Goal: Task Accomplishment & Management: Use online tool/utility

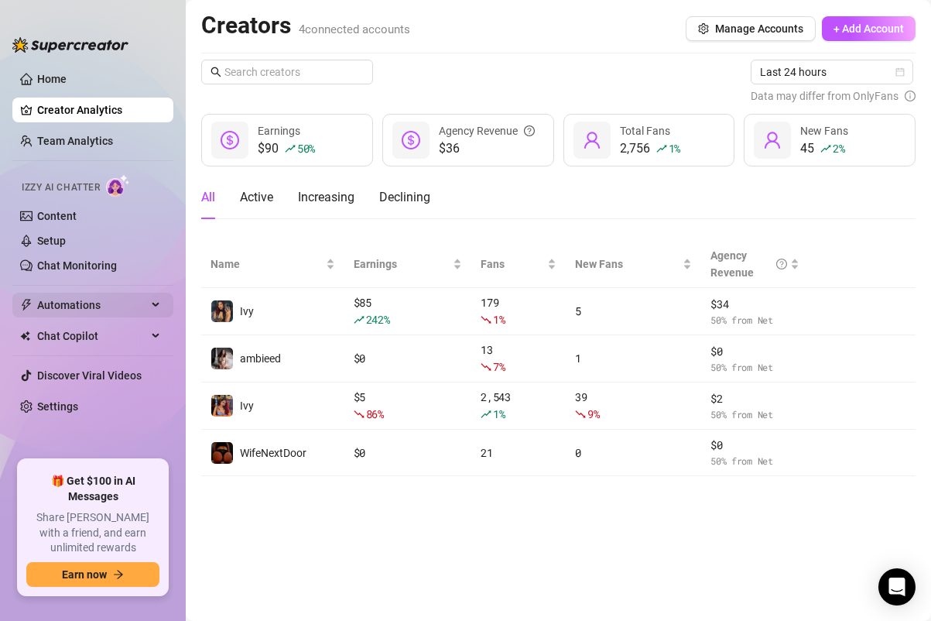
click at [81, 296] on span "Automations" at bounding box center [92, 304] width 110 height 25
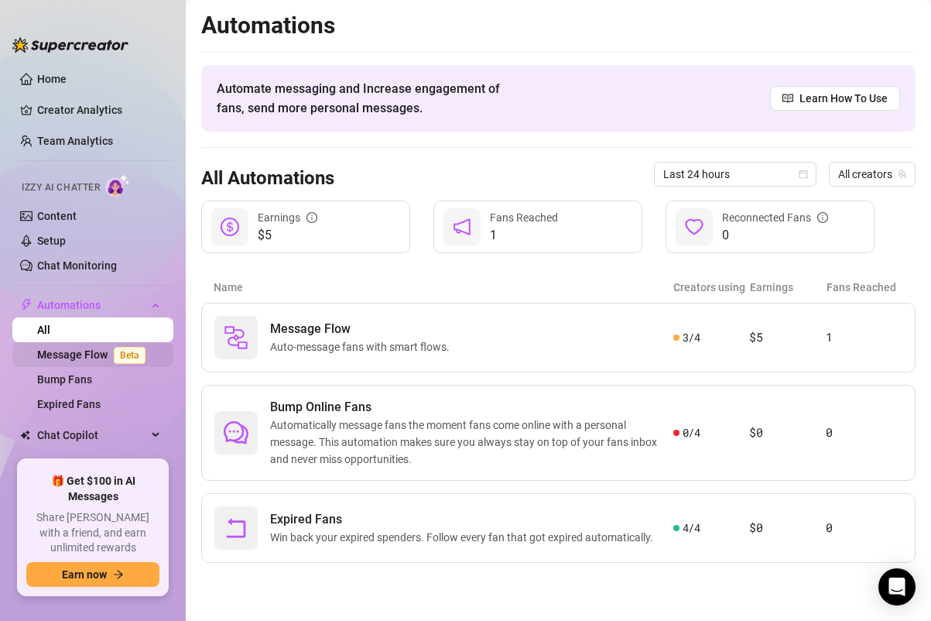
click at [91, 348] on link "Message Flow Beta" at bounding box center [94, 354] width 115 height 12
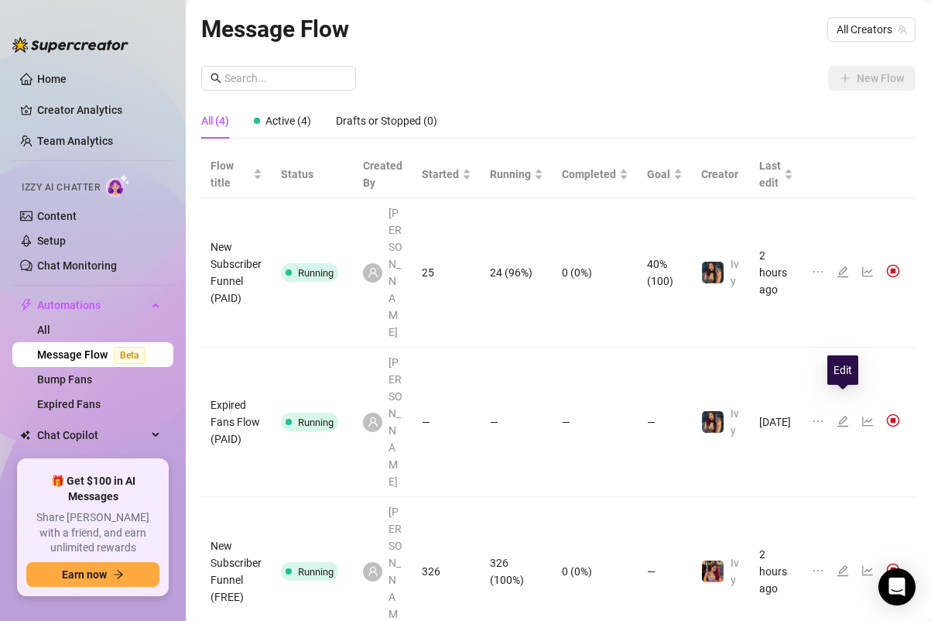
click at [847, 564] on icon "edit" at bounding box center [842, 570] width 12 height 12
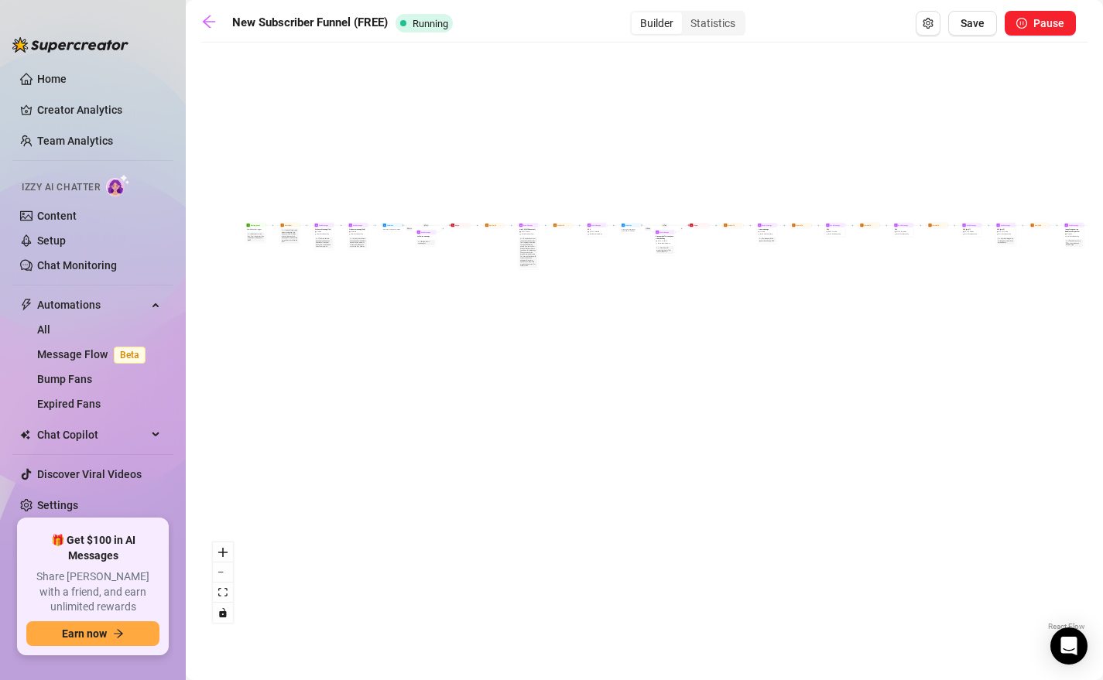
drag, startPoint x: 291, startPoint y: 344, endPoint x: 403, endPoint y: 448, distance: 153.3
click at [403, 448] on div "If True If True If True If False If False If False If True If False Merge Merge…" at bounding box center [644, 342] width 886 height 584
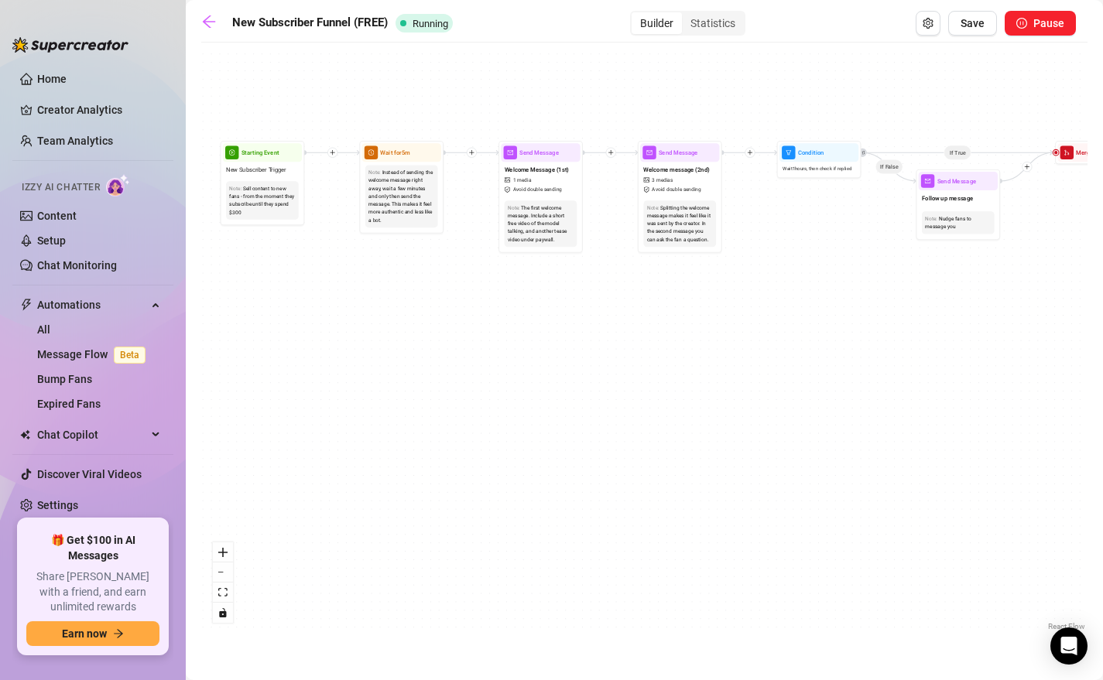
drag, startPoint x: 272, startPoint y: 204, endPoint x: 447, endPoint y: 402, distance: 264.2
click at [447, 402] on div "If True If True If True If False If False If False If True If False Merge Merge…" at bounding box center [644, 342] width 886 height 584
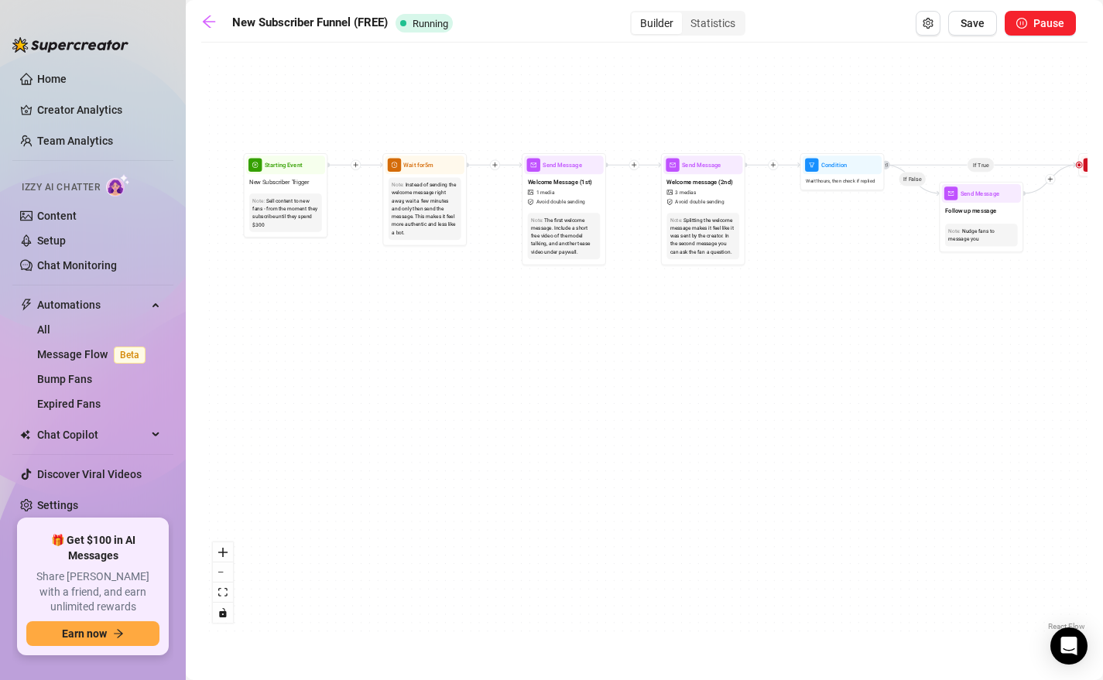
drag, startPoint x: 358, startPoint y: 291, endPoint x: 384, endPoint y: 306, distance: 29.5
click at [384, 306] on div "If True If True If True If False If False If False If True If False Merge Merge…" at bounding box center [644, 342] width 886 height 584
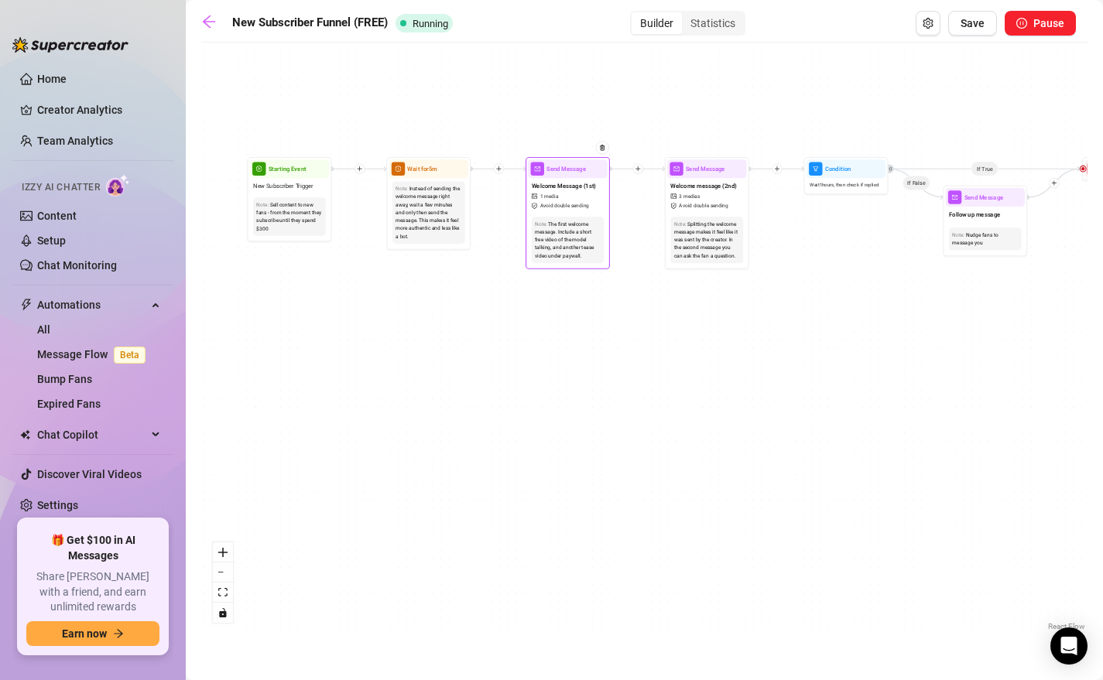
click at [566, 174] on div "Send Message" at bounding box center [567, 168] width 79 height 19
type textarea "thanks for being here baby, dont forget to check out my vip exclusive page wher…"
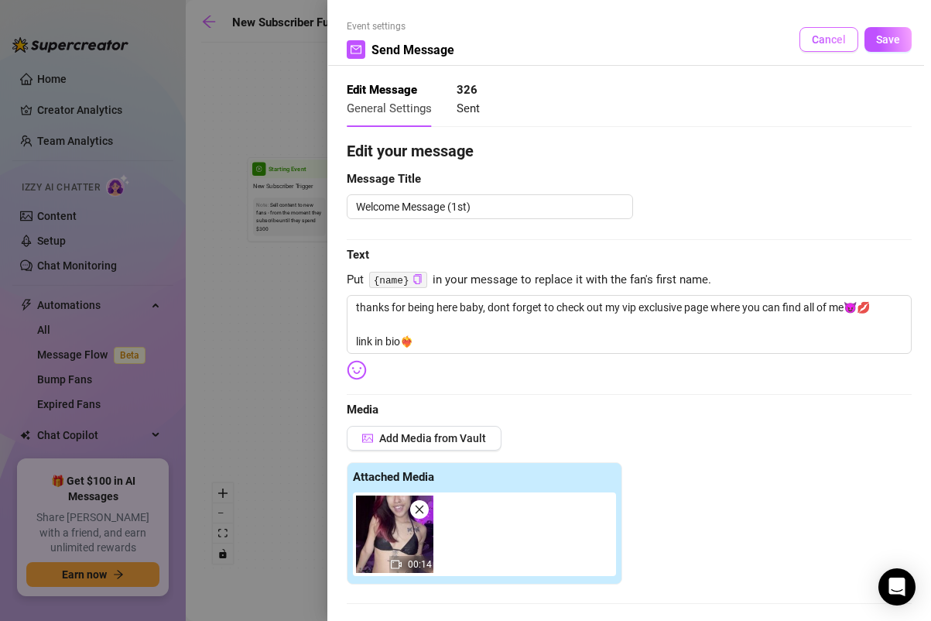
click at [833, 42] on span "Cancel" at bounding box center [829, 39] width 34 height 12
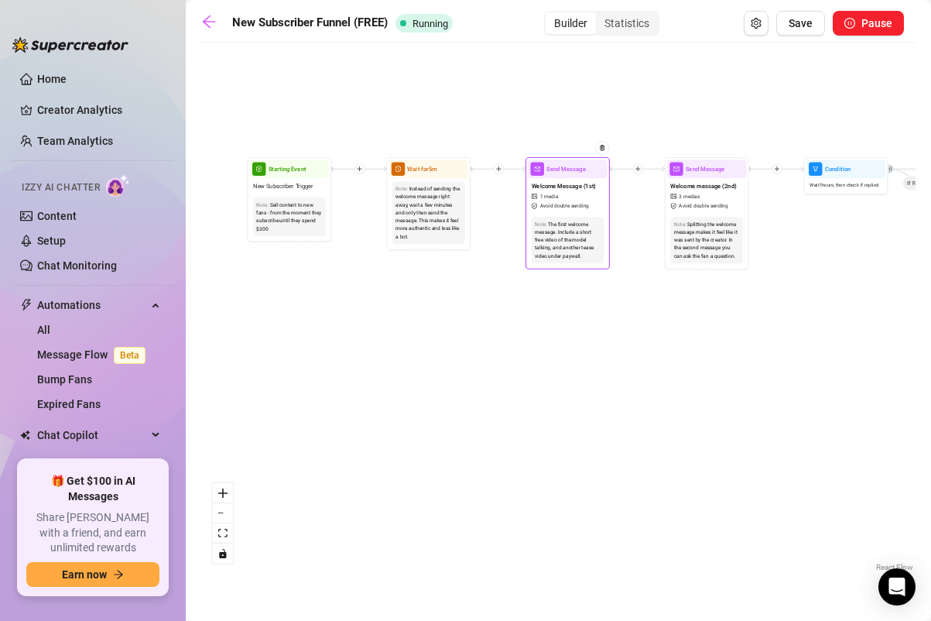
click at [559, 170] on span "Send Message" at bounding box center [565, 168] width 39 height 9
type textarea "thanks for being here baby, dont forget to check out my vip exclusive page wher…"
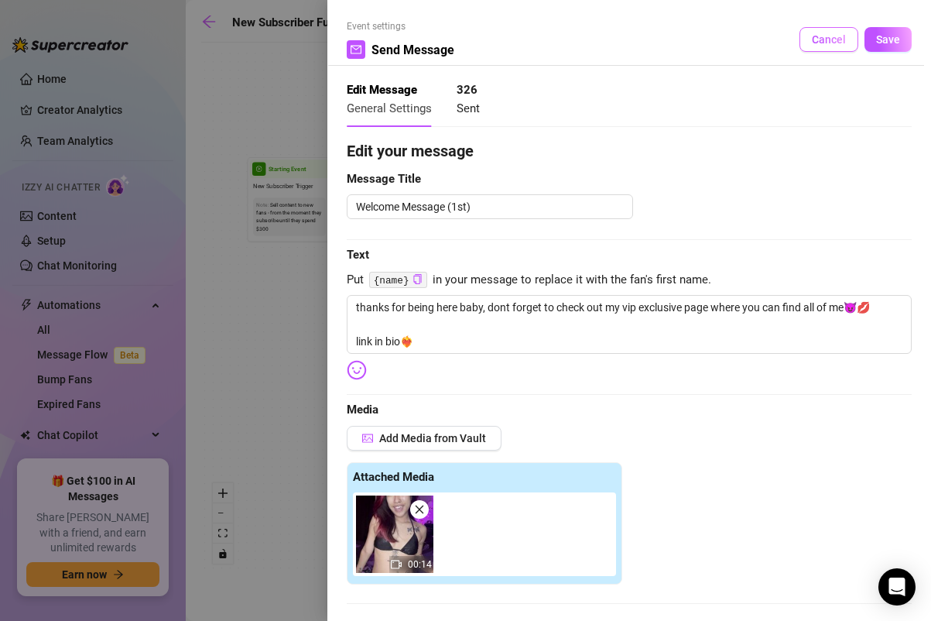
click at [823, 34] on span "Cancel" at bounding box center [829, 39] width 34 height 12
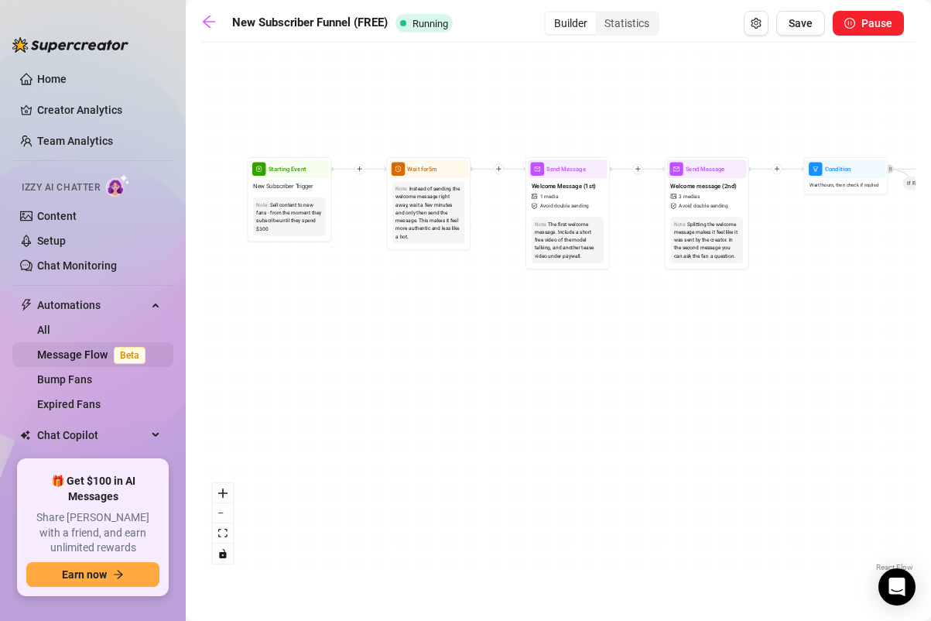
click at [91, 348] on link "Message Flow Beta" at bounding box center [94, 354] width 115 height 12
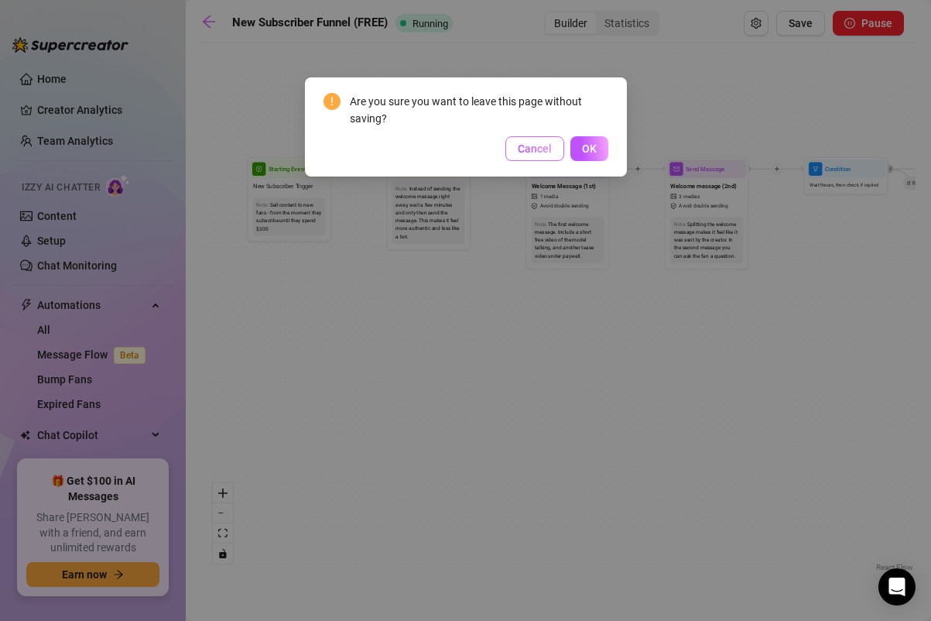
click at [540, 155] on button "Cancel" at bounding box center [534, 148] width 59 height 25
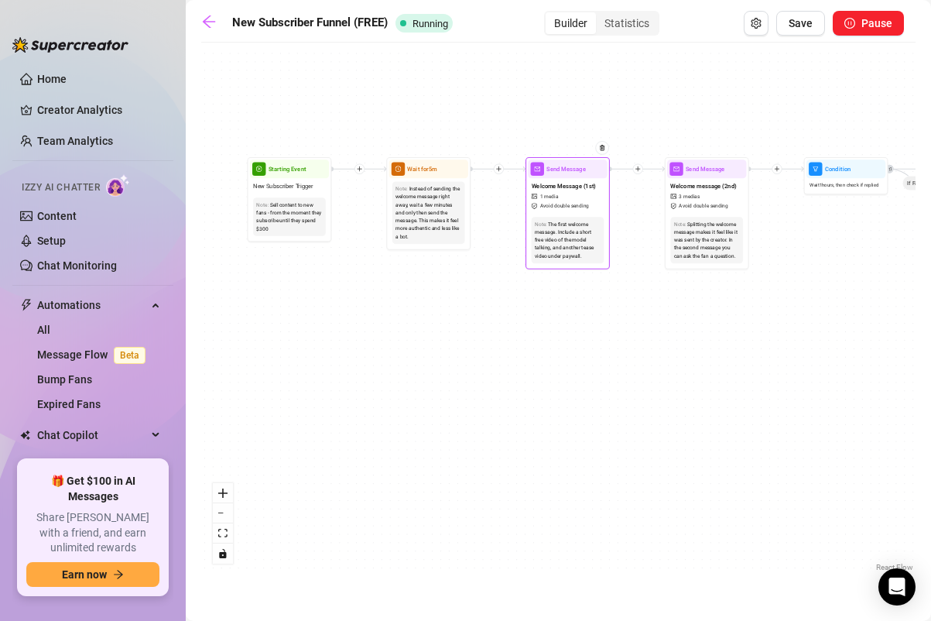
click at [561, 173] on div "Send Message" at bounding box center [567, 168] width 79 height 19
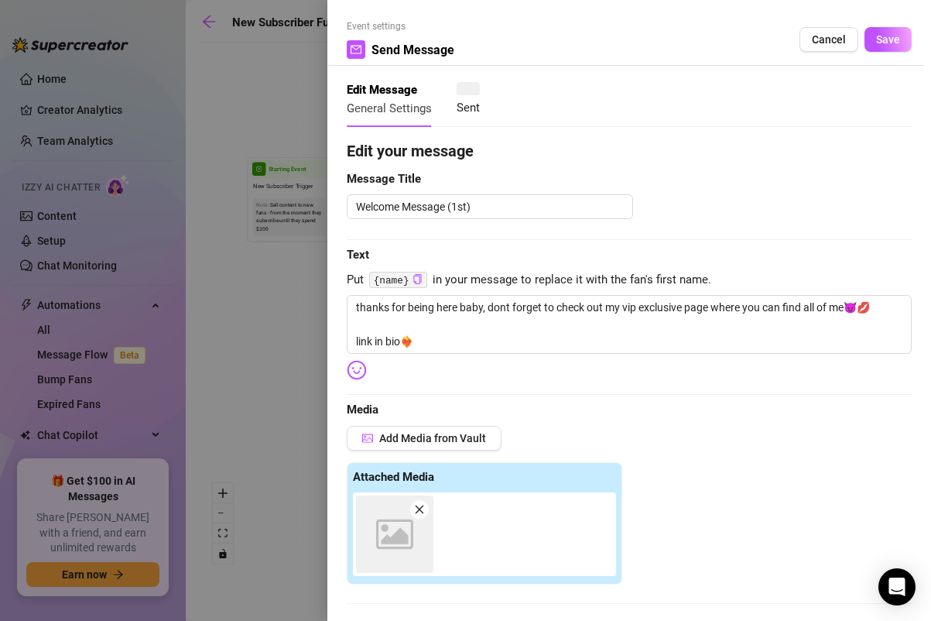
type textarea "thanks for being here baby, dont forget to check out my vip exclusive page wher…"
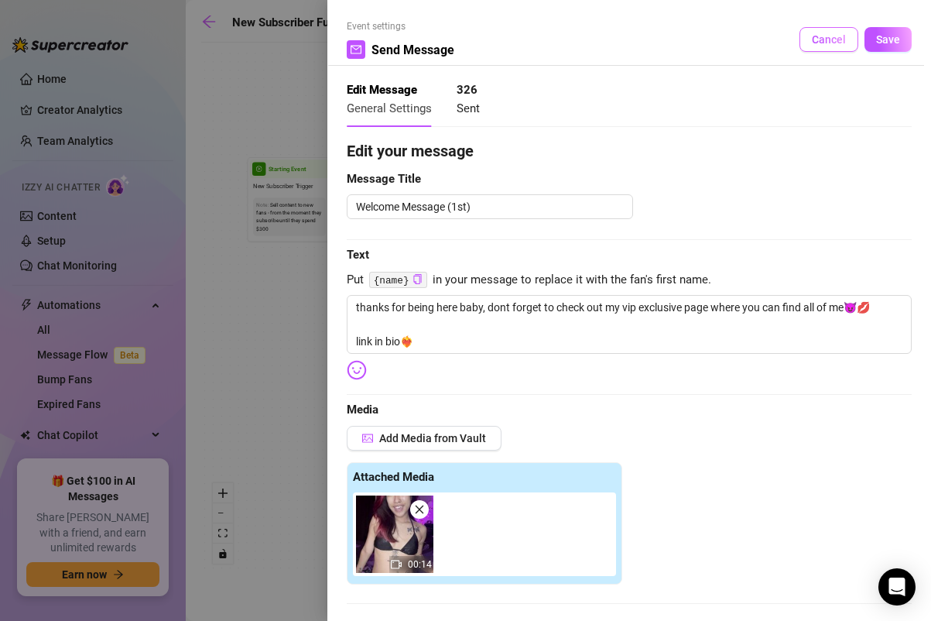
click at [818, 39] on span "Cancel" at bounding box center [829, 39] width 34 height 12
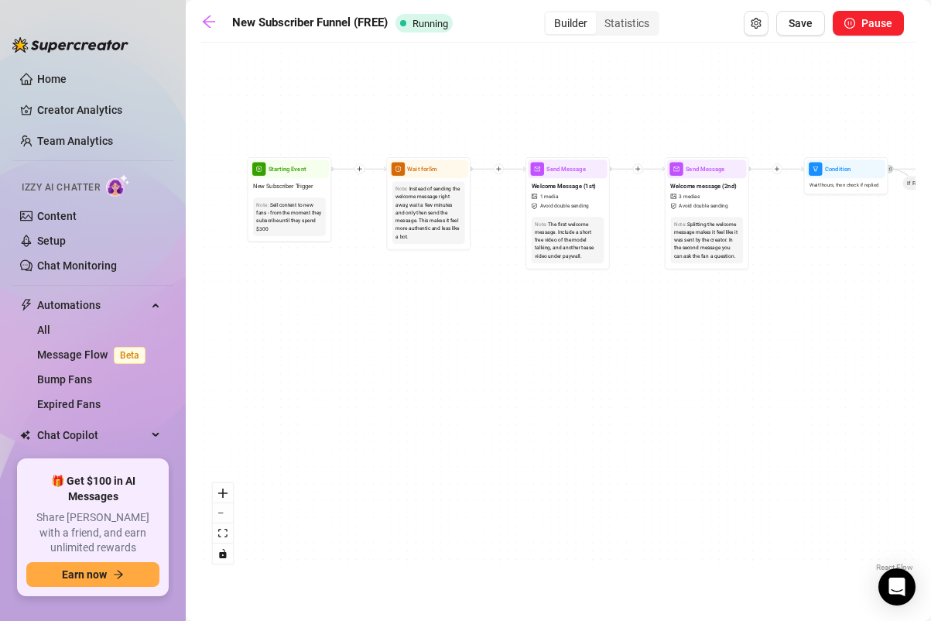
click at [210, 37] on div "New Subscriber Funnel (FREE) Running Builder Statistics Save Pause If True If T…" at bounding box center [558, 292] width 714 height 563
click at [210, 29] on link at bounding box center [212, 23] width 23 height 19
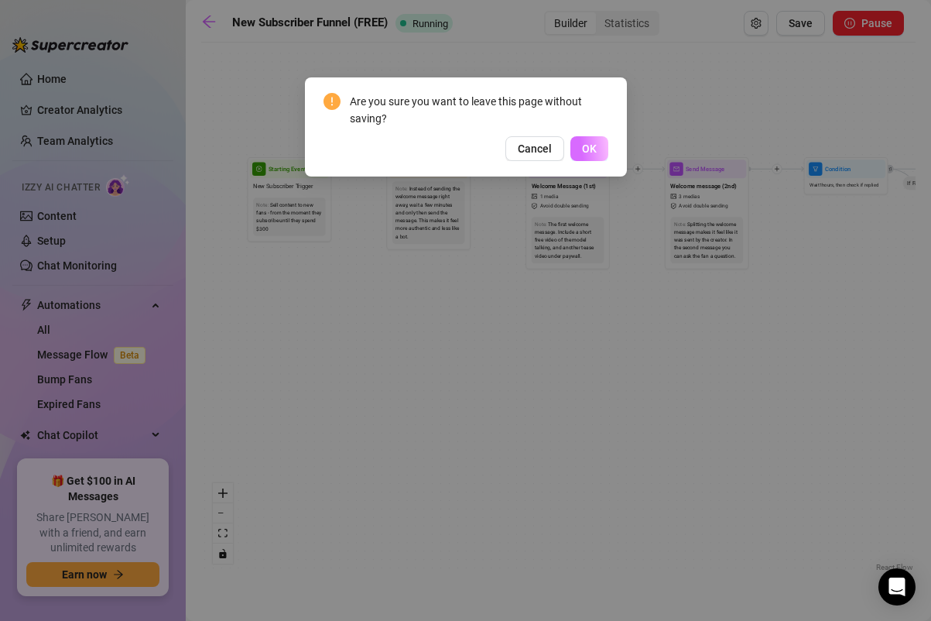
click at [578, 145] on button "OK" at bounding box center [589, 148] width 38 height 25
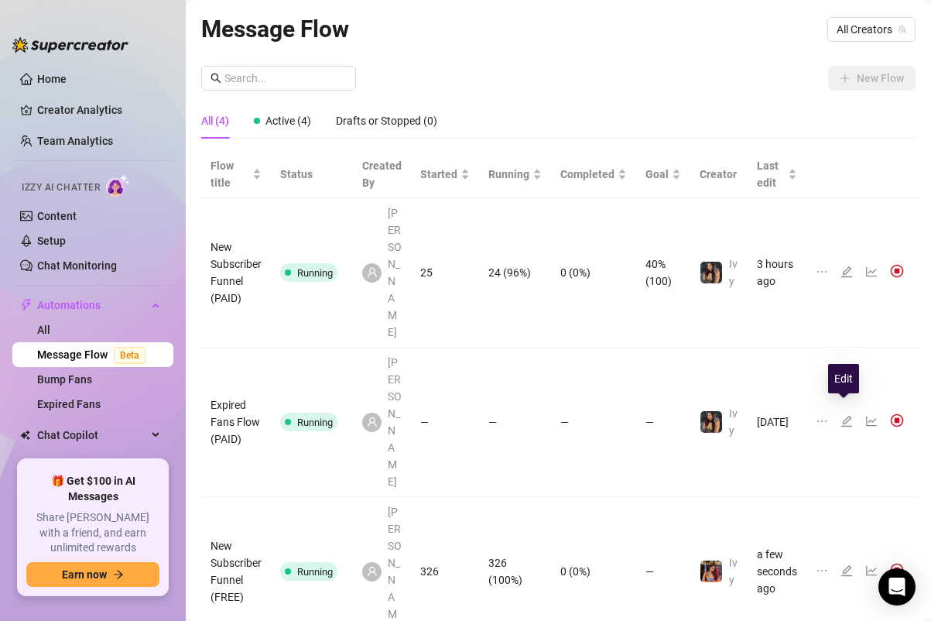
click at [843, 564] on icon "edit" at bounding box center [846, 570] width 12 height 12
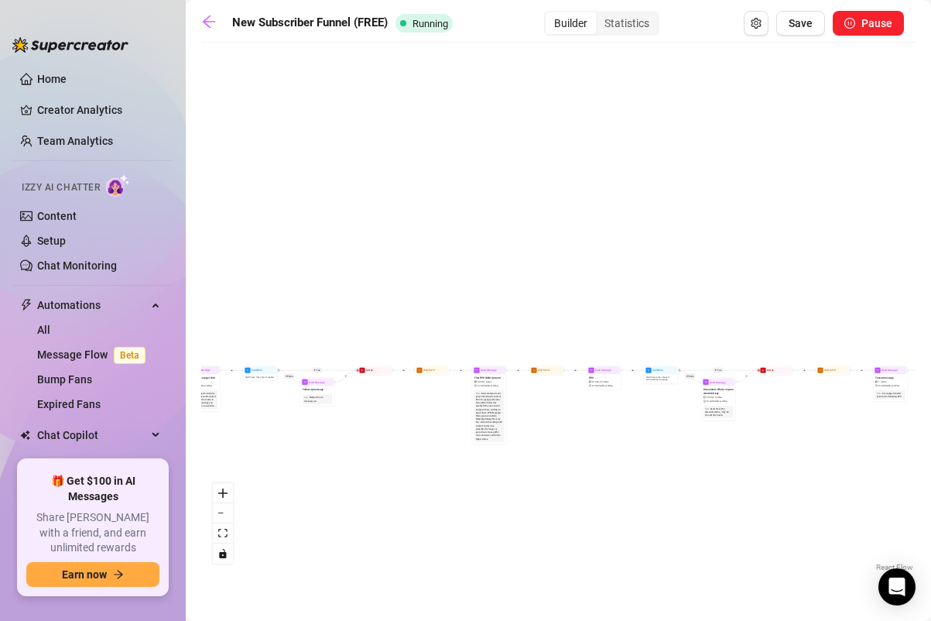
drag, startPoint x: 506, startPoint y: 139, endPoint x: 513, endPoint y: 134, distance: 8.4
click at [513, 134] on div "If True If True If True If False If False If False If True If False Merge Merge…" at bounding box center [558, 312] width 714 height 525
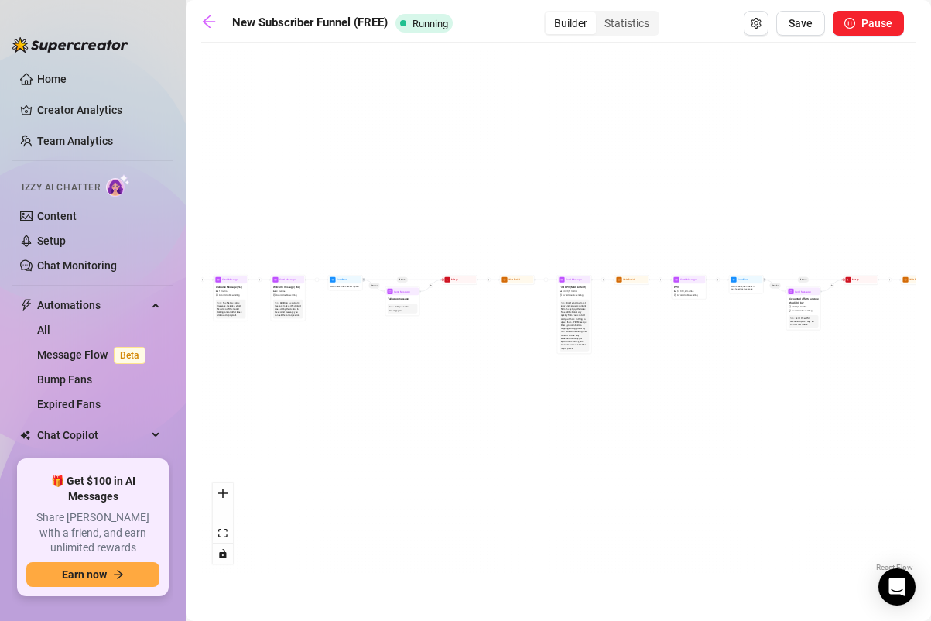
drag, startPoint x: 317, startPoint y: 285, endPoint x: 431, endPoint y: 158, distance: 170.4
click at [431, 158] on div "If True If True If True If False If False If False If True If False Merge Merge…" at bounding box center [558, 312] width 714 height 525
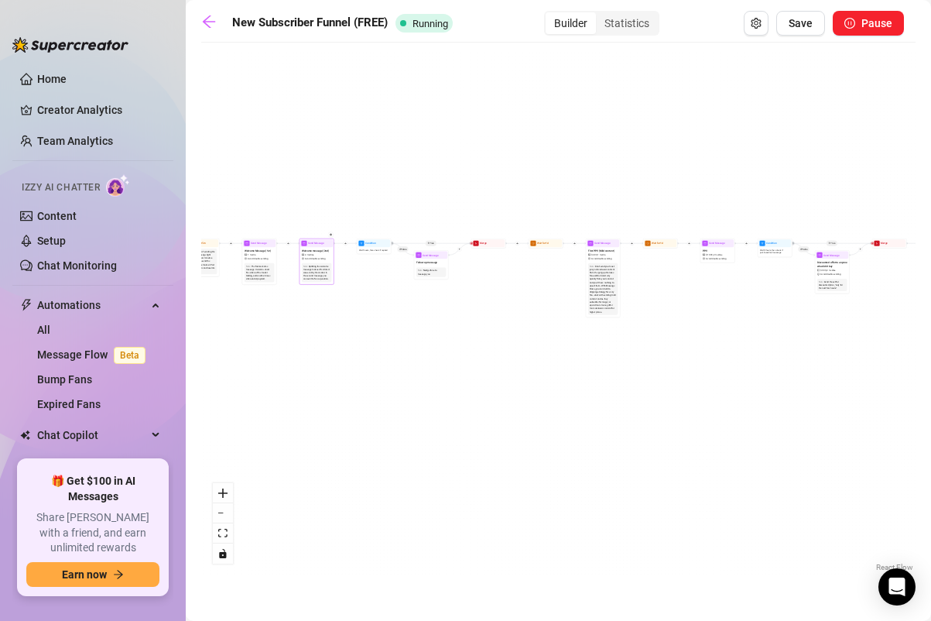
click at [314, 250] on span "Welcome message (2nd)" at bounding box center [315, 250] width 27 height 4
type textarea "really loving the way my body looks in these, what do you think about it??🤭 lin…"
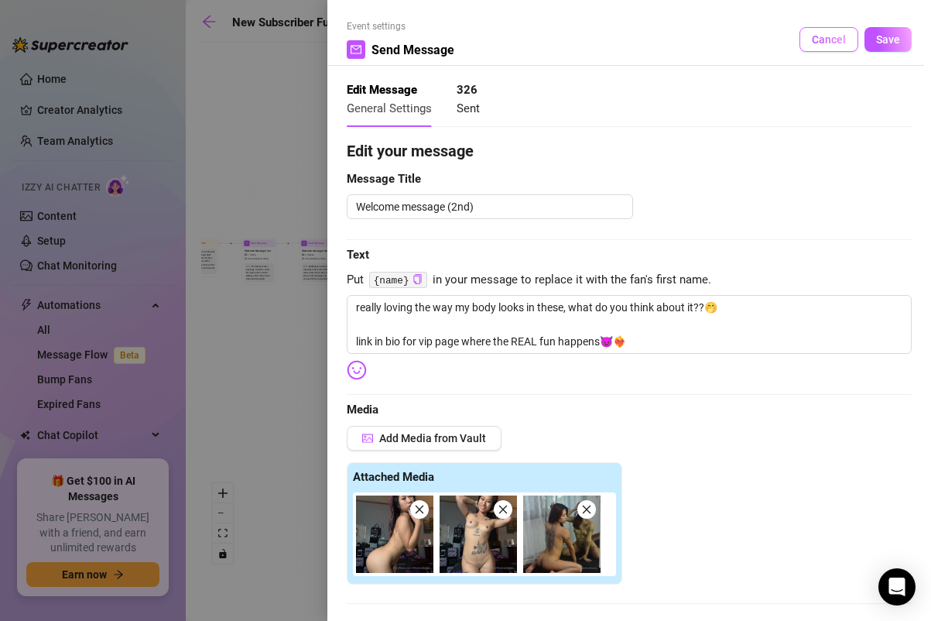
click at [842, 40] on span "Cancel" at bounding box center [829, 39] width 34 height 12
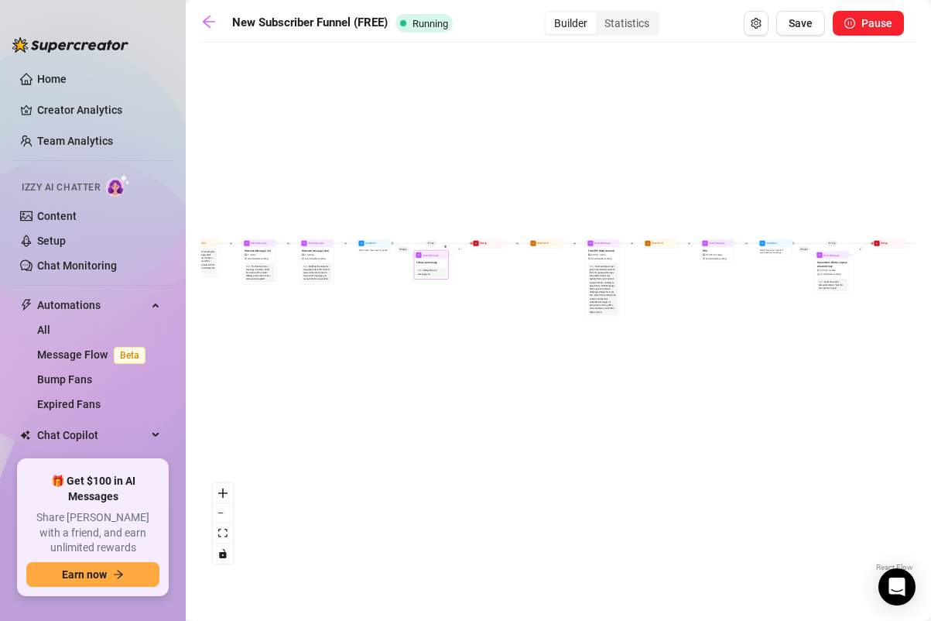
click at [428, 255] on span "Send Message" at bounding box center [430, 255] width 16 height 4
type textarea "just going to leave me hanging after i sent that.., how can i please you daddy?…"
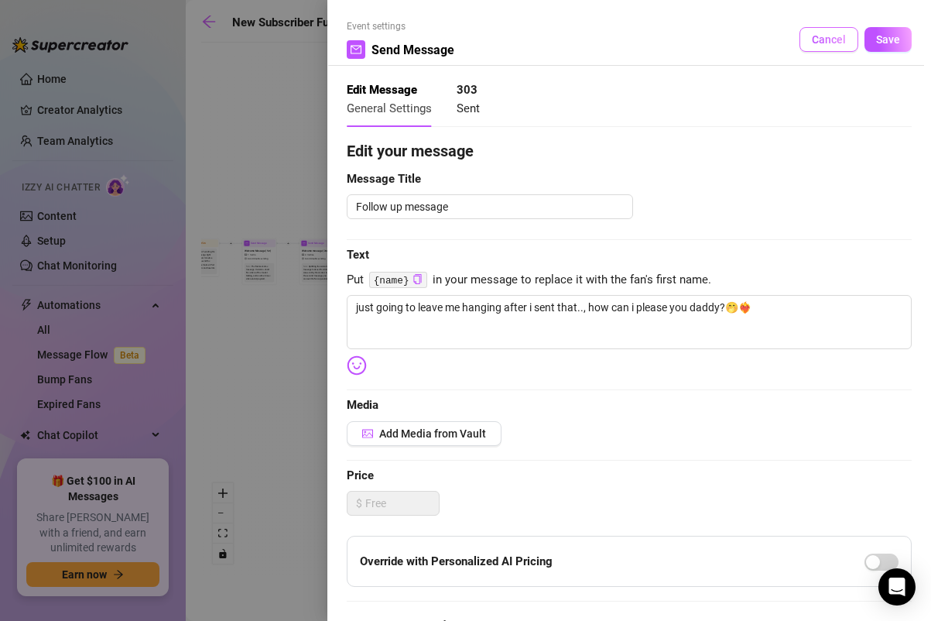
click at [830, 45] on span "Cancel" at bounding box center [829, 39] width 34 height 12
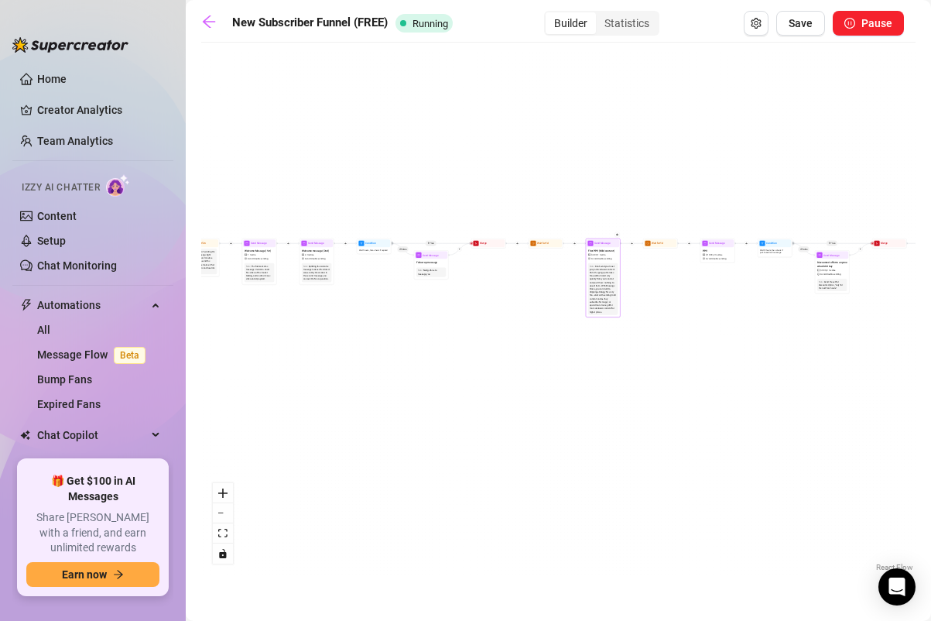
click at [604, 245] on div "Send Message" at bounding box center [603, 243] width 32 height 8
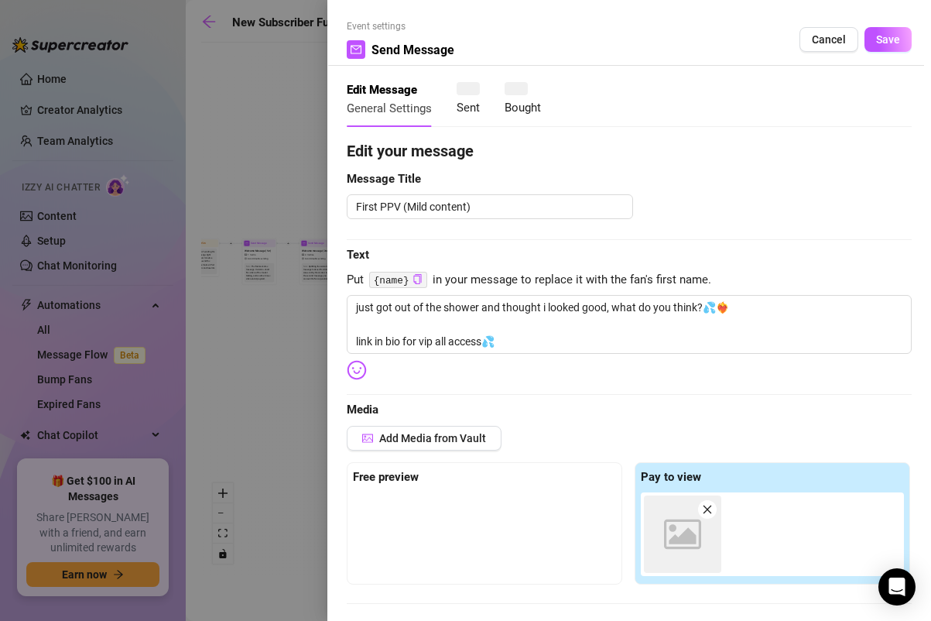
type textarea "just got out of the shower and thought i looked good, what do you think?💦❤️‍🔥 l…"
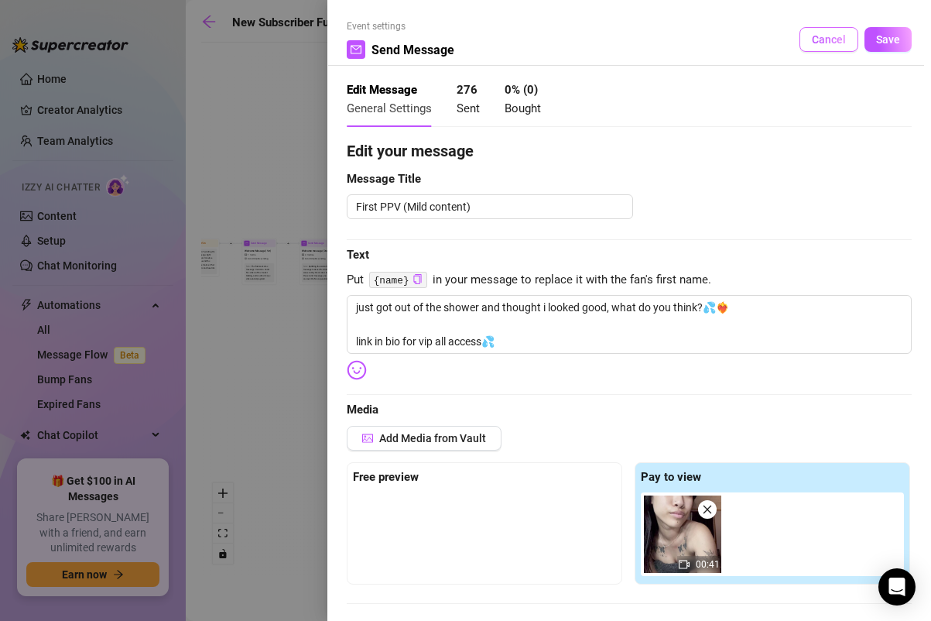
click at [840, 41] on span "Cancel" at bounding box center [829, 39] width 34 height 12
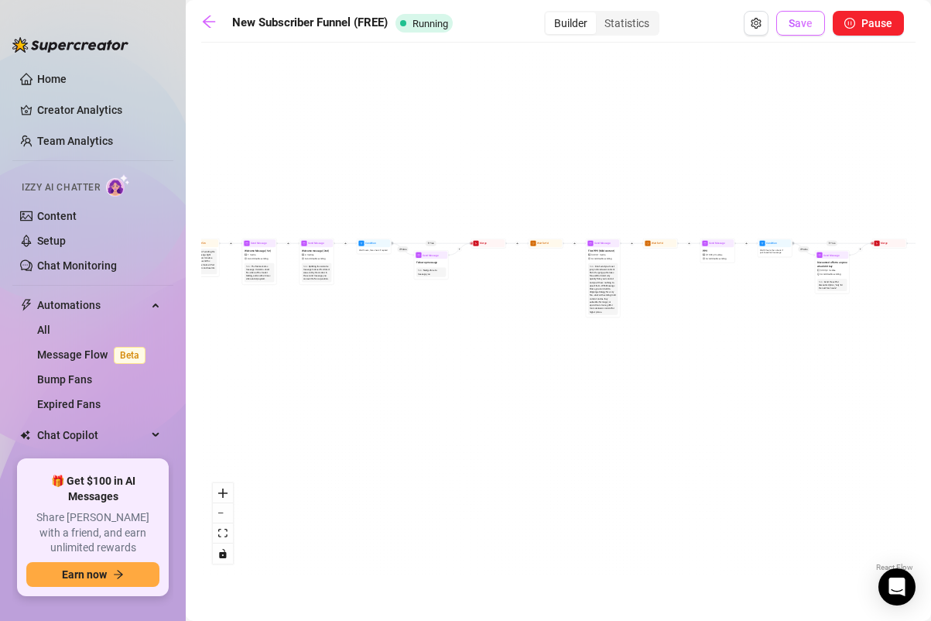
click at [804, 19] on span "Save" at bounding box center [800, 23] width 24 height 12
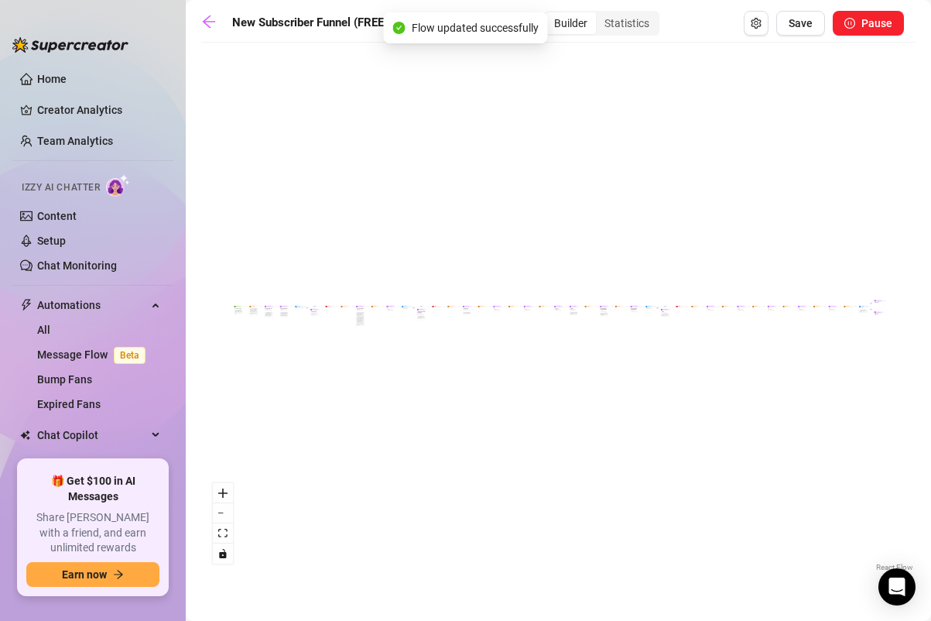
click at [197, 22] on main "New Subscriber Funnel (FREE) Running Builder Statistics Save Pause If True If F…" at bounding box center [558, 310] width 745 height 621
click at [206, 22] on icon "arrow-left" at bounding box center [208, 21] width 15 height 15
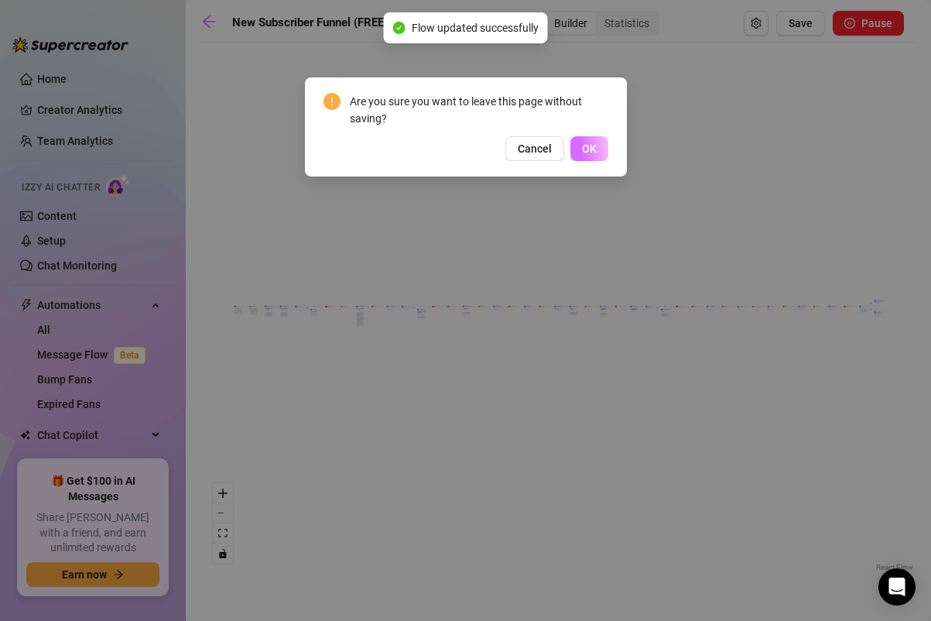
click at [588, 154] on span "OK" at bounding box center [589, 148] width 15 height 12
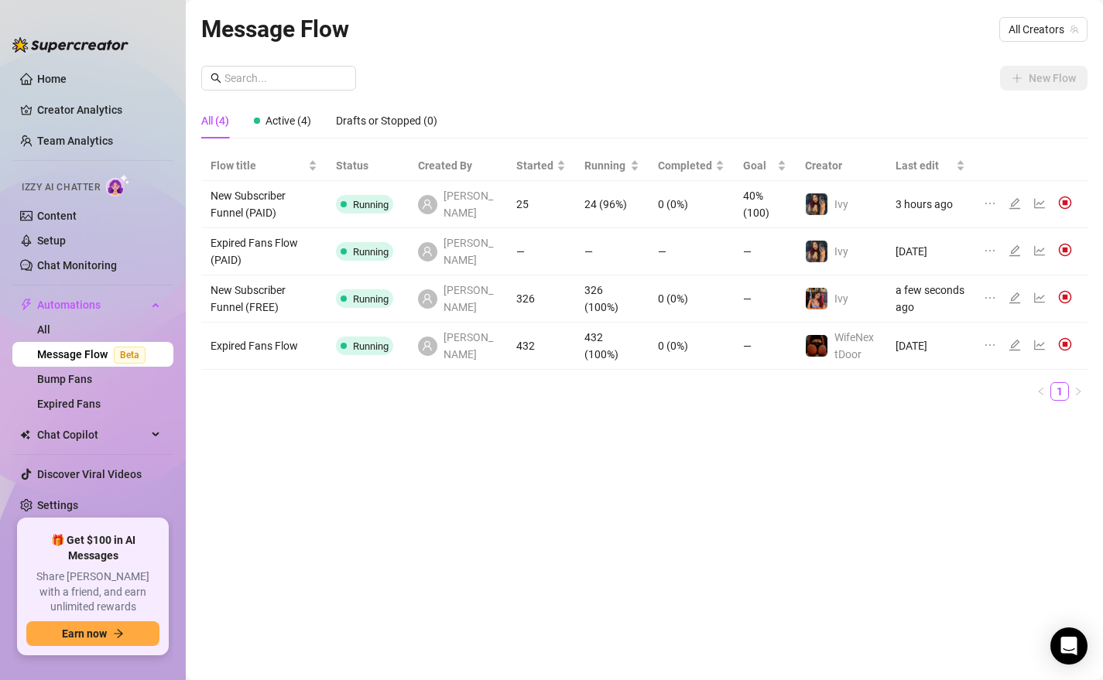
click at [930, 204] on icon "edit" at bounding box center [1014, 203] width 12 height 12
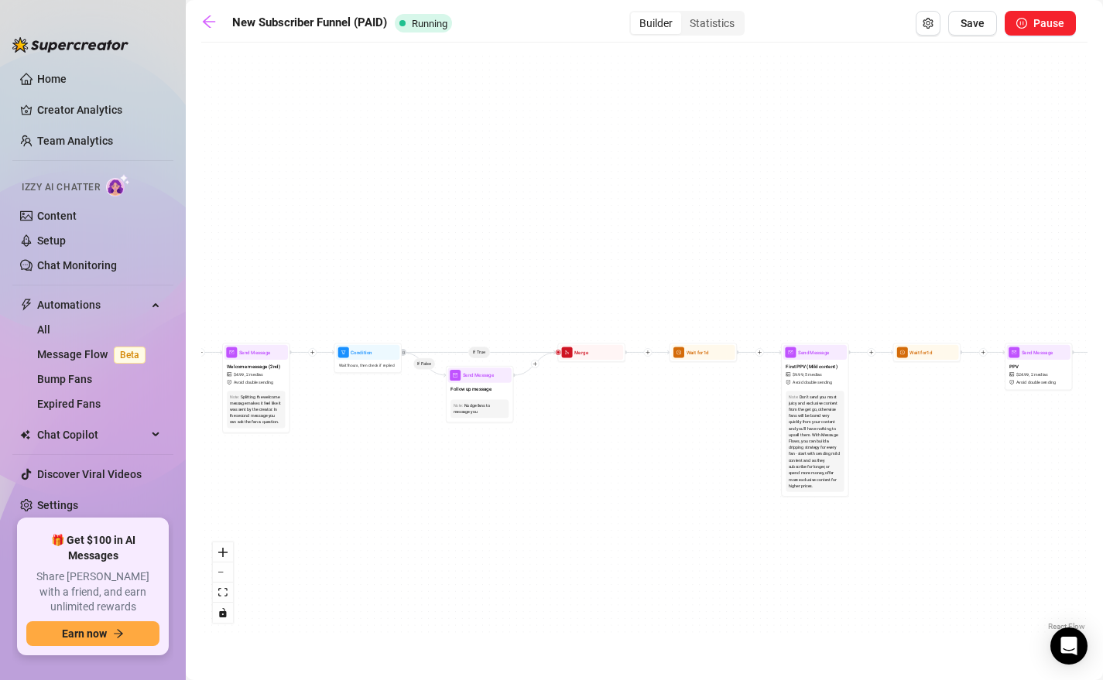
drag, startPoint x: 458, startPoint y: 211, endPoint x: 737, endPoint y: 50, distance: 322.1
click at [737, 50] on div "If True If True If True If False If False If False If True If False Merge Merge…" at bounding box center [644, 342] width 886 height 584
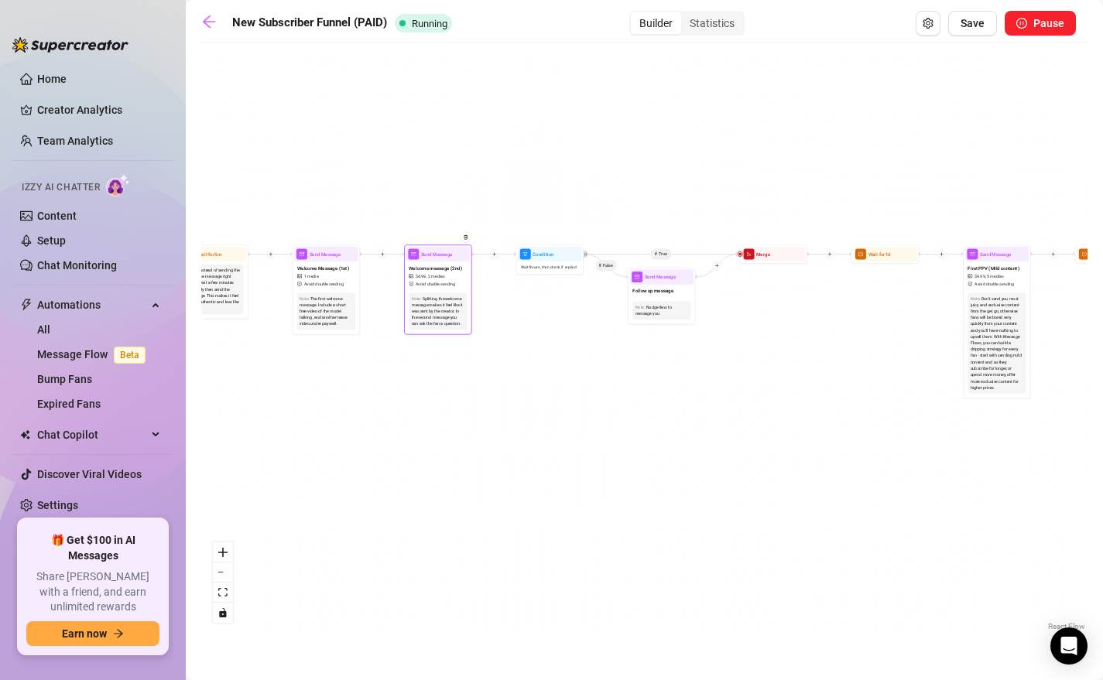
click at [428, 257] on span "Send Message" at bounding box center [437, 255] width 32 height 8
type textarea "heres a sneak peek into how i like to play with myself🤭hope you decide to join …"
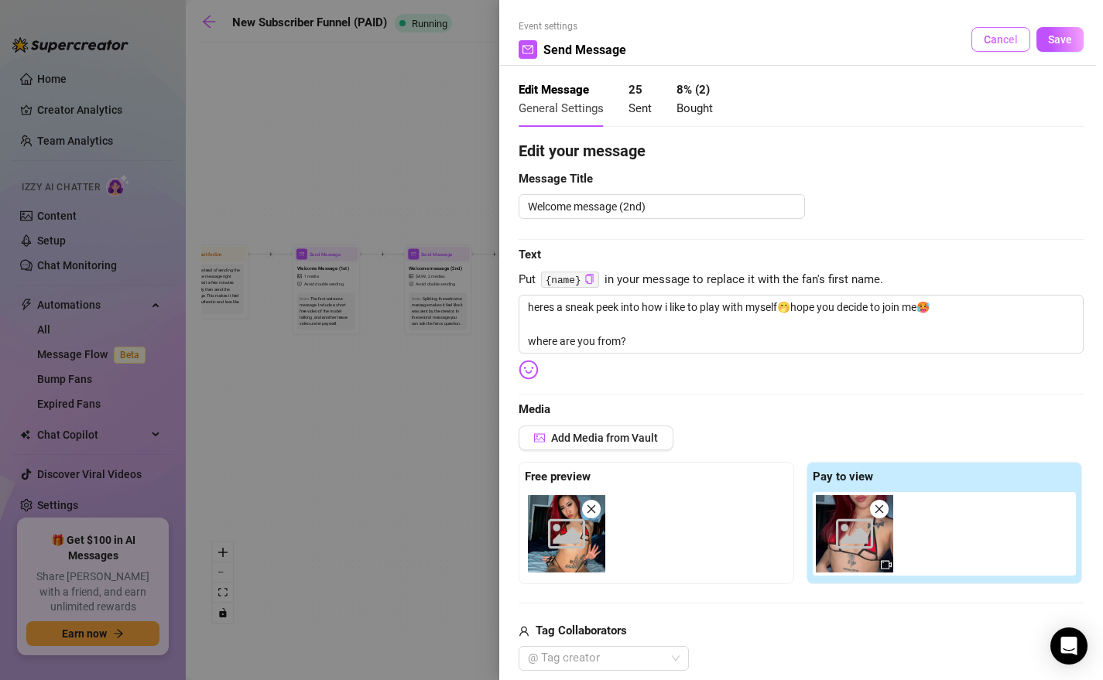
click at [930, 31] on button "Cancel" at bounding box center [1000, 39] width 59 height 25
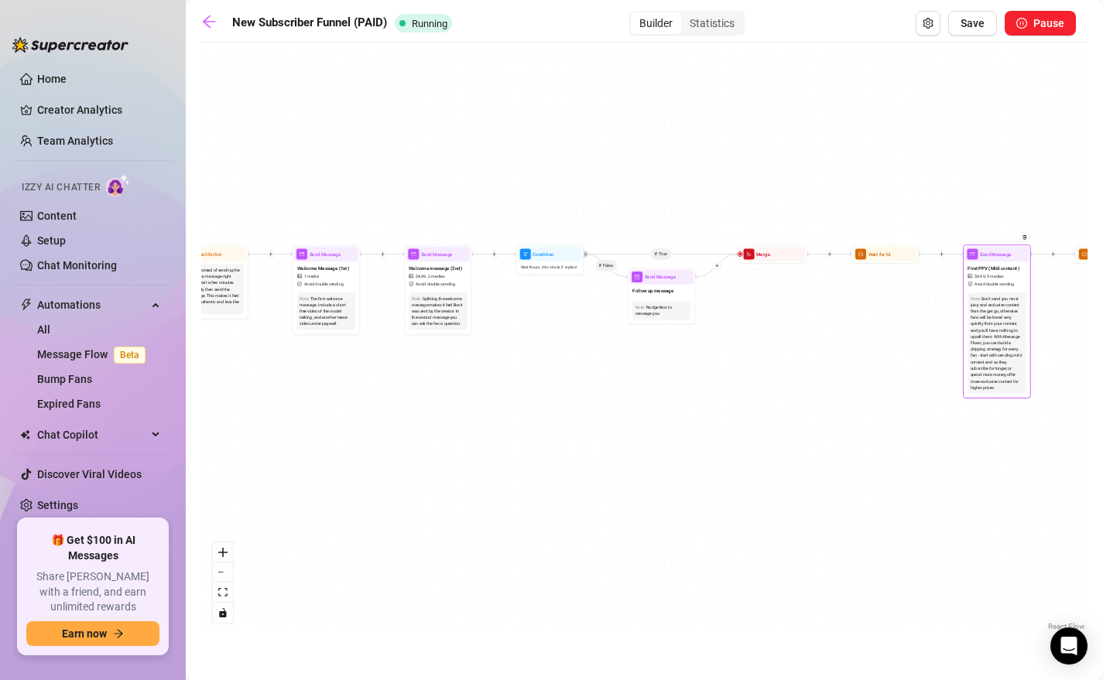
click at [930, 255] on span "Send Message" at bounding box center [996, 255] width 32 height 8
type textarea "really love the way my body looks in these❤️‍🔥what do you think?🥰"
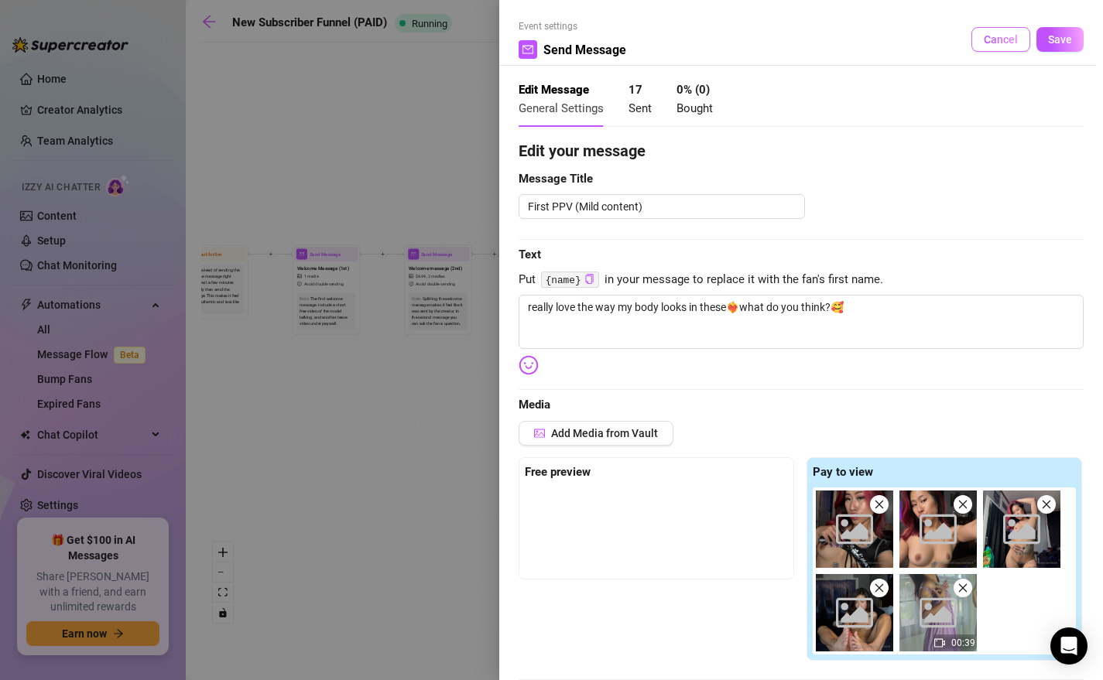
click at [930, 35] on span "Cancel" at bounding box center [1000, 39] width 34 height 12
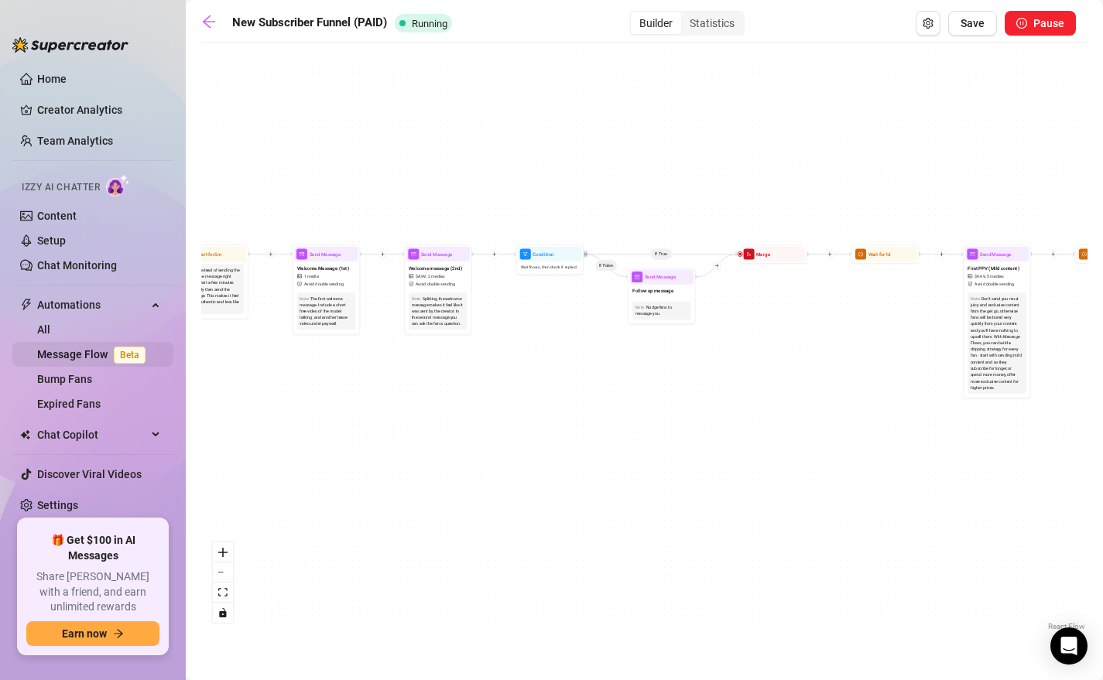
click at [82, 361] on link "Message Flow Beta" at bounding box center [94, 354] width 115 height 12
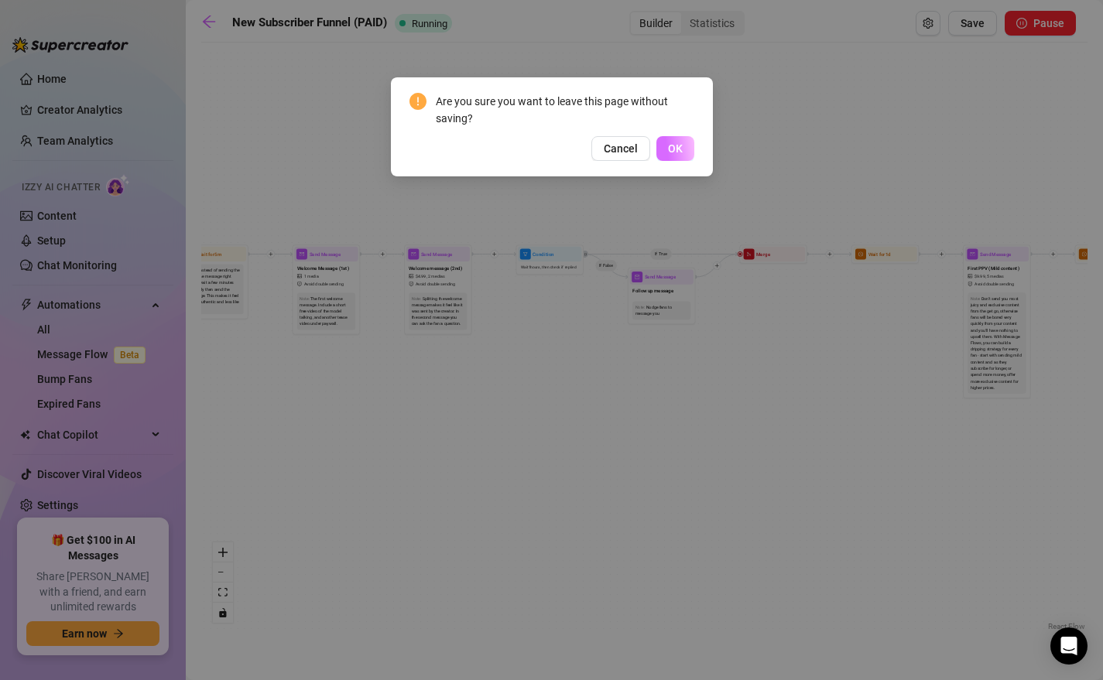
click at [686, 156] on button "OK" at bounding box center [675, 148] width 38 height 25
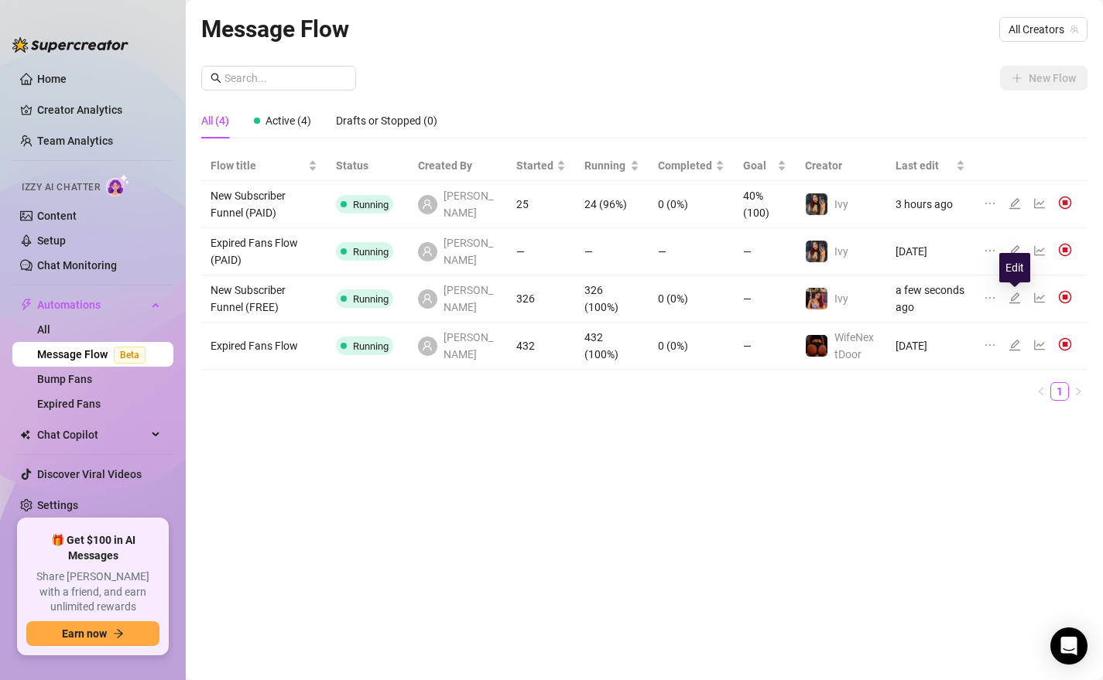
click at [930, 296] on icon "edit" at bounding box center [1014, 298] width 12 height 12
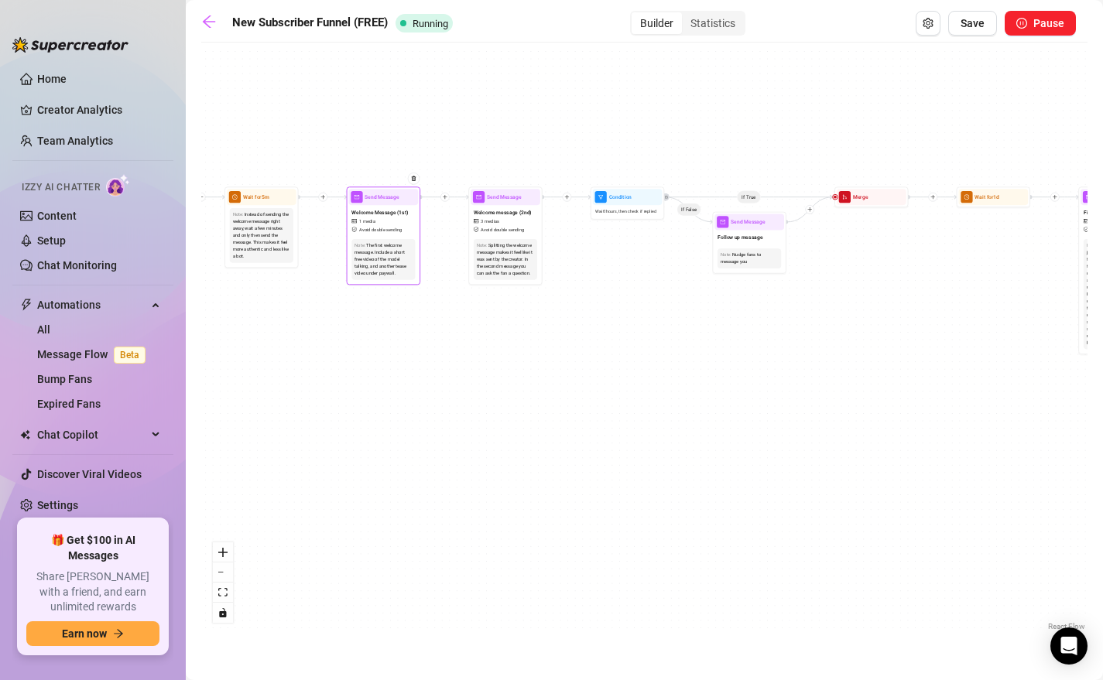
click at [385, 208] on span "Welcome Message (1st)" at bounding box center [379, 212] width 56 height 9
type textarea "thanks for being here baby, dont forget to check out my vip exclusive page wher…"
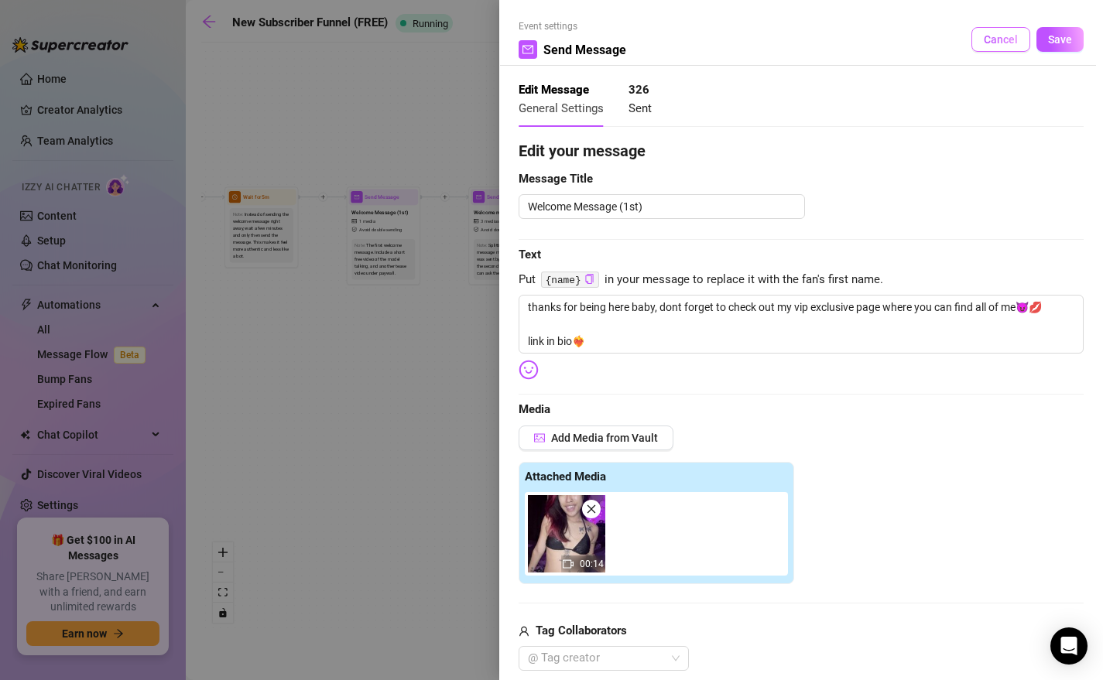
click at [930, 34] on span "Cancel" at bounding box center [1000, 39] width 34 height 12
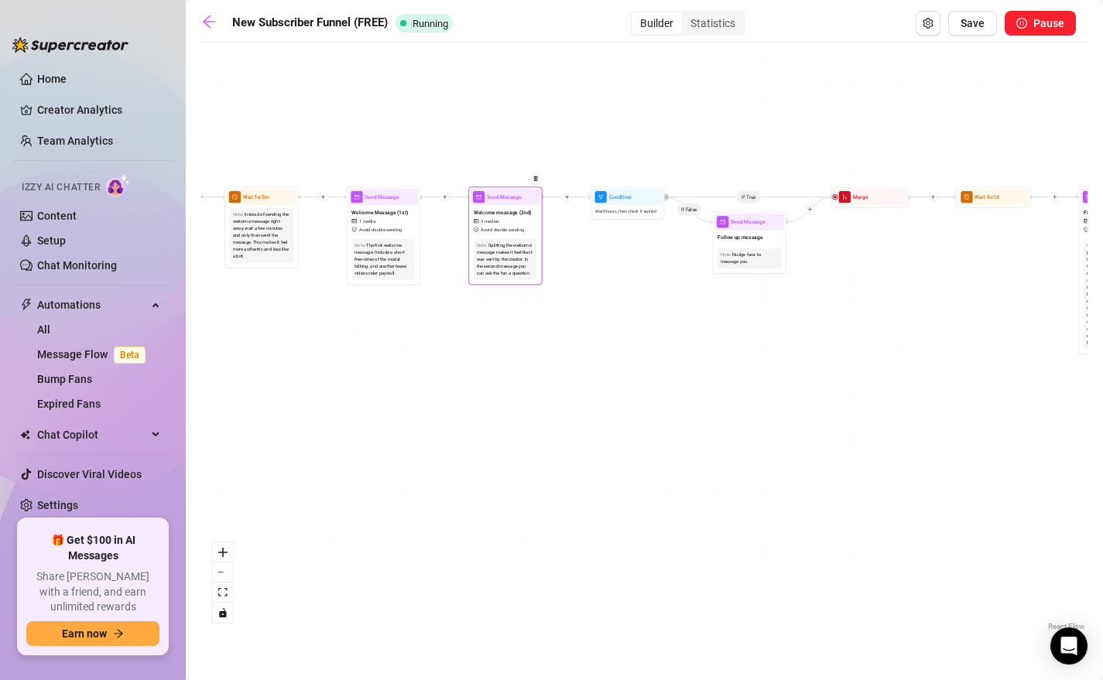
click at [487, 196] on span "Send Message" at bounding box center [504, 197] width 34 height 9
type textarea "really loving the way my body looks in these, what do you think about it??🤭 lin…"
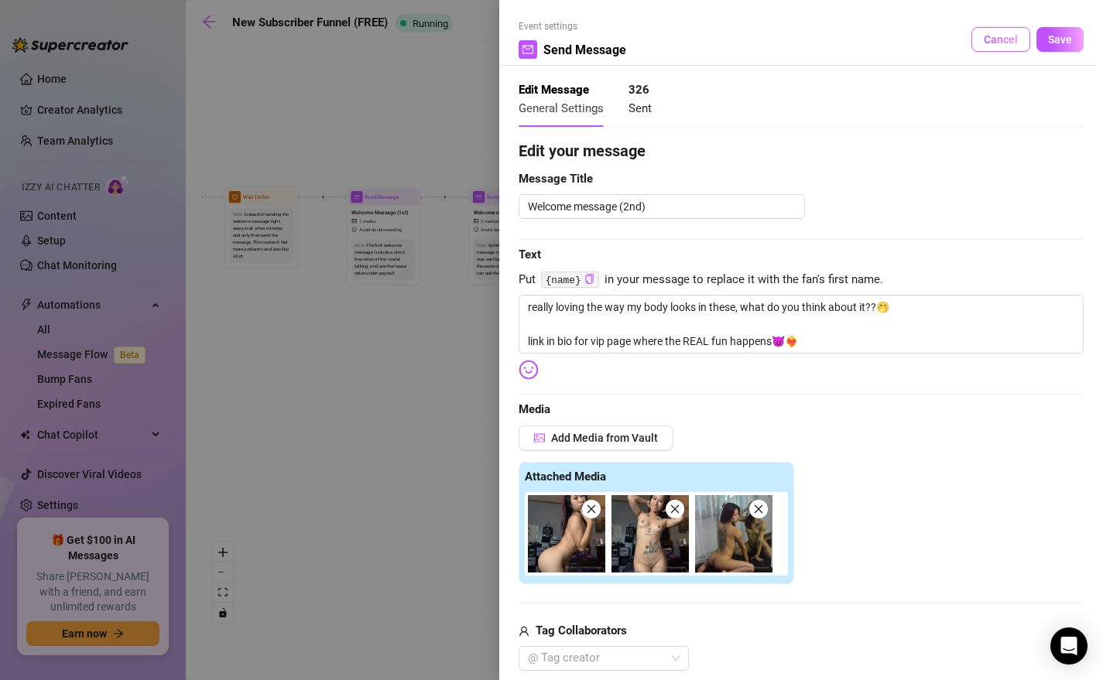
click at [930, 37] on span "Cancel" at bounding box center [1000, 39] width 34 height 12
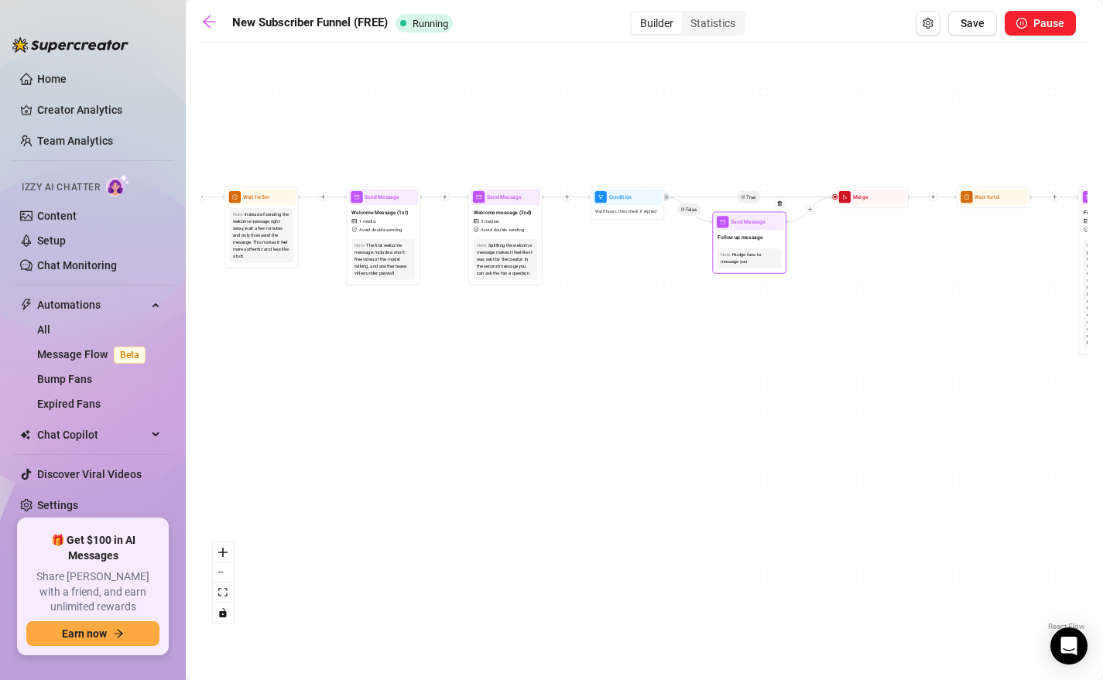
click at [742, 231] on div "Follow up message" at bounding box center [749, 237] width 70 height 15
type textarea "just going to leave me hanging after i sent that.., how can i please you daddy?…"
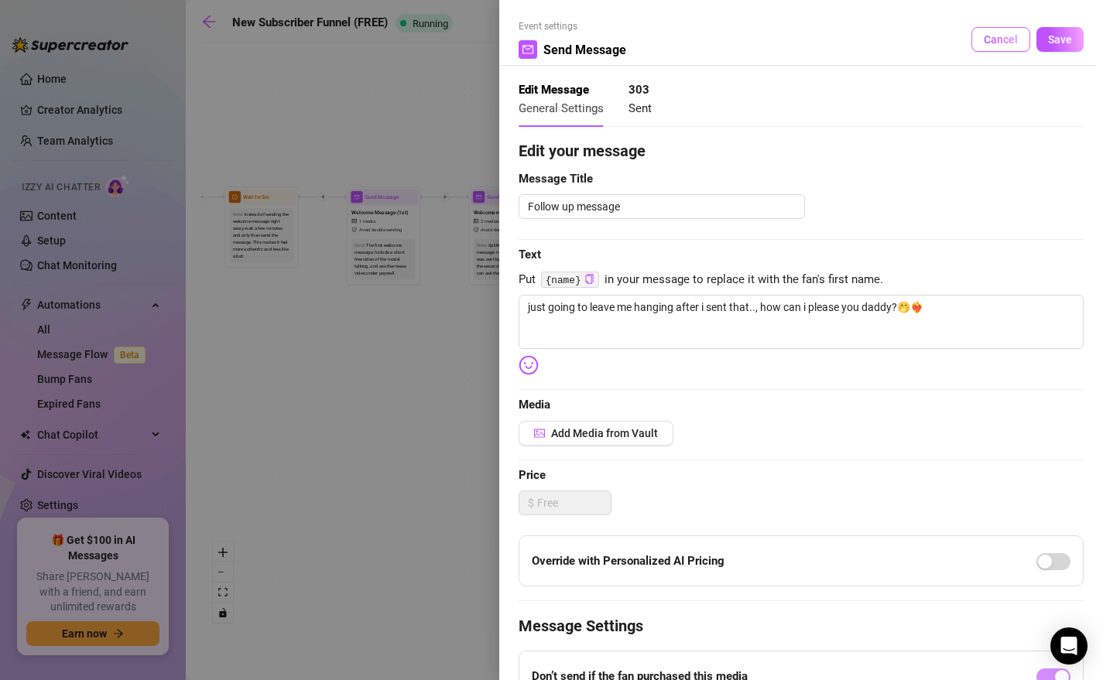
click at [930, 29] on button "Cancel" at bounding box center [1000, 39] width 59 height 25
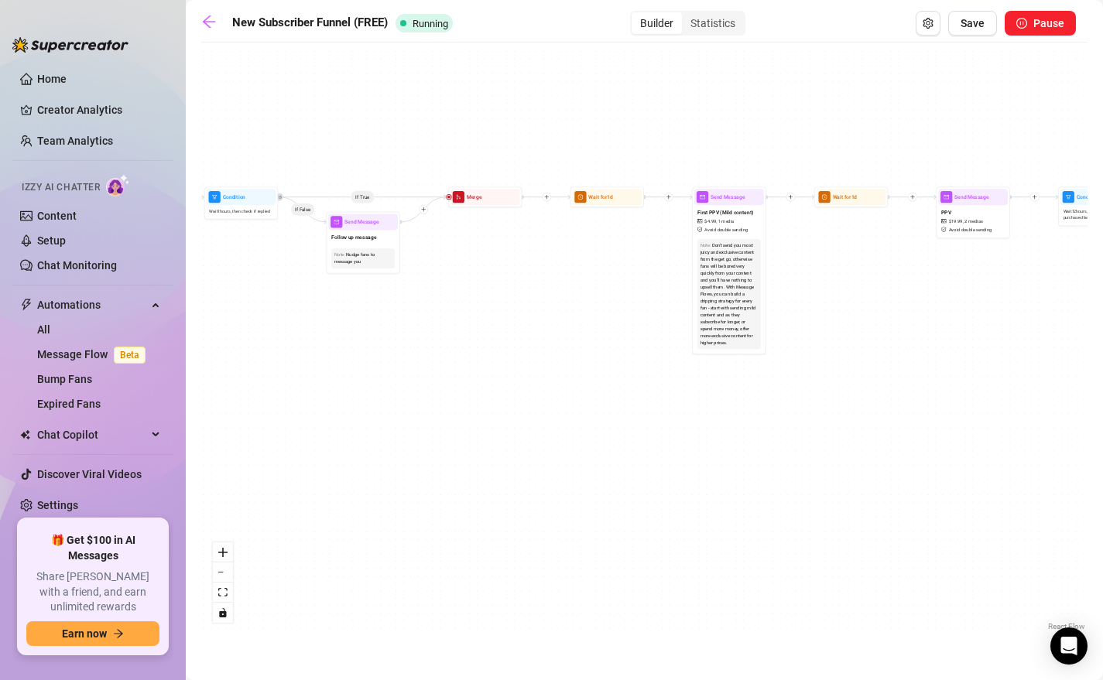
drag, startPoint x: 862, startPoint y: 385, endPoint x: 476, endPoint y: 385, distance: 386.1
click at [476, 385] on div "If True If True If True If False If False If False If True If False Merge Merge…" at bounding box center [644, 342] width 886 height 584
click at [717, 203] on div "Send Message" at bounding box center [729, 197] width 70 height 16
type textarea "just got out of the shower and thought i looked good, what do you think?💦❤️‍🔥 l…"
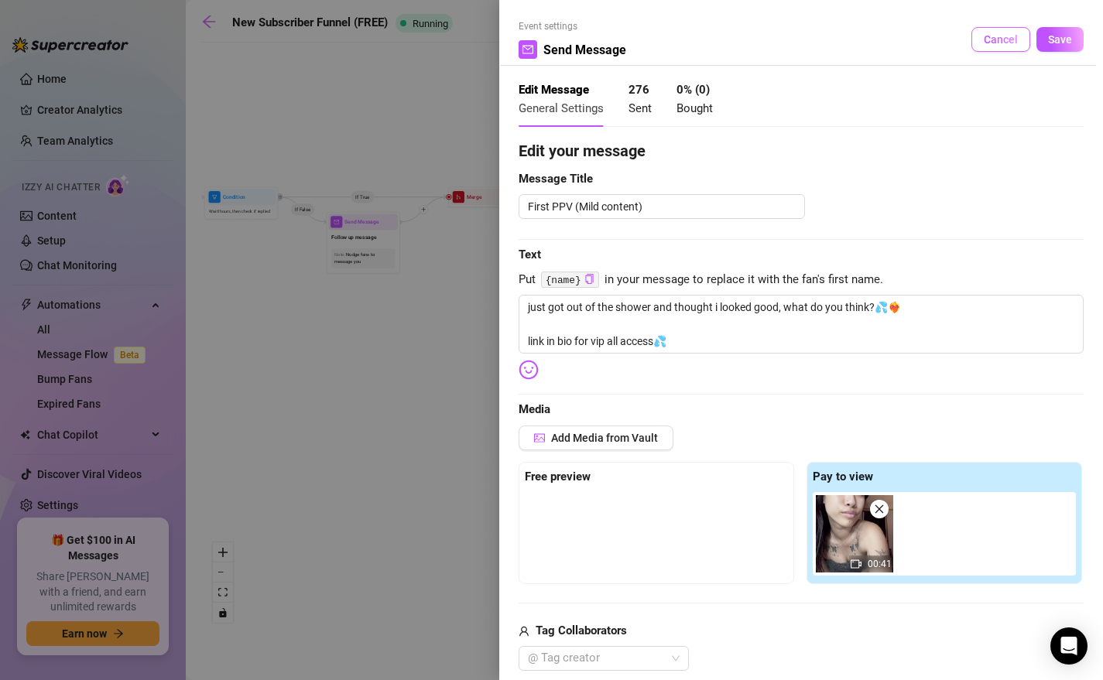
click at [930, 31] on button "Cancel" at bounding box center [1000, 39] width 59 height 25
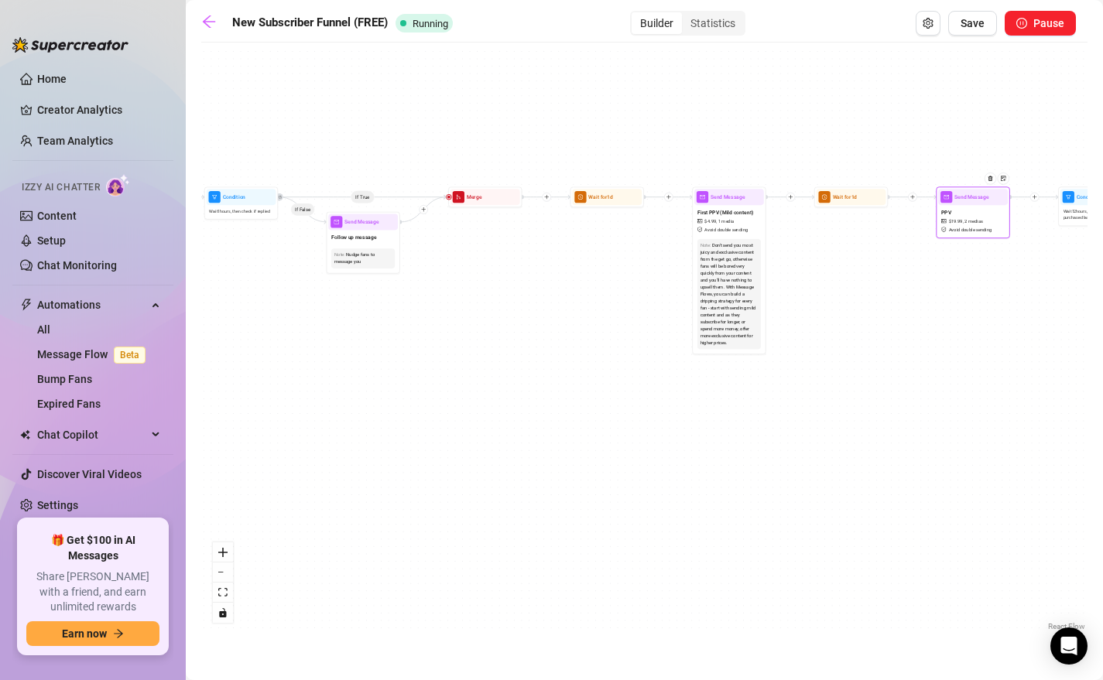
click at [930, 201] on div "Send Message" at bounding box center [973, 197] width 70 height 16
type textarea "you saw me after my shower, but i felt it was only right you got to see what i …"
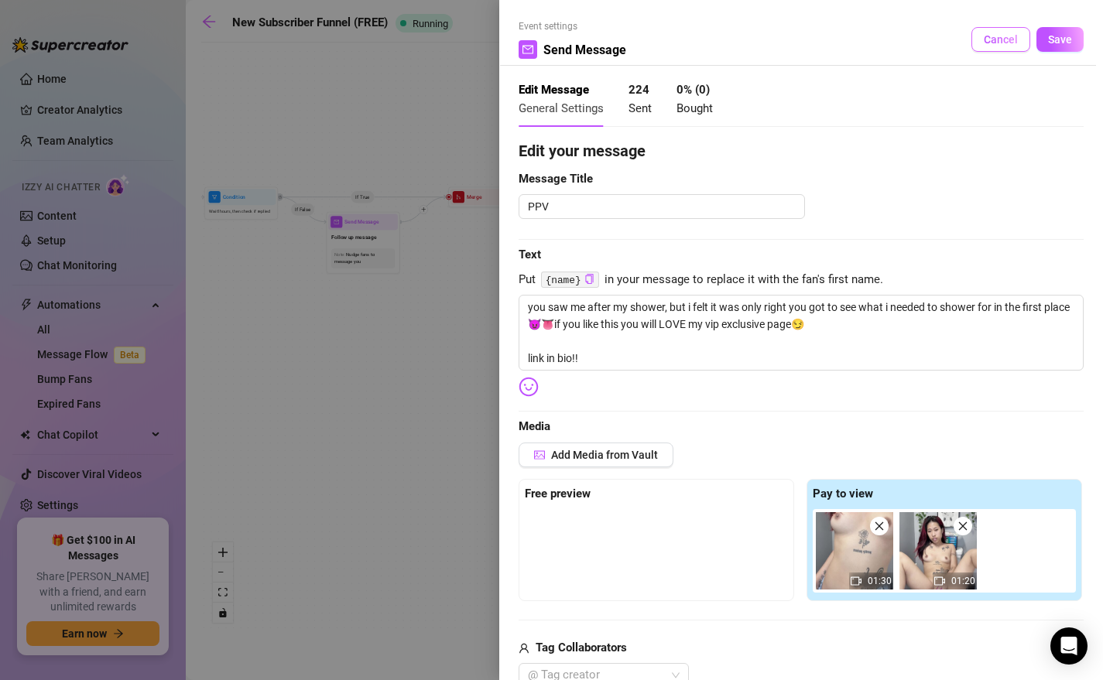
click at [930, 43] on span "Cancel" at bounding box center [1000, 39] width 34 height 12
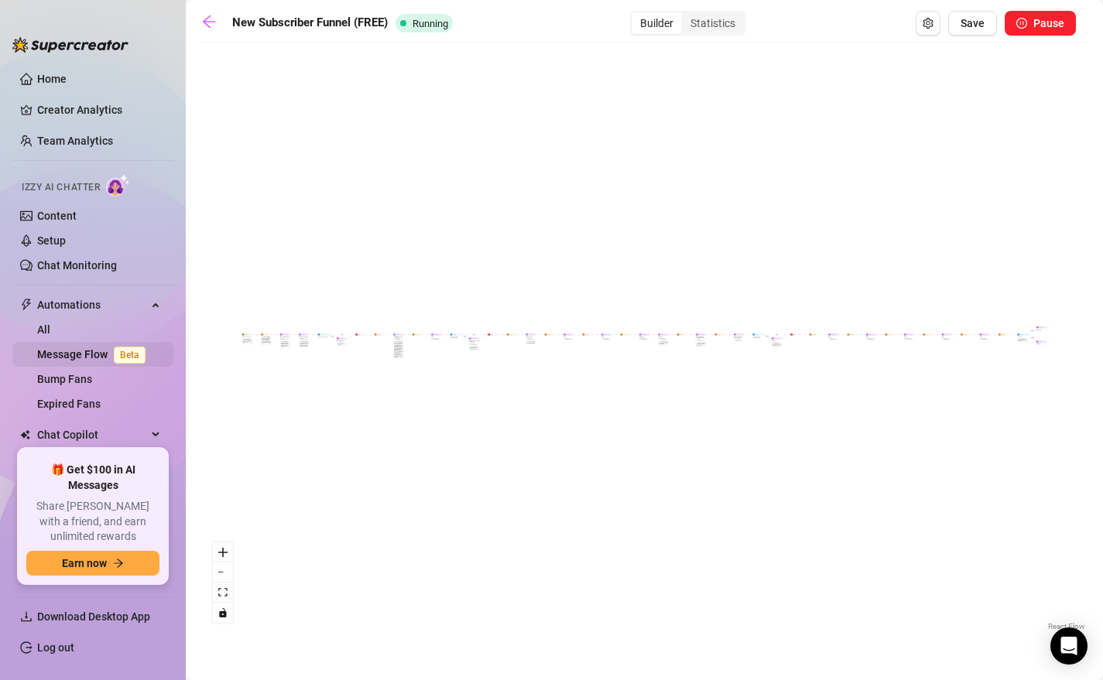
click at [110, 348] on link "Message Flow Beta" at bounding box center [94, 354] width 115 height 12
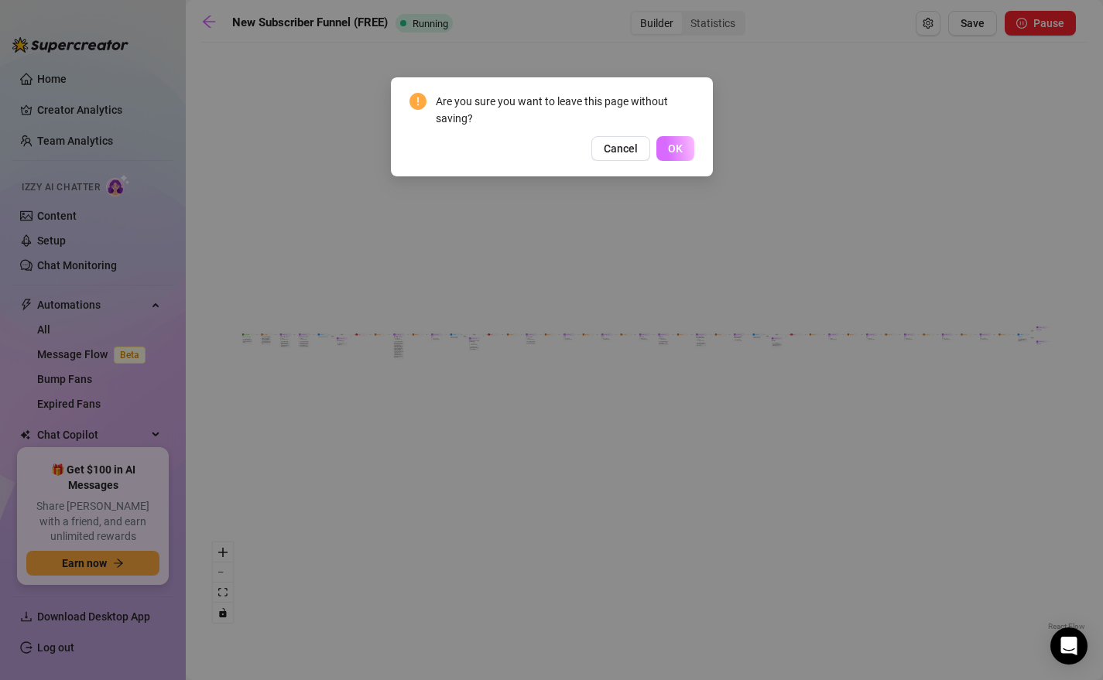
click at [657, 154] on button "OK" at bounding box center [675, 148] width 38 height 25
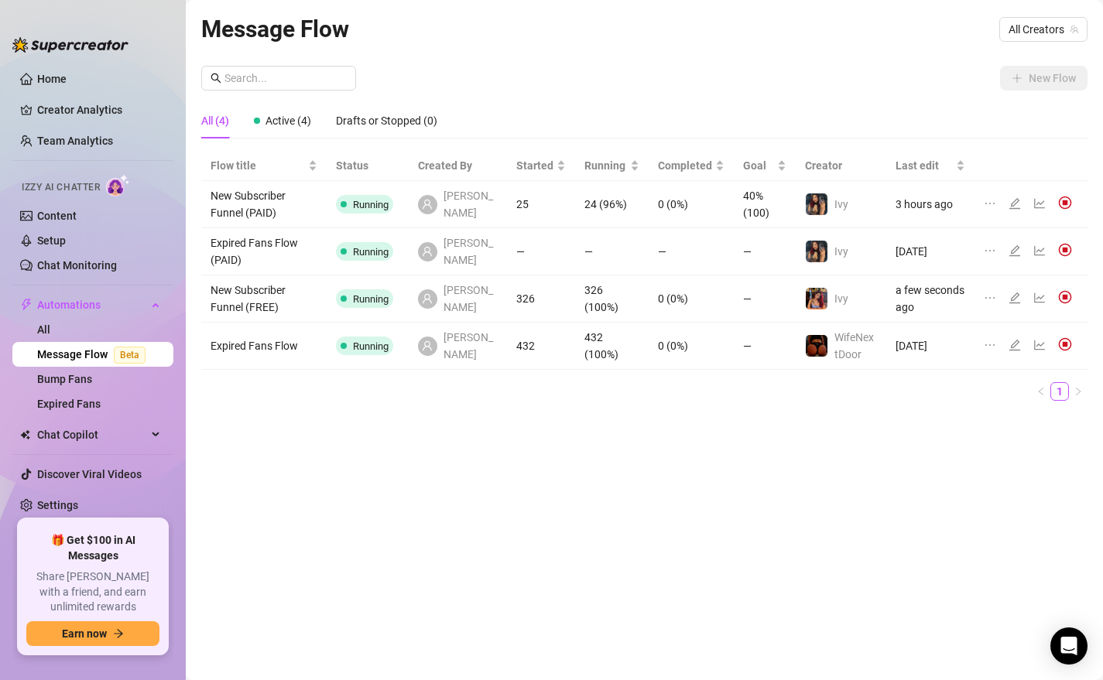
click at [1014, 300] on icon "edit" at bounding box center [1014, 298] width 12 height 12
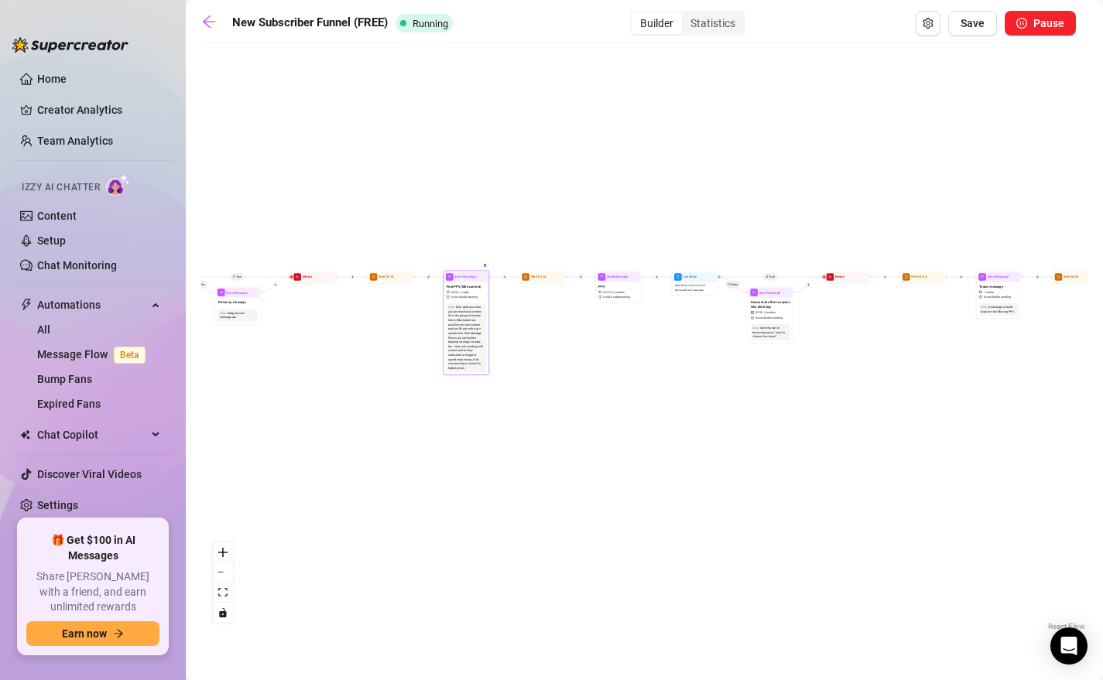
click at [475, 288] on span "First PPV (Mild content)" at bounding box center [463, 286] width 35 height 5
type textarea "just got out of the shower and thought i looked good, what do you think?💦❤️‍🔥 l…"
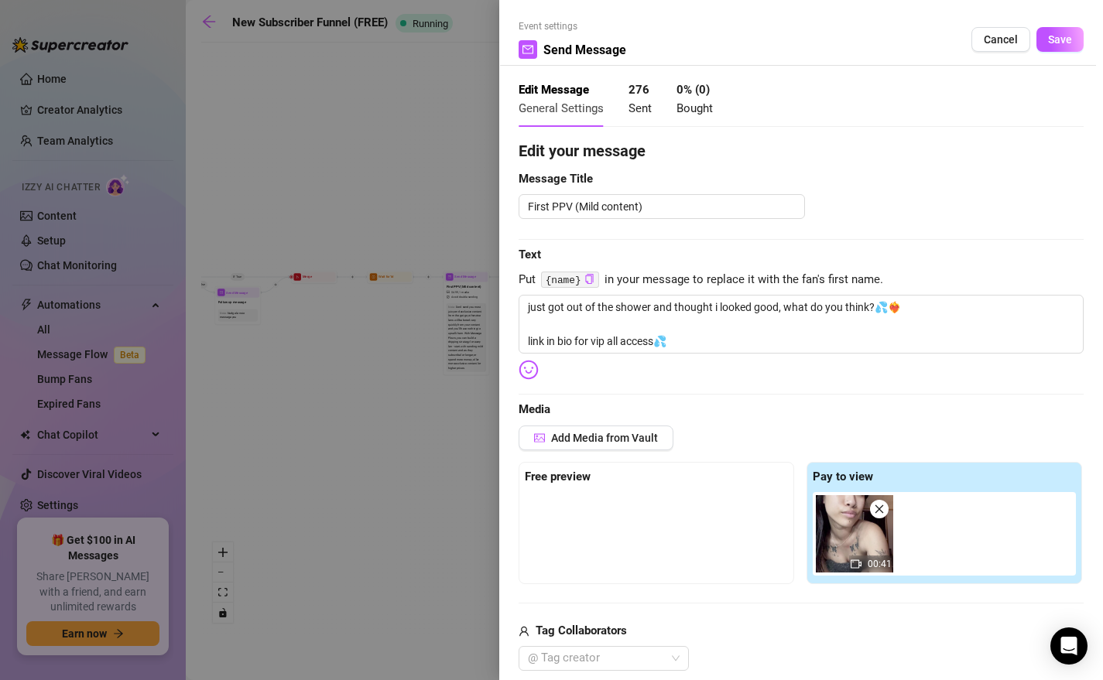
click at [395, 190] on div at bounding box center [551, 340] width 1103 height 680
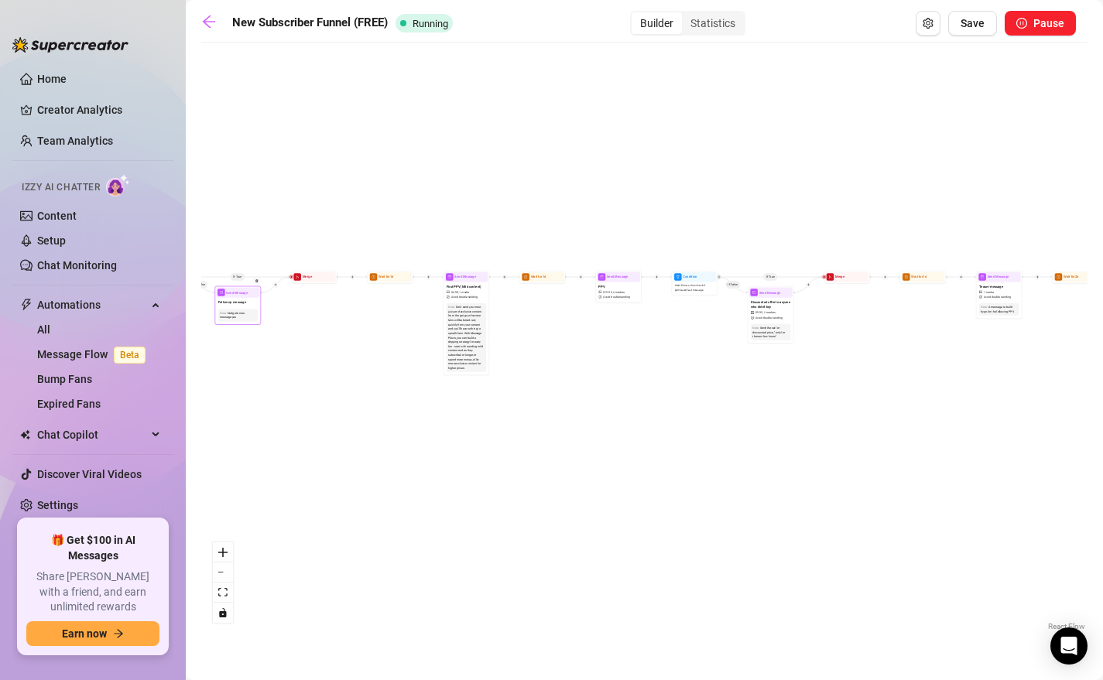
click at [231, 298] on div "Follow up message" at bounding box center [237, 303] width 43 height 10
type textarea "just going to leave me hanging after i sent that.., how can i please you daddy?…"
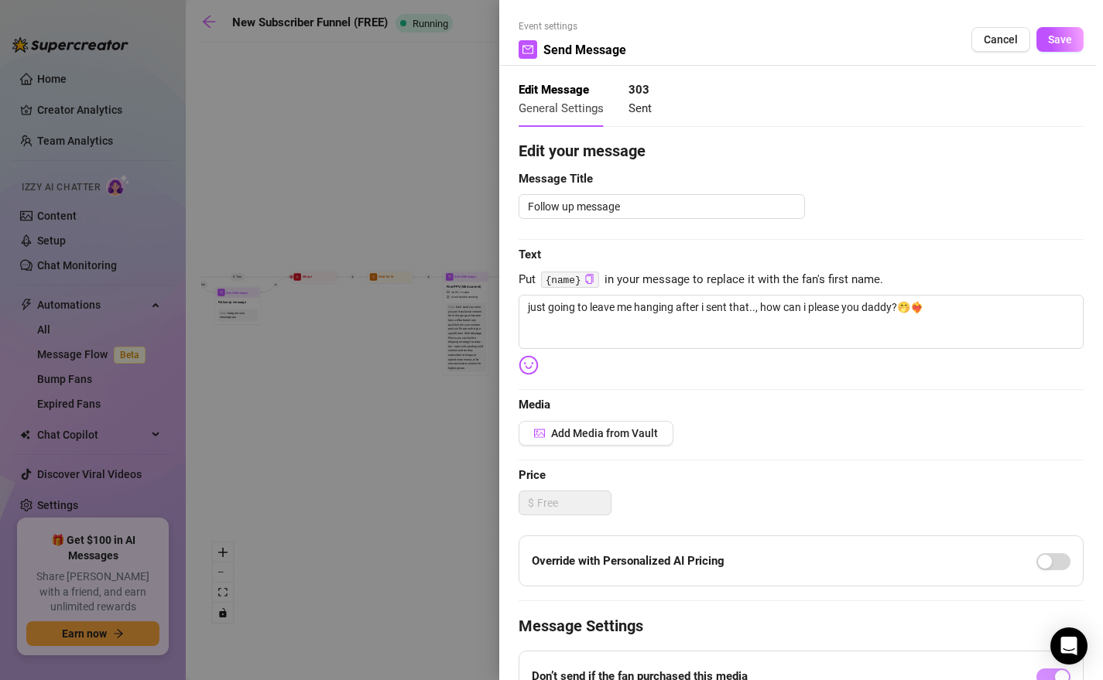
click at [364, 148] on div at bounding box center [551, 340] width 1103 height 680
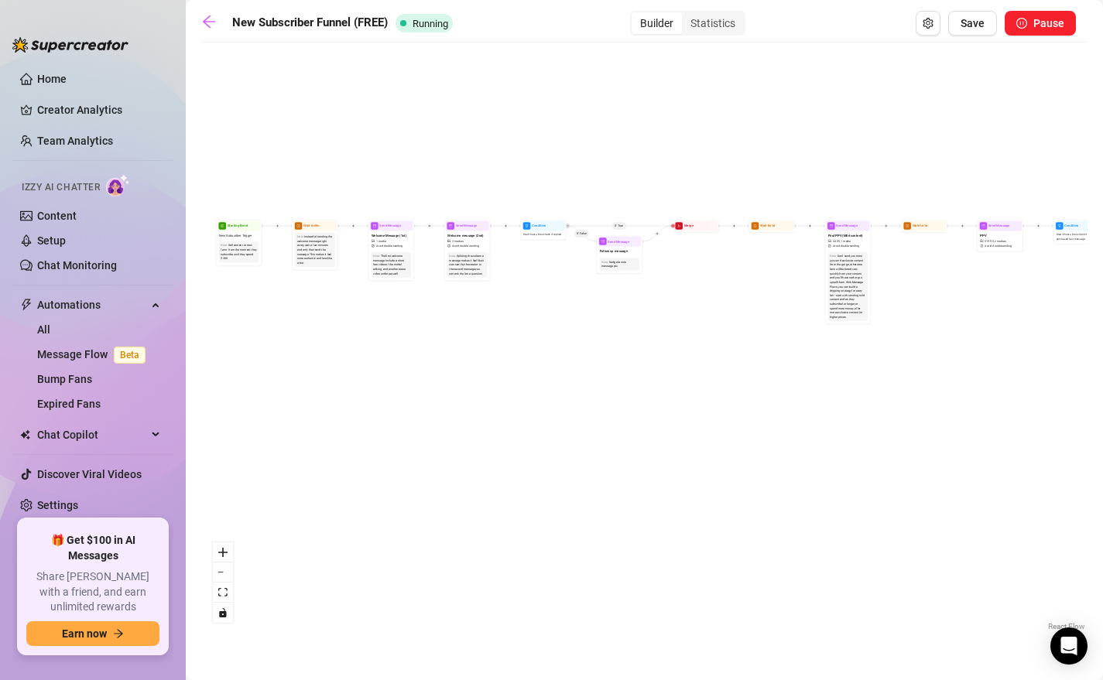
drag, startPoint x: 340, startPoint y: 370, endPoint x: 722, endPoint y: 319, distance: 384.9
click at [722, 319] on div "If True If True If True If False If False If False If True If False Merge Merge…" at bounding box center [644, 342] width 886 height 584
click at [450, 225] on icon "mail" at bounding box center [450, 225] width 3 height 3
type textarea "really loving the way my body looks in these, what do you think about it??🤭 lin…"
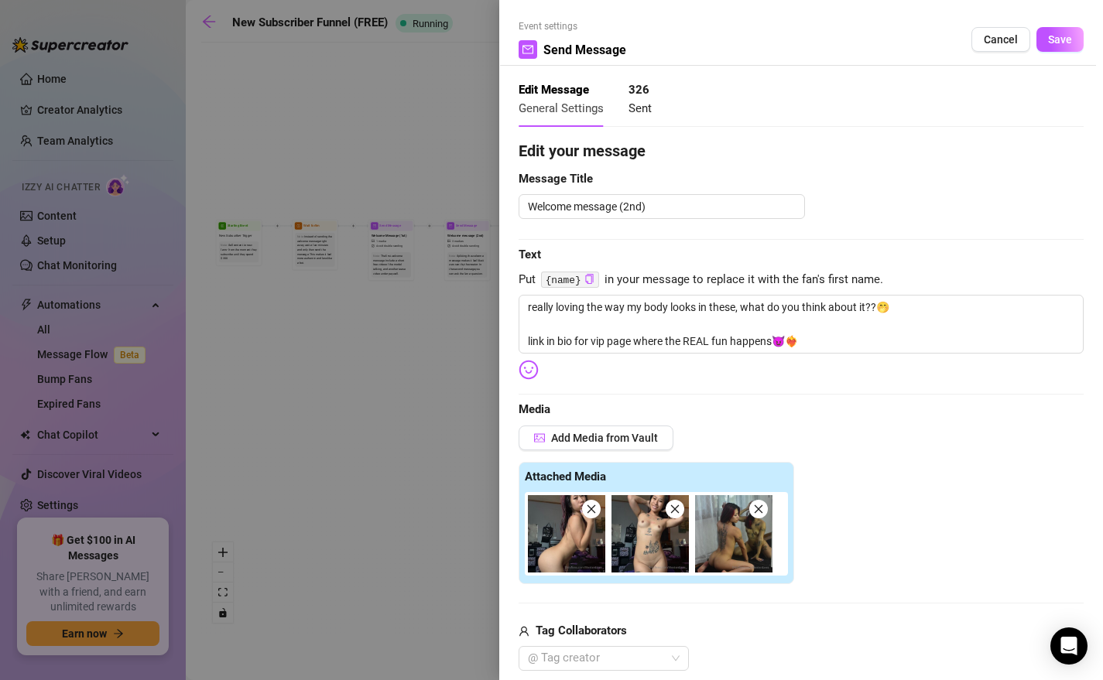
click at [419, 354] on div at bounding box center [551, 340] width 1103 height 680
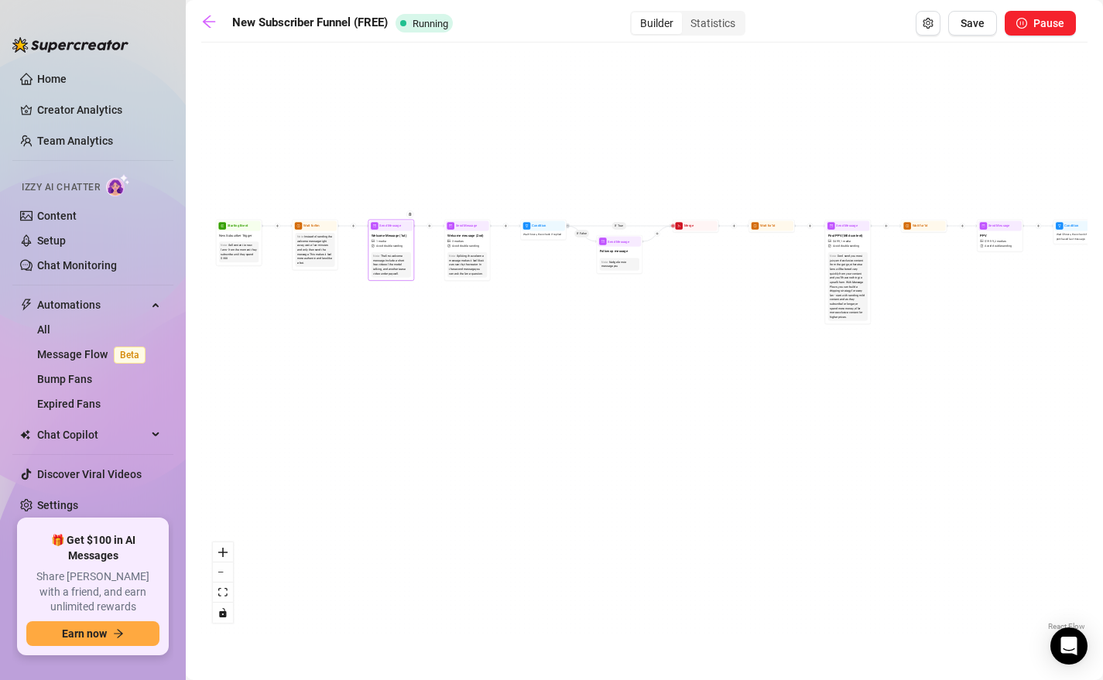
click at [395, 235] on span "Welcome Message (1st)" at bounding box center [389, 235] width 36 height 5
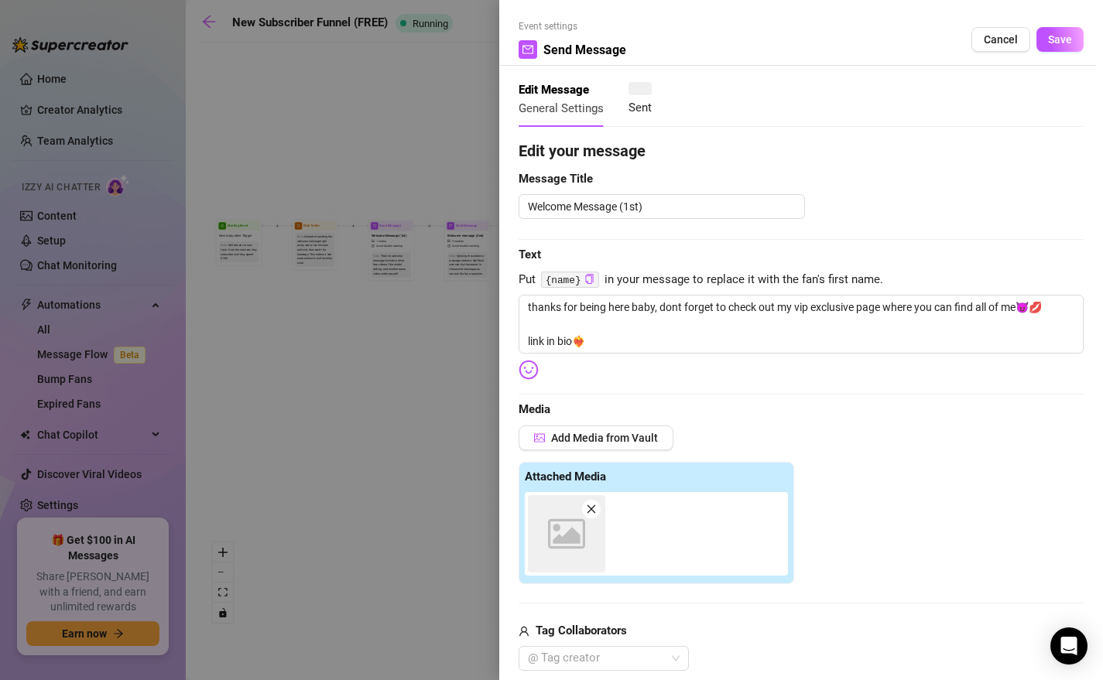
type textarea "thanks for being here baby, dont forget to check out my vip exclusive page wher…"
click at [326, 357] on div at bounding box center [551, 340] width 1103 height 680
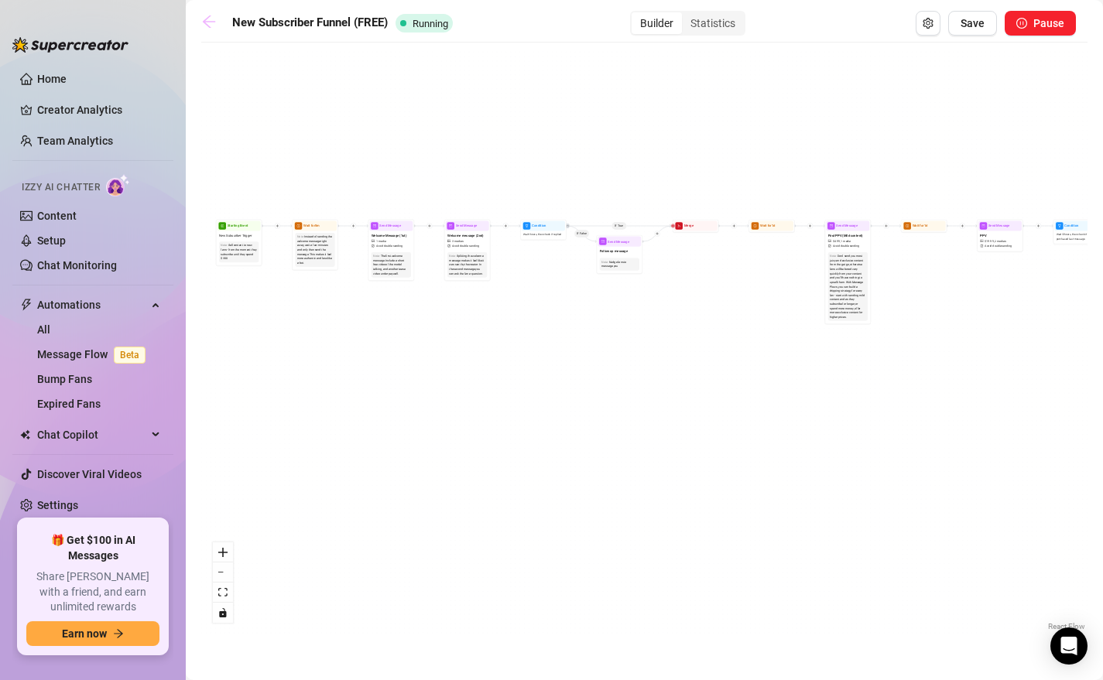
click at [210, 25] on icon "arrow-left" at bounding box center [208, 21] width 15 height 15
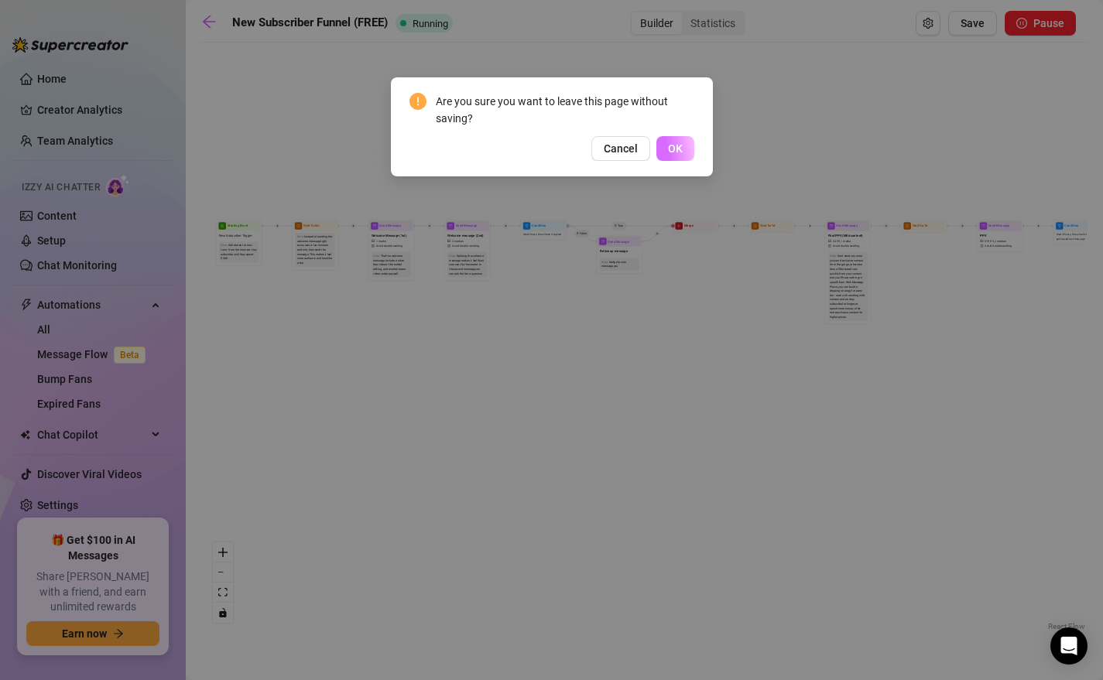
click at [659, 139] on button "OK" at bounding box center [675, 148] width 38 height 25
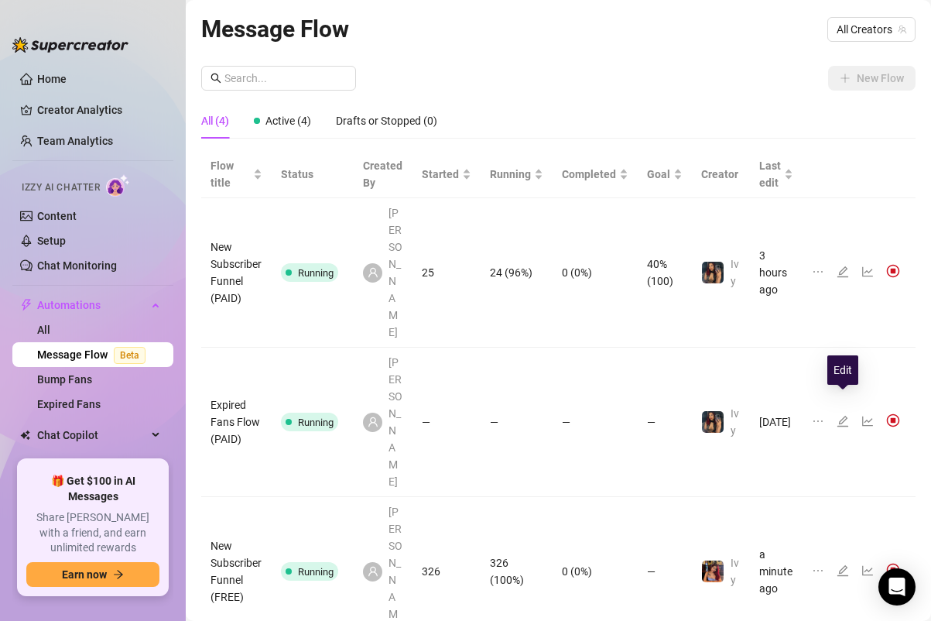
click at [838, 564] on icon "edit" at bounding box center [842, 570] width 12 height 12
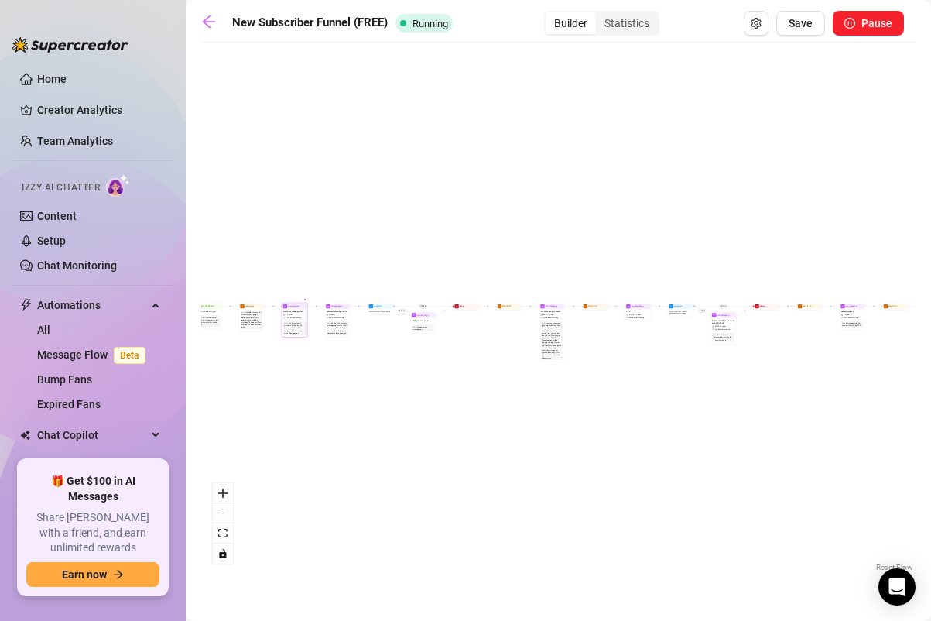
click at [298, 306] on span "Send Message" at bounding box center [294, 306] width 12 height 3
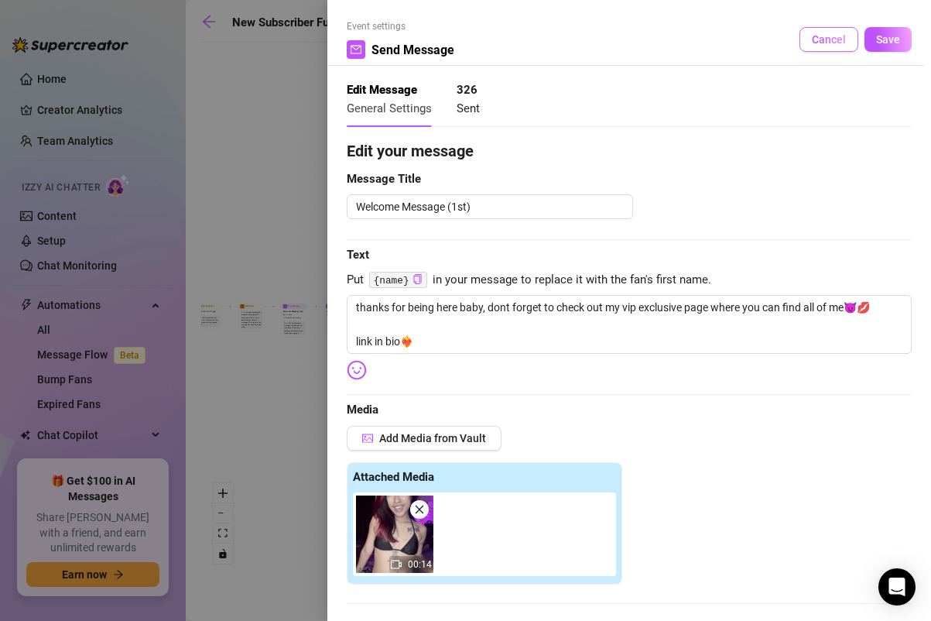
click at [810, 34] on button "Cancel" at bounding box center [828, 39] width 59 height 25
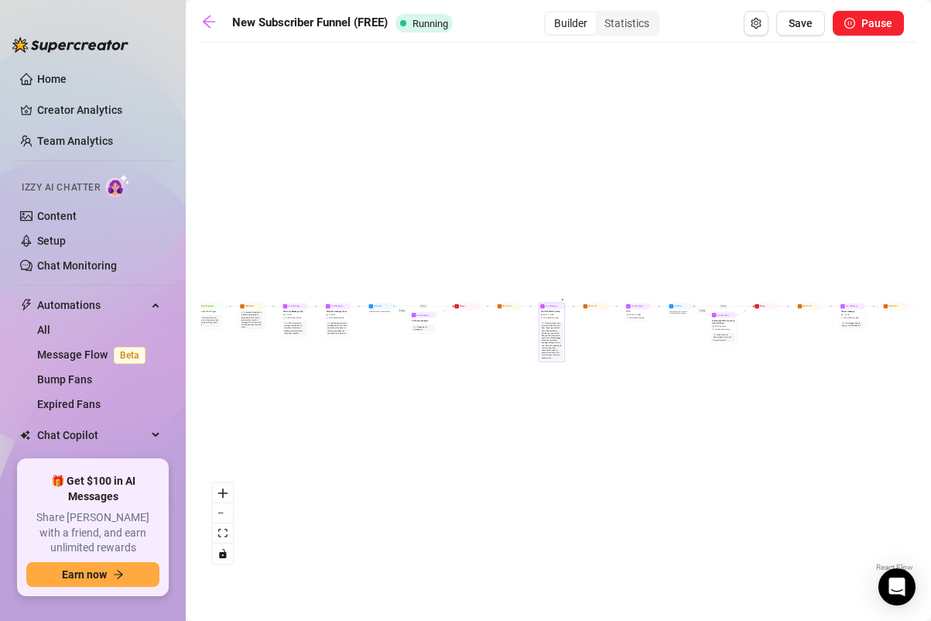
click at [556, 310] on span "First PPV (Mild content)" at bounding box center [551, 311] width 20 height 3
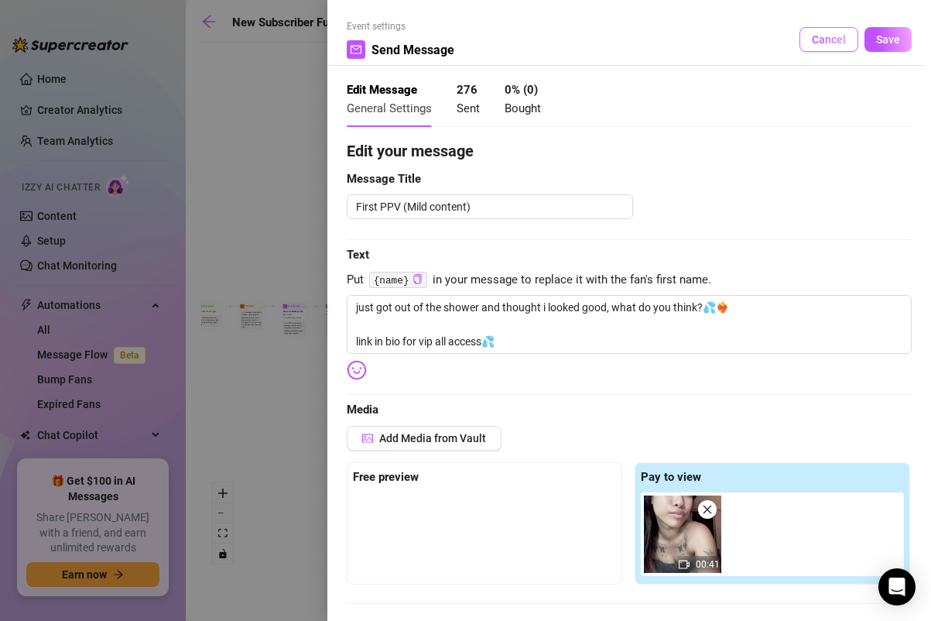
click at [821, 46] on button "Cancel" at bounding box center [828, 39] width 59 height 25
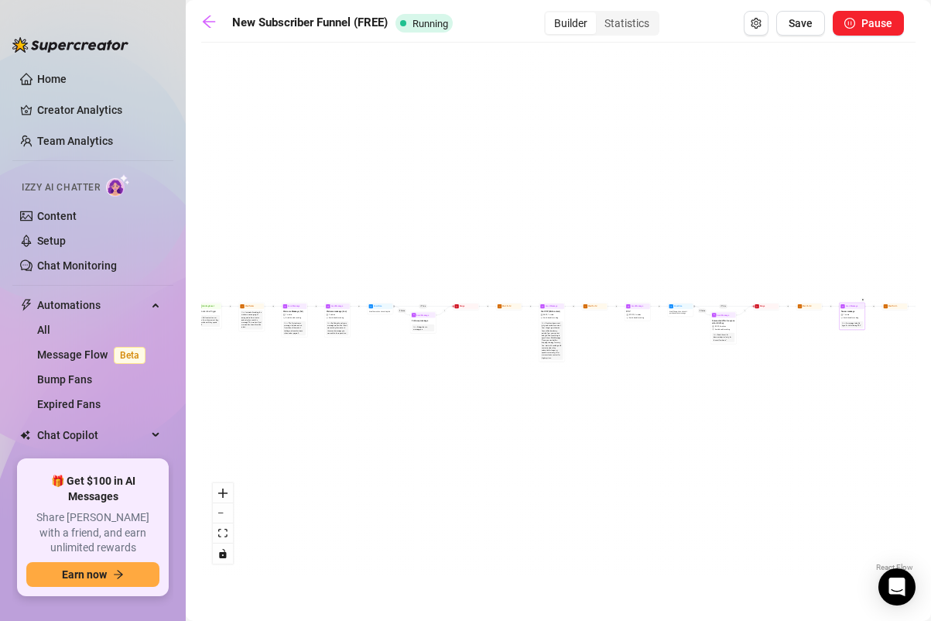
click at [851, 307] on span "Send Message" at bounding box center [852, 306] width 12 height 3
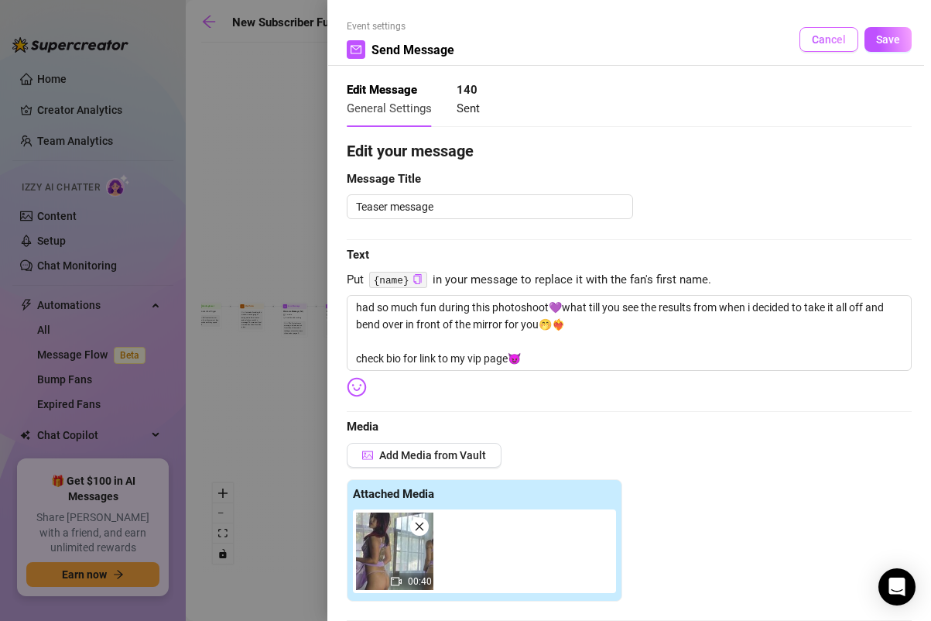
click at [821, 31] on button "Cancel" at bounding box center [828, 39] width 59 height 25
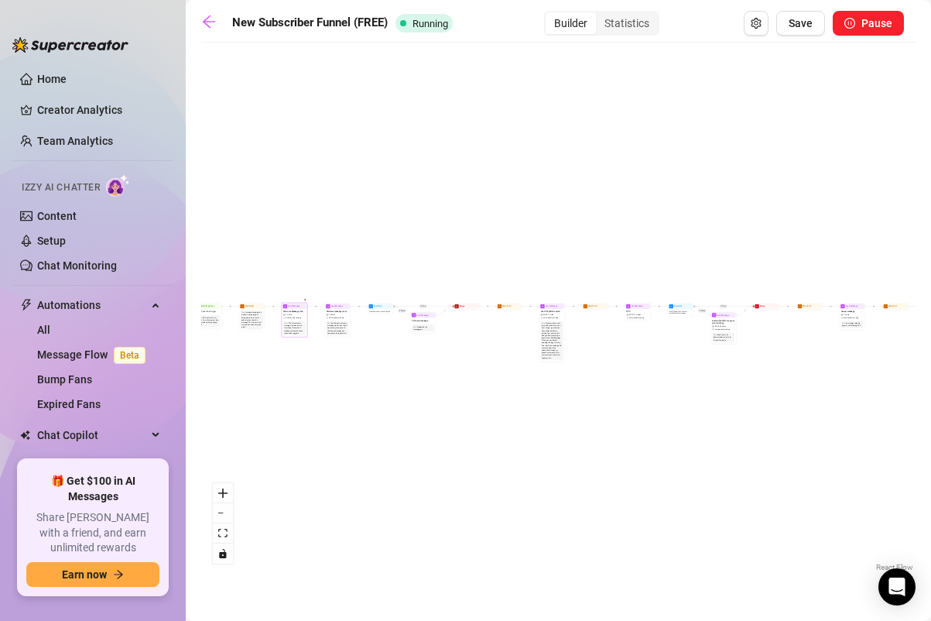
click at [306, 307] on div at bounding box center [303, 301] width 7 height 13
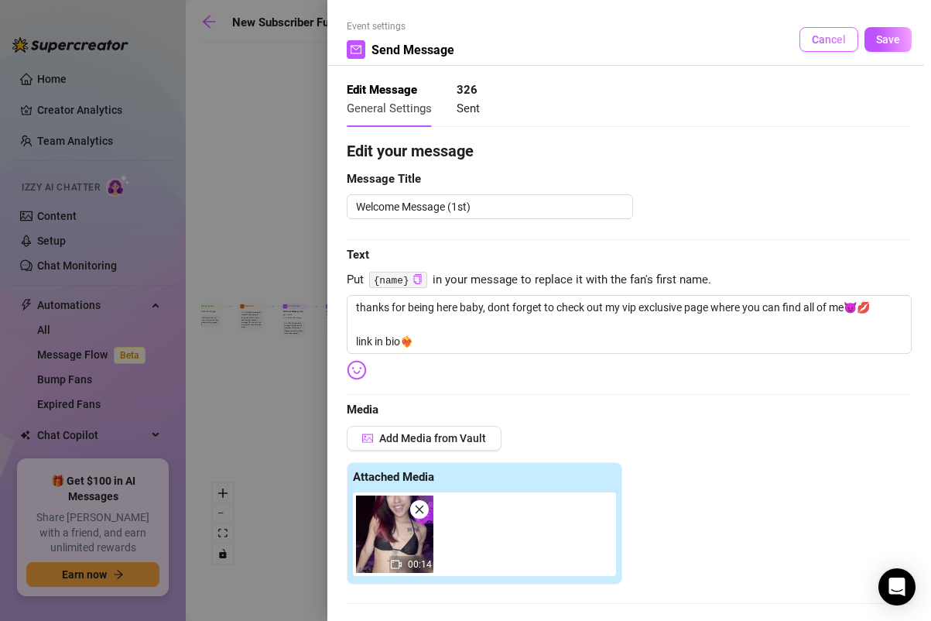
click at [806, 36] on button "Cancel" at bounding box center [828, 39] width 59 height 25
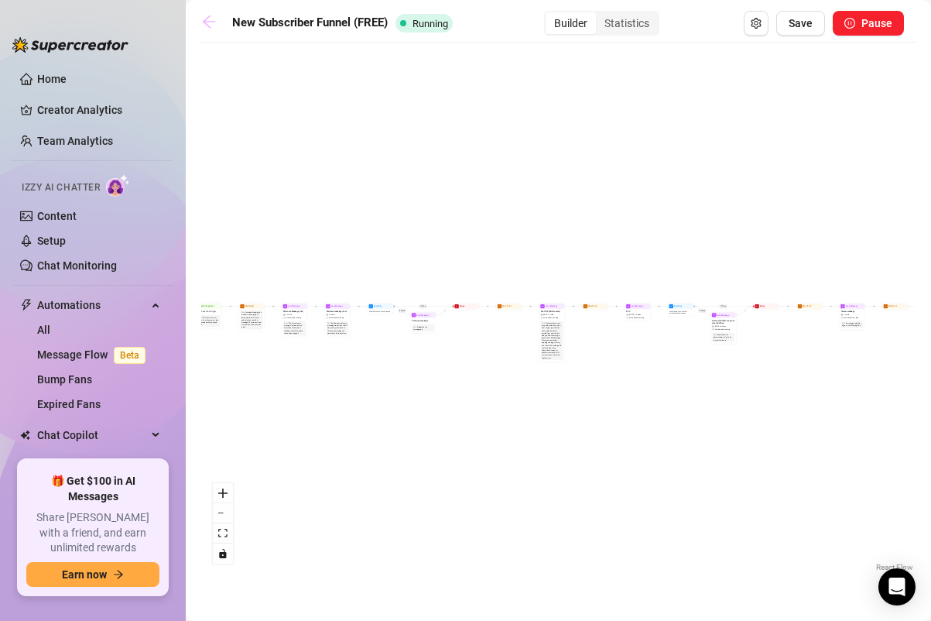
click at [208, 20] on icon "arrow-left" at bounding box center [208, 21] width 15 height 15
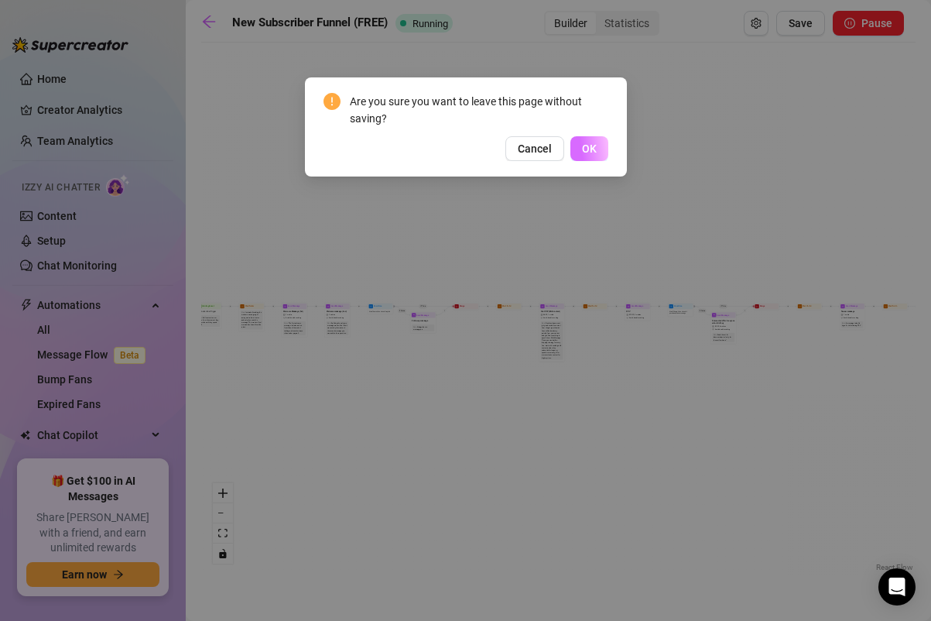
click at [583, 149] on span "OK" at bounding box center [589, 148] width 15 height 12
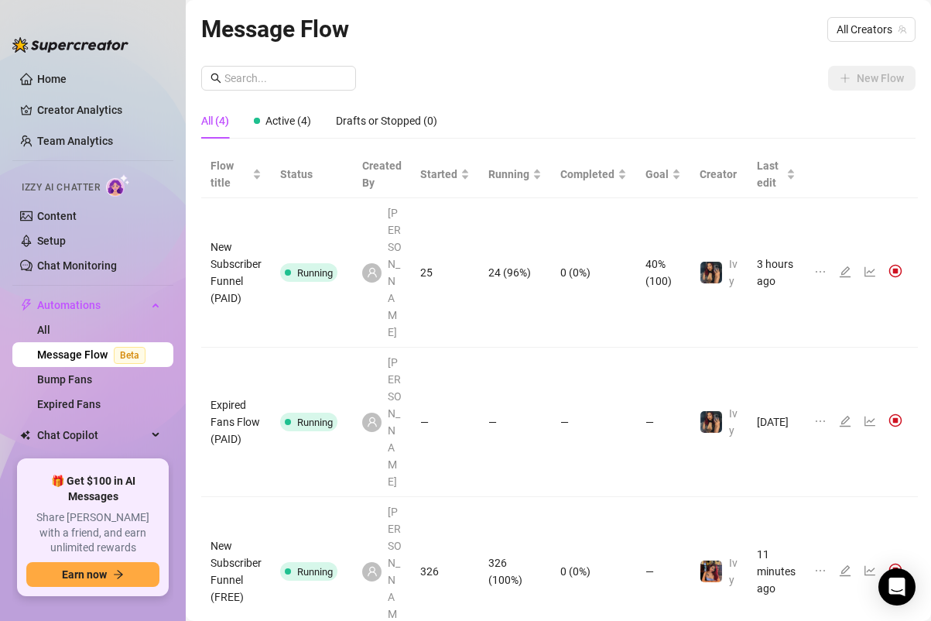
click at [71, 348] on link "Message Flow Beta" at bounding box center [94, 354] width 115 height 12
click at [843, 565] on icon "edit" at bounding box center [845, 570] width 11 height 11
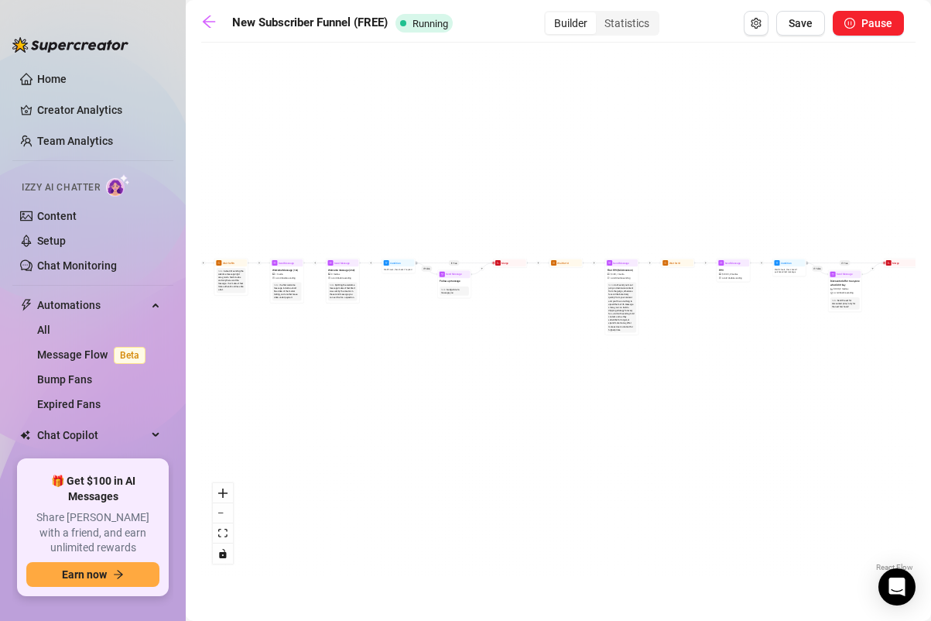
drag, startPoint x: 270, startPoint y: 315, endPoint x: 405, endPoint y: 315, distance: 135.4
click at [409, 315] on div "If True If True If True If False If False If False If True If False Merge Merge…" at bounding box center [558, 312] width 714 height 525
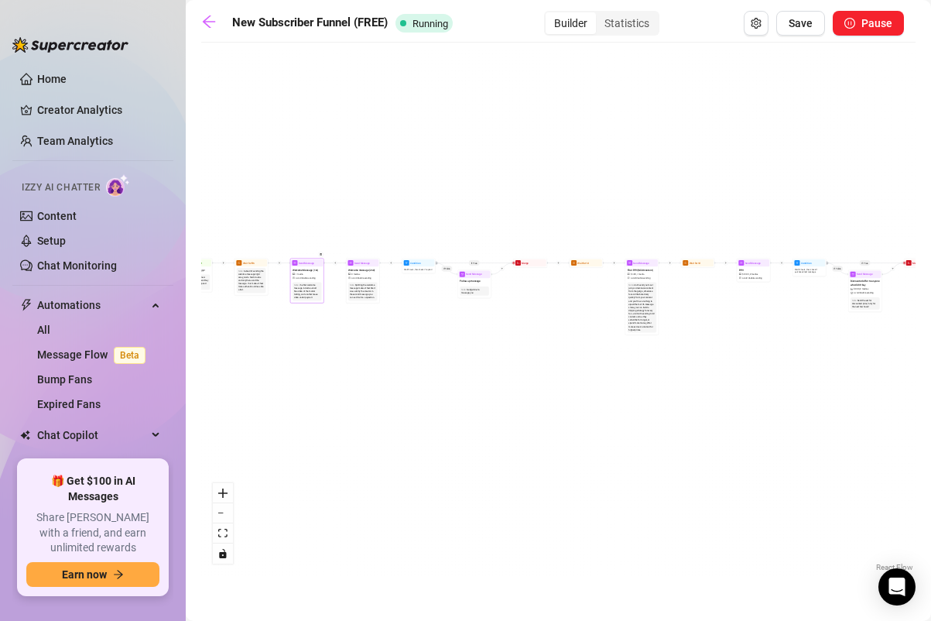
click at [302, 262] on span "Send Message" at bounding box center [306, 263] width 15 height 4
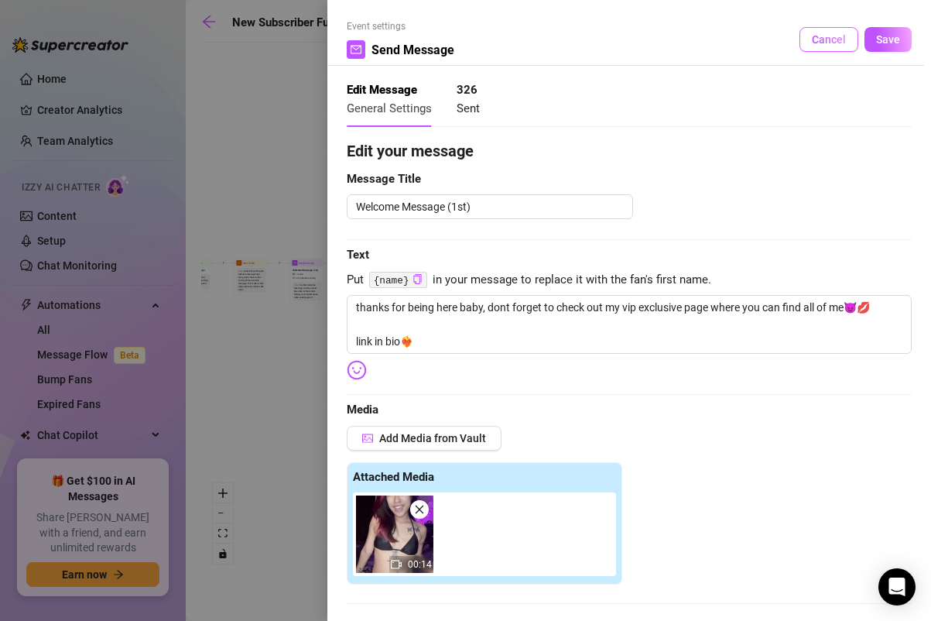
click at [819, 28] on button "Cancel" at bounding box center [828, 39] width 59 height 25
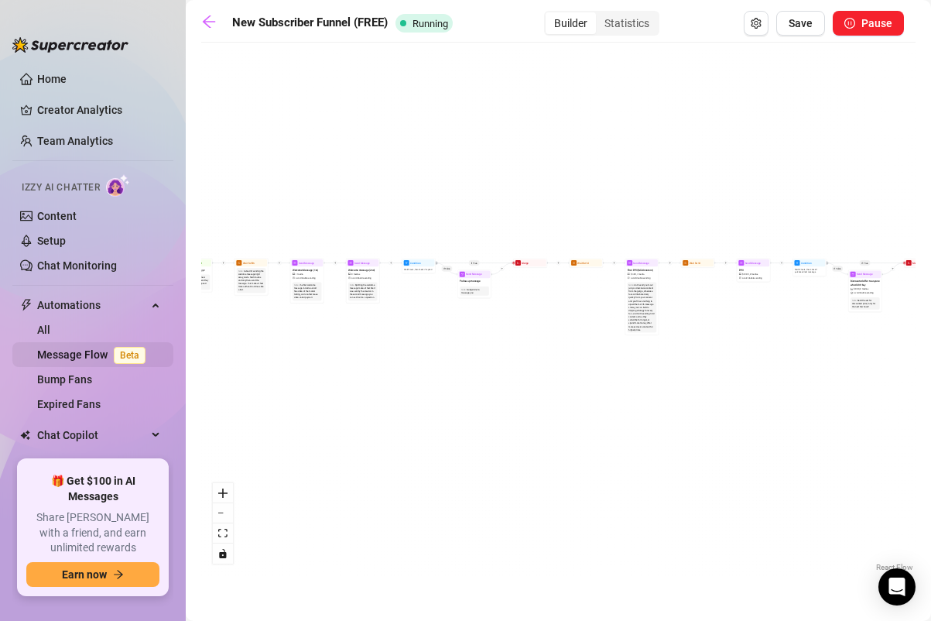
click at [82, 354] on link "Message Flow Beta" at bounding box center [94, 354] width 115 height 12
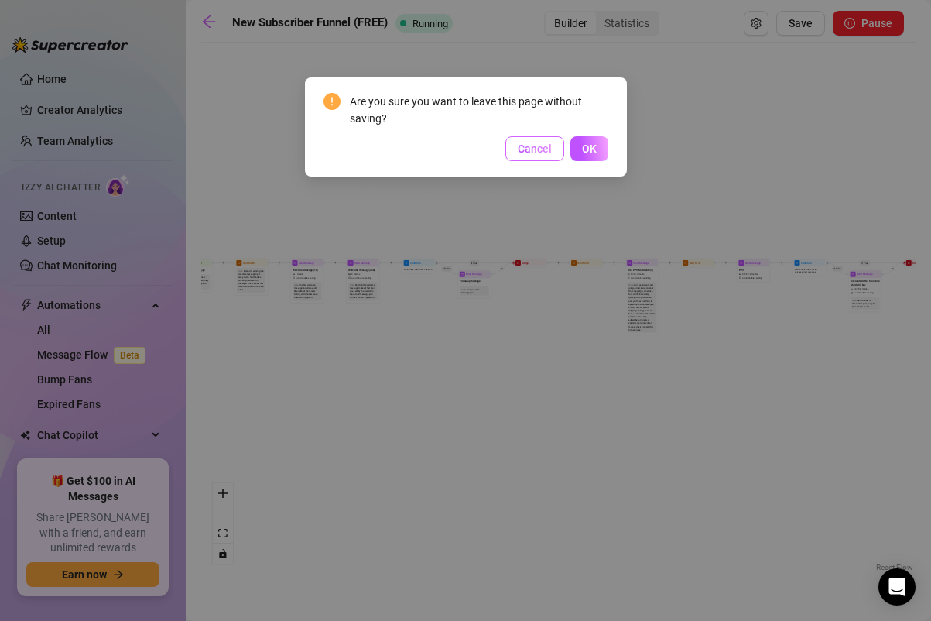
click at [555, 147] on button "Cancel" at bounding box center [534, 148] width 59 height 25
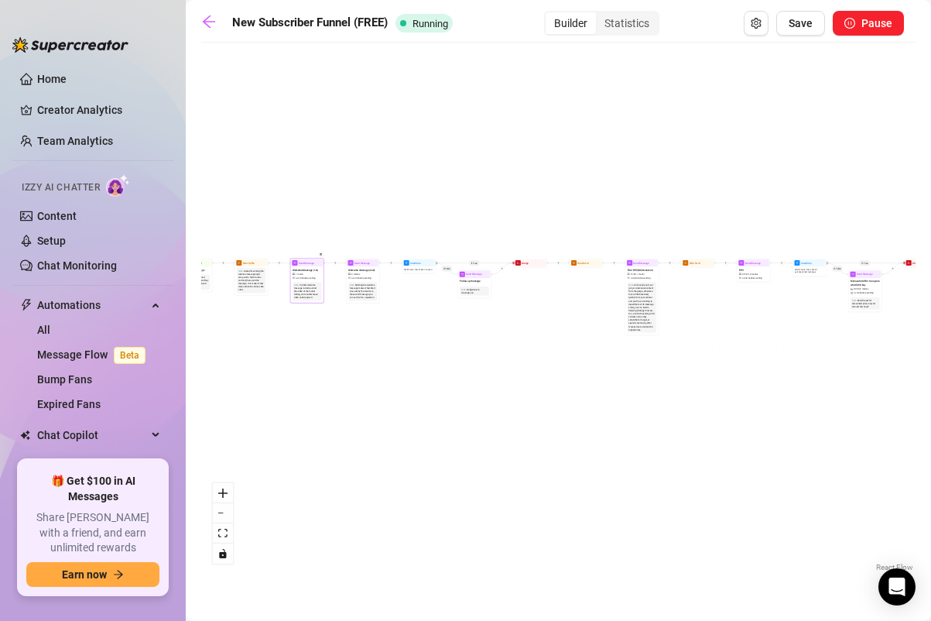
click at [313, 267] on div "Welcome Message (1st) 1 media Avoid double sending" at bounding box center [307, 273] width 32 height 14
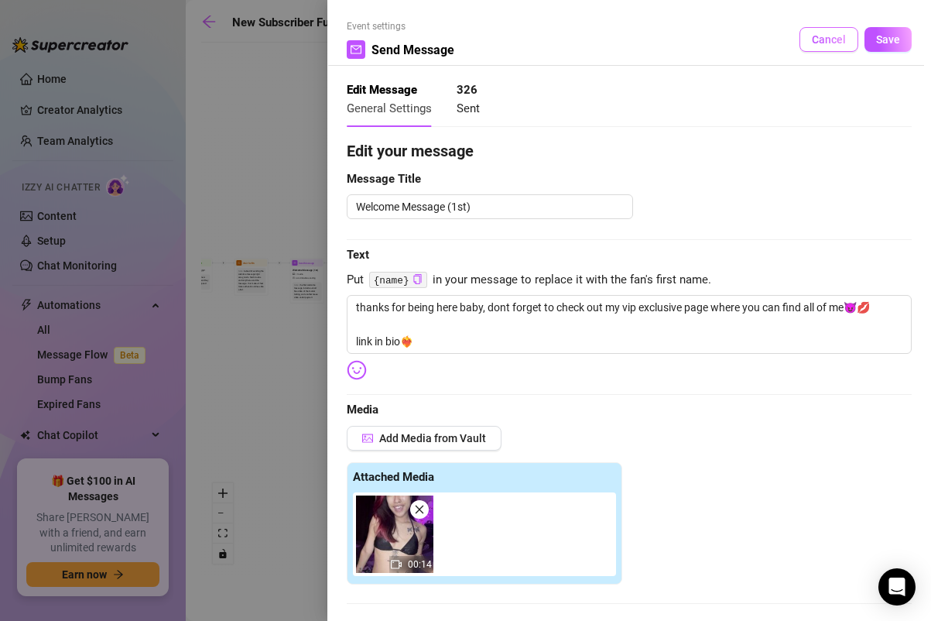
click at [823, 29] on button "Cancel" at bounding box center [828, 39] width 59 height 25
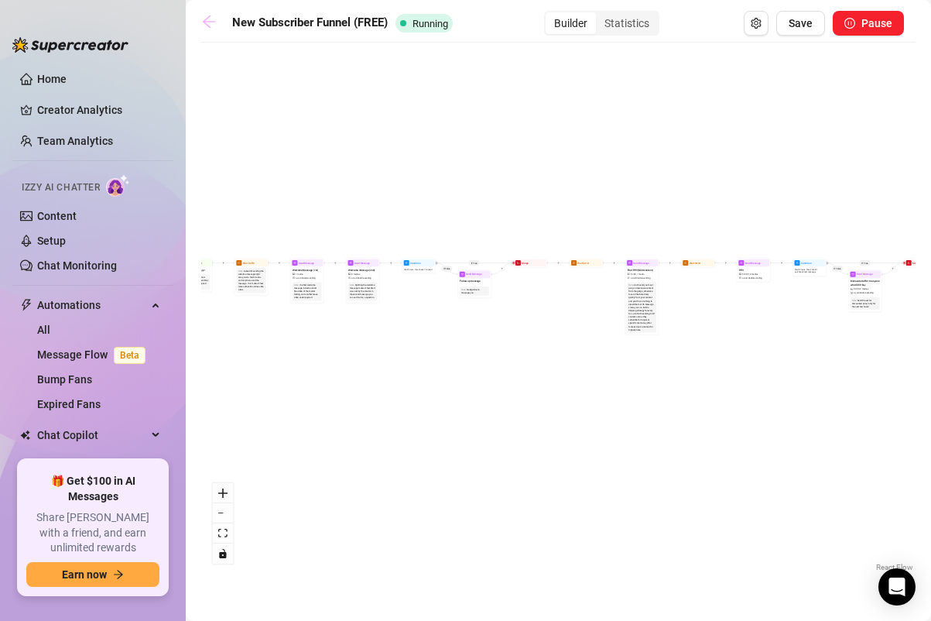
click at [207, 22] on icon "arrow-left" at bounding box center [209, 21] width 12 height 12
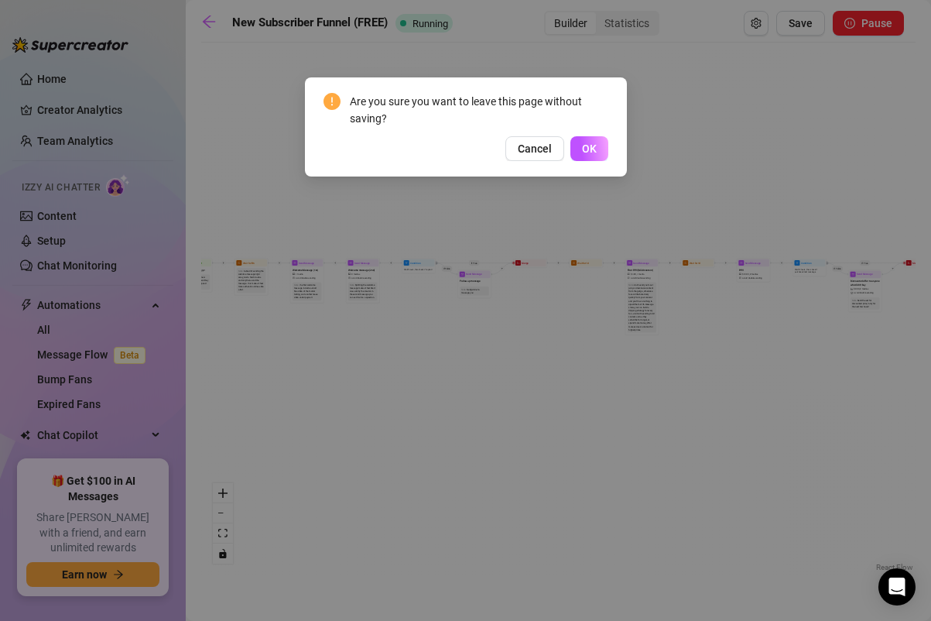
click at [592, 145] on span "OK" at bounding box center [589, 148] width 15 height 12
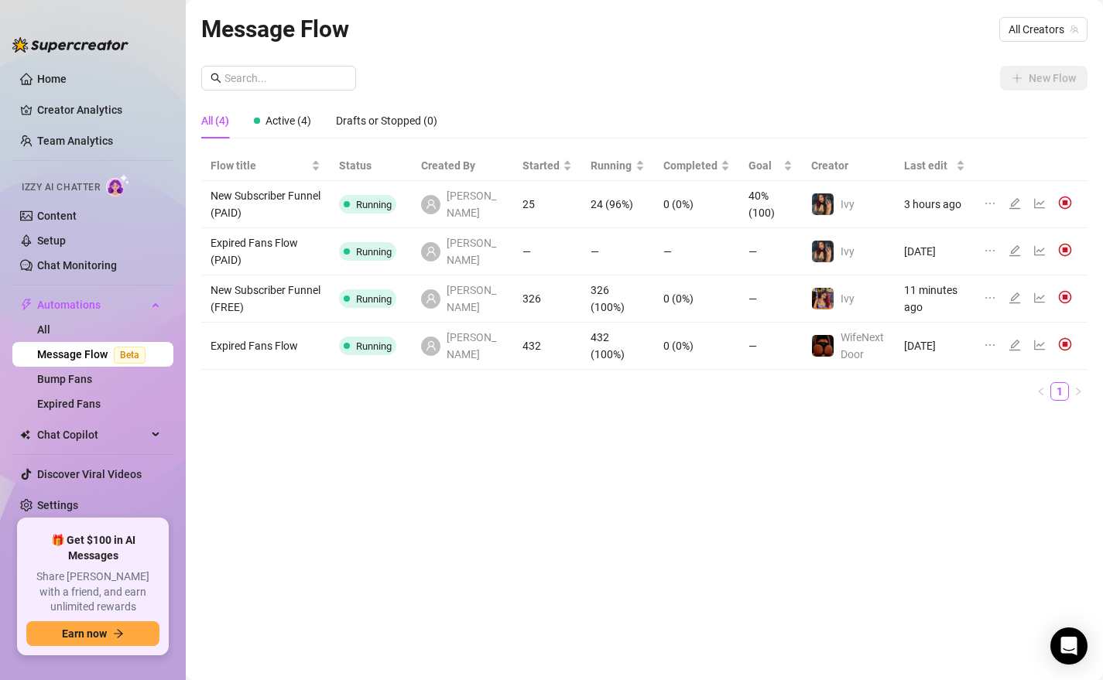
click at [930, 302] on div at bounding box center [1017, 298] width 19 height 17
click at [930, 296] on icon "edit" at bounding box center [1014, 297] width 11 height 11
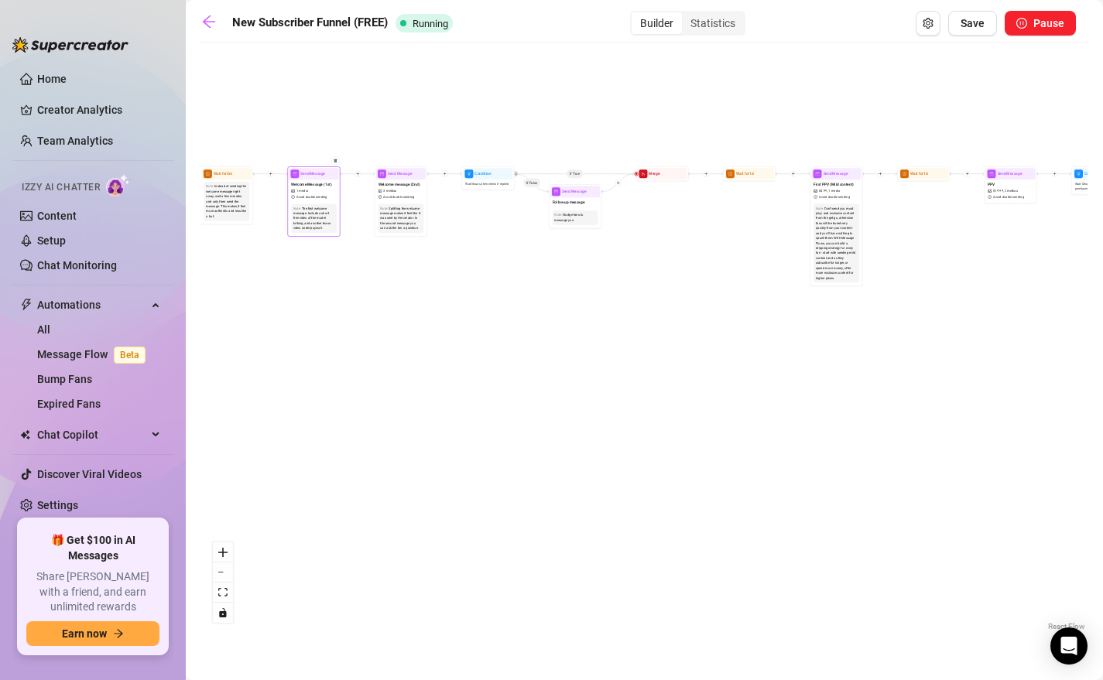
click at [319, 171] on span "Send Message" at bounding box center [312, 174] width 25 height 6
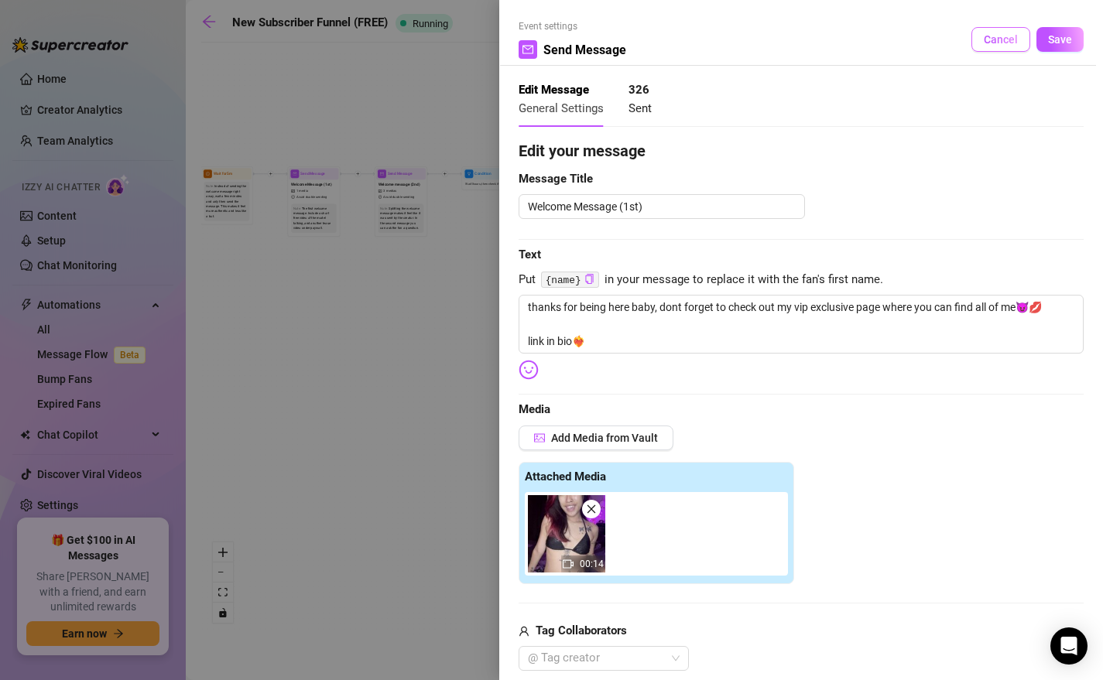
click at [930, 37] on span "Cancel" at bounding box center [1000, 39] width 34 height 12
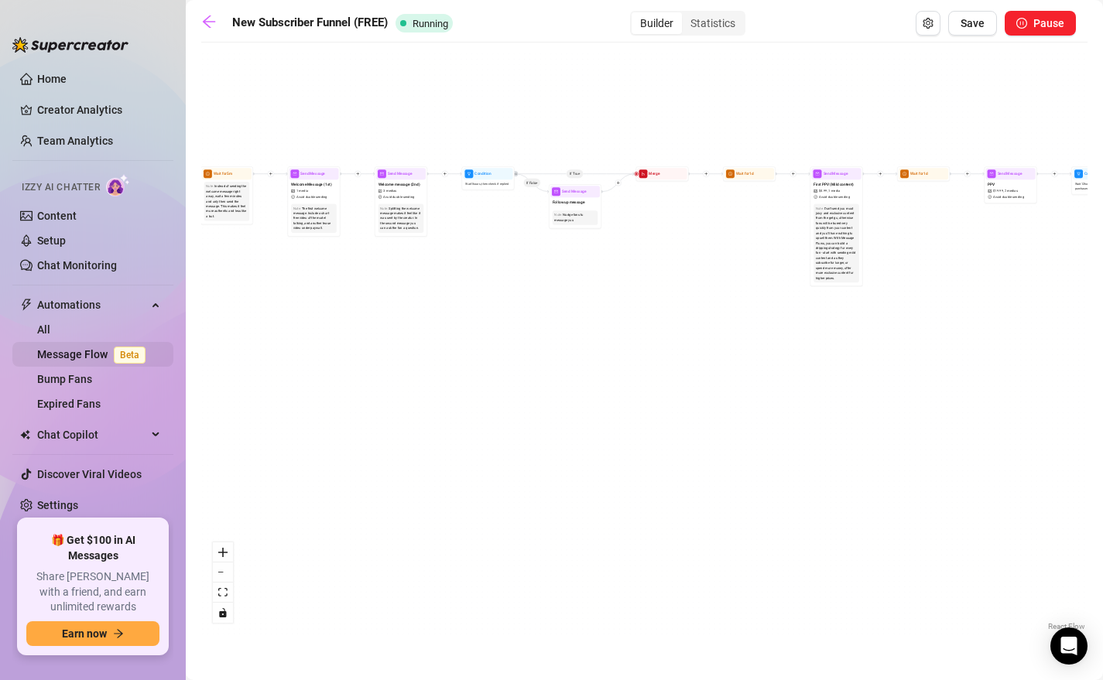
click at [78, 350] on link "Message Flow Beta" at bounding box center [94, 354] width 115 height 12
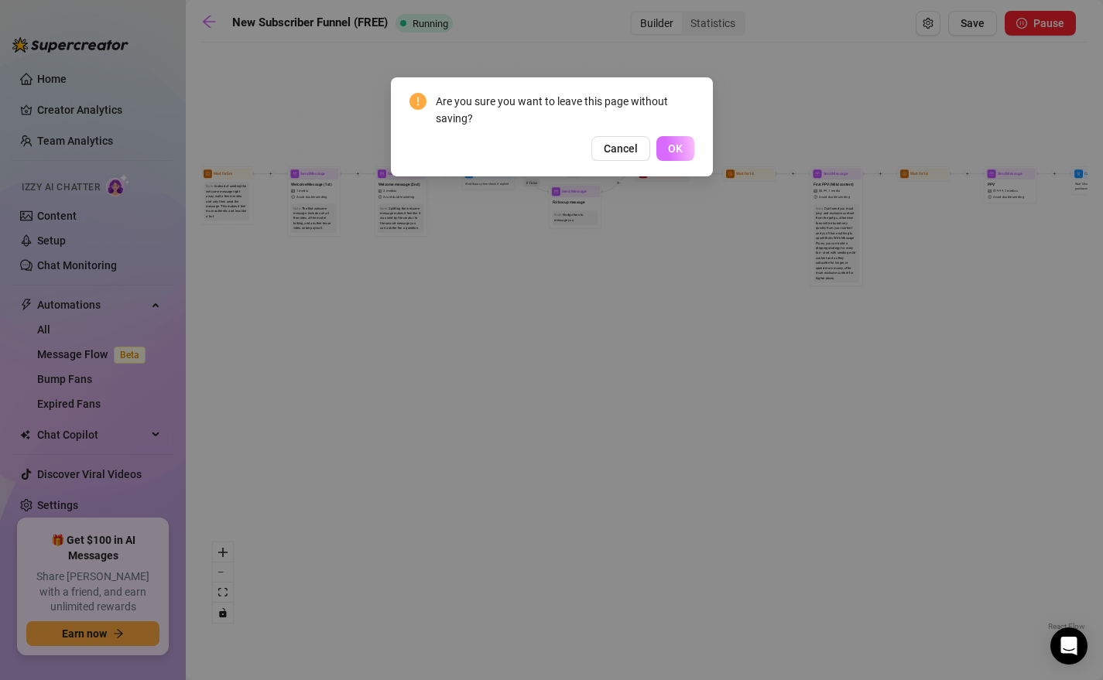
click at [688, 146] on button "OK" at bounding box center [675, 148] width 38 height 25
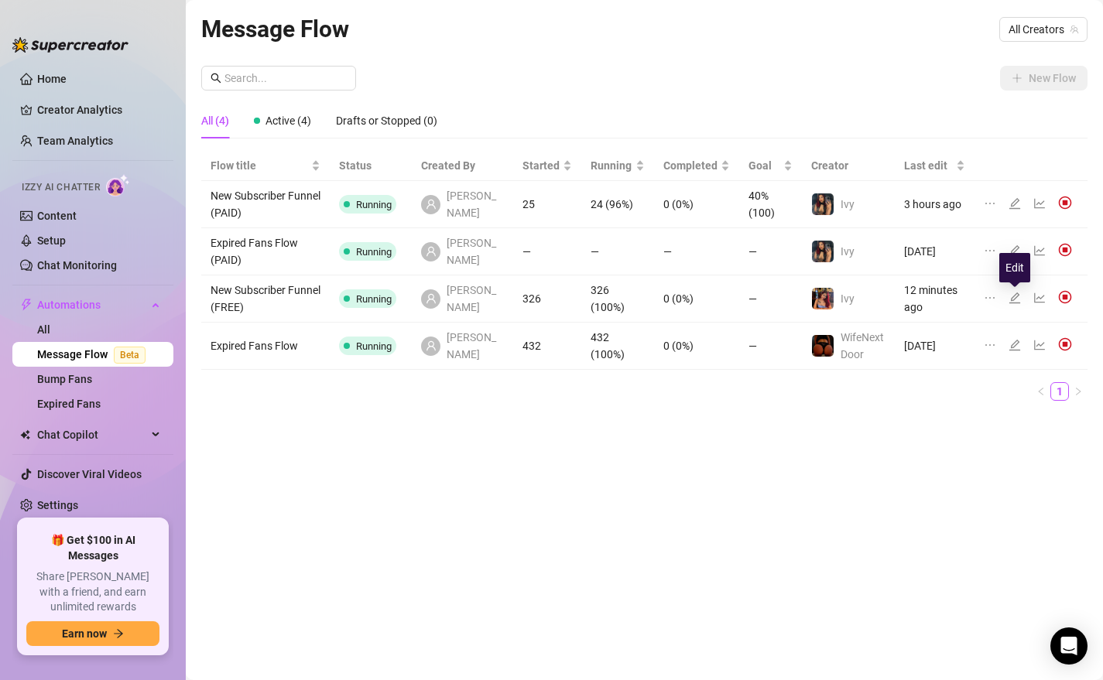
click at [930, 299] on icon "edit" at bounding box center [1014, 298] width 12 height 12
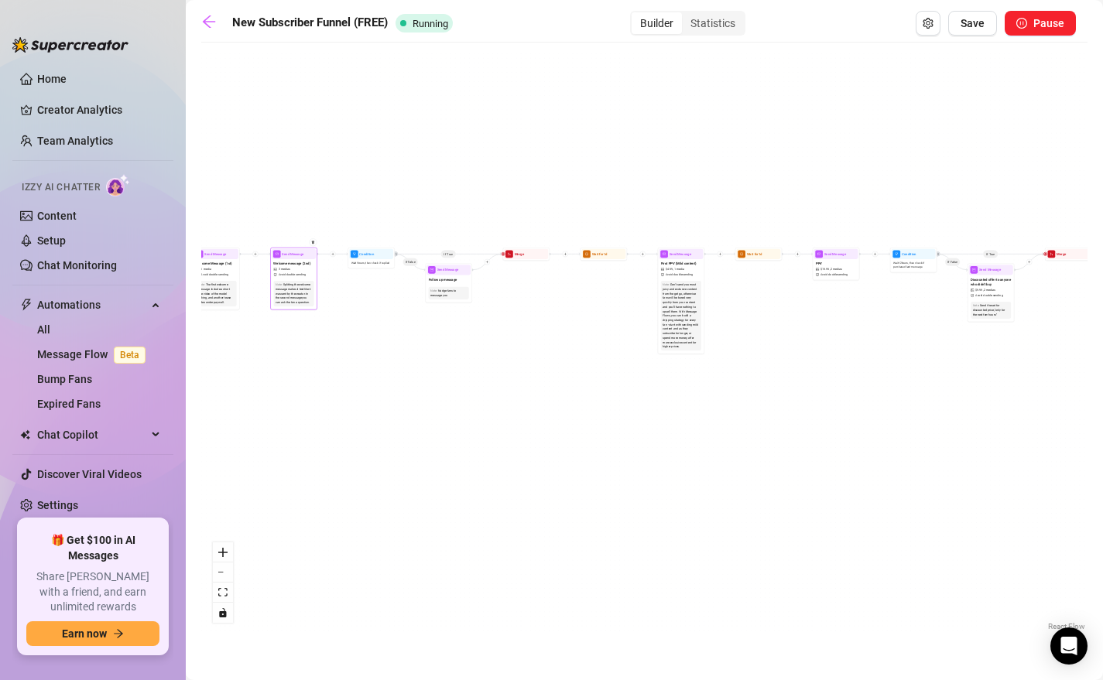
click at [291, 282] on div "Note: Splitting the welcome message makes it feel like it was sent by the creat…" at bounding box center [293, 294] width 40 height 26
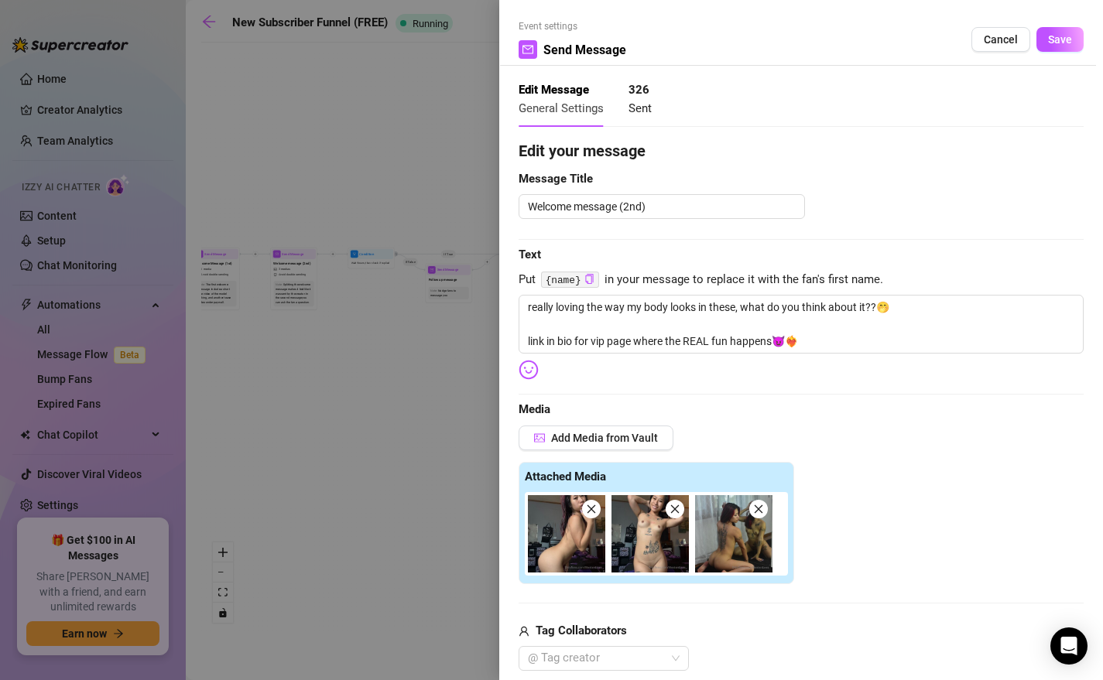
click at [330, 183] on div at bounding box center [551, 340] width 1103 height 680
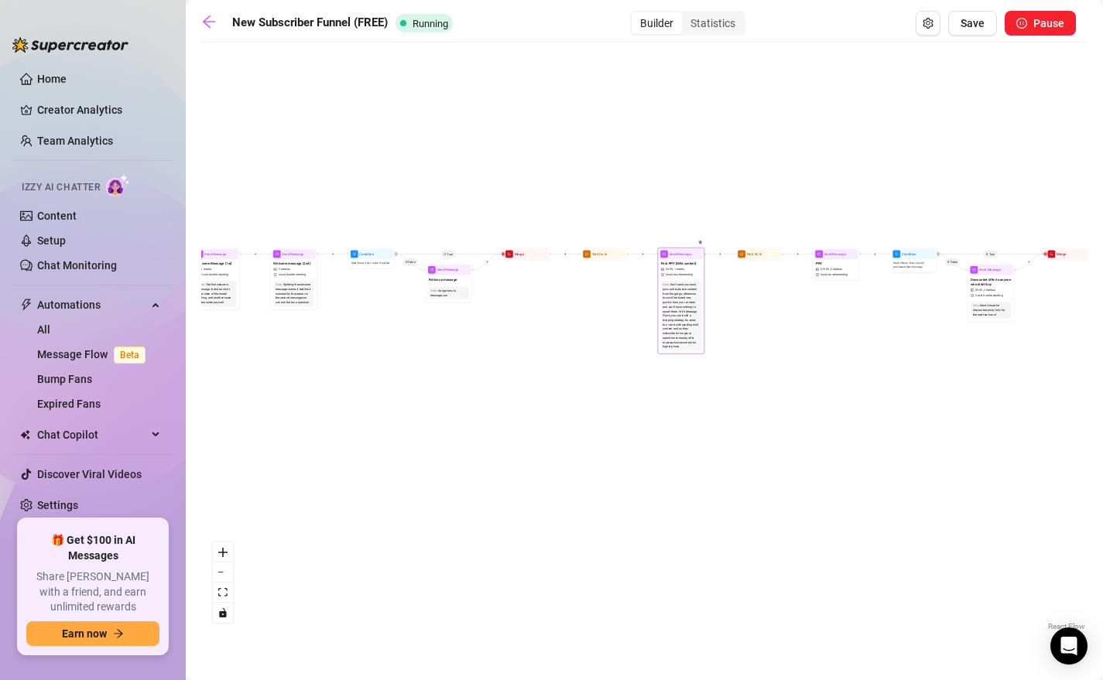
click at [689, 251] on span "Send Message" at bounding box center [680, 253] width 22 height 5
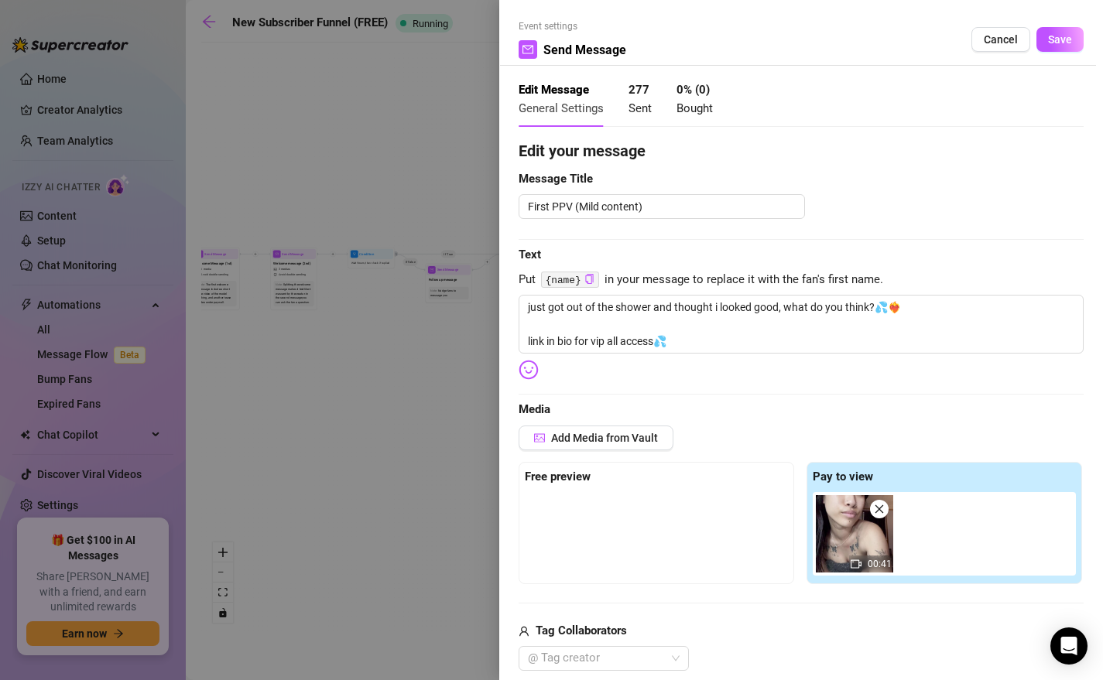
click at [409, 152] on div at bounding box center [551, 340] width 1103 height 680
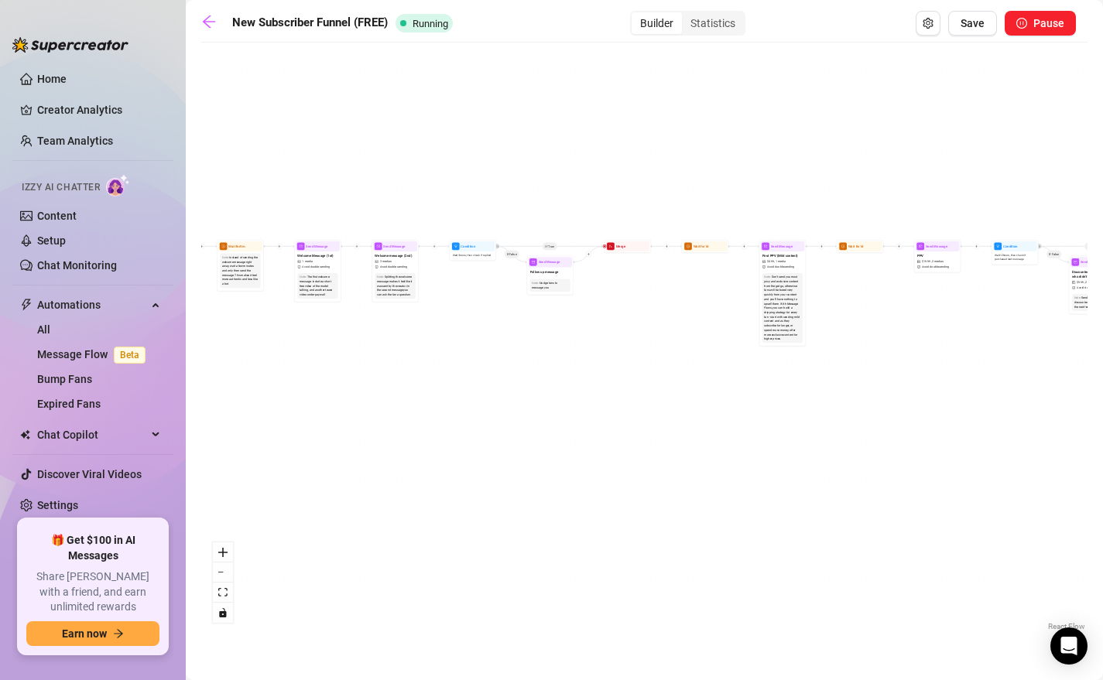
drag, startPoint x: 274, startPoint y: 155, endPoint x: 464, endPoint y: 145, distance: 189.8
click at [464, 145] on div "If True If True If True If False If False If False If True If False Merge Merge…" at bounding box center [644, 342] width 886 height 584
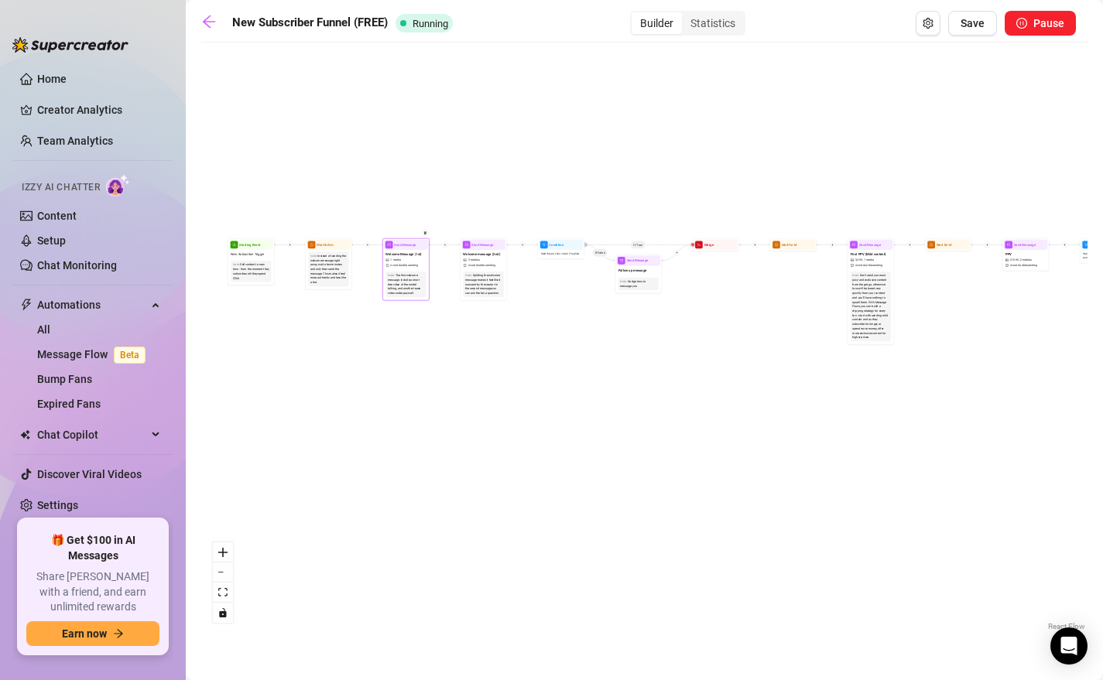
click at [405, 256] on span "Welcome Message (1st)" at bounding box center [403, 253] width 36 height 5
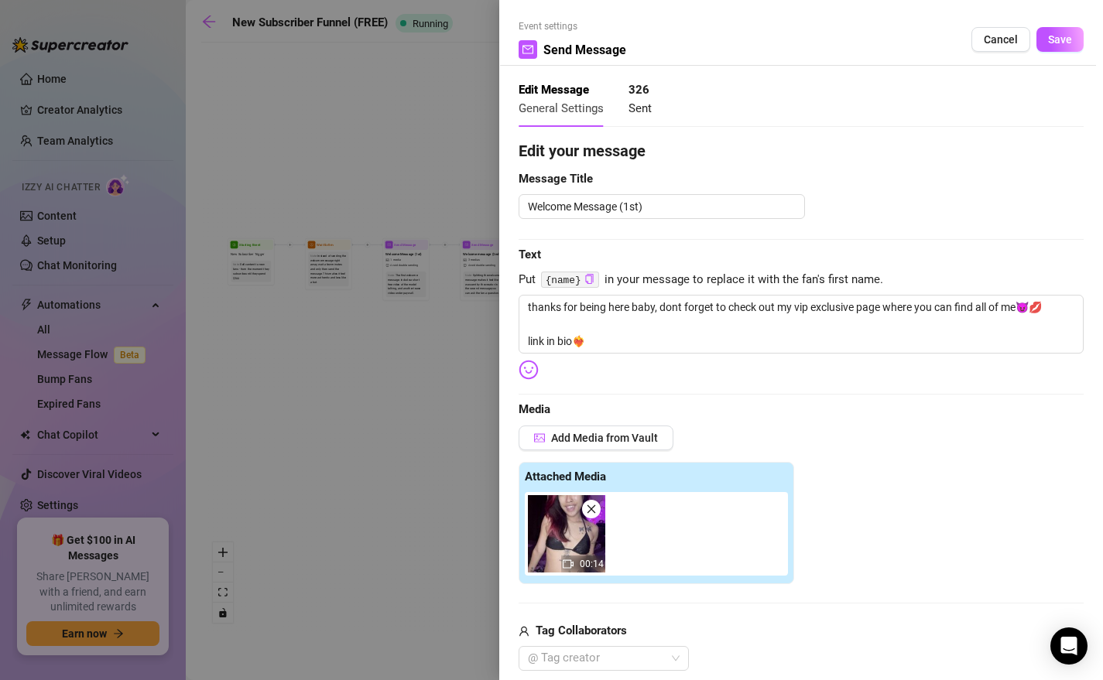
click at [321, 155] on div at bounding box center [551, 340] width 1103 height 680
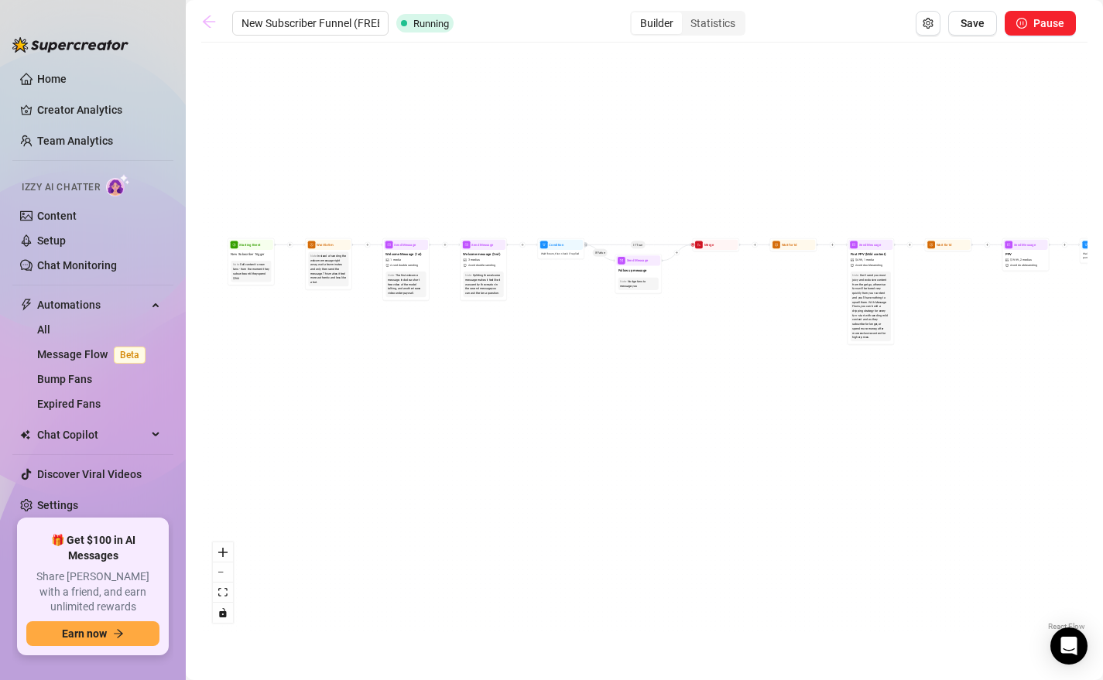
click at [206, 23] on icon "arrow-left" at bounding box center [209, 21] width 12 height 12
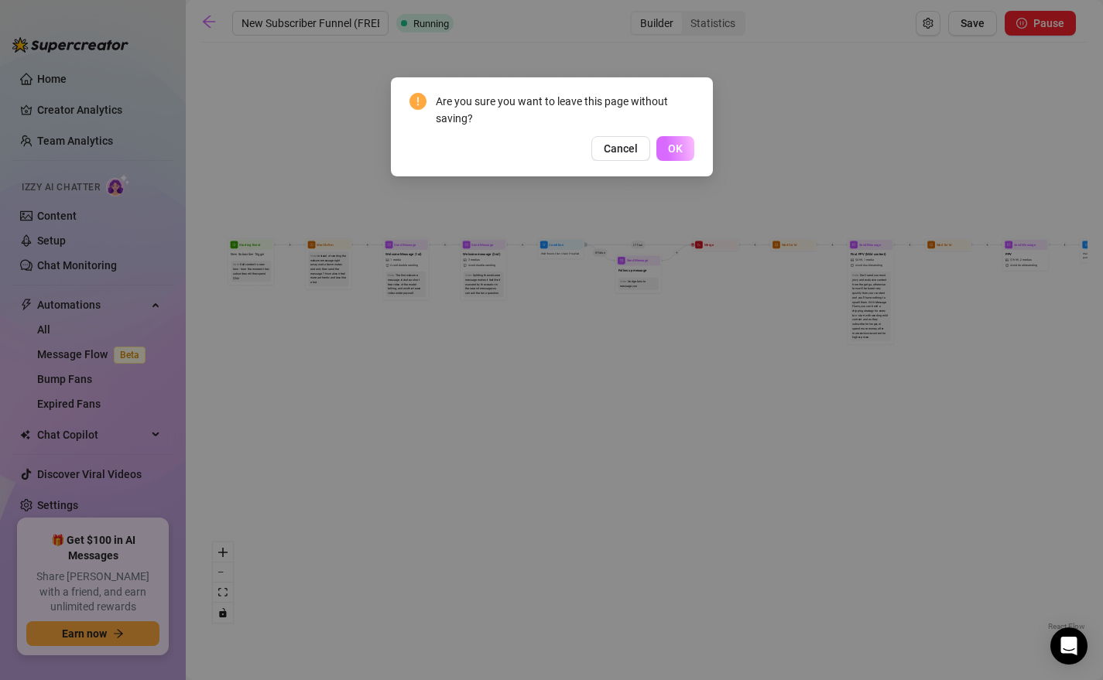
click at [667, 144] on button "OK" at bounding box center [675, 148] width 38 height 25
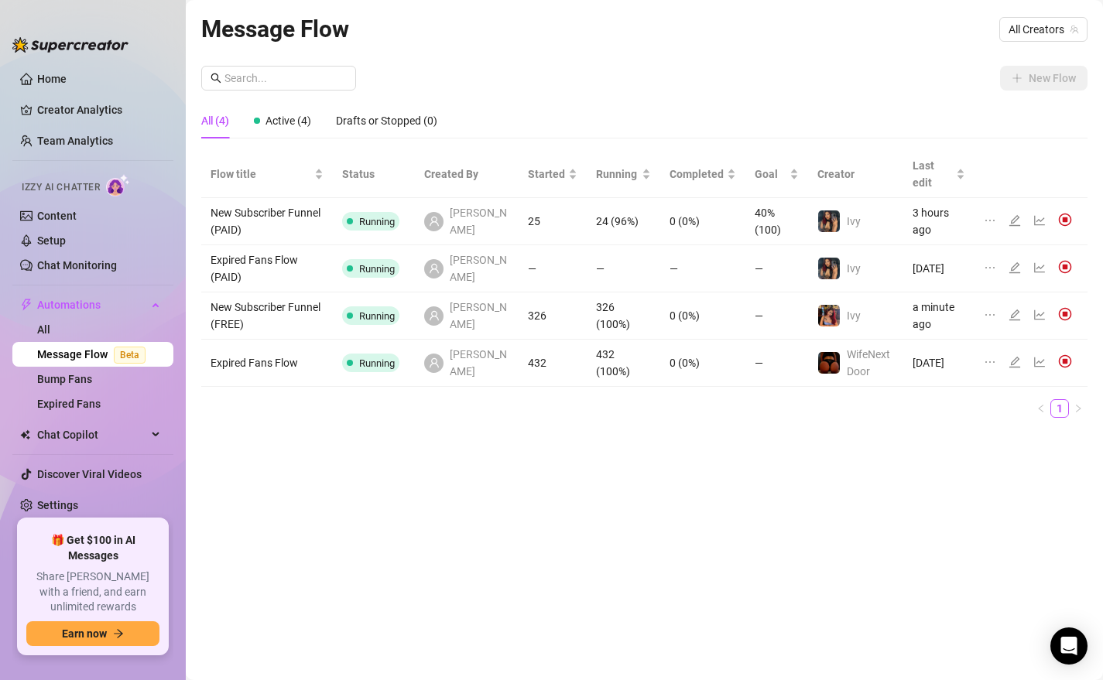
click at [98, 355] on link "Message Flow Beta" at bounding box center [94, 354] width 115 height 12
click at [930, 309] on icon "edit" at bounding box center [1014, 315] width 12 height 12
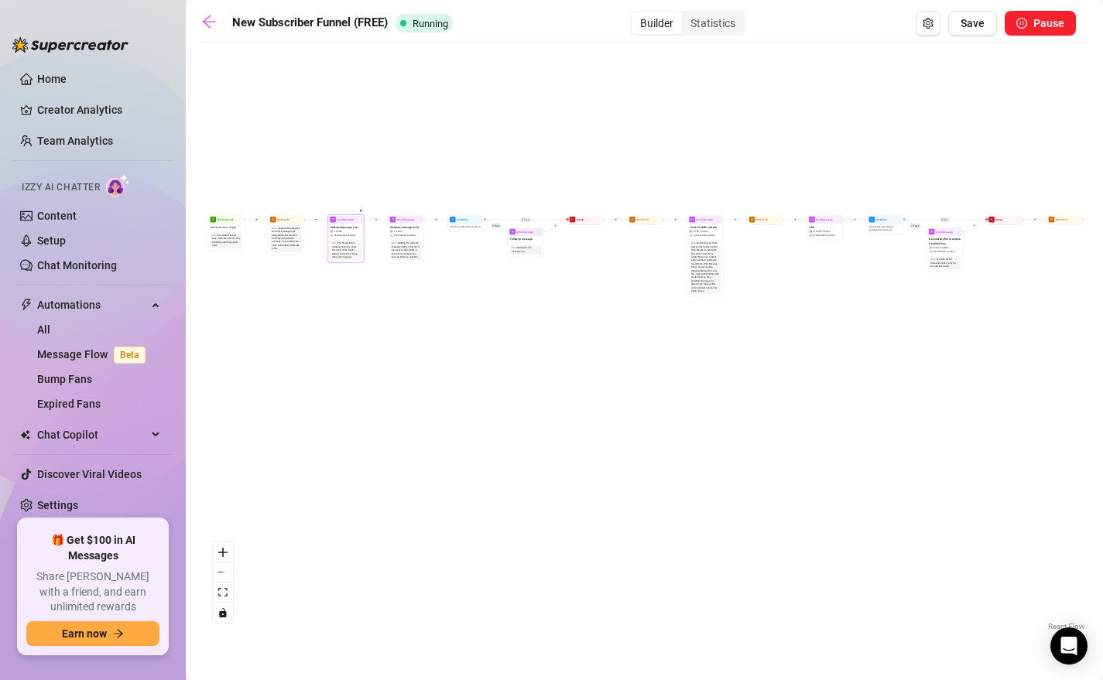
click at [346, 221] on div "Send Message" at bounding box center [346, 220] width 34 height 8
type textarea "thanks for being here baby, dont forget to check out my vip exclusive page wher…"
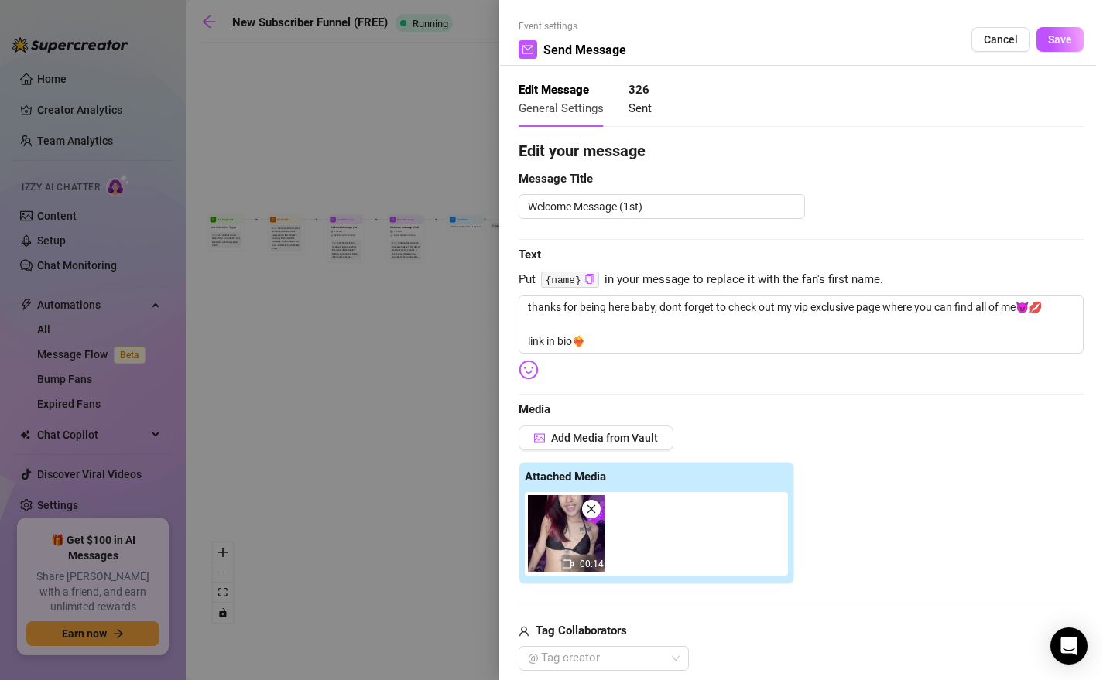
click at [415, 392] on div at bounding box center [551, 340] width 1103 height 680
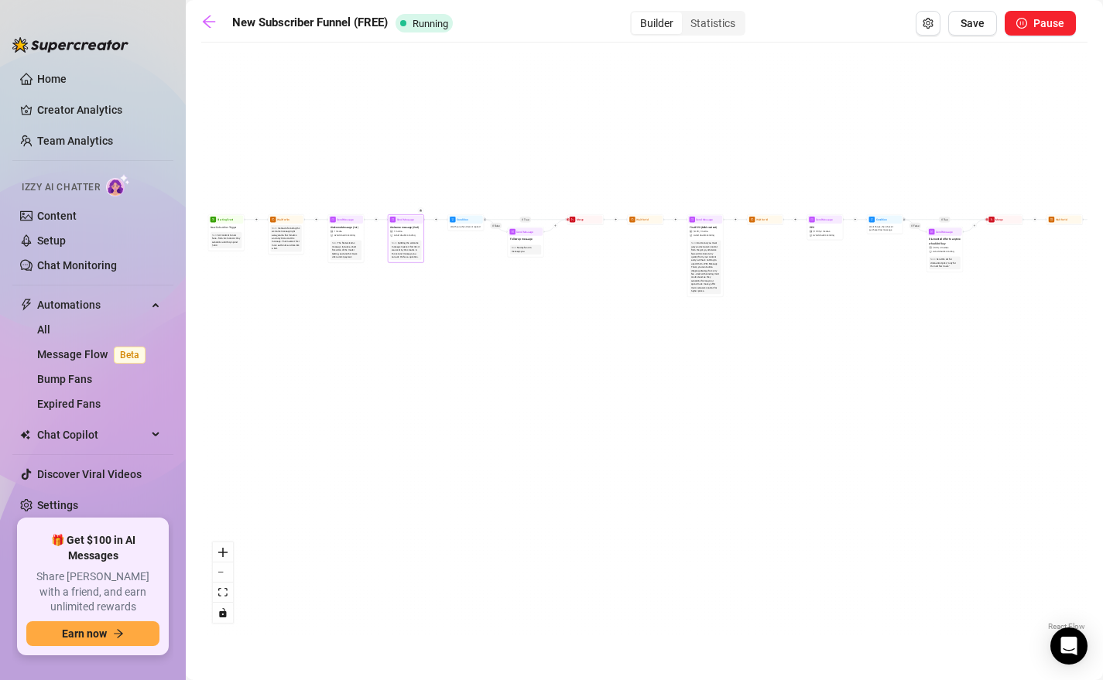
click at [404, 227] on span "Welcome message (2nd)" at bounding box center [404, 227] width 29 height 4
type textarea "really loving the way my body looks in these, what do you think about it??🤭 lin…"
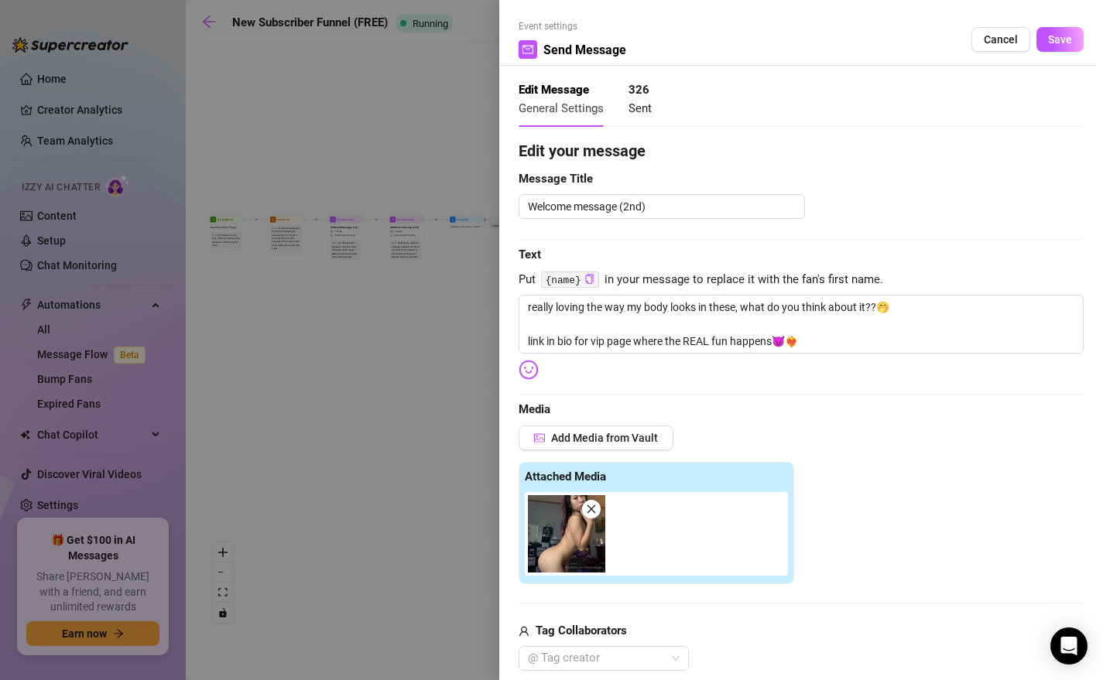
click at [427, 347] on div at bounding box center [551, 340] width 1103 height 680
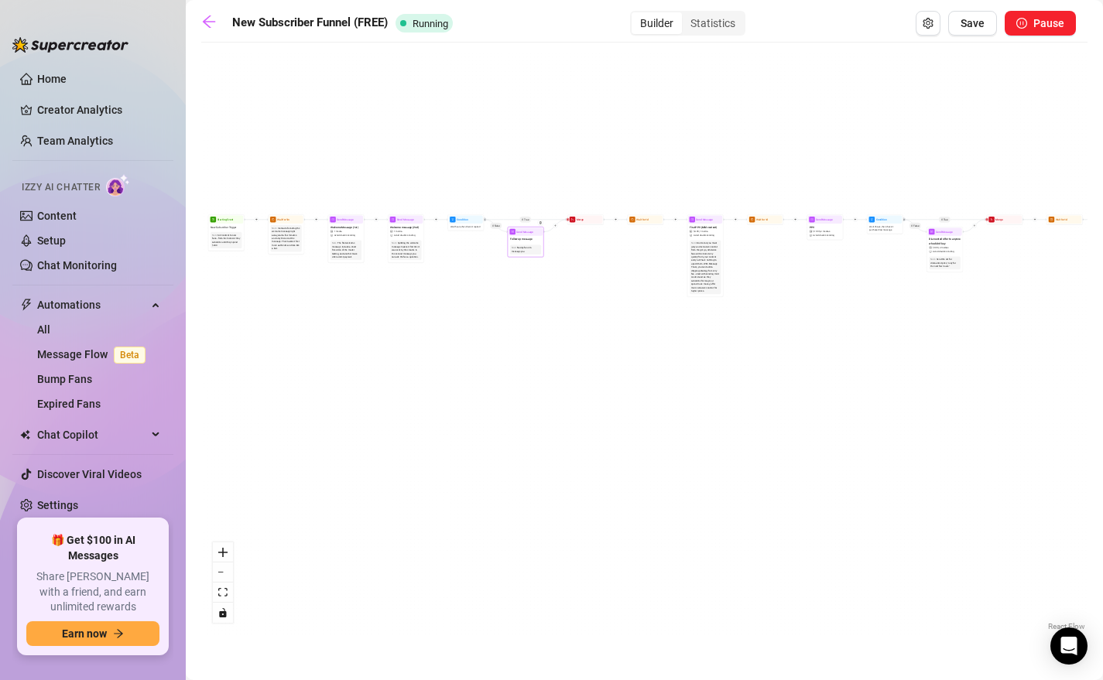
click at [517, 238] on span "Follow up message" at bounding box center [521, 240] width 22 height 4
type textarea "just going to leave me hanging after i sent that.., how can i please you daddy?…"
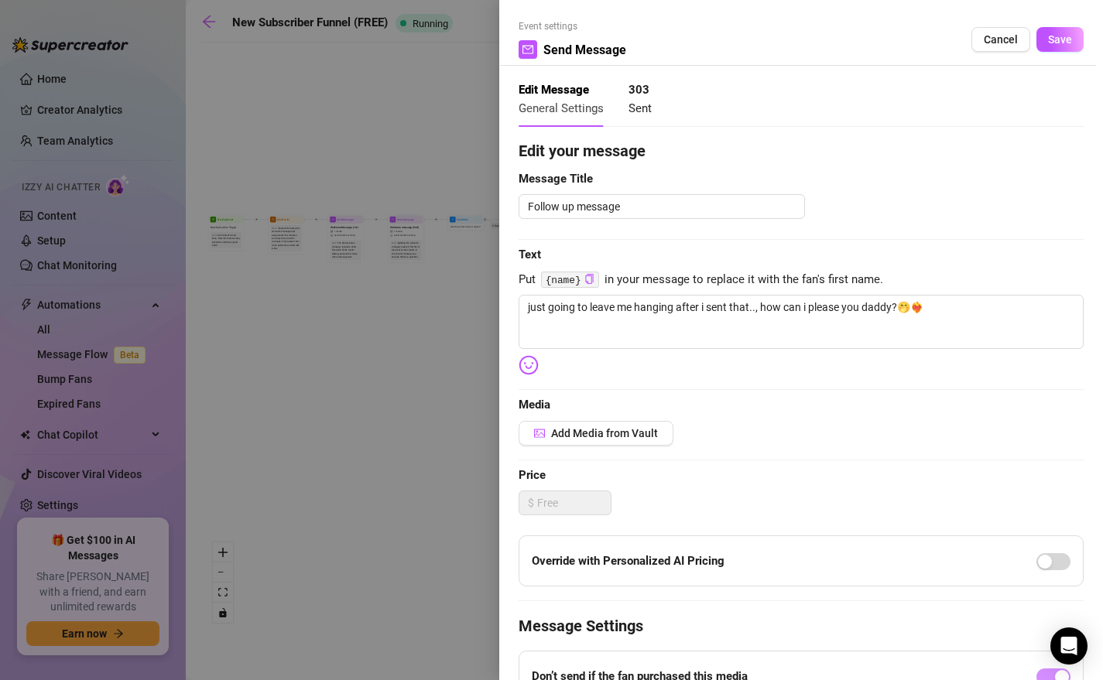
click at [429, 381] on div at bounding box center [551, 340] width 1103 height 680
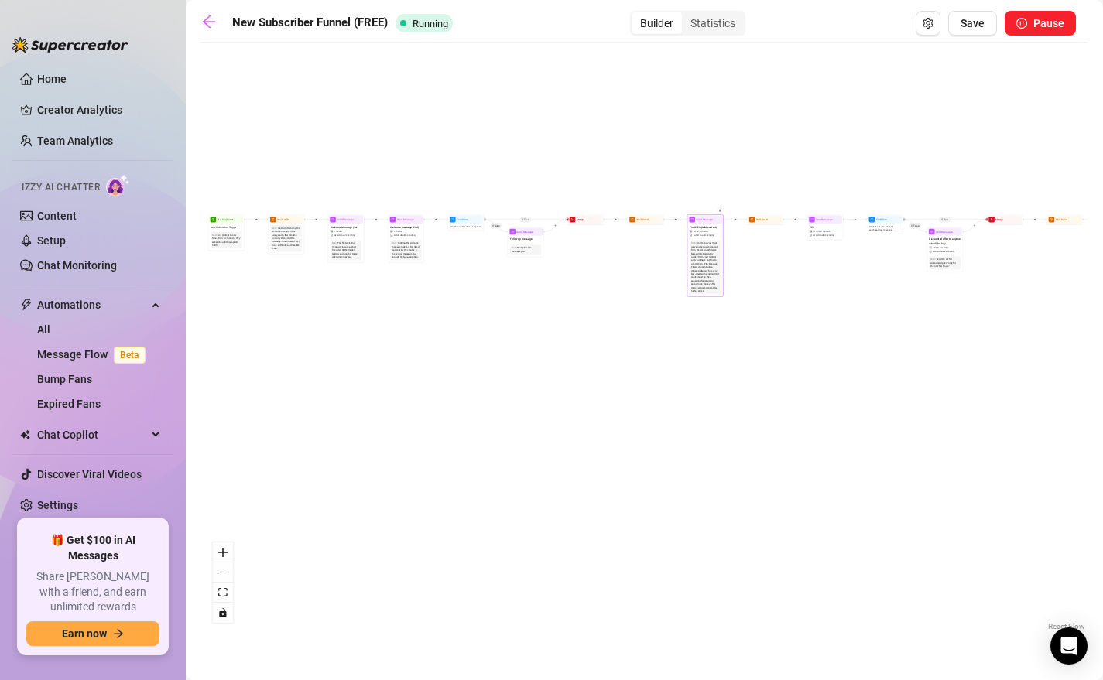
click at [704, 221] on div "Send Message" at bounding box center [705, 220] width 34 height 8
type textarea "just got out of the shower and thought i looked good, what do you think?💦❤️‍🔥 l…"
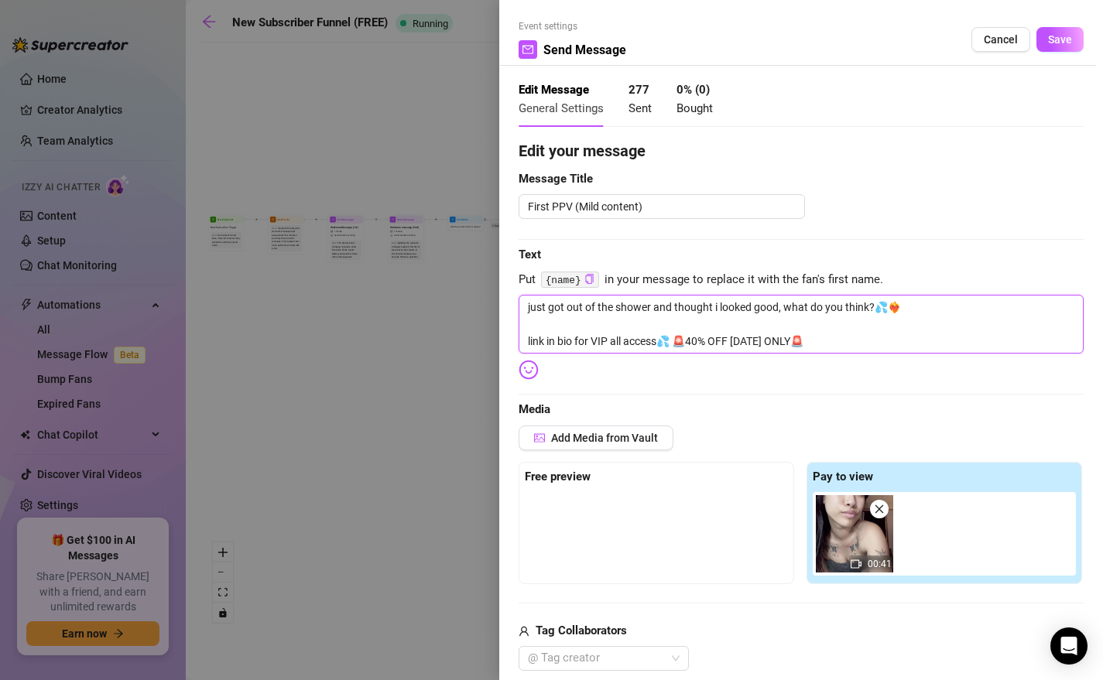
click at [581, 341] on textarea "just got out of the shower and thought i looked good, what do you think?💦❤️‍🔥 l…" at bounding box center [800, 324] width 565 height 59
click at [464, 328] on div at bounding box center [551, 340] width 1103 height 680
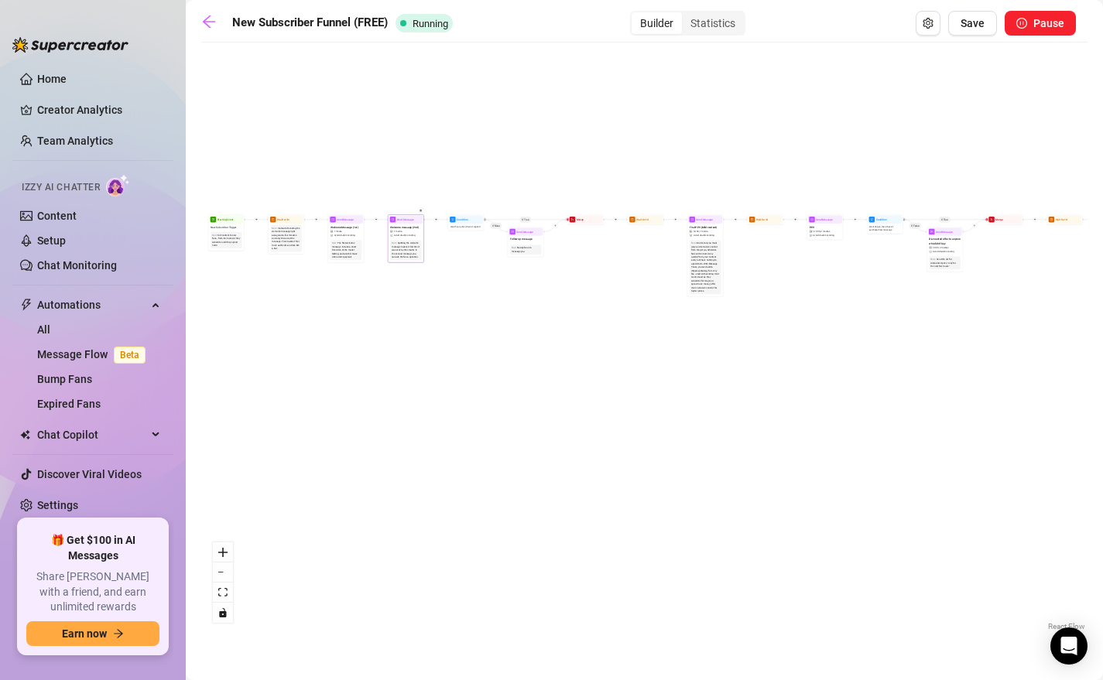
click at [409, 217] on span "Send Message" at bounding box center [405, 219] width 17 height 4
type textarea "really loving the way my body looks in these, what do you think about it??🤭 lin…"
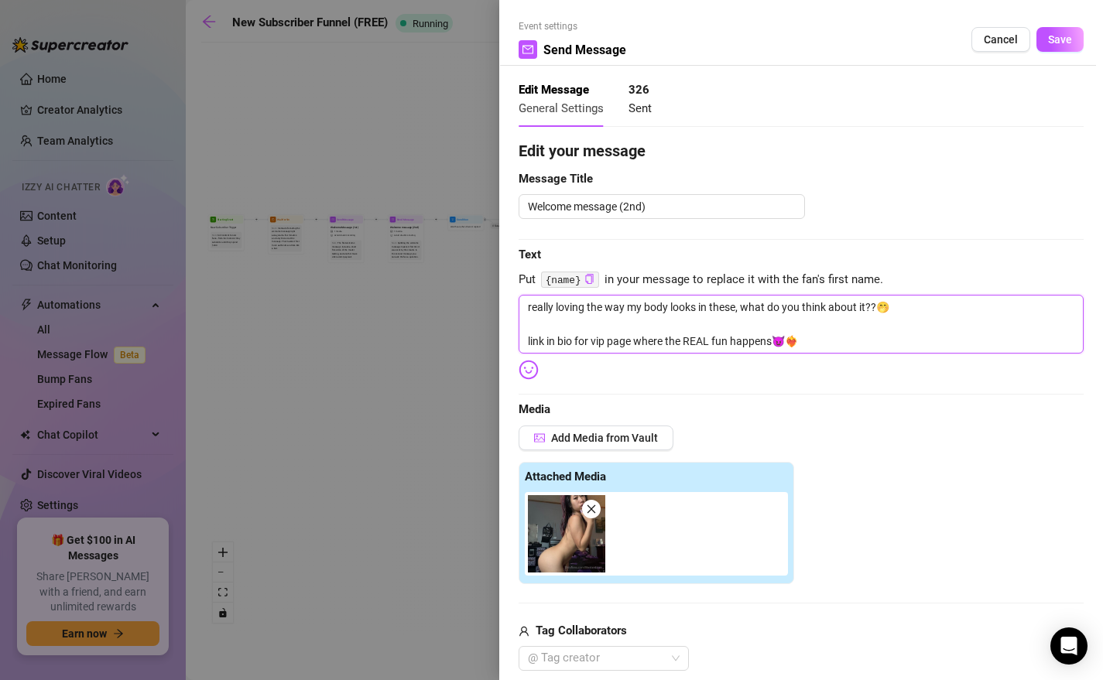
click at [590, 338] on textarea "really loving the way my body looks in these, what do you think about it??🤭 lin…" at bounding box center [800, 324] width 565 height 59
paste textarea "VIP all access💦 🚨40% OFF TODAY ONLY🚨"
type textarea "really loving the way my body looks in these, what do you think about it??🤭 lin…"
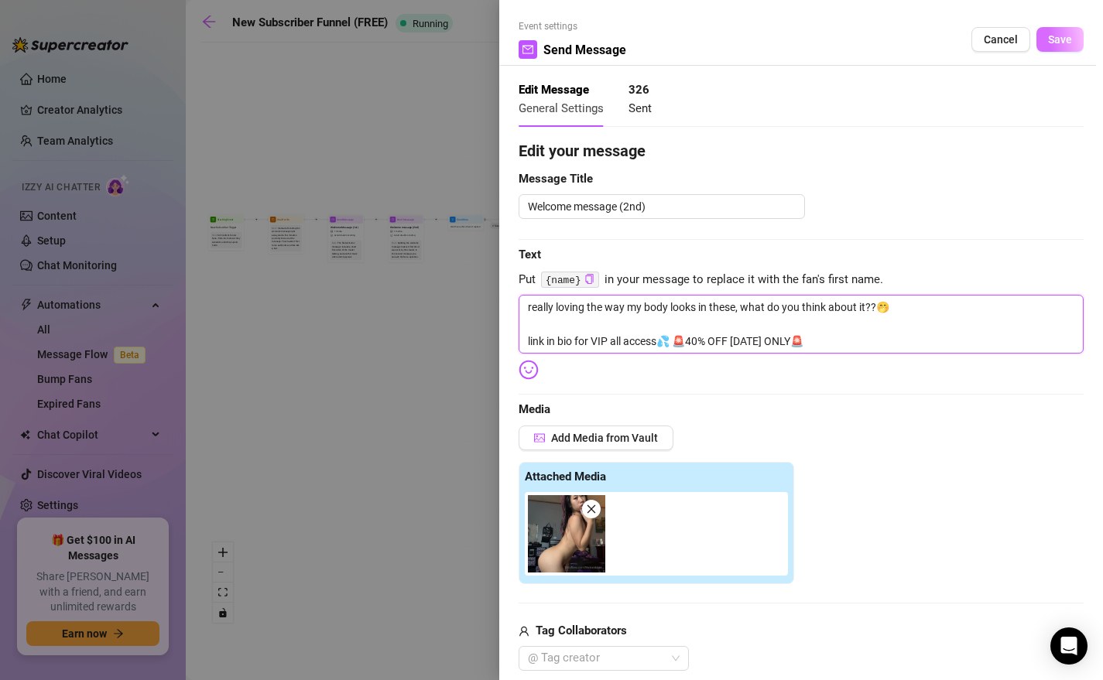
type textarea "really loving the way my body looks in these, what do you think about it??🤭 lin…"
click at [930, 29] on button "Save" at bounding box center [1059, 39] width 47 height 25
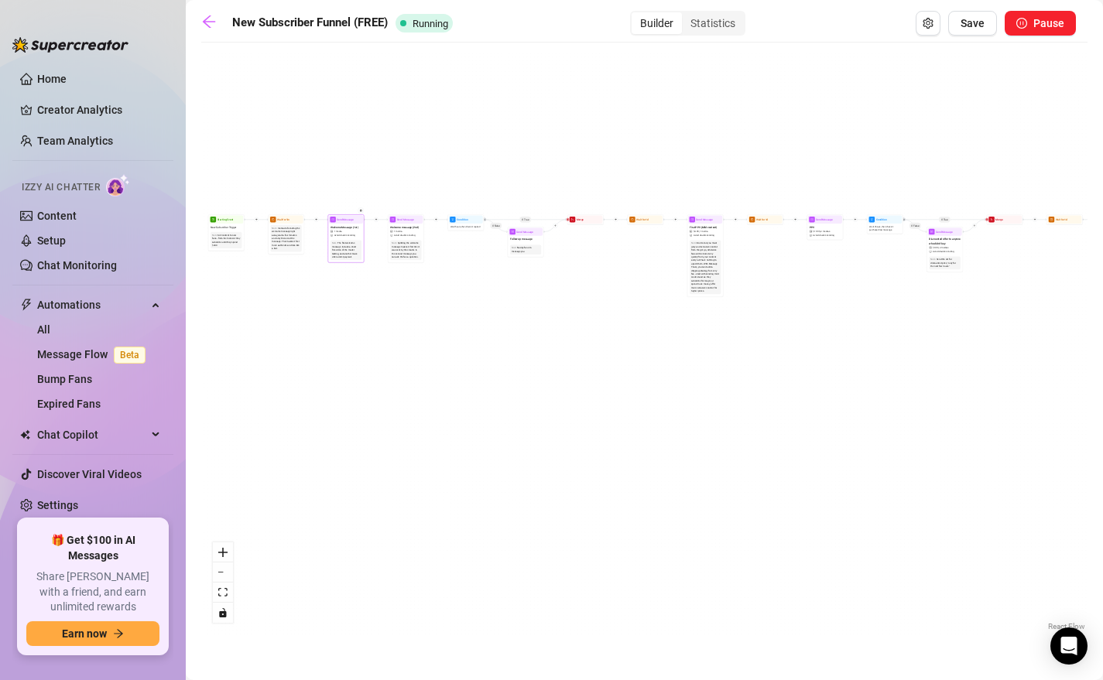
click at [341, 221] on span "Send Message" at bounding box center [345, 219] width 17 height 4
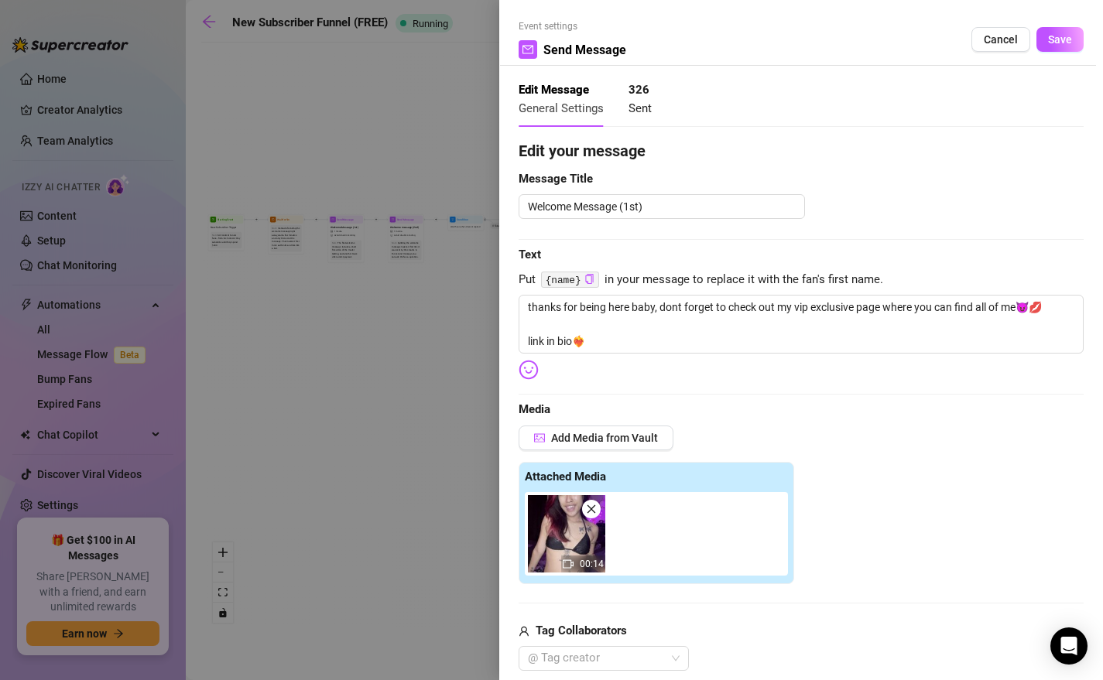
type textarea "thanks for being here baby, dont forget to check out my vip exclusive page wher…"
click at [542, 340] on textarea "thanks for being here baby, dont forget to check out my vip exclusive page wher…" at bounding box center [800, 324] width 565 height 59
paste textarea "for VIP all access💦 🚨40% OFF TODAY ONLY🚨"
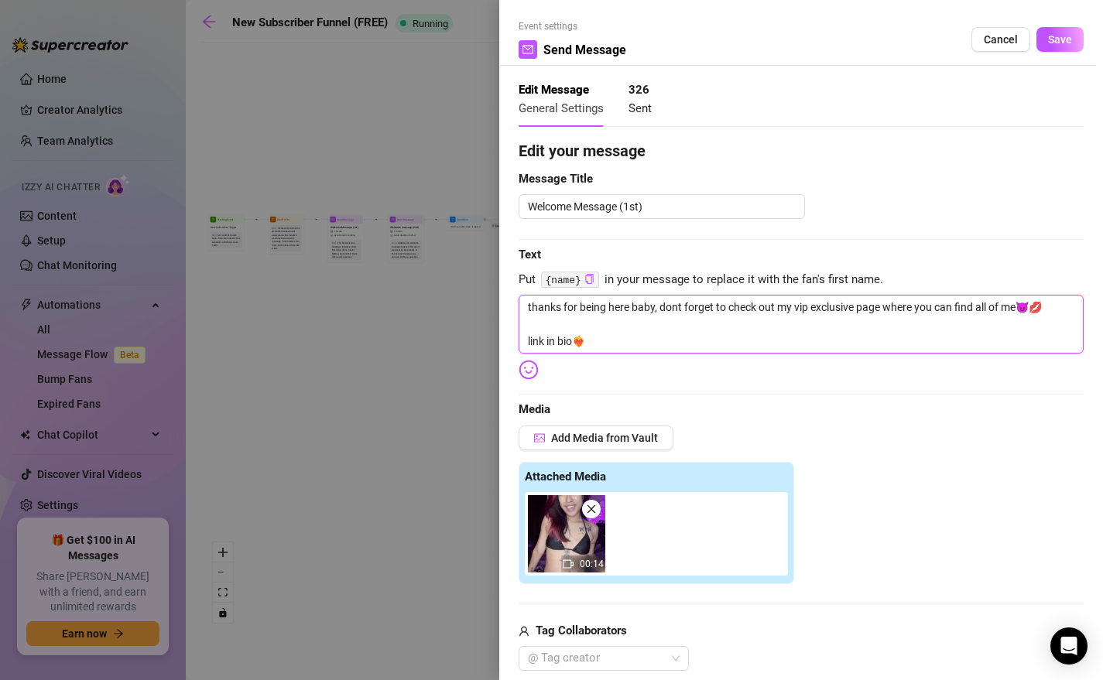
type textarea "thanks for being here baby, dont forget to check out my vip exclusive page wher…"
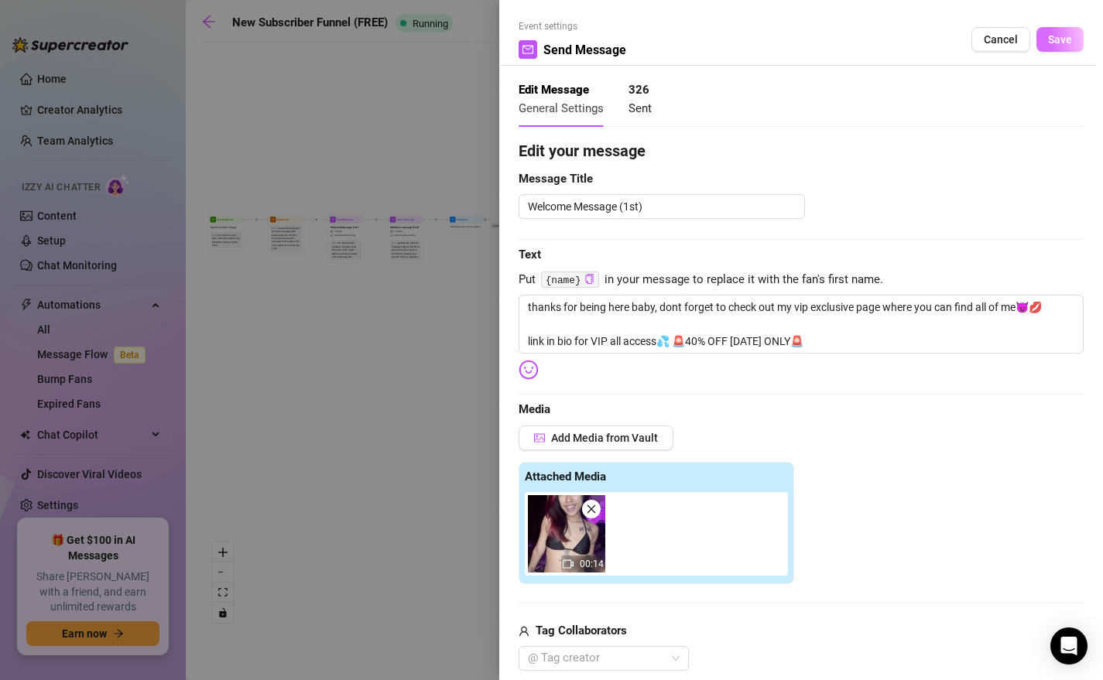
click at [930, 29] on button "Save" at bounding box center [1059, 39] width 47 height 25
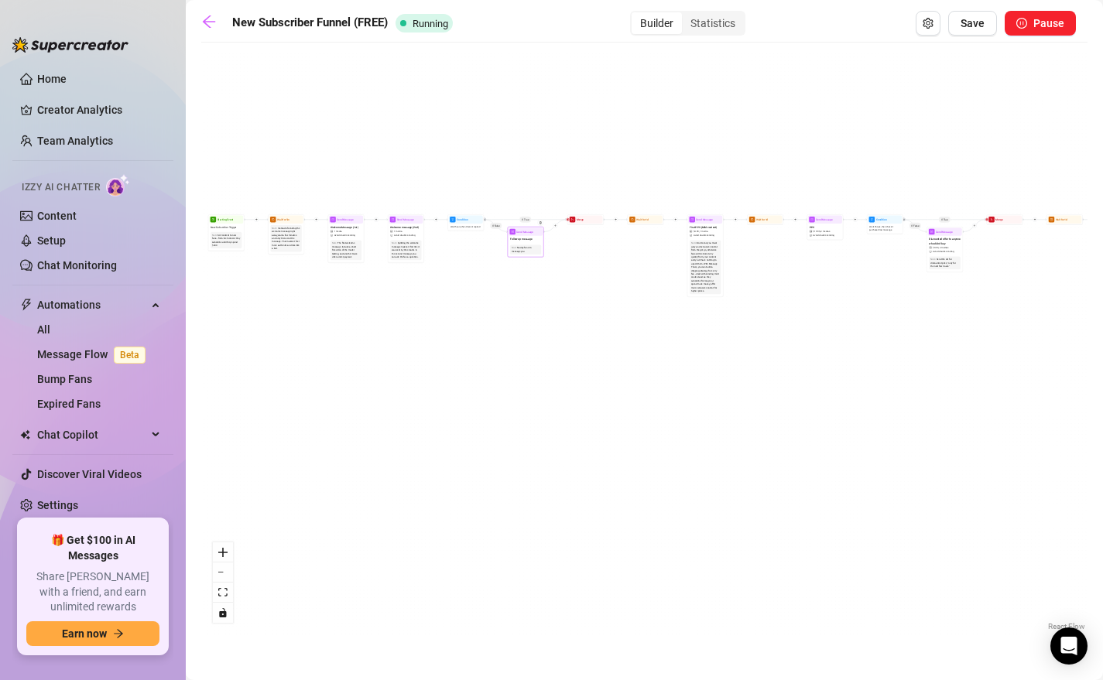
click at [519, 231] on span "Send Message" at bounding box center [524, 232] width 17 height 4
type textarea "just going to leave me hanging after i sent that.., how can i please you daddy?…"
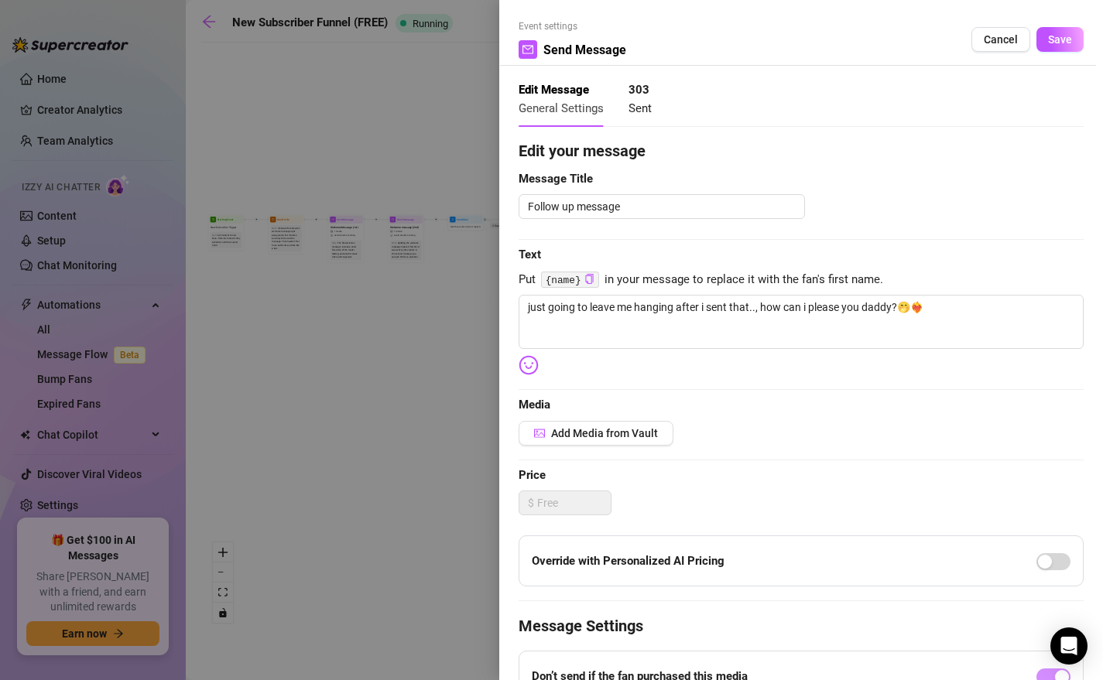
click at [347, 341] on div at bounding box center [551, 340] width 1103 height 680
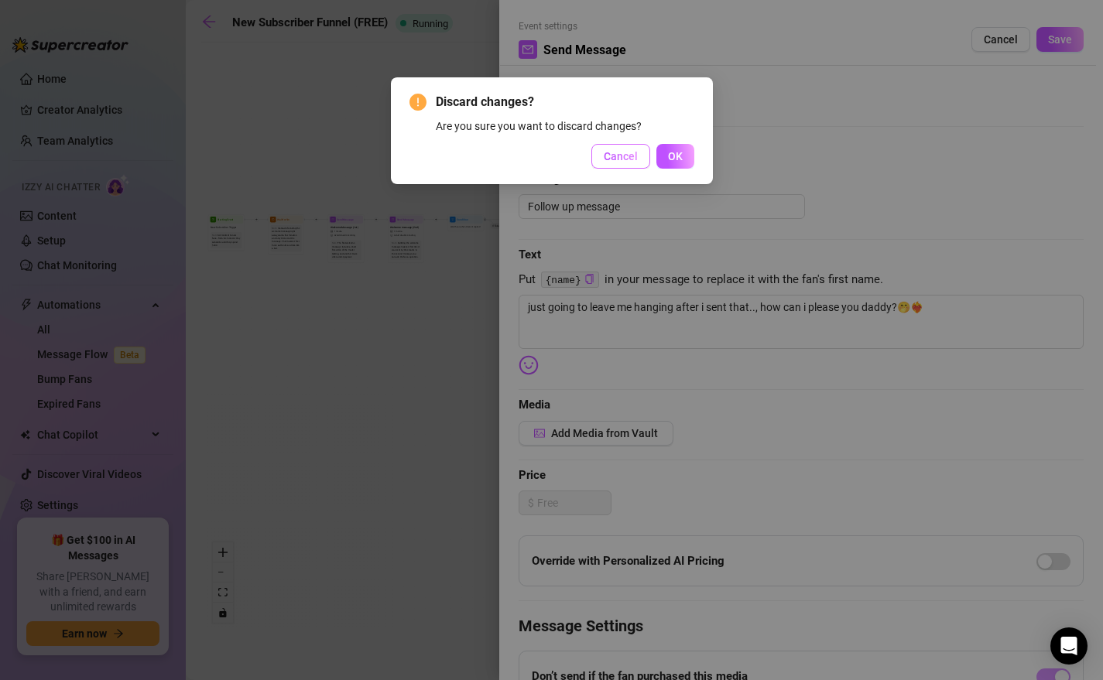
click at [611, 150] on span "Cancel" at bounding box center [621, 156] width 34 height 12
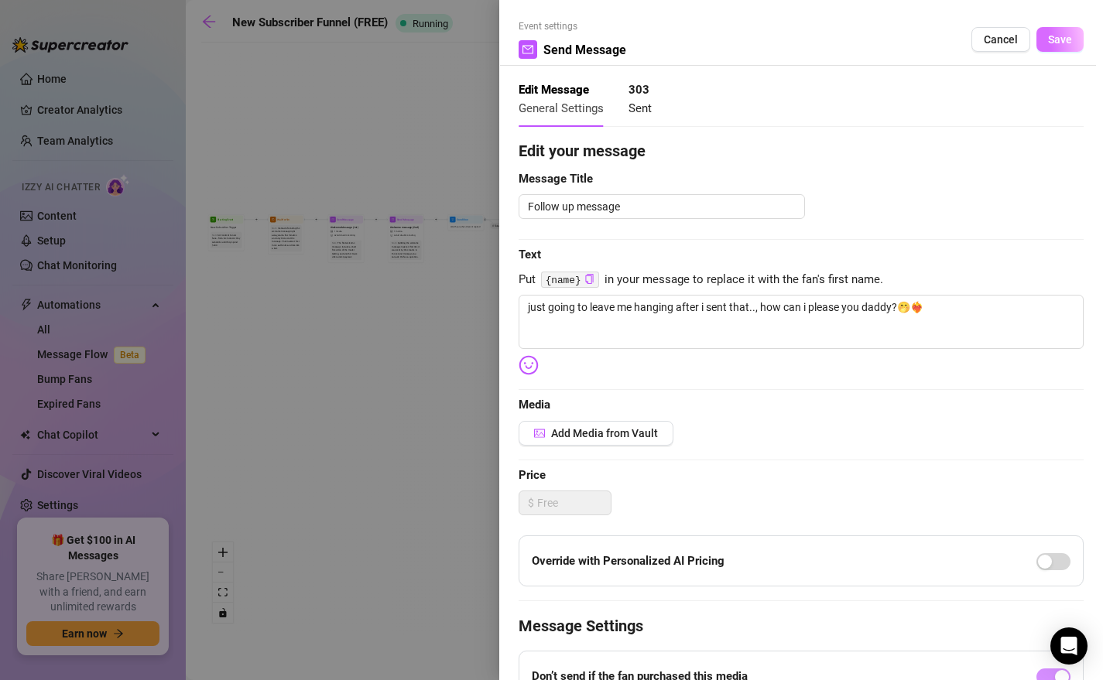
click at [930, 31] on button "Save" at bounding box center [1059, 39] width 47 height 25
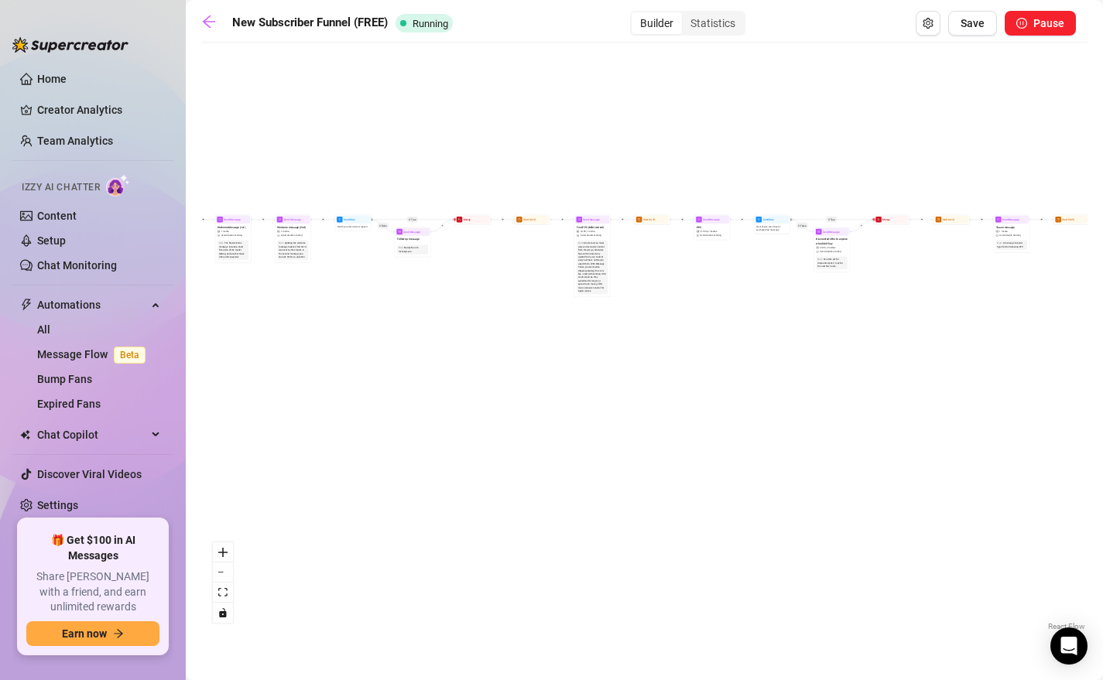
drag, startPoint x: 619, startPoint y: 284, endPoint x: 329, endPoint y: 284, distance: 290.2
click at [329, 284] on div "If True If True If True If False If False If False If True If False Merge Merge…" at bounding box center [644, 342] width 886 height 584
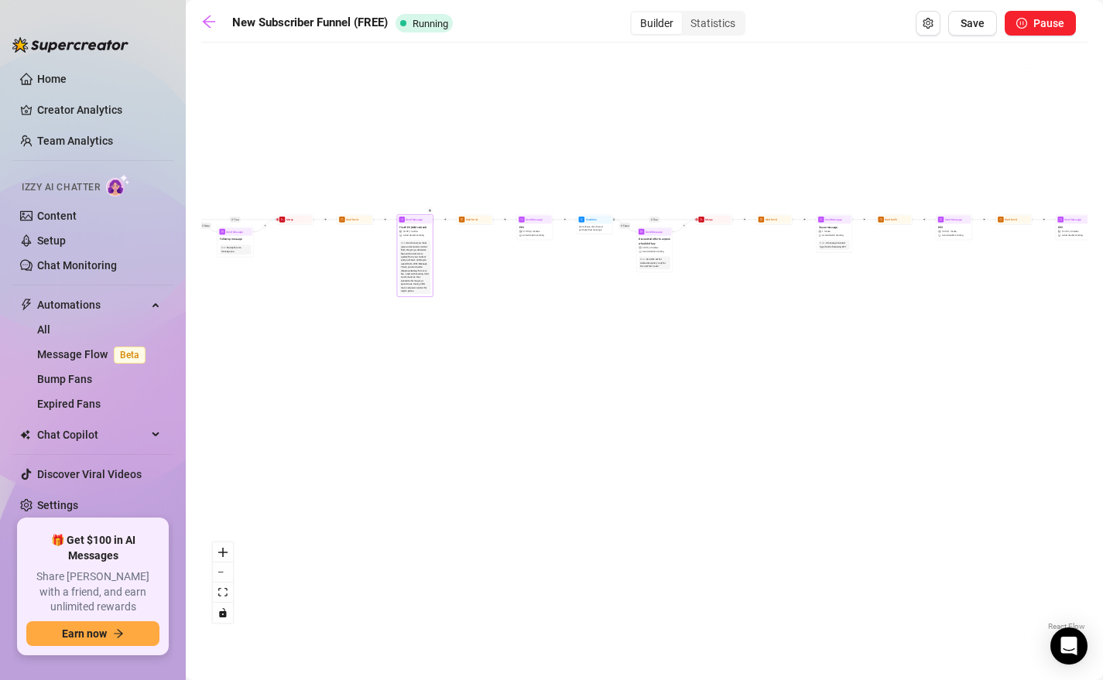
click at [410, 226] on span "First PPV (Mild content)" at bounding box center [413, 227] width 28 height 4
type textarea "just got out of the shower and thought i looked good, what do you think?💦❤️‍🔥 l…"
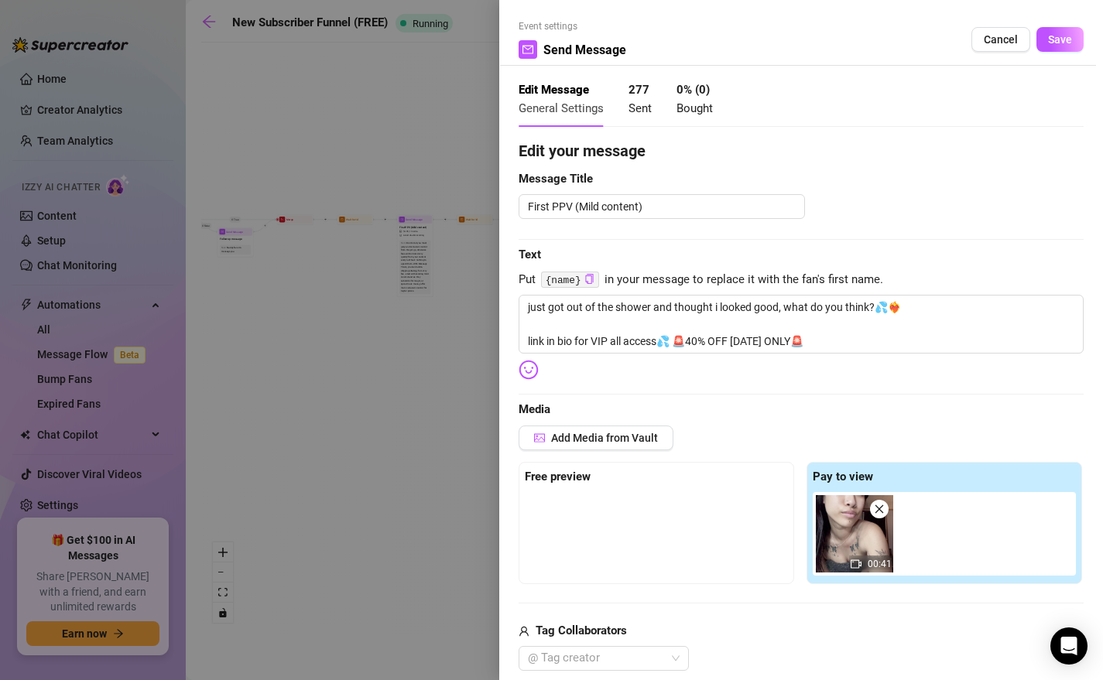
click at [369, 409] on div at bounding box center [551, 340] width 1103 height 680
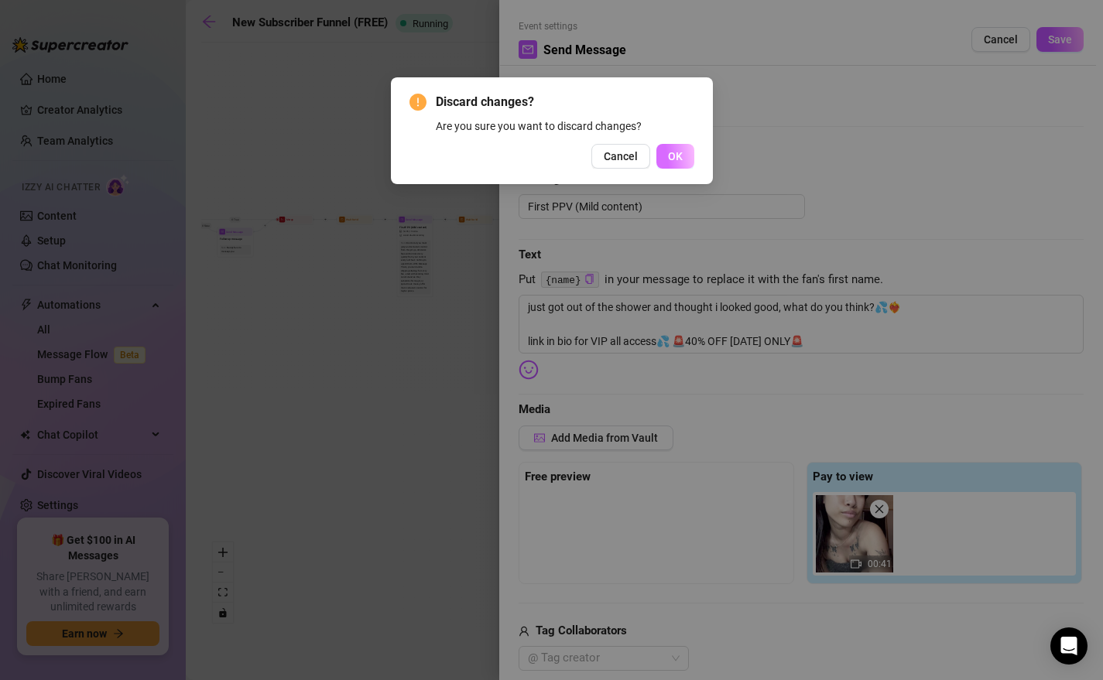
click at [670, 161] on span "OK" at bounding box center [675, 156] width 15 height 12
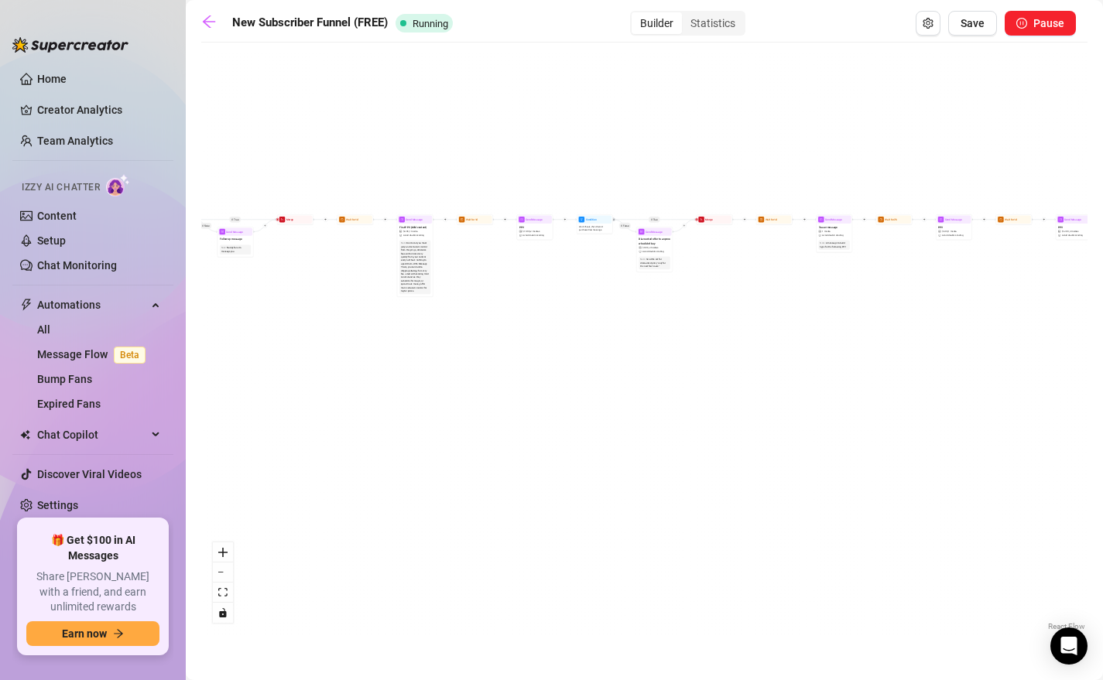
click at [538, 212] on div "If True If True If True If False If False If False If True If False Merge Merge…" at bounding box center [644, 342] width 886 height 584
click at [535, 219] on span "Send Message" at bounding box center [533, 219] width 17 height 4
type textarea "you saw me after my shower, but i felt it was only right you got to see what i …"
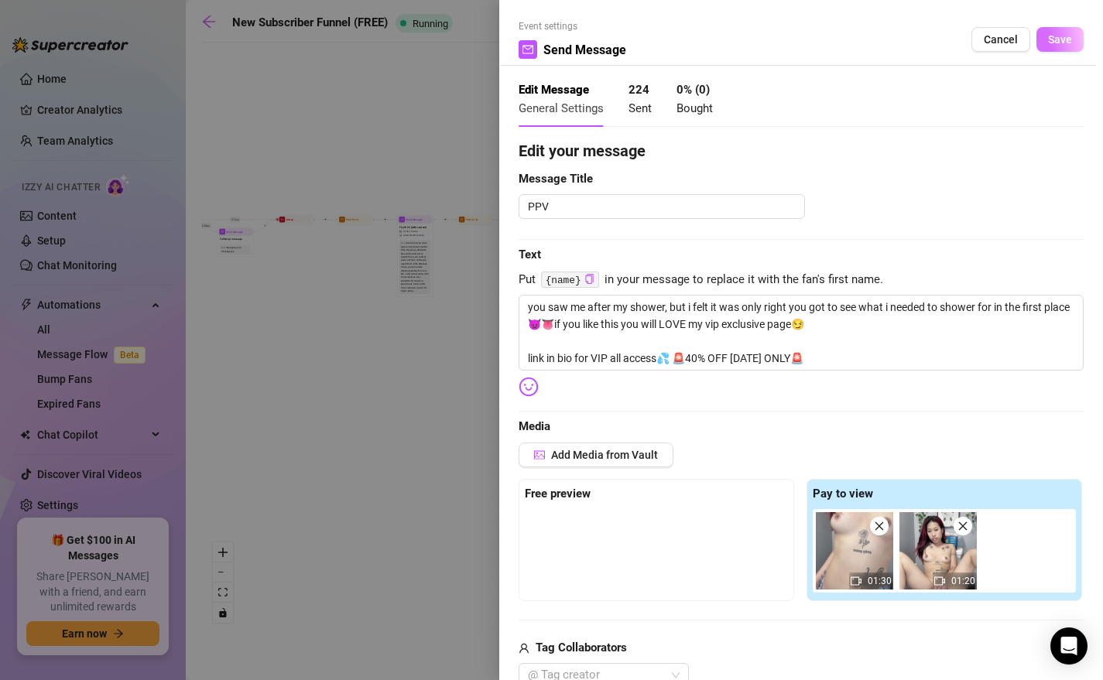
click at [930, 37] on span "Save" at bounding box center [1060, 39] width 24 height 12
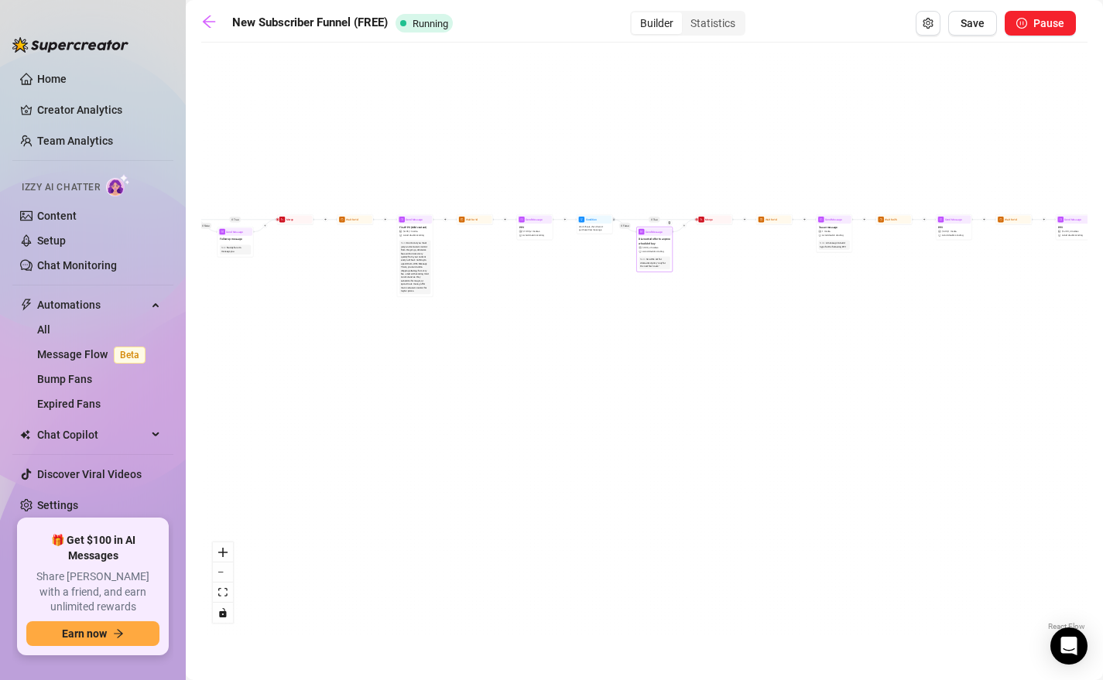
click at [653, 236] on div "Discounted offer to anyone who didn't buy $ 9.99 , 2 medias Avoid double sending" at bounding box center [655, 245] width 34 height 19
type textarea "if you didnt get it earlier you better run and get it now before its gone😈💦🤭 li…"
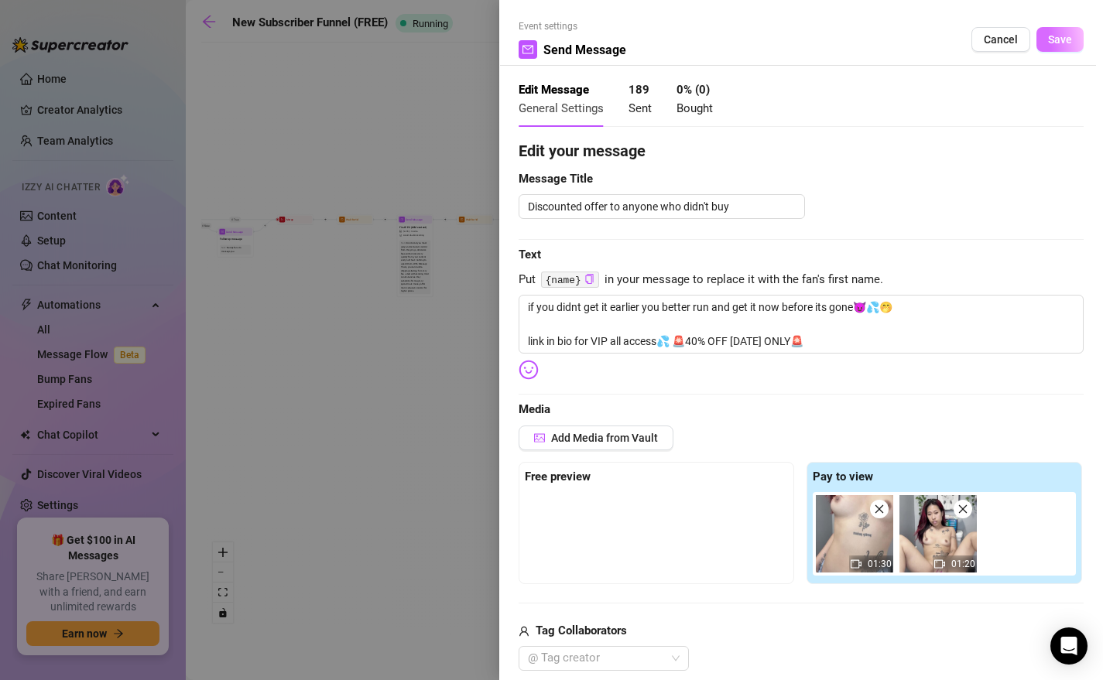
click at [930, 30] on button "Save" at bounding box center [1059, 39] width 47 height 25
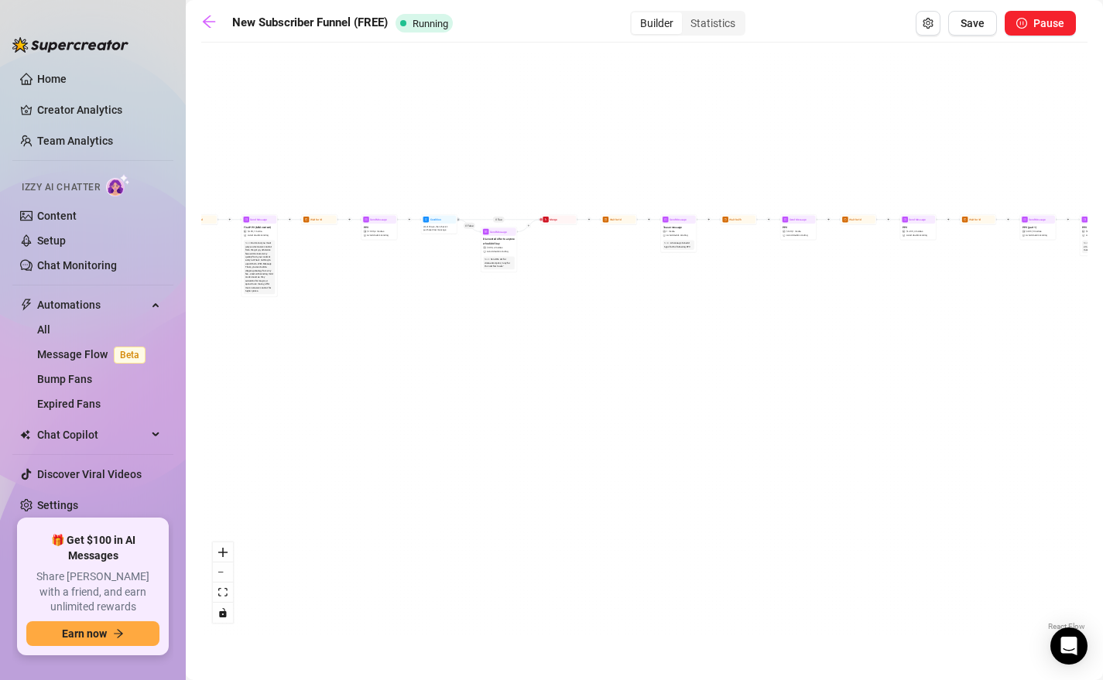
drag, startPoint x: 762, startPoint y: 305, endPoint x: 529, endPoint y: 306, distance: 233.7
click at [529, 306] on div "If True If True If True If False If False If False If True If False Merge Merge…" at bounding box center [644, 342] width 886 height 584
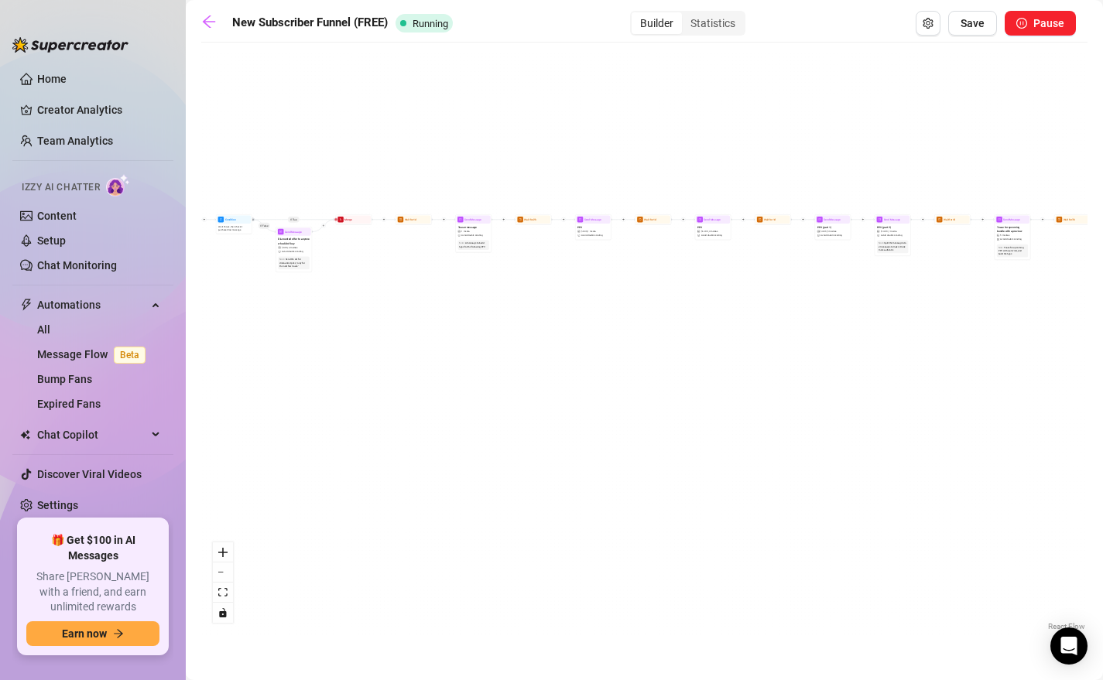
drag, startPoint x: 676, startPoint y: 327, endPoint x: 569, endPoint y: 325, distance: 106.8
click at [570, 326] on div "If True If True If True If False If False If False If True If False Merge Merge…" at bounding box center [644, 342] width 886 height 584
click at [454, 219] on icon "mail" at bounding box center [454, 219] width 2 height 2
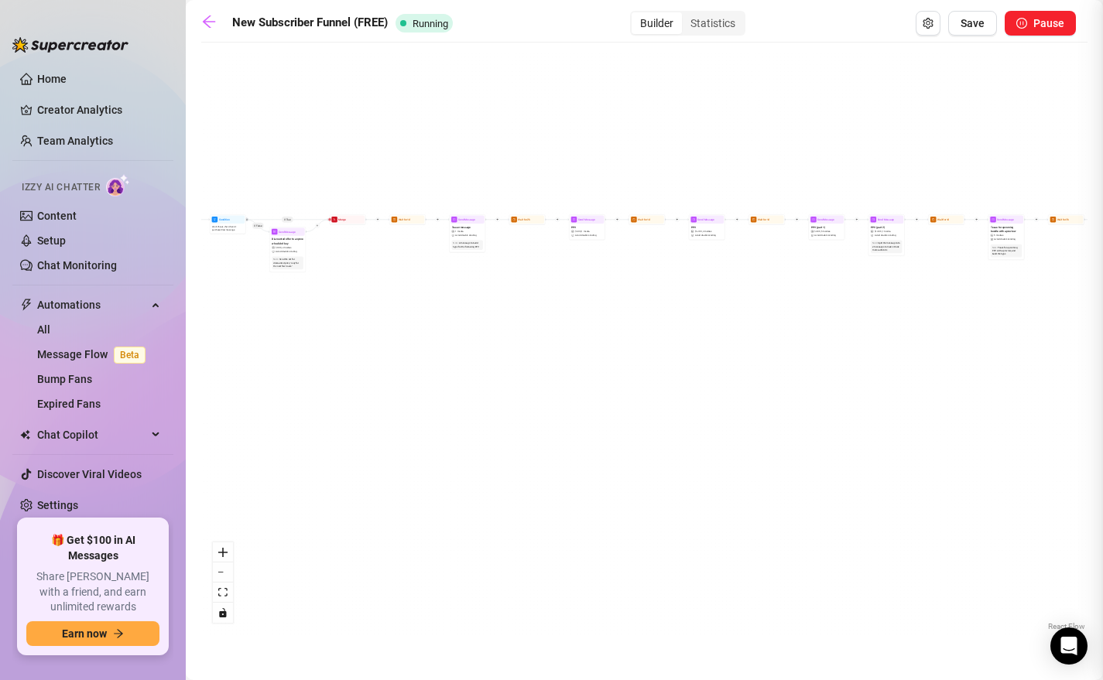
type textarea "had so much fun during this photoshoot💜what till you see the results from when …"
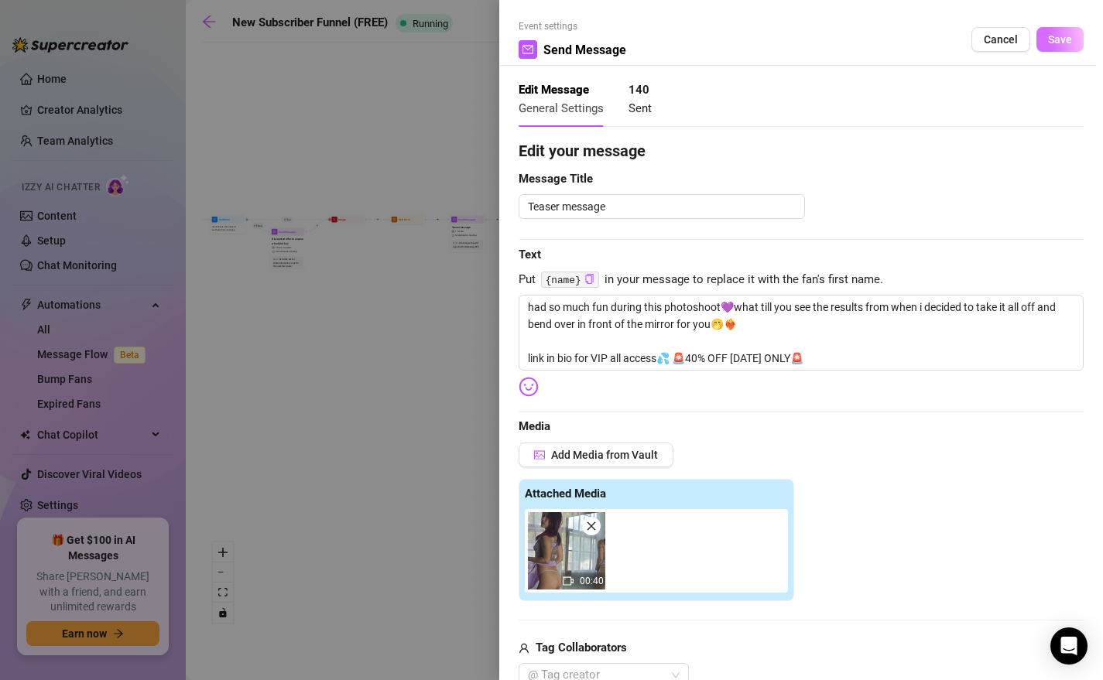
click at [930, 34] on span "Save" at bounding box center [1060, 39] width 24 height 12
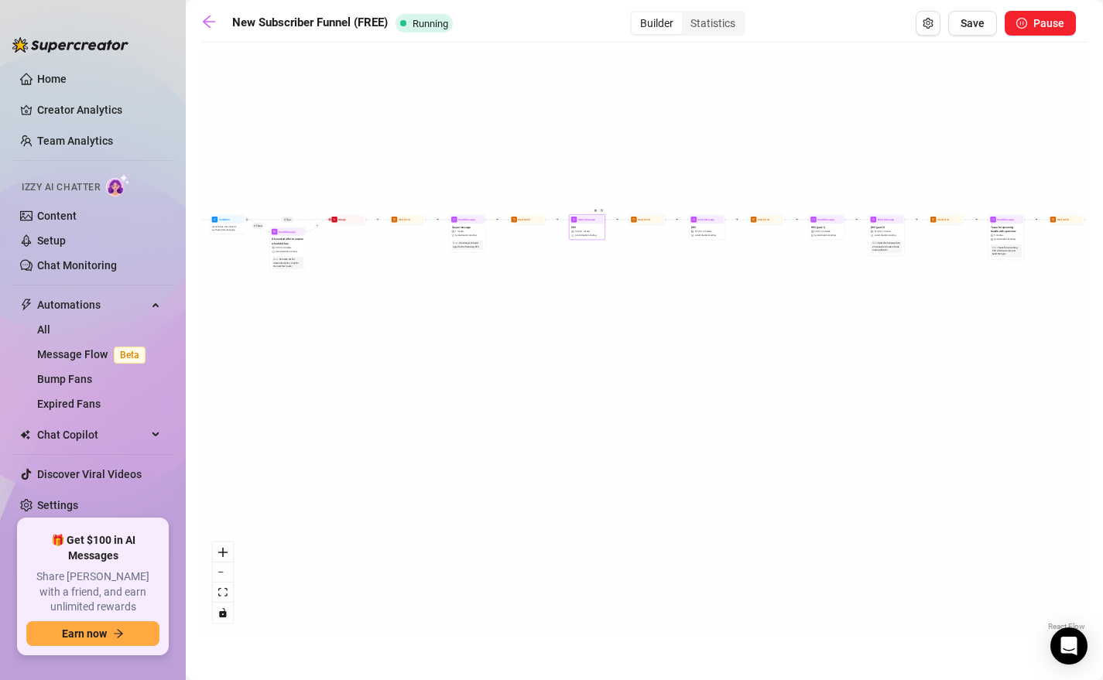
click at [583, 224] on div "PPV $ 6.99 , 1 media Avoid double sending" at bounding box center [587, 231] width 34 height 15
type textarea "the wait is over!! come watch me drop the lingerie then bend over and shake my …"
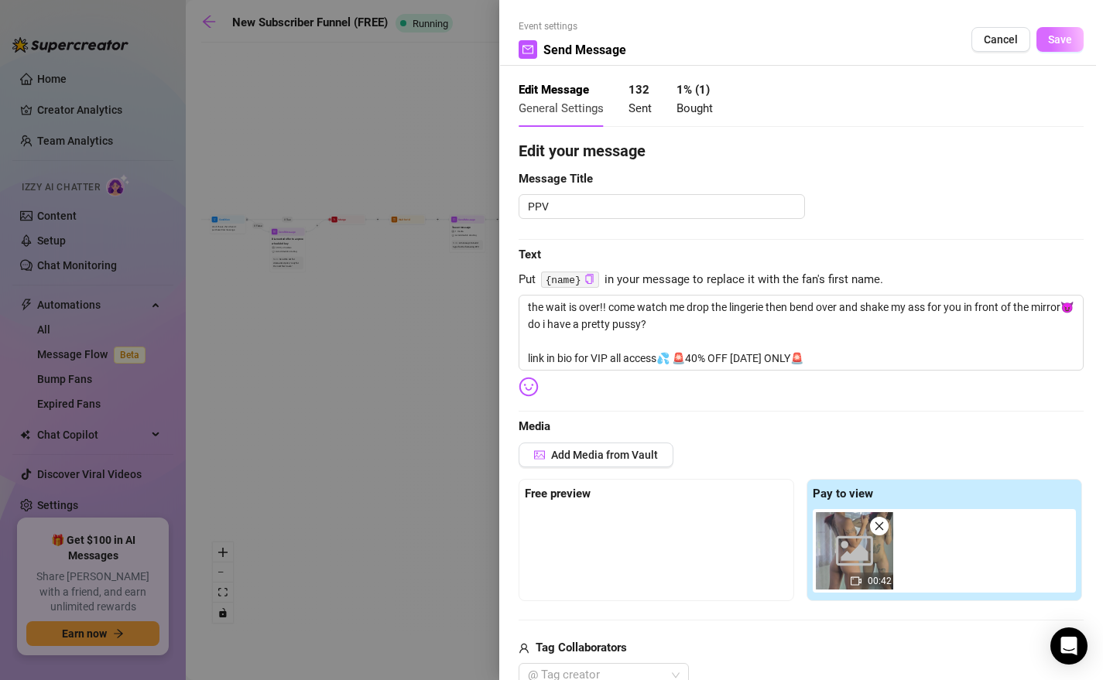
click at [930, 27] on button "Save" at bounding box center [1059, 39] width 47 height 25
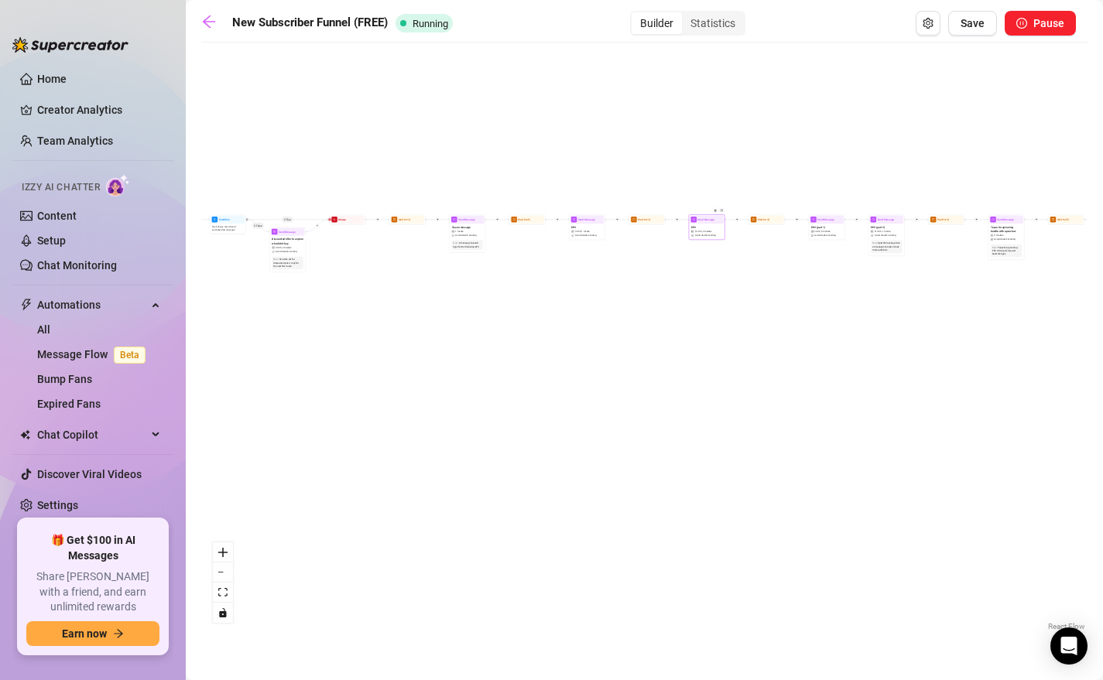
click at [709, 230] on span "3 medias" at bounding box center [707, 231] width 9 height 3
type textarea "figured i may as well just give you guys the rest since the first one got such …"
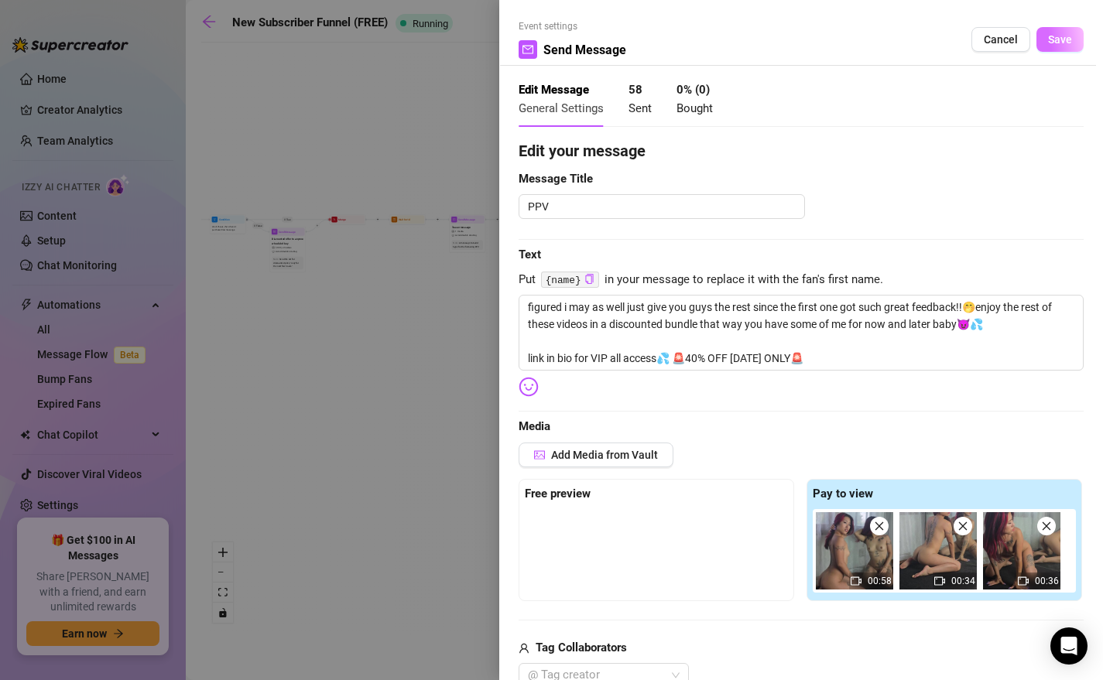
click at [930, 44] on button "Save" at bounding box center [1059, 39] width 47 height 25
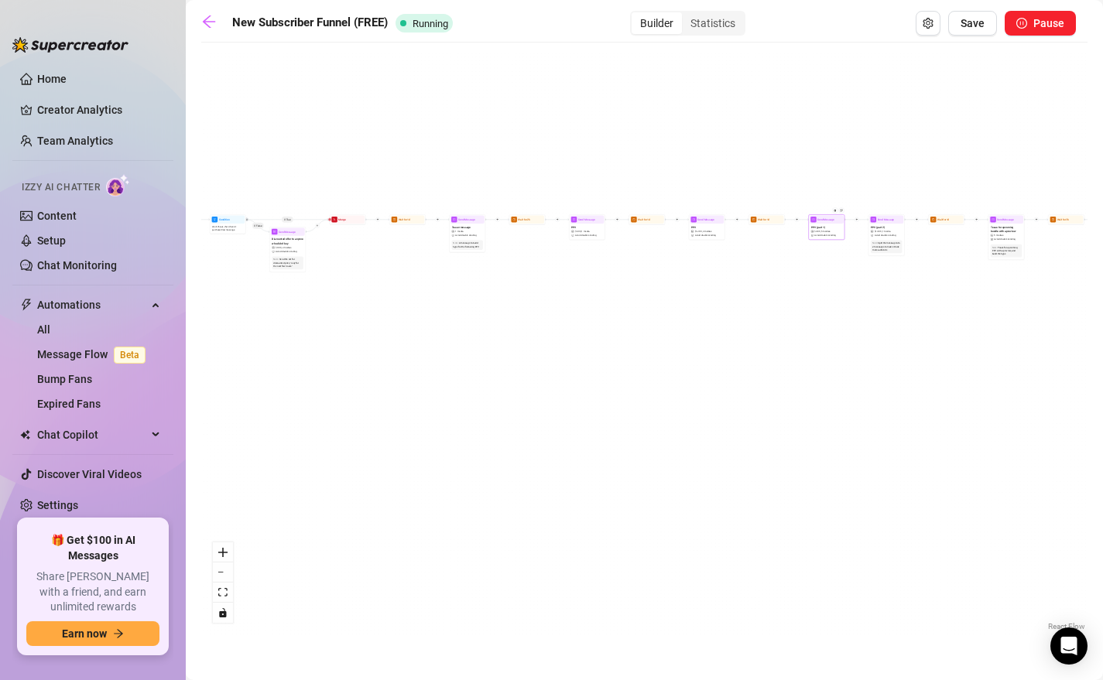
click at [832, 224] on div "PPV (part 1) $ 4.99 , 5 medias Avoid double sending" at bounding box center [826, 231] width 34 height 15
type textarea "ive always loved it when my face was down and ass was up🤭😈 link in bio for vip❤…"
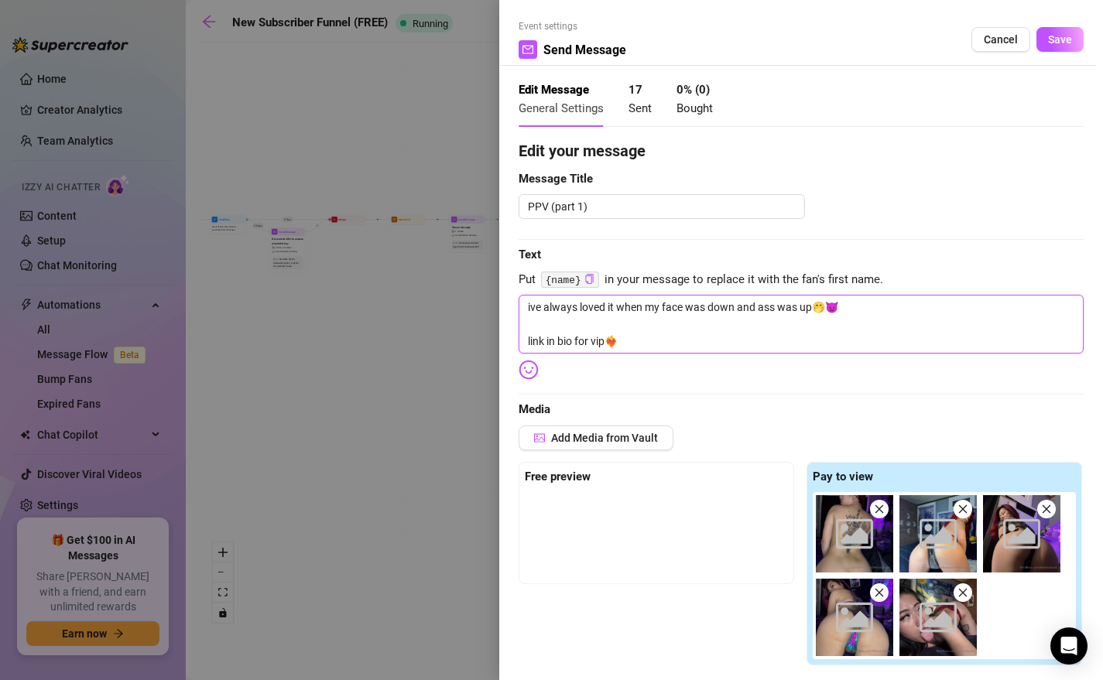
click at [589, 344] on textarea "ive always loved it when my face was down and ass was up🤭😈 link in bio for vip❤…" at bounding box center [800, 324] width 565 height 59
paste textarea "VIP all access💦 🚨40% OFF TODAY ONLY🚨"
type textarea "ive always loved it when my face was down and ass was up🤭😈 link in bio for VIP …"
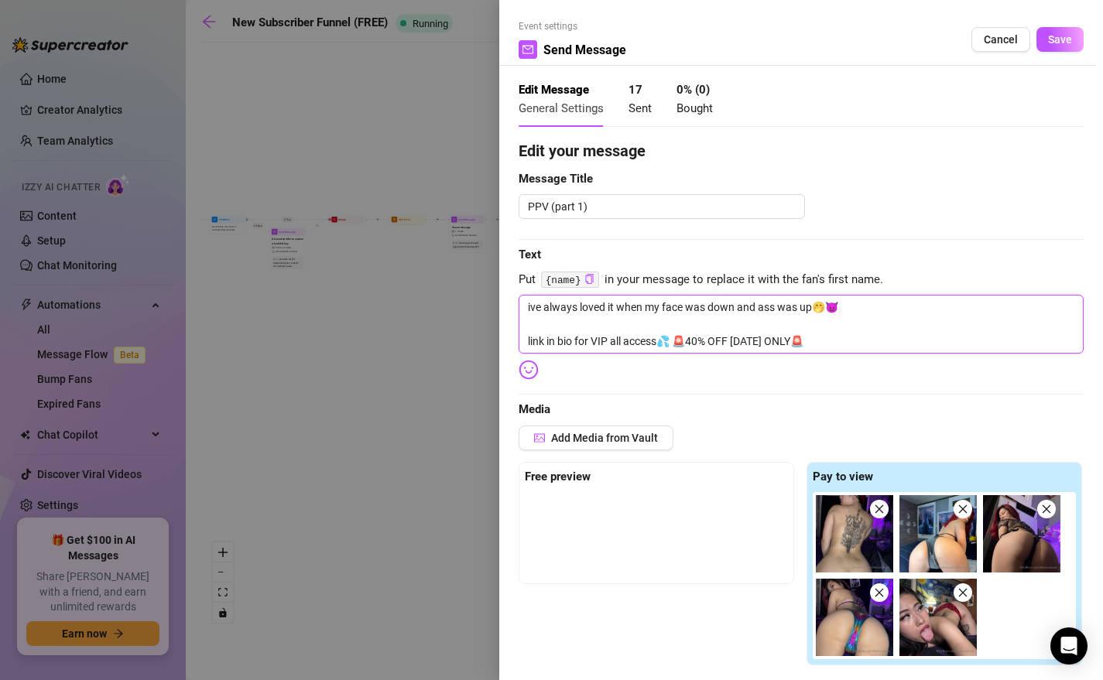
type textarea "ive always loved it when my face was down and ass was up🤭😈 link in bio for VIP …"
click at [930, 50] on button "Save" at bounding box center [1059, 39] width 47 height 25
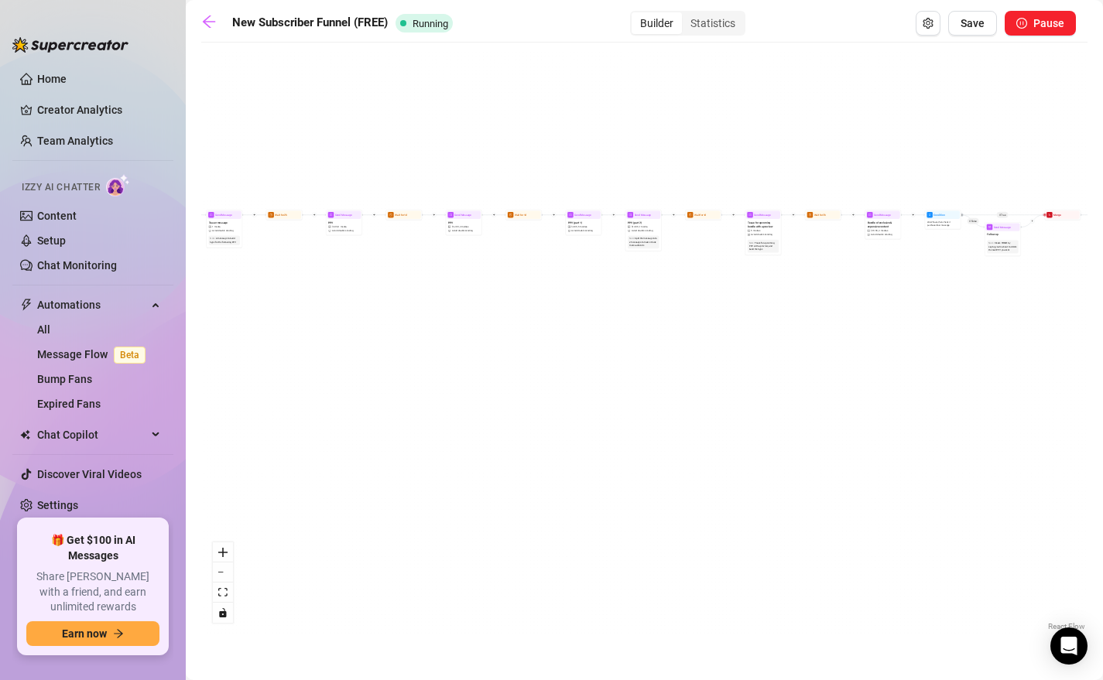
drag, startPoint x: 883, startPoint y: 312, endPoint x: 640, endPoint y: 307, distance: 243.0
click at [640, 307] on div "If True If True If True If False If False If False If True If False Merge Merge…" at bounding box center [644, 342] width 886 height 584
click at [637, 217] on span "Send Message" at bounding box center [643, 215] width 17 height 4
type textarea "if you liked those angles then youll LOVE this one where i take it all off, get…"
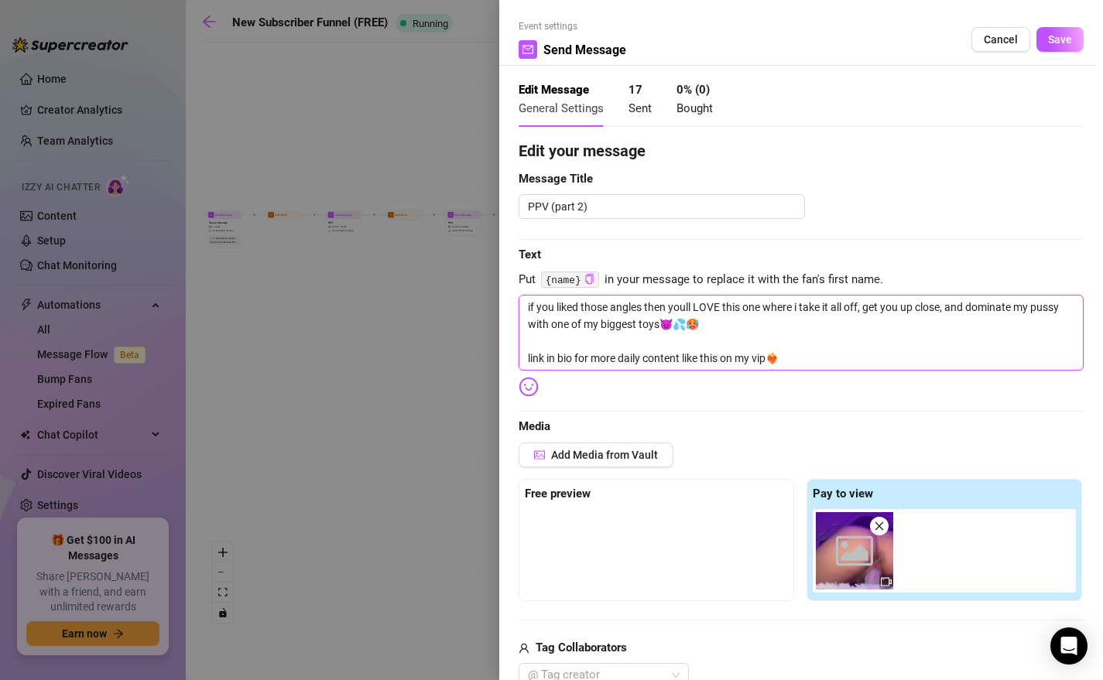
click at [640, 350] on textarea "if you liked those angles then youll LOVE this one where i take it all off, get…" at bounding box center [800, 333] width 565 height 76
click at [638, 352] on textarea "if you liked those angles then youll LOVE this one where i take it all off, get…" at bounding box center [800, 333] width 565 height 76
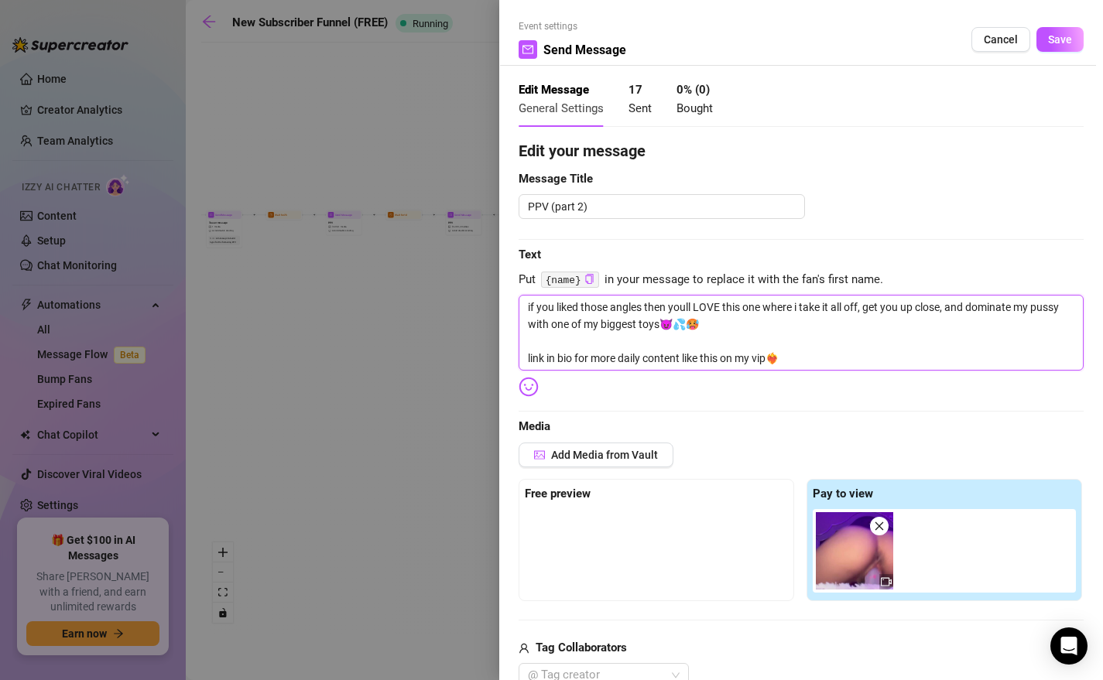
click at [638, 352] on textarea "if you liked those angles then youll LOVE this one where i take it all off, get…" at bounding box center [800, 333] width 565 height 76
paste textarea "VIP all access💦 🚨40% OFF TODAY ONLY🚨"
type textarea "if you liked those angles then youll LOVE this one where i take it all off, get…"
click at [930, 39] on span "Save" at bounding box center [1060, 39] width 24 height 12
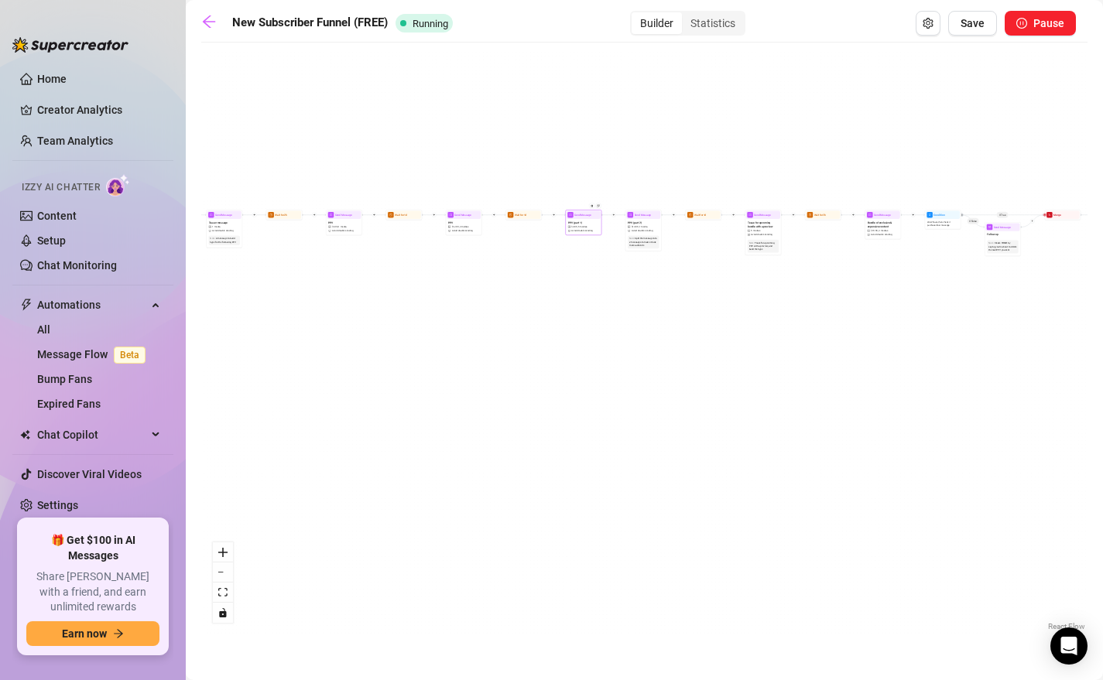
click at [576, 221] on span "PPV (part 1)" at bounding box center [575, 223] width 14 height 4
type textarea "ive always loved it when my face was down and ass was up🤭😈 link in bio for VIP …"
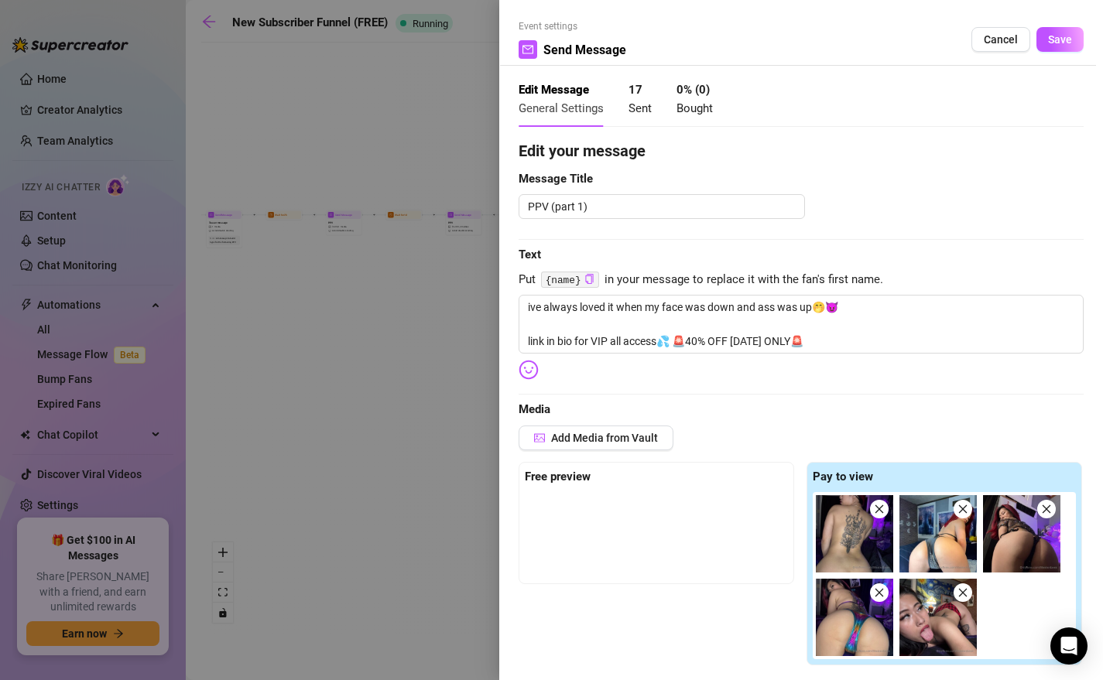
click at [930, 20] on div "Event settings Send Message Cancel Save" at bounding box center [800, 42] width 565 height 46
click at [930, 33] on span "Save" at bounding box center [1060, 39] width 24 height 12
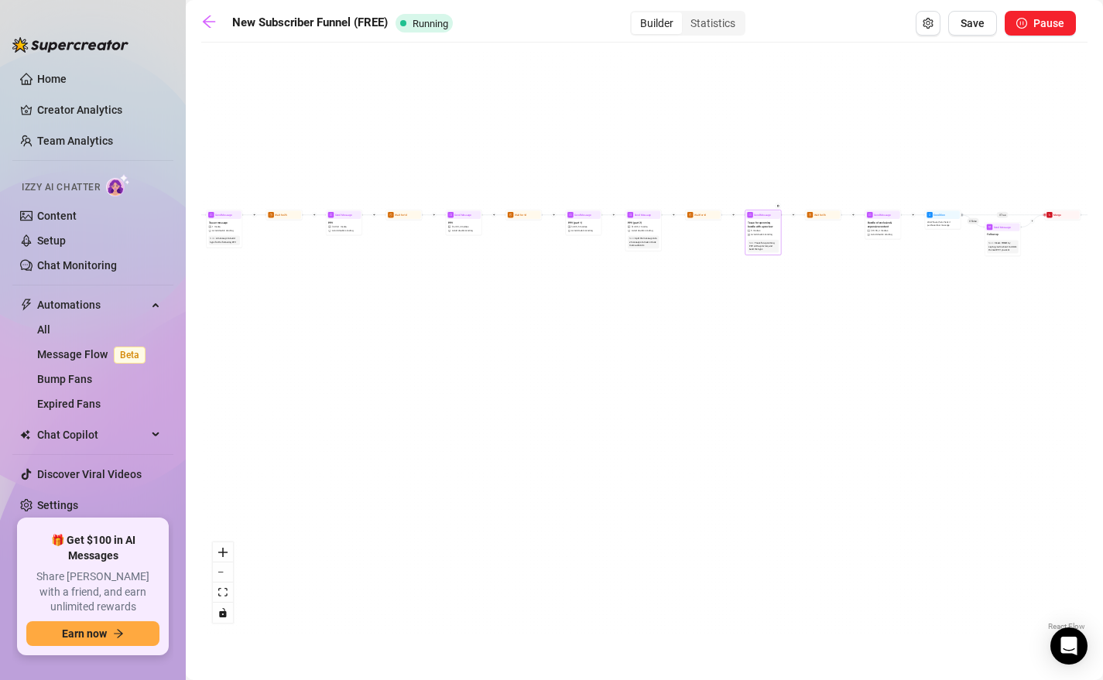
click at [754, 222] on span "Tease for upcoming bundle with a preview" at bounding box center [762, 225] width 31 height 8
type textarea "you guys know what time it is😈brand new bundle coming out soon, dont miss this …"
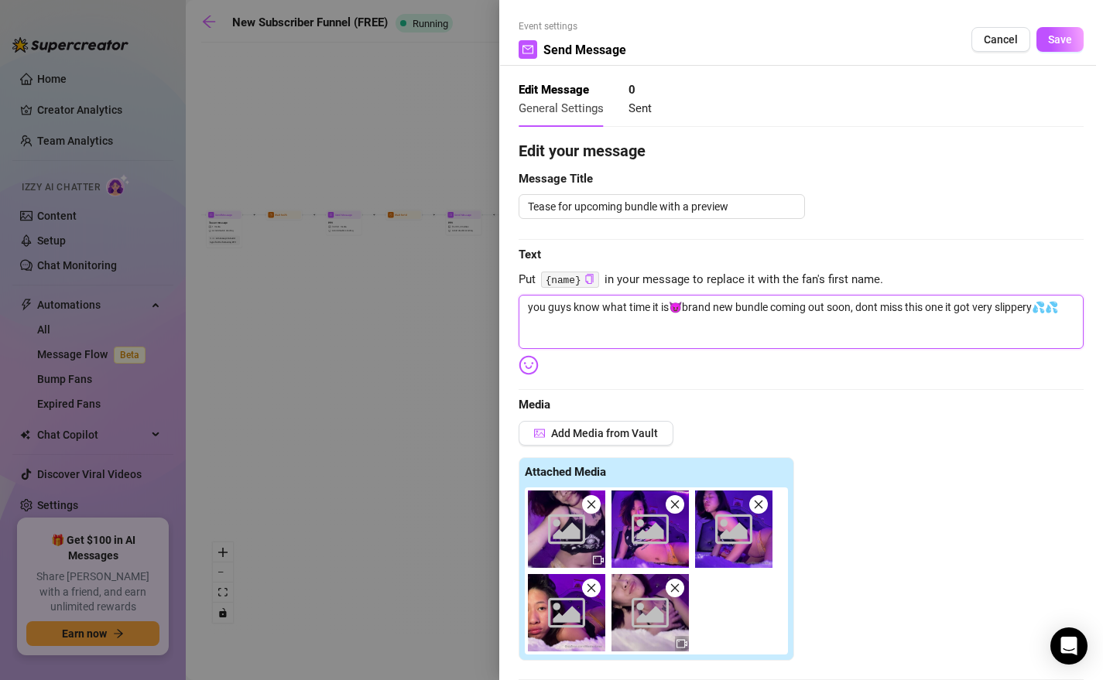
click at [671, 331] on textarea "you guys know what time it is😈brand new bundle coming out soon, dont miss this …" at bounding box center [800, 322] width 565 height 54
click at [666, 340] on textarea "you guys know what time it is😈brand new bundle coming out soon, dont miss this …" at bounding box center [800, 322] width 565 height 54
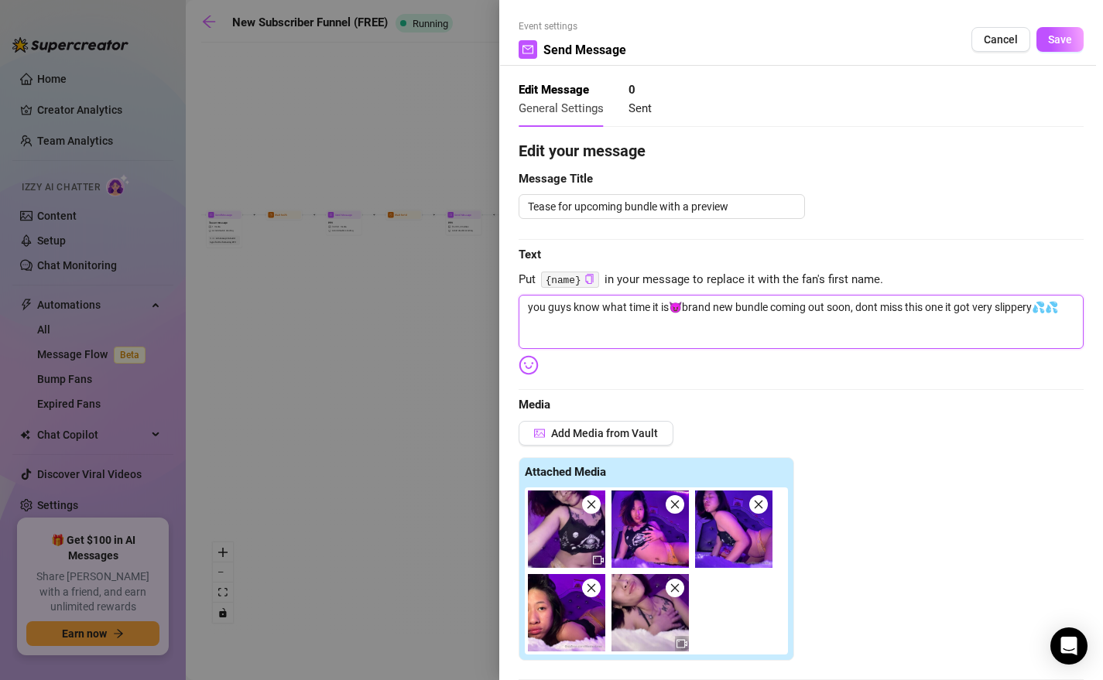
type textarea "you guys know what time it is😈brand new bundle coming out soon, dont miss this …"
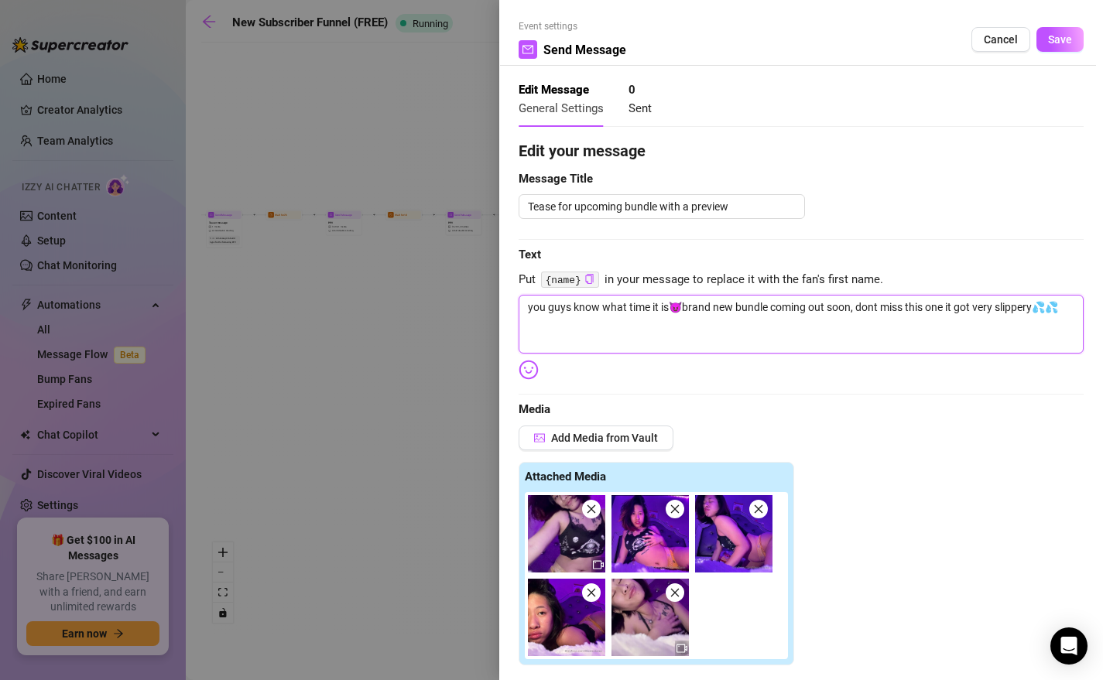
paste textarea "link in bio for VIP all access💦 🚨40% OFF TODAY ONLY🚨"
type textarea "you guys know what time it is😈brand new bundle coming out soon, dont miss this …"
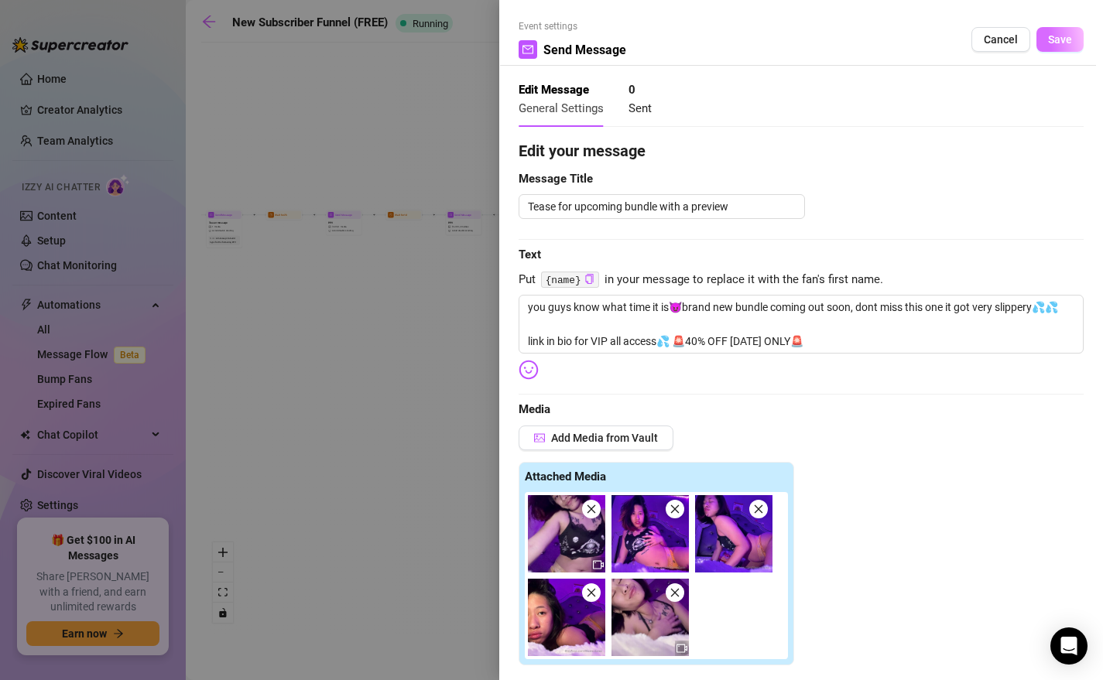
click at [930, 43] on span "Save" at bounding box center [1060, 39] width 24 height 12
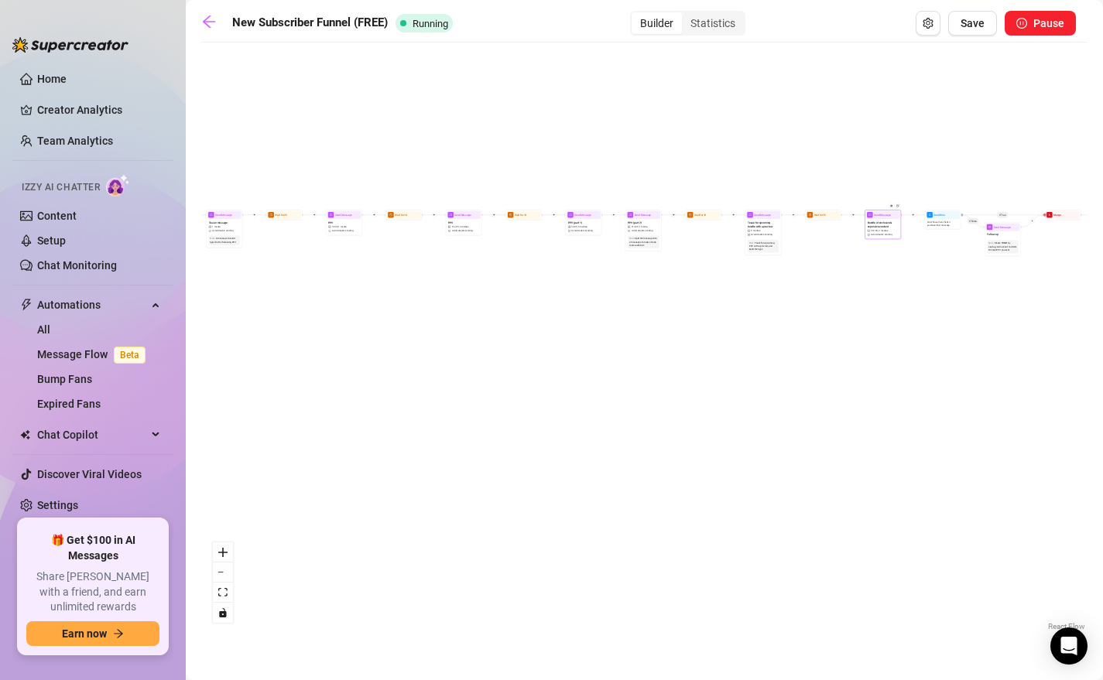
click at [896, 212] on div at bounding box center [891, 209] width 15 height 19
type textarea "its timeee!! check out my latest content bundle i made just for you guys❤️‍🔥mor…"
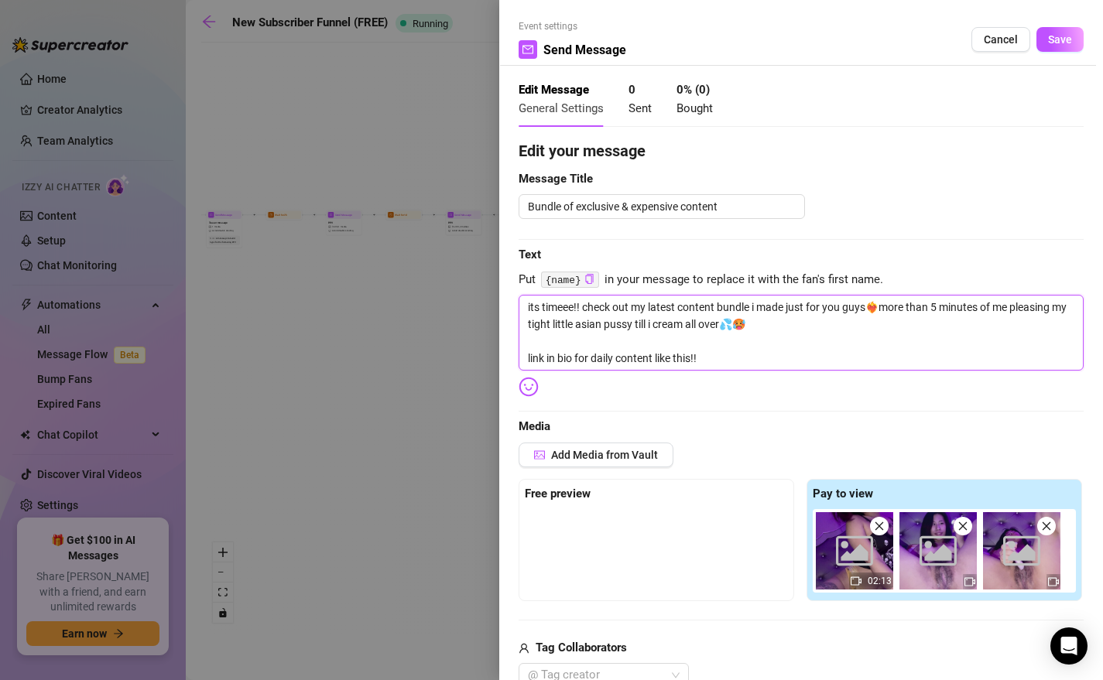
click at [619, 366] on textarea "its timeee!! check out my latest content bundle i made just for you guys❤️‍🔥mor…" at bounding box center [800, 333] width 565 height 76
paste textarea "VIP all access💦 🚨40% OFF TODAY ONLY🚨"
type textarea "its timeee!! check out my latest content bundle i made just for you guys❤️‍🔥mor…"
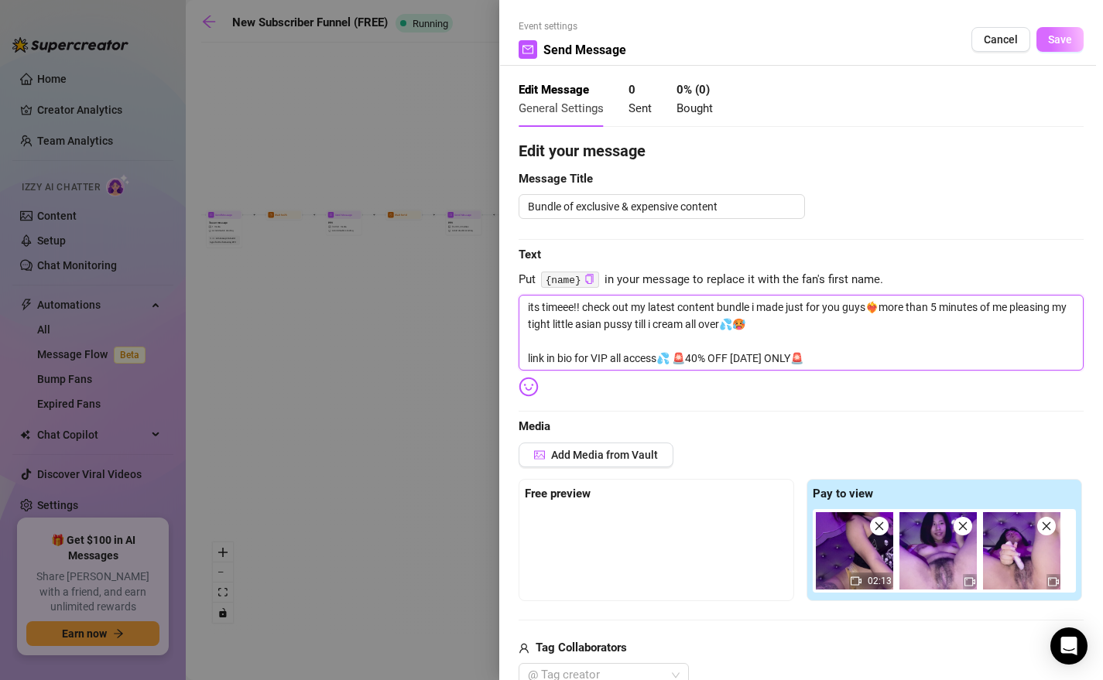
type textarea "its timeee!! check out my latest content bundle i made just for you guys❤️‍🔥mor…"
click at [930, 45] on span "Save" at bounding box center [1060, 39] width 24 height 12
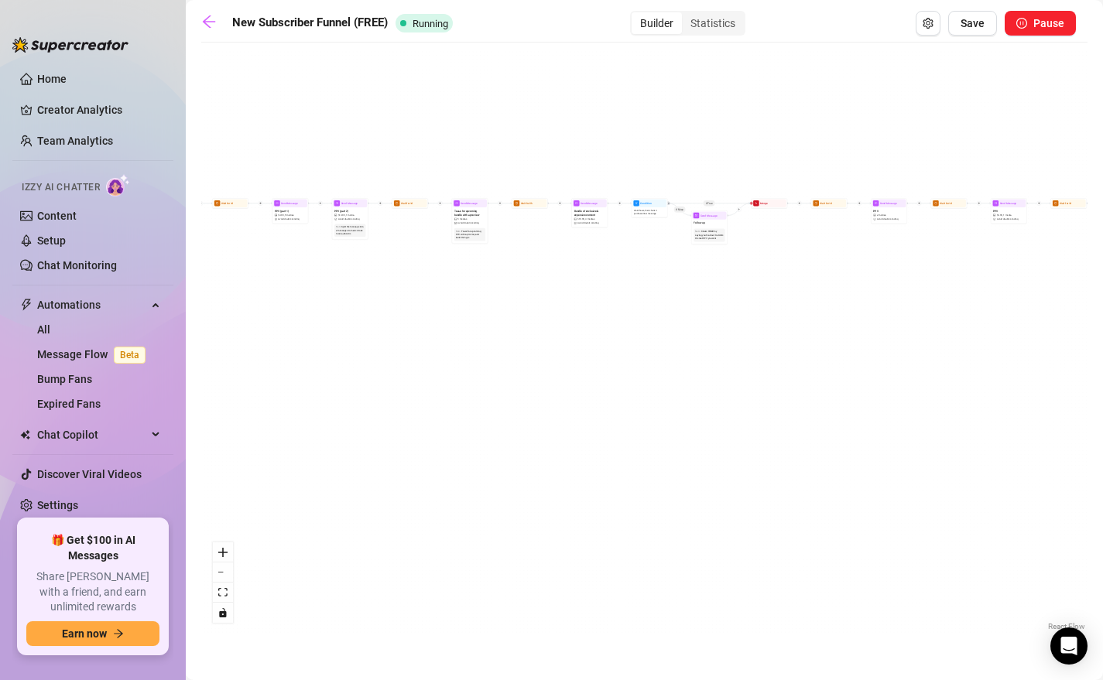
drag, startPoint x: 908, startPoint y: 296, endPoint x: 564, endPoint y: 282, distance: 343.8
click at [564, 282] on div "If True If True If True If False If False If False If True If False Merge Merge…" at bounding box center [644, 342] width 886 height 584
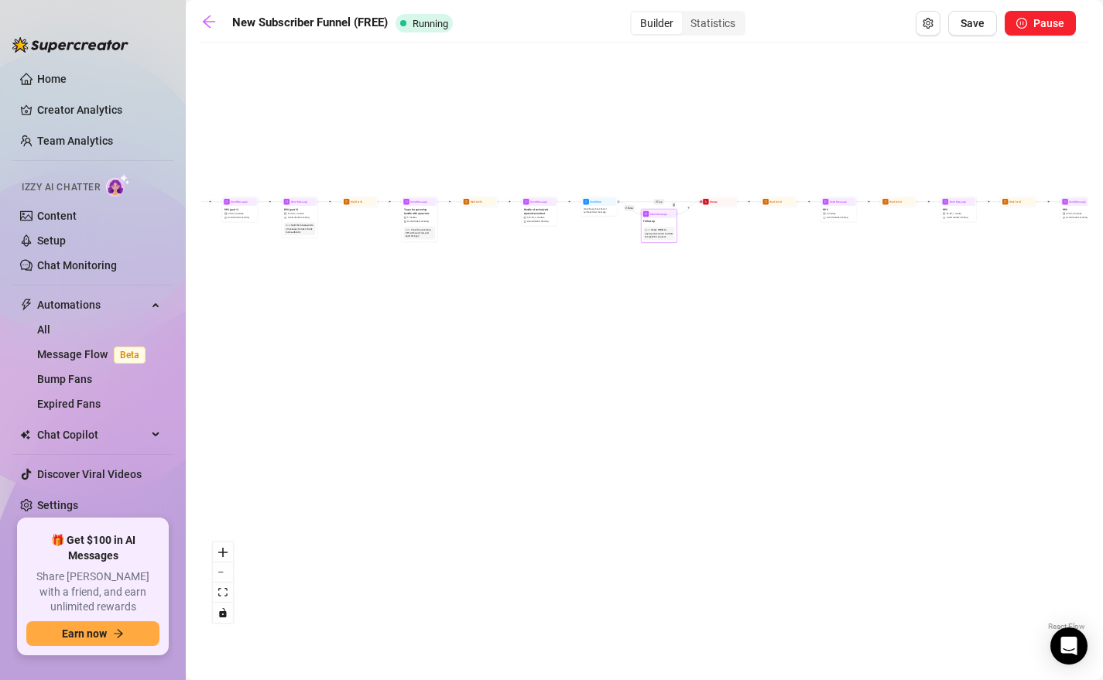
click at [659, 221] on div "Follow up" at bounding box center [658, 222] width 34 height 8
type textarea "will be deleting my last set soon so dont miss out while you still have the cha…"
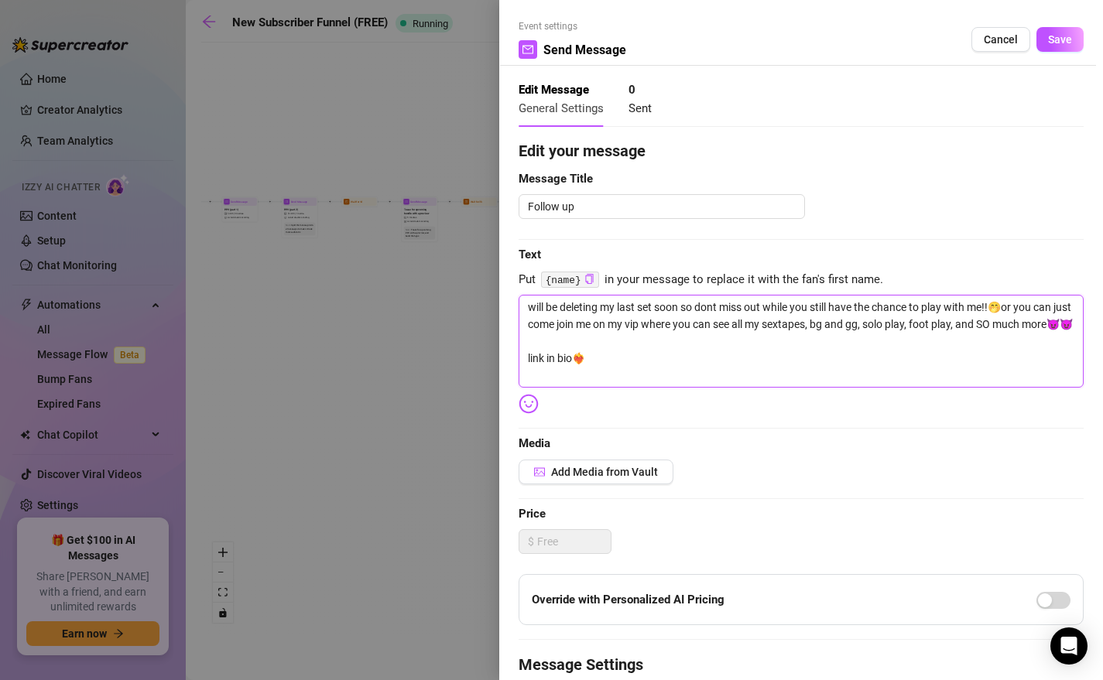
click at [559, 378] on textarea "will be deleting my last set soon so dont miss out while you still have the cha…" at bounding box center [800, 341] width 565 height 93
paste textarea "for VIP all access💦 🚨40% OFF TODAY ONLY🚨"
type textarea "will be deleting my last set soon so dont miss out while you still have the cha…"
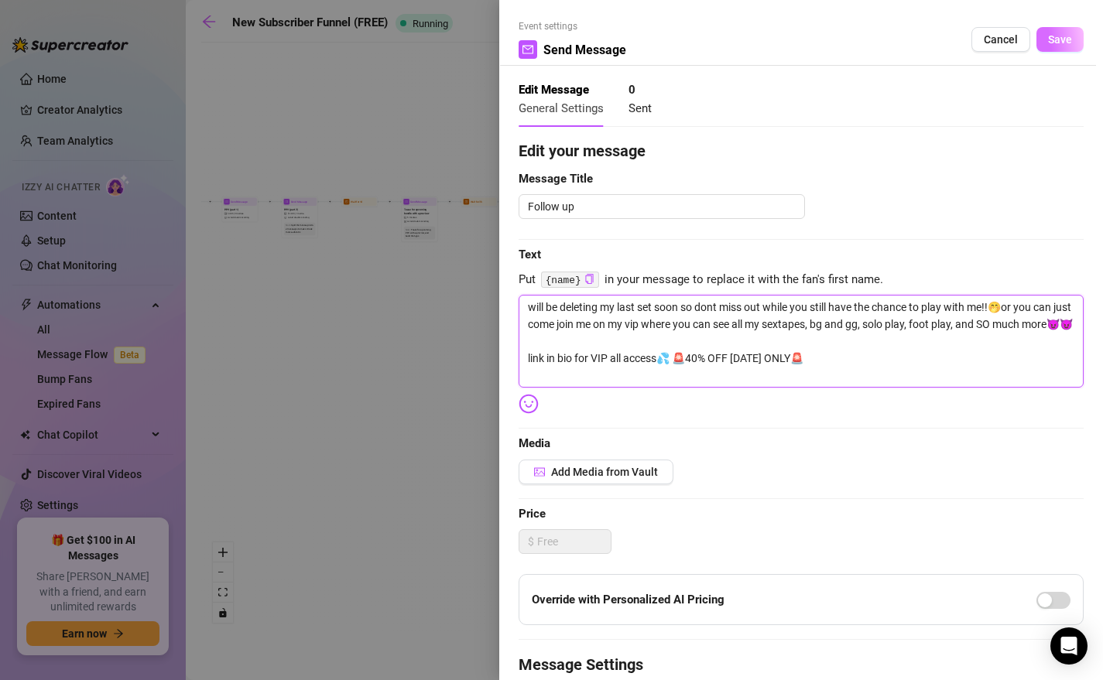
type textarea "will be deleting my last set soon so dont miss out while you still have the cha…"
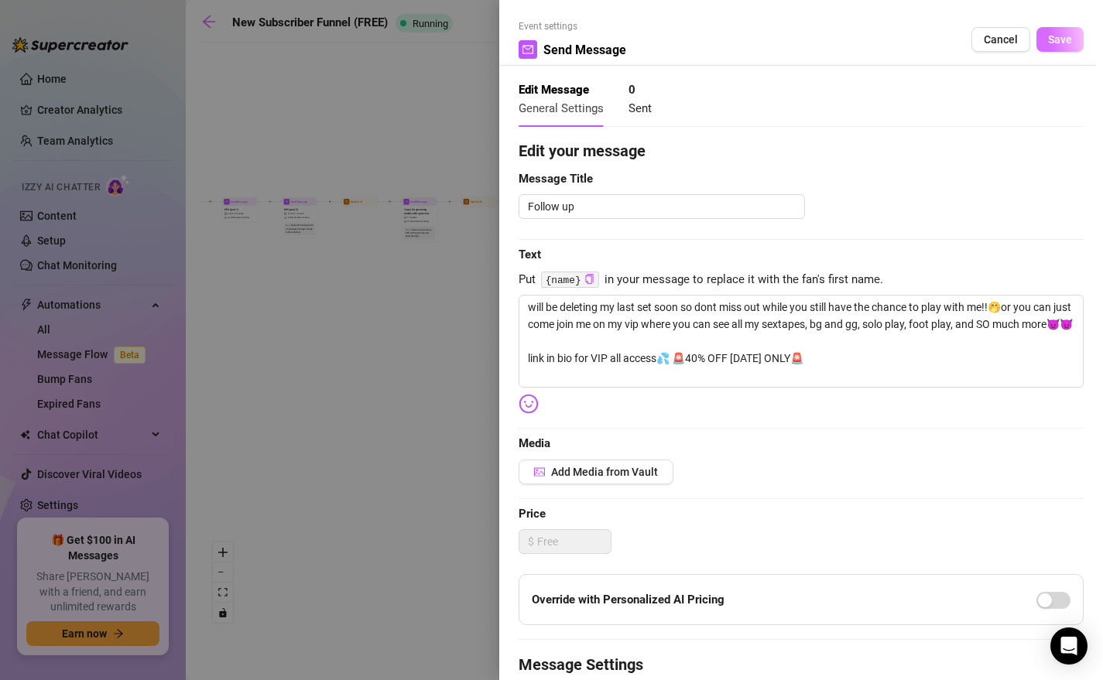
click at [930, 40] on span "Save" at bounding box center [1060, 39] width 24 height 12
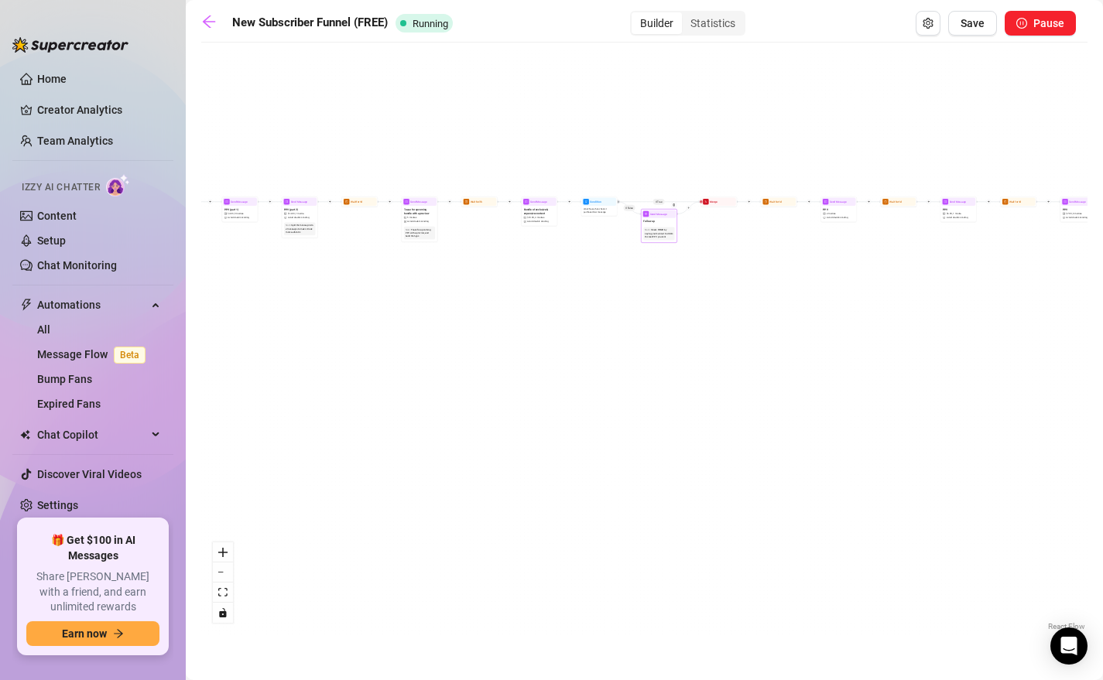
click at [655, 222] on div "Follow up" at bounding box center [658, 222] width 34 height 8
type textarea "will be deleting my last set soon so dont miss out while you still have the cha…"
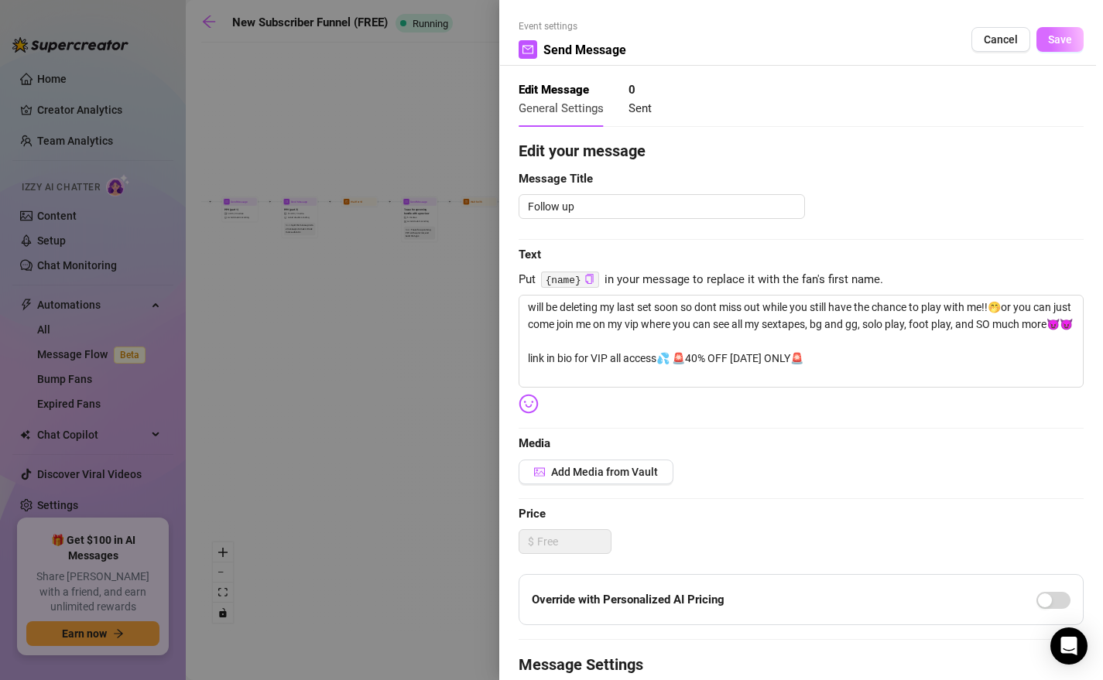
click at [930, 39] on span "Save" at bounding box center [1060, 39] width 24 height 12
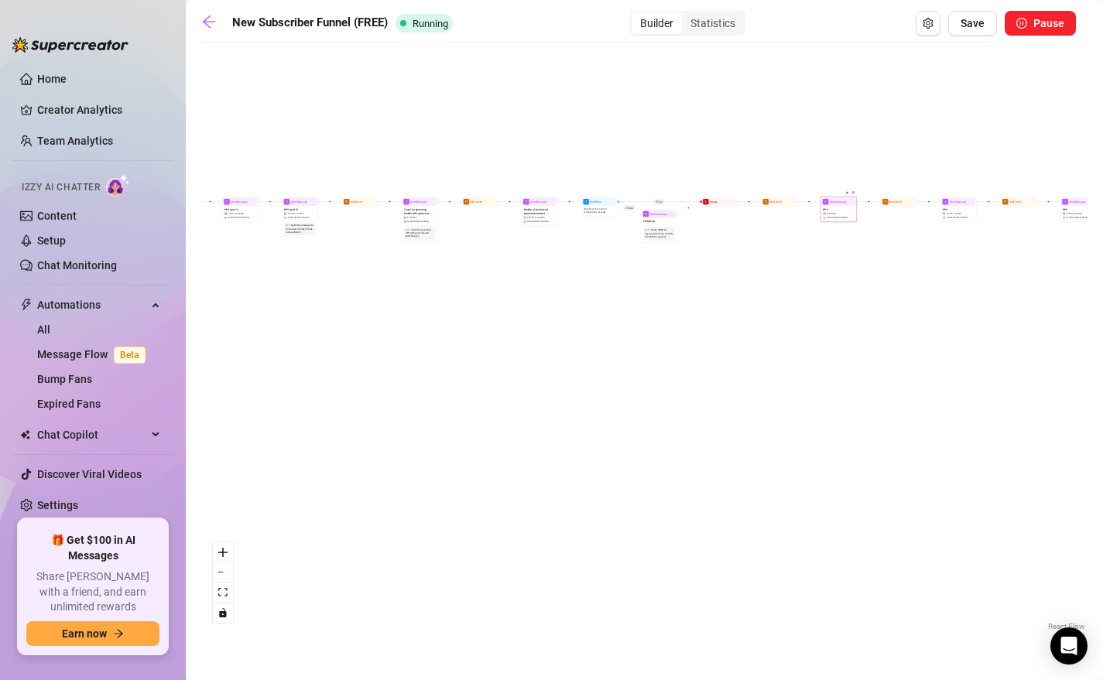
click at [840, 206] on div "PPV 2 medias Avoid double sending" at bounding box center [838, 213] width 34 height 15
type textarea "wanted to stop by and show myself off real quick because i love the way these p…"
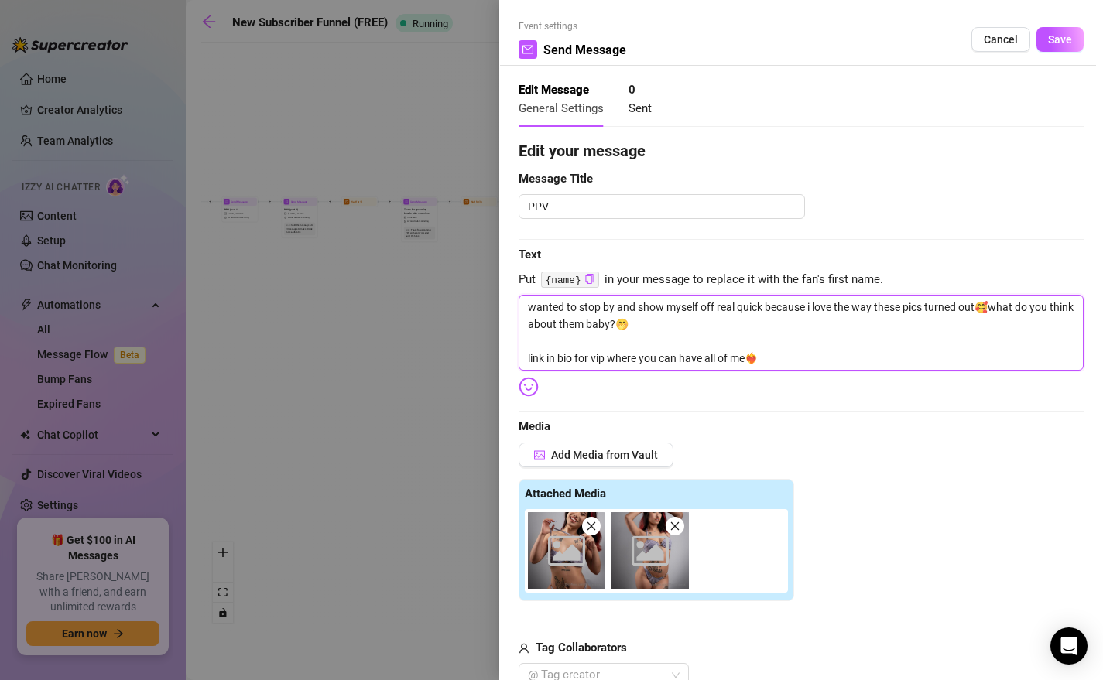
click at [679, 361] on textarea "wanted to stop by and show myself off real quick because i love the way these p…" at bounding box center [800, 333] width 565 height 76
paste textarea "VIP all access💦 🚨40% OFF TODAY ONLY🚨"
type textarea "wanted to stop by and show myself off real quick because i love the way these p…"
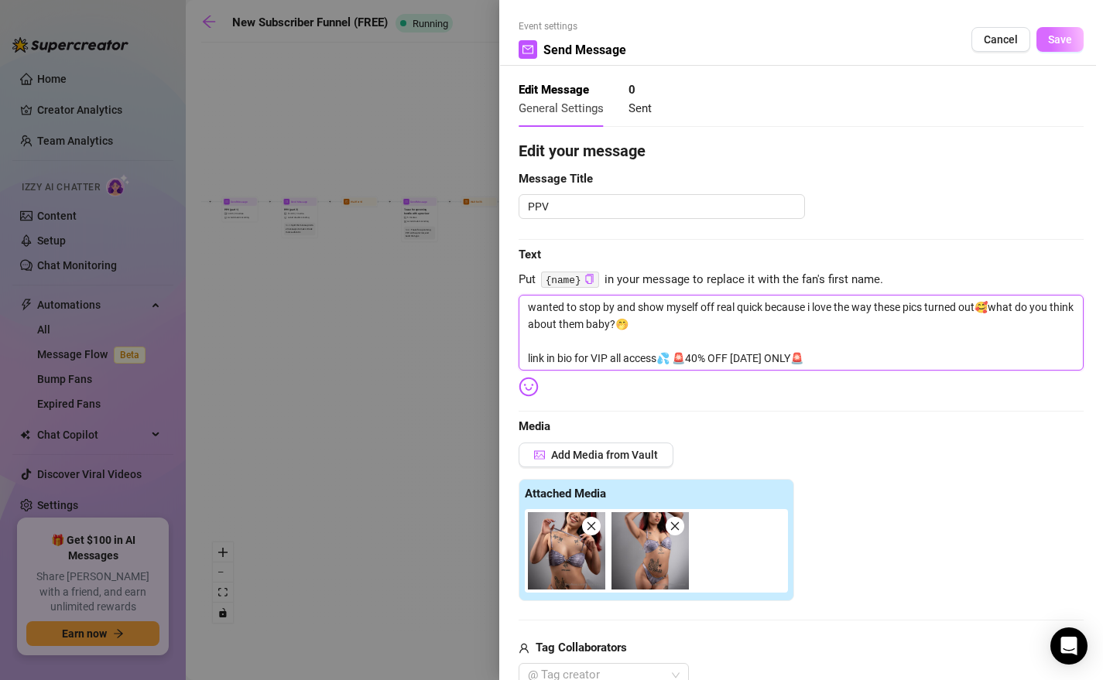
type textarea "wanted to stop by and show myself off real quick because i love the way these p…"
click at [930, 32] on button "Save" at bounding box center [1059, 39] width 47 height 25
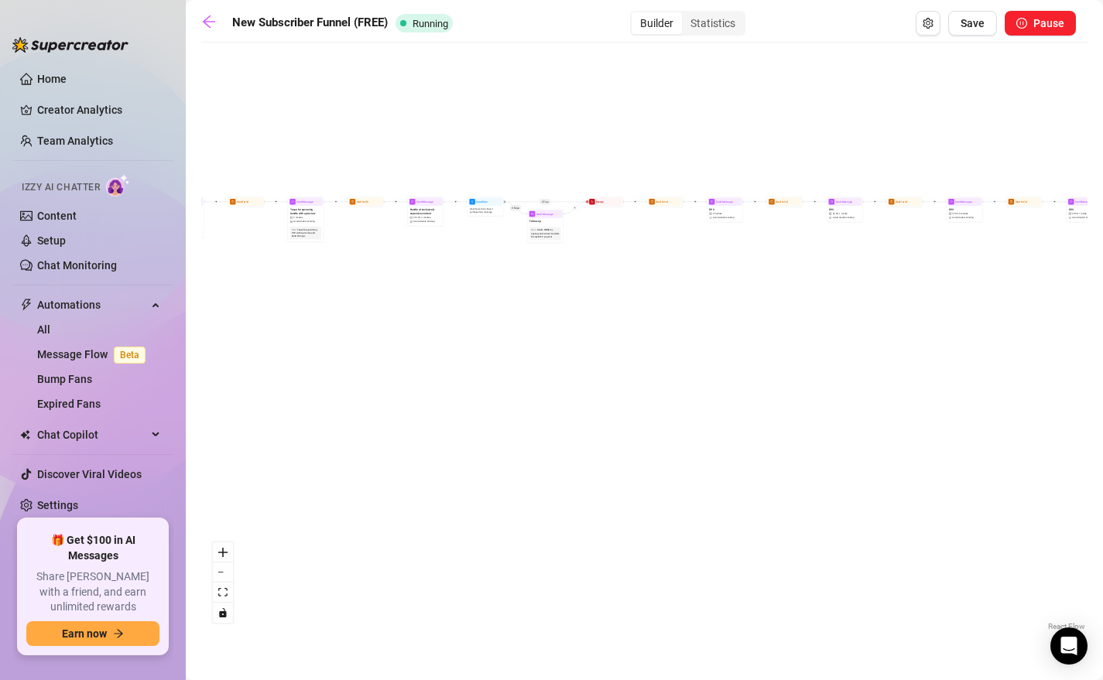
drag, startPoint x: 713, startPoint y: 282, endPoint x: 454, endPoint y: 282, distance: 259.2
click at [454, 282] on div "If True If True If True If False If False If False If True If False Merge Merge…" at bounding box center [644, 342] width 886 height 584
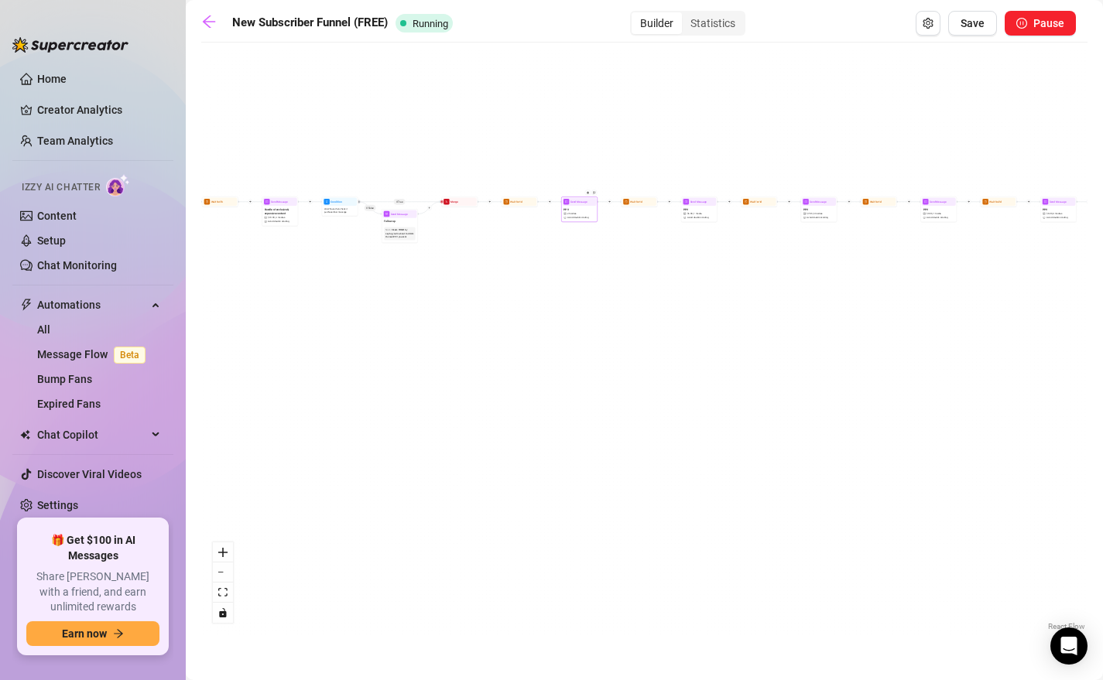
click at [586, 207] on div "PPV 2 medias Avoid double sending" at bounding box center [579, 213] width 34 height 15
type textarea "wanted to stop by and show myself off real quick because i love the way these p…"
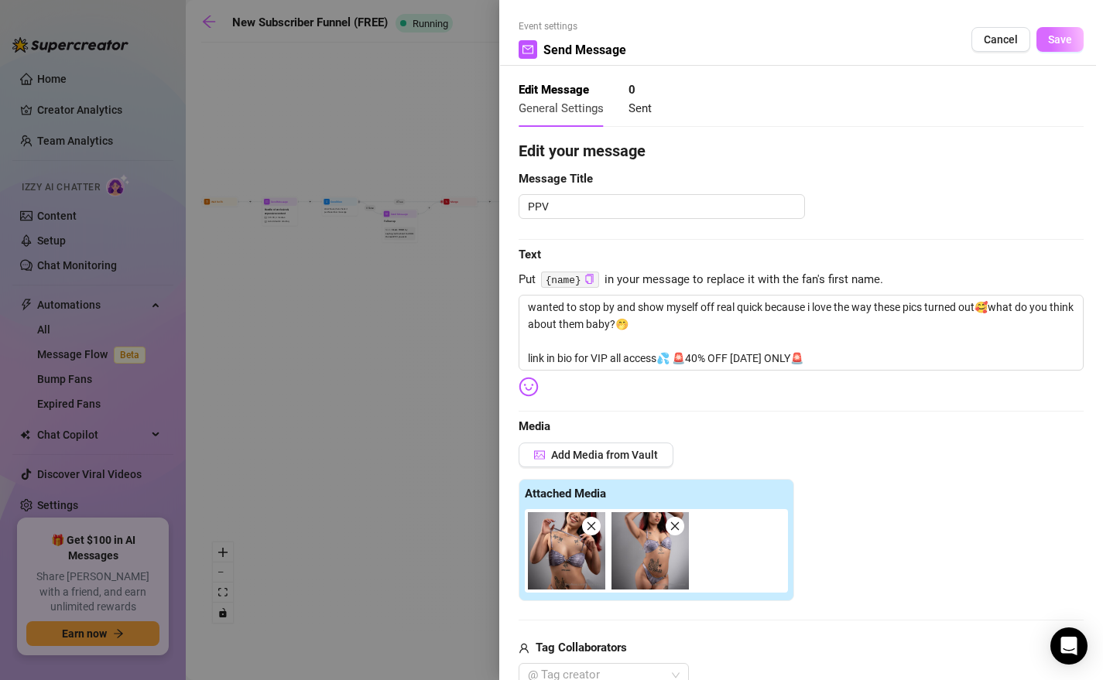
click at [930, 43] on span "Save" at bounding box center [1060, 39] width 24 height 12
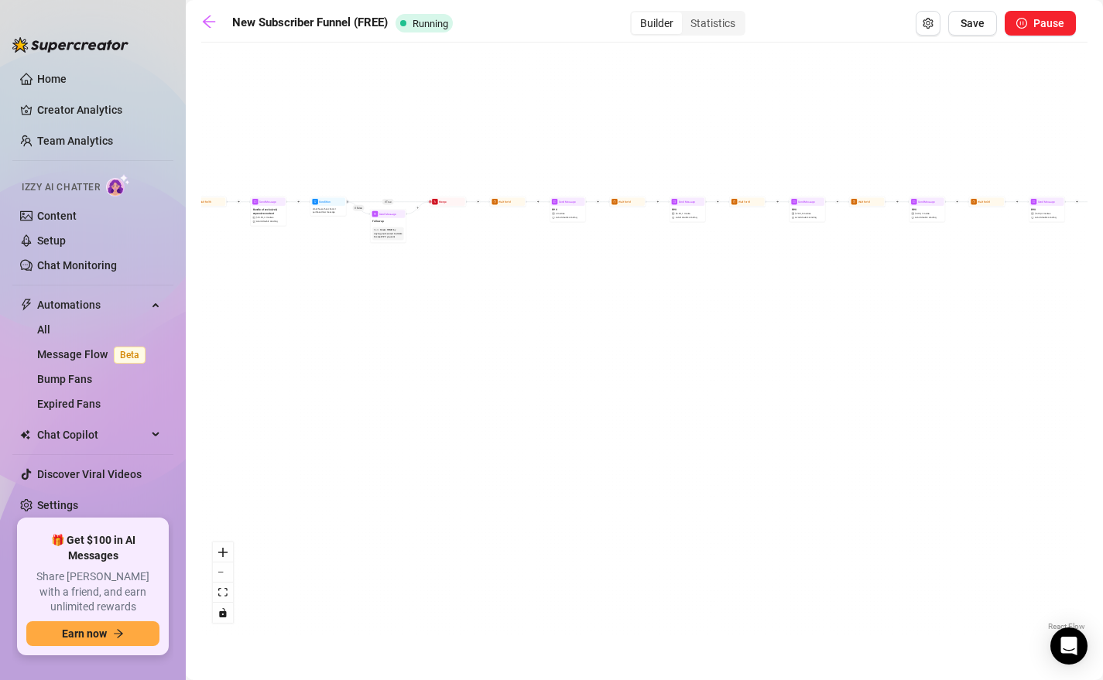
drag, startPoint x: 703, startPoint y: 327, endPoint x: 554, endPoint y: 326, distance: 149.3
click at [555, 326] on div "If True If True If True If False If False If False If True If False Merge Merge…" at bounding box center [644, 342] width 886 height 584
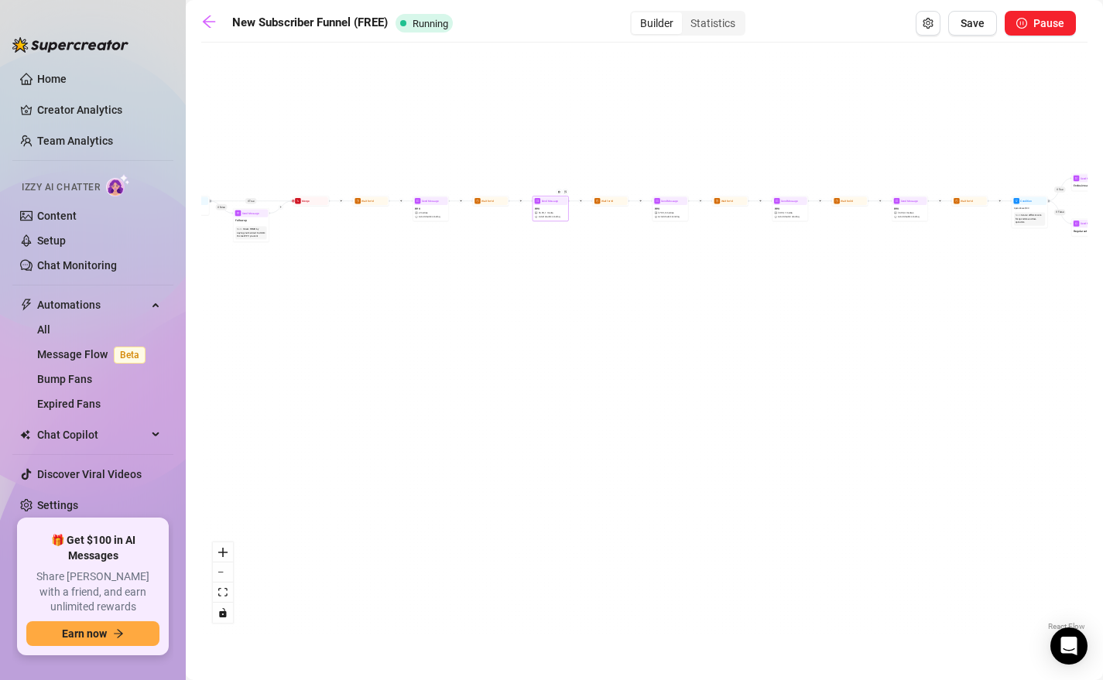
click at [549, 204] on div "Send Message" at bounding box center [550, 201] width 34 height 8
type textarea "ever imagined what it would be like if i spread my cheeks and shook my ass righ…"
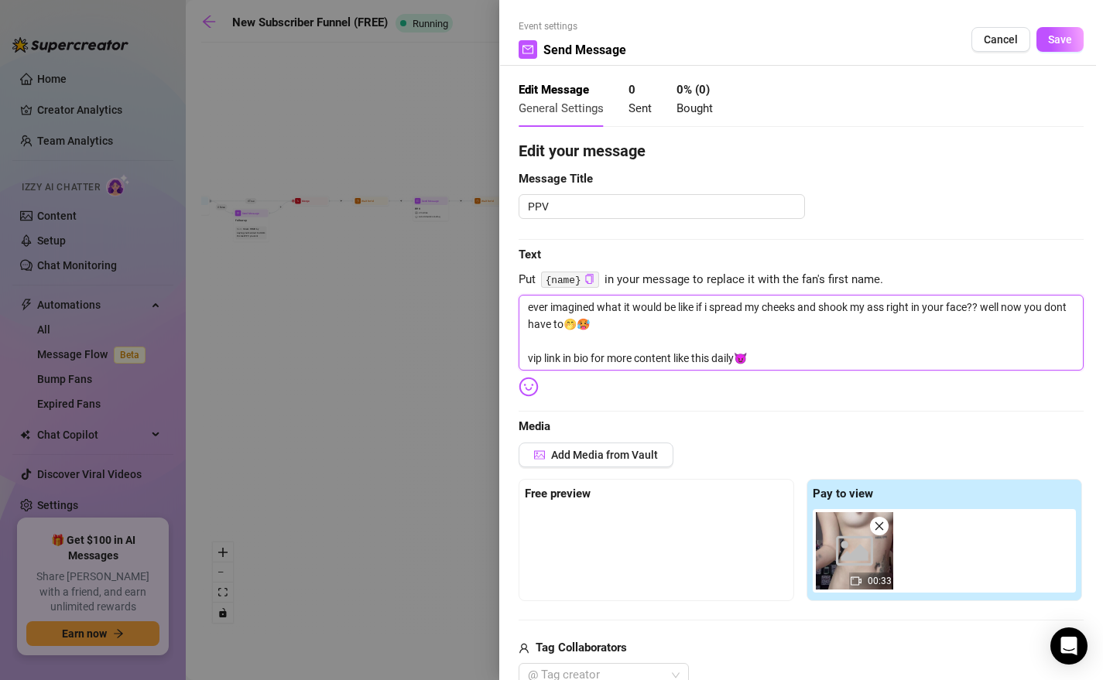
click at [692, 354] on textarea "ever imagined what it would be like if i spread my cheeks and shook my ass righ…" at bounding box center [800, 333] width 565 height 76
paste textarea "link in bio for VIP all access💦 🚨40% OFF TODAY ONLY🚨"
type textarea "ever imagined what it would be like if i spread my cheeks and shook my ass righ…"
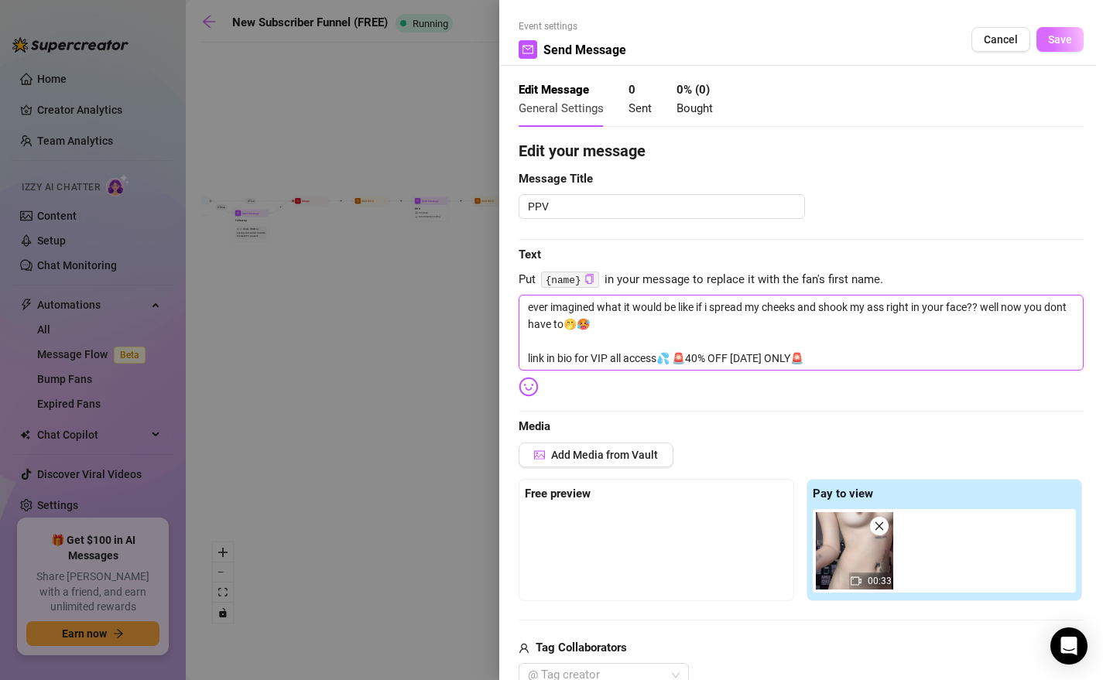
type textarea "ever imagined what it would be like if i spread my cheeks and shook my ass righ…"
click at [930, 28] on button "Save" at bounding box center [1059, 39] width 47 height 25
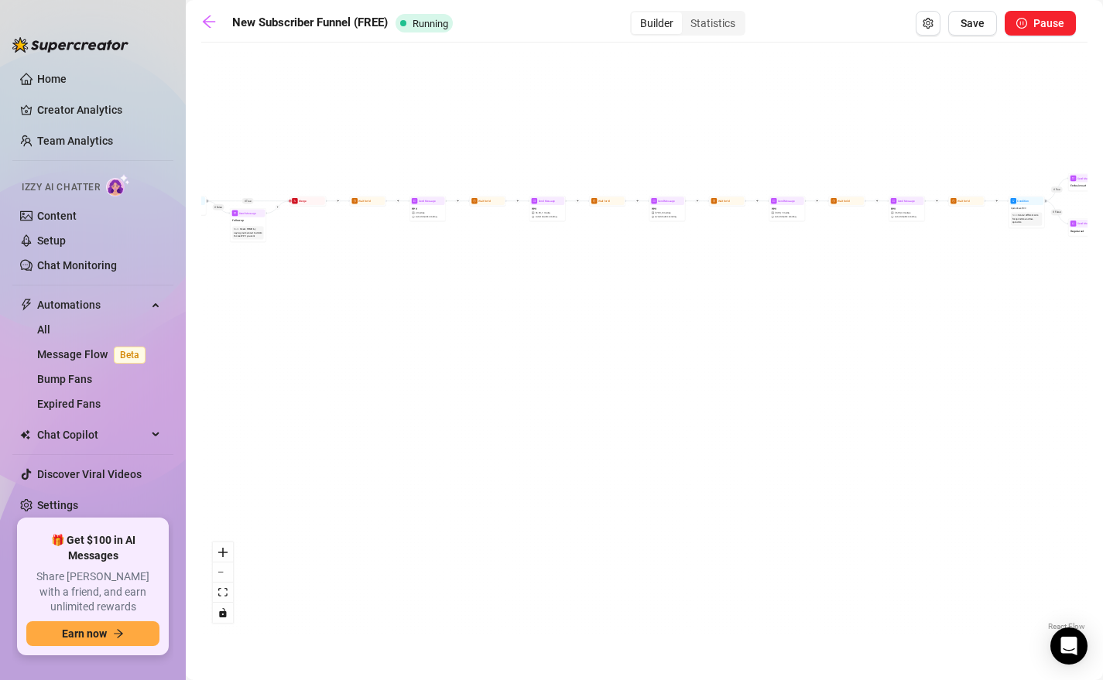
drag, startPoint x: 739, startPoint y: 364, endPoint x: 612, endPoint y: 364, distance: 126.9
click at [612, 364] on div "If True If True If True If False If False If False If True If False Merge Merge…" at bounding box center [644, 342] width 886 height 584
click at [539, 200] on span "Send Message" at bounding box center [542, 201] width 17 height 4
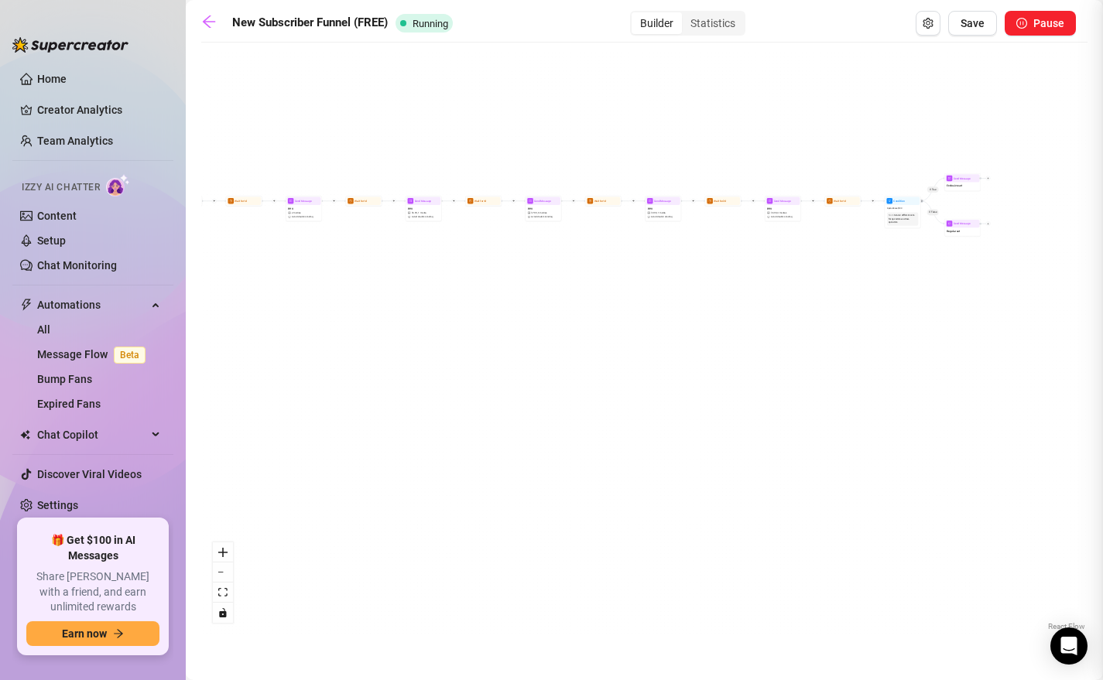
type textarea "would you want to come home to this every night? my ex always said i wasnt sexy…"
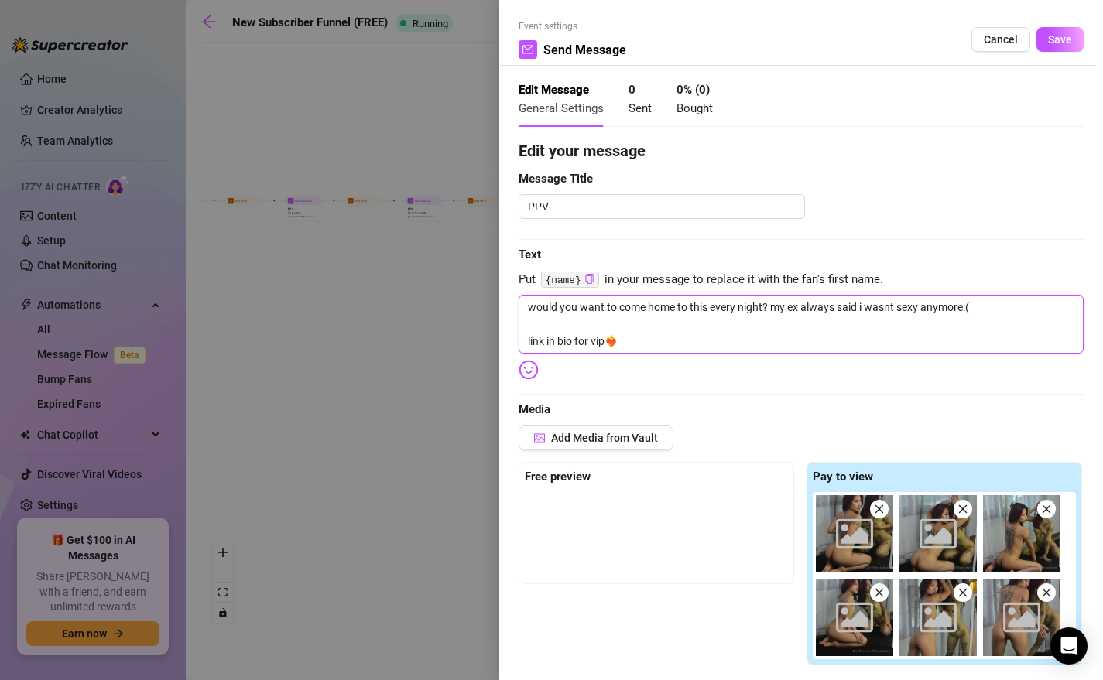
click at [564, 343] on textarea "would you want to come home to this every night? my ex always said i wasnt sexy…" at bounding box center [800, 324] width 565 height 59
paste textarea "VIP all access💦 🚨40% OFF TODAY ONLY🚨"
type textarea "would you want to come home to this every night? my ex always said i wasnt sexy…"
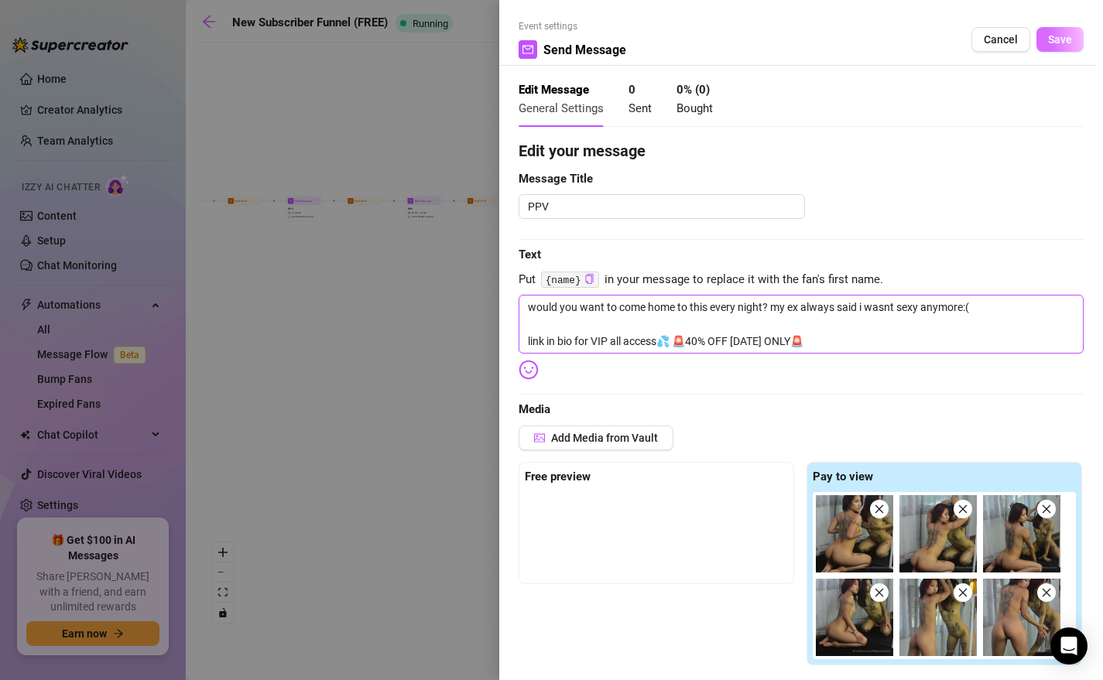
type textarea "would you want to come home to this every night? my ex always said i wasnt sexy…"
click at [930, 42] on span "Save" at bounding box center [1060, 39] width 24 height 12
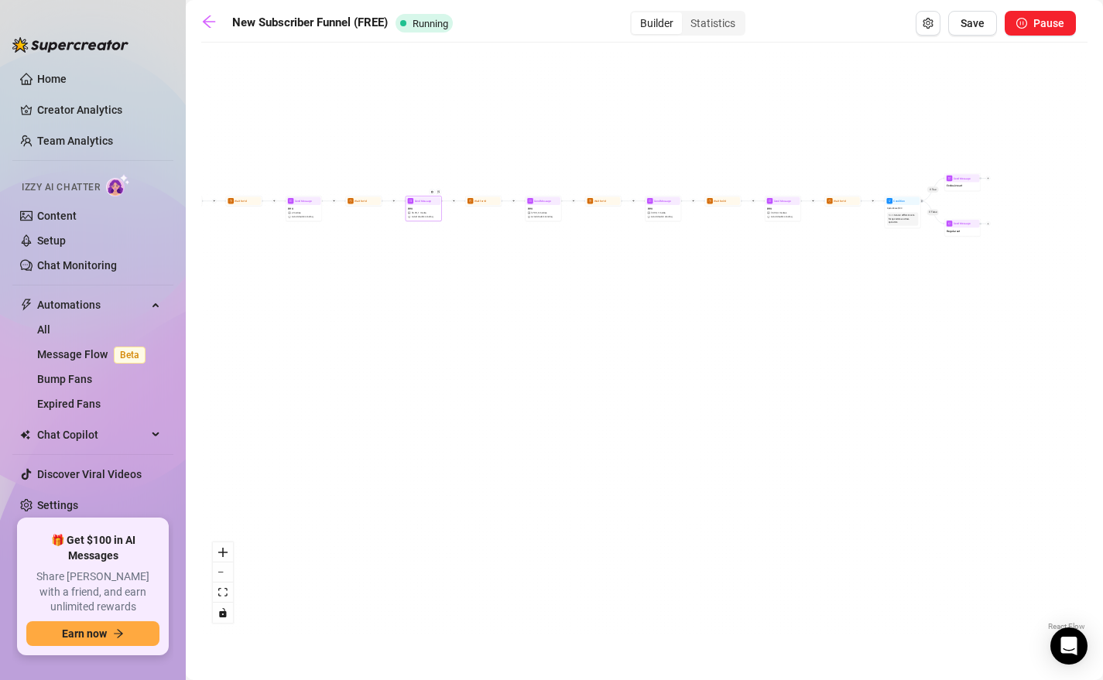
click at [422, 206] on div "PPV $ 6.99 , 1 media Avoid double sending" at bounding box center [423, 212] width 34 height 15
type textarea "ever imagined what it would be like if i spread my cheeks and shook my ass righ…"
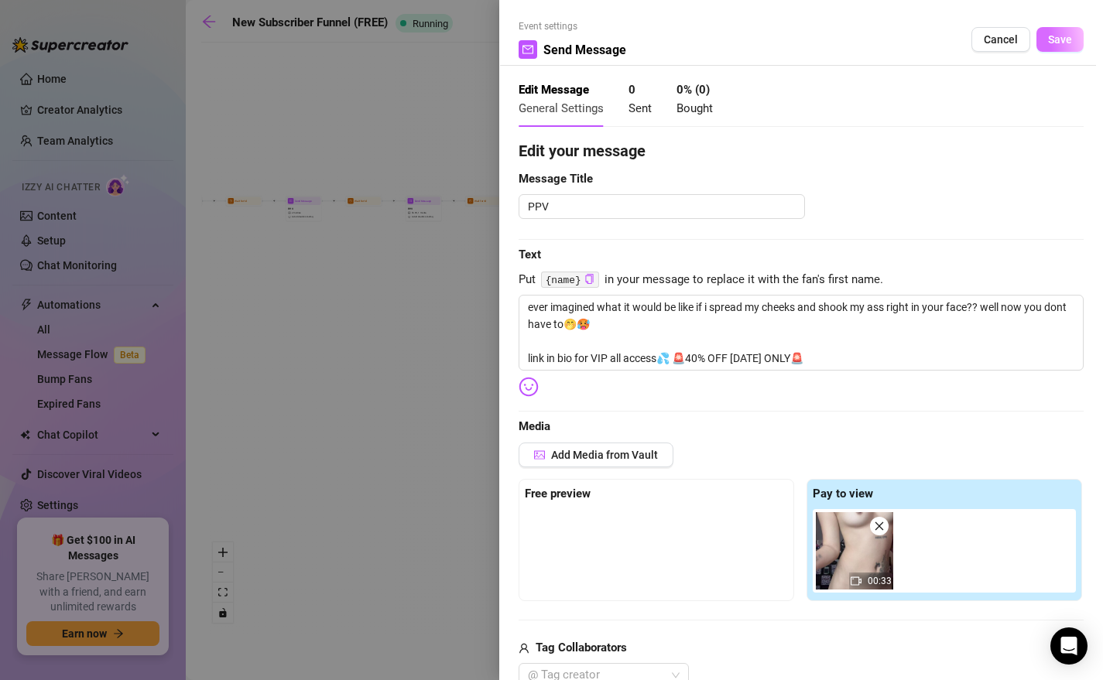
click at [930, 40] on span "Save" at bounding box center [1060, 39] width 24 height 12
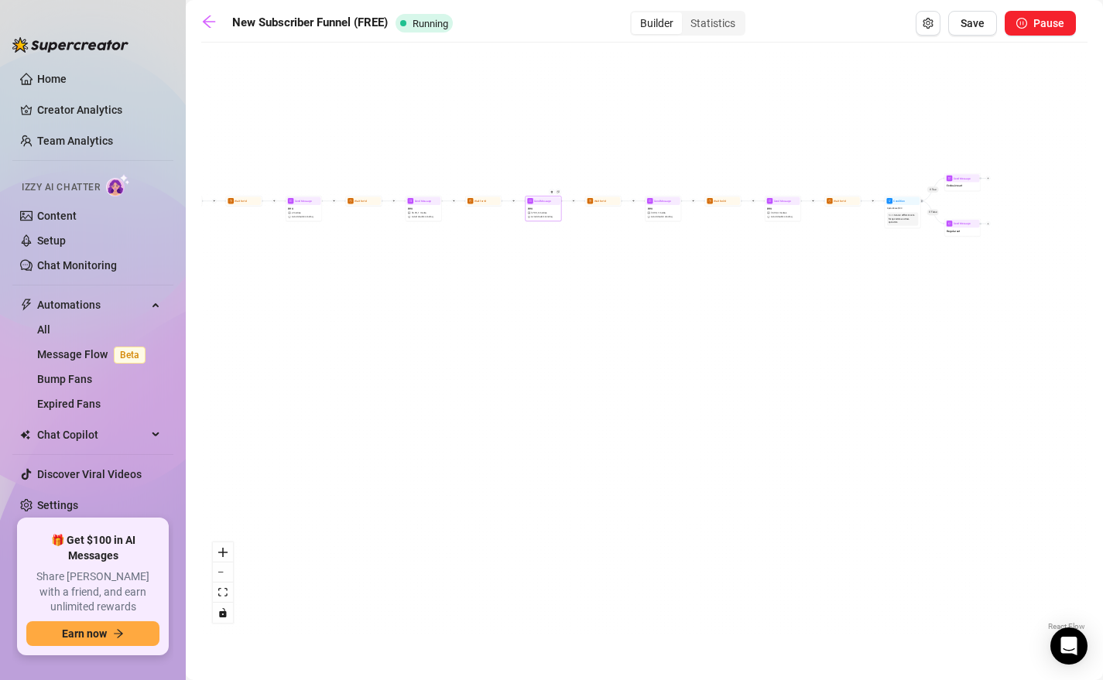
click at [539, 200] on span "Send Message" at bounding box center [542, 201] width 17 height 4
type textarea "would you want to come home to this every night? my ex always said i wasnt sexy…"
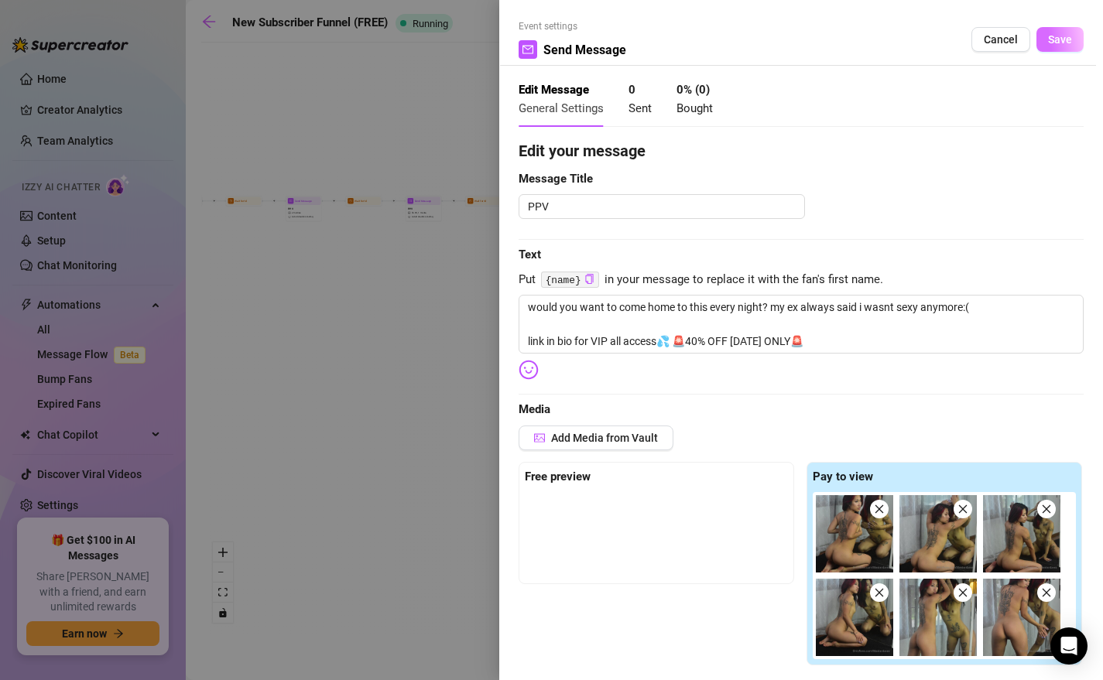
click at [930, 33] on span "Save" at bounding box center [1060, 39] width 24 height 12
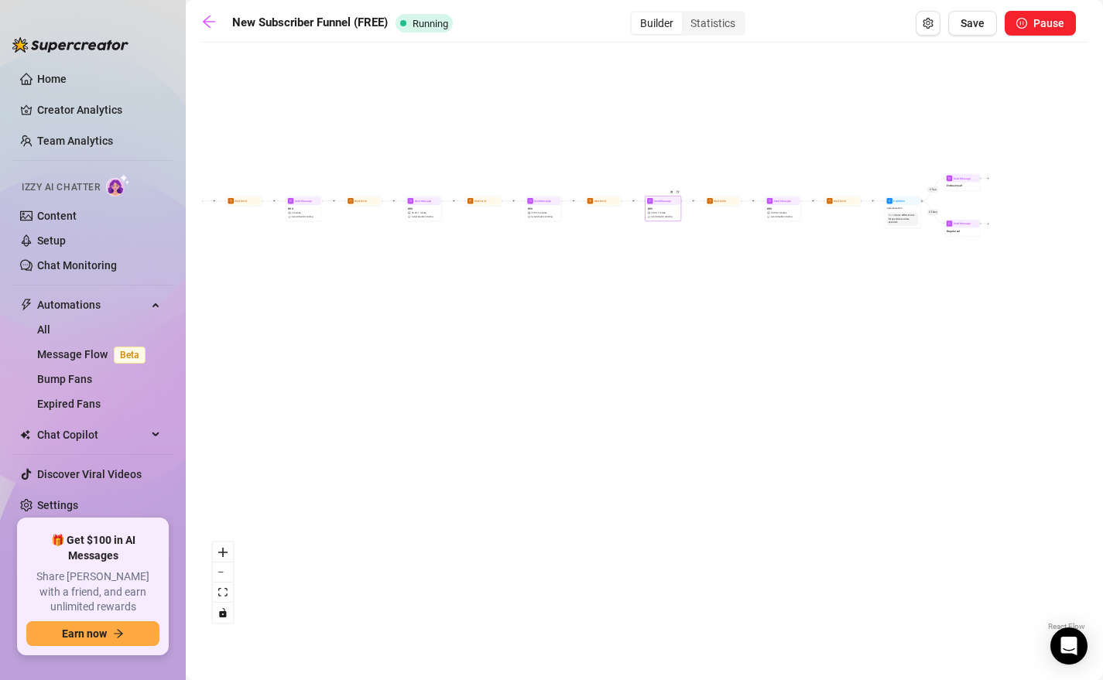
click at [664, 201] on span "Send Message" at bounding box center [662, 201] width 17 height 4
type textarea "if you love feet this ones for you daddy🤭come check out how good my little whit…"
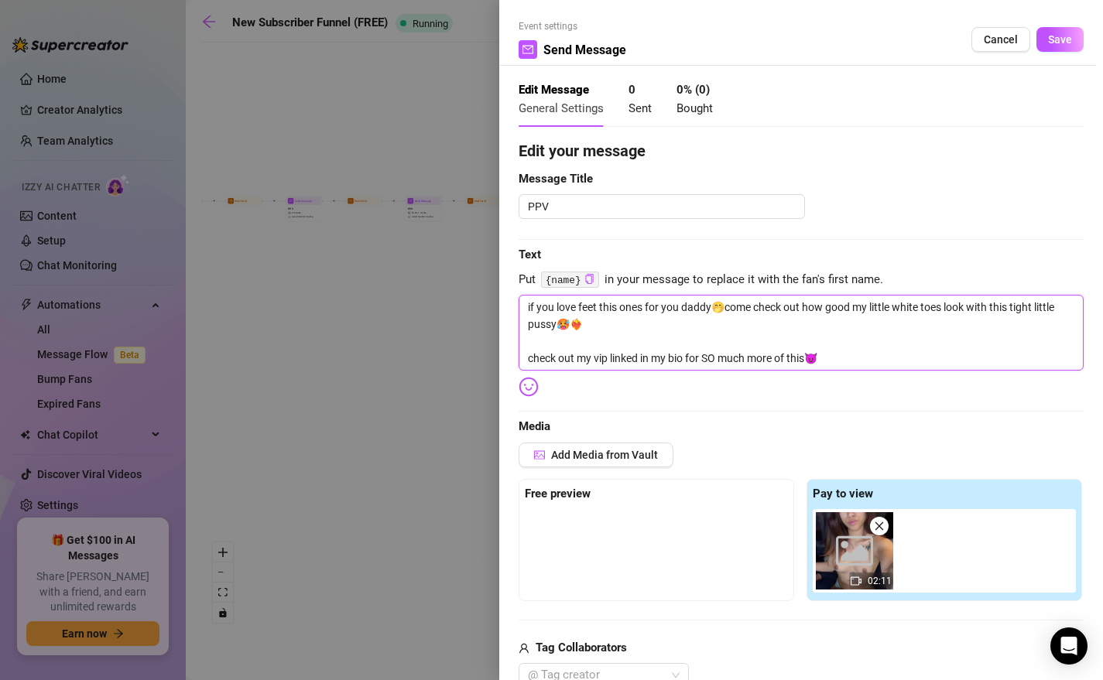
click at [645, 365] on textarea "if you love feet this ones for you daddy🤭come check out how good my little whit…" at bounding box center [800, 333] width 565 height 76
paste textarea "link in bio for VIP all access💦 🚨40% OFF TODAY ONLY🚨"
type textarea "if you love feet this ones for you daddy🤭come check out how good my little whit…"
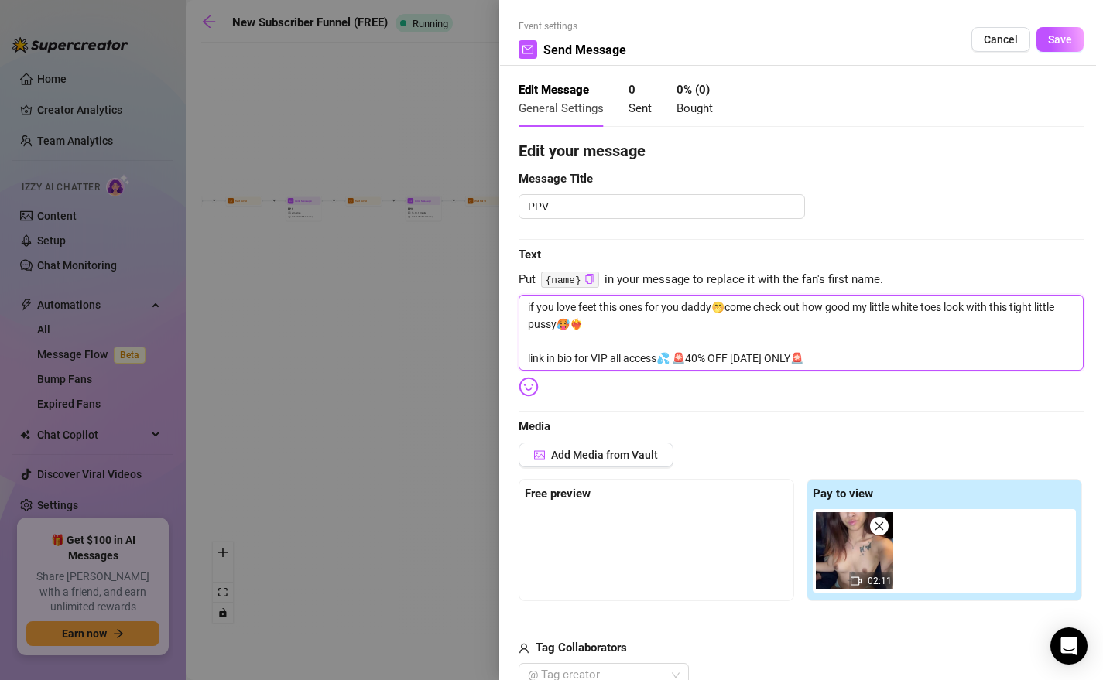
type textarea "if you love feet this ones for you daddy🤭come check out how good my little whit…"
click at [930, 22] on div "Event settings Send Message Cancel Save" at bounding box center [800, 42] width 565 height 46
click at [930, 29] on button "Save" at bounding box center [1059, 39] width 47 height 25
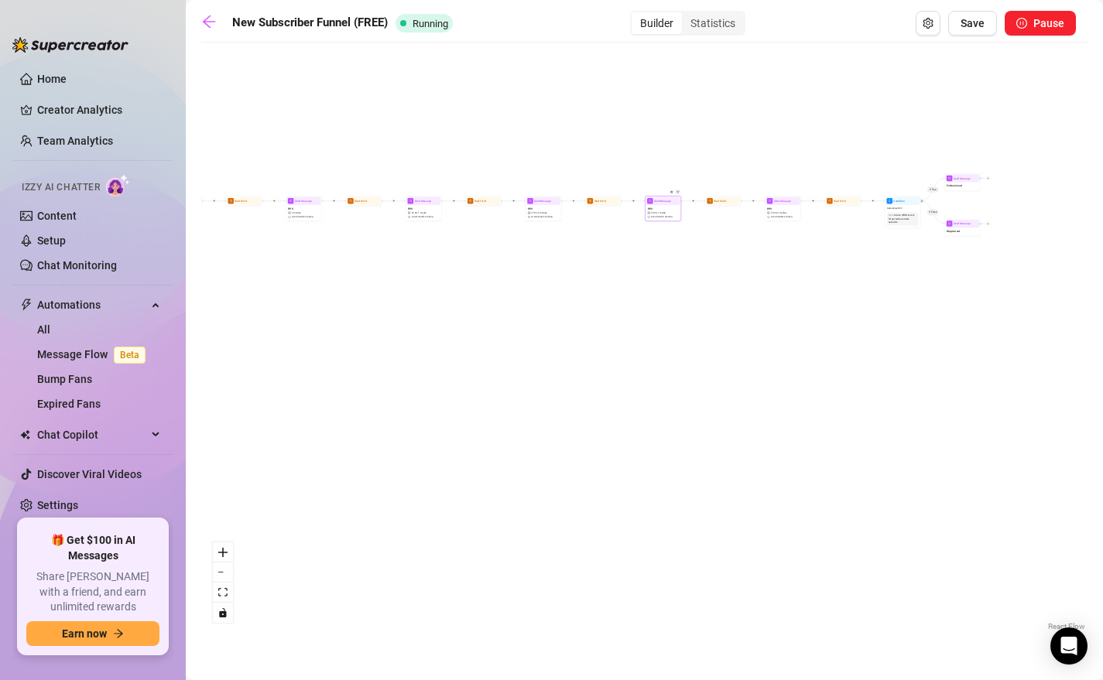
click at [652, 200] on span "mail" at bounding box center [650, 201] width 6 height 6
type textarea "if you love feet this ones for you daddy🤭come check out how good my little whit…"
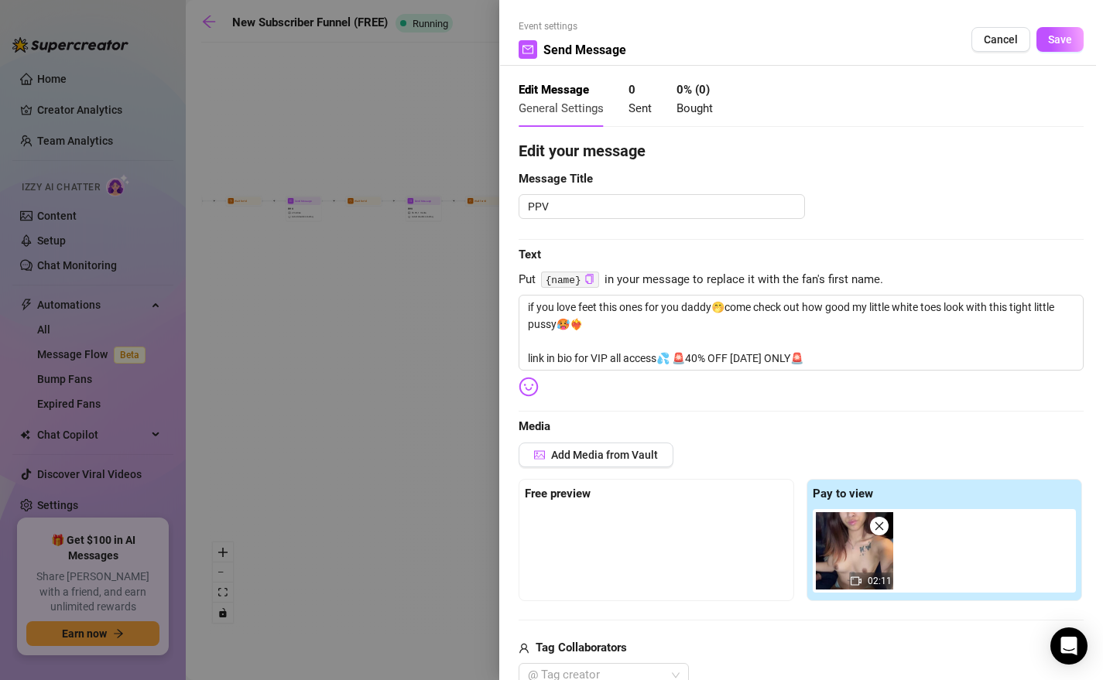
click at [408, 359] on div at bounding box center [551, 340] width 1103 height 680
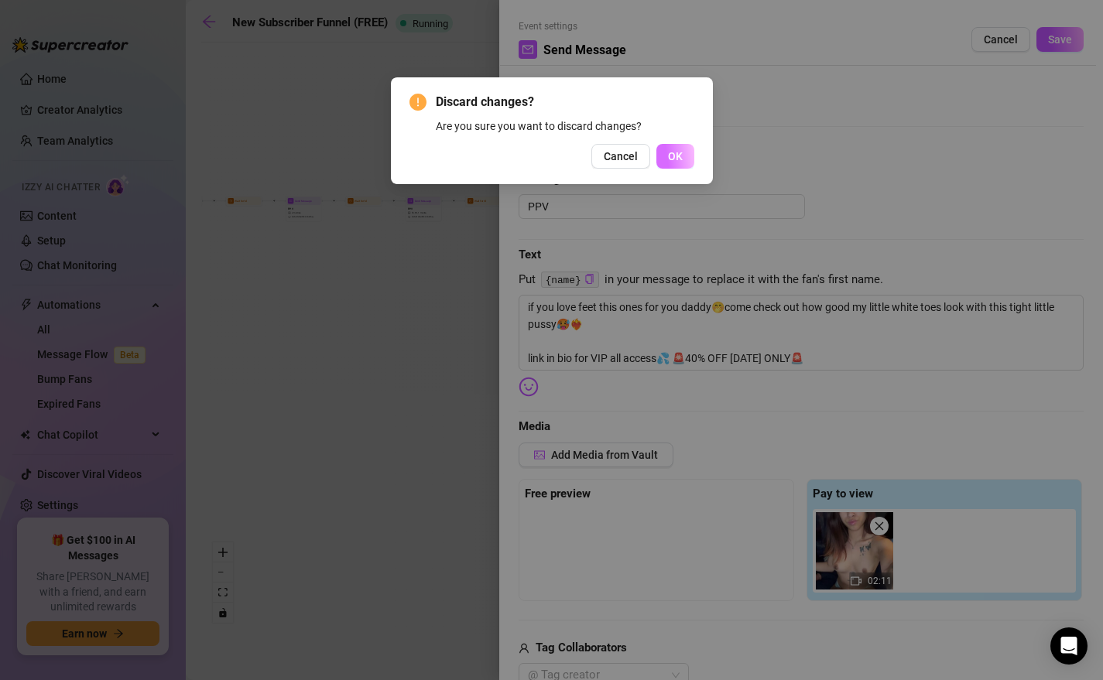
click at [669, 156] on span "OK" at bounding box center [675, 156] width 15 height 12
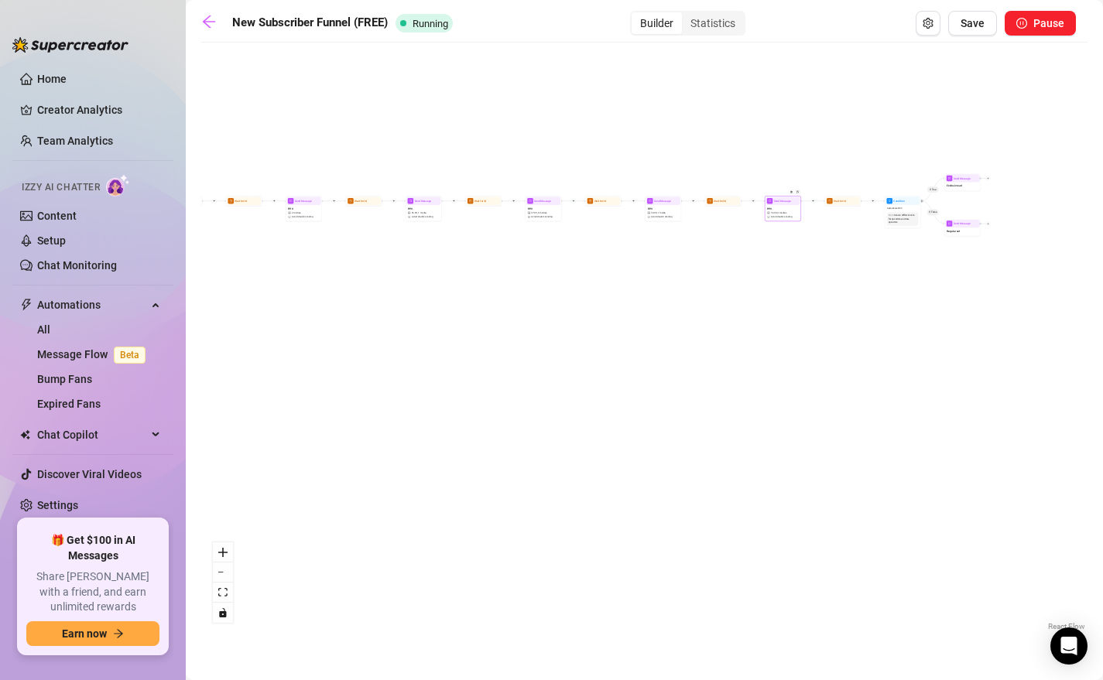
click at [789, 202] on div at bounding box center [792, 195] width 15 height 19
type textarea "hows my ass look when i spread my cheeks apart??😈 link in bio for my vip dont m…"
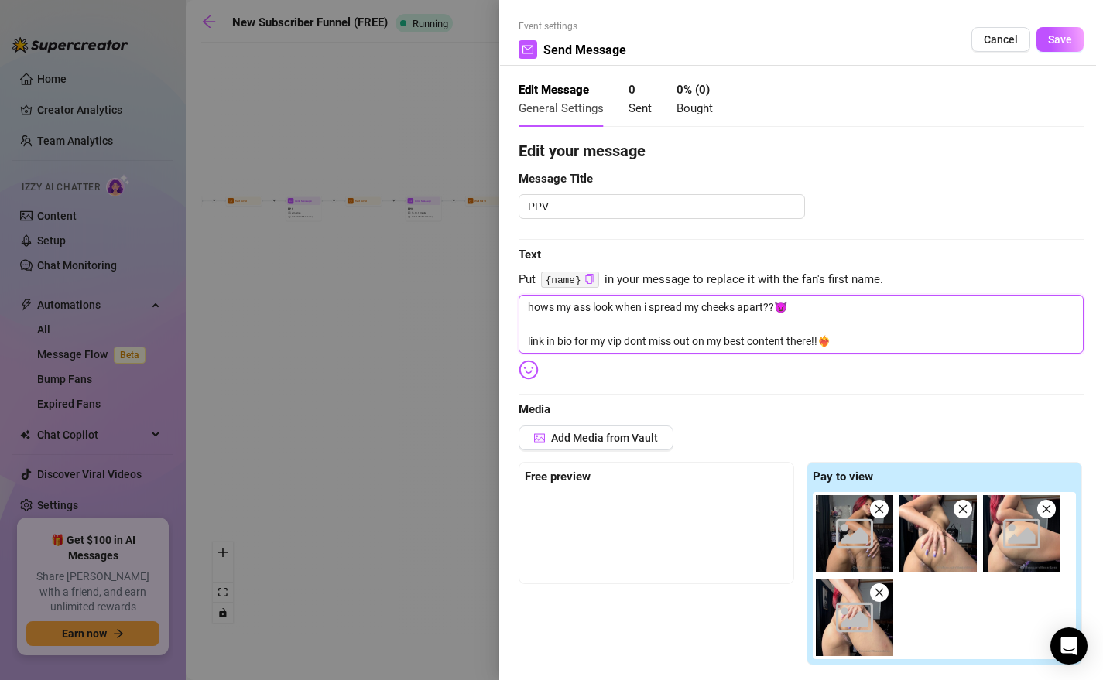
click at [620, 340] on textarea "hows my ass look when i spread my cheeks apart??😈 link in bio for my vip dont m…" at bounding box center [800, 324] width 565 height 59
paste textarea "VIP all access💦 🚨40% OFF TODAY ONLY🚨"
type textarea "hows my ass look when i spread my cheeks apart??😈 link in bio for VIP all acces…"
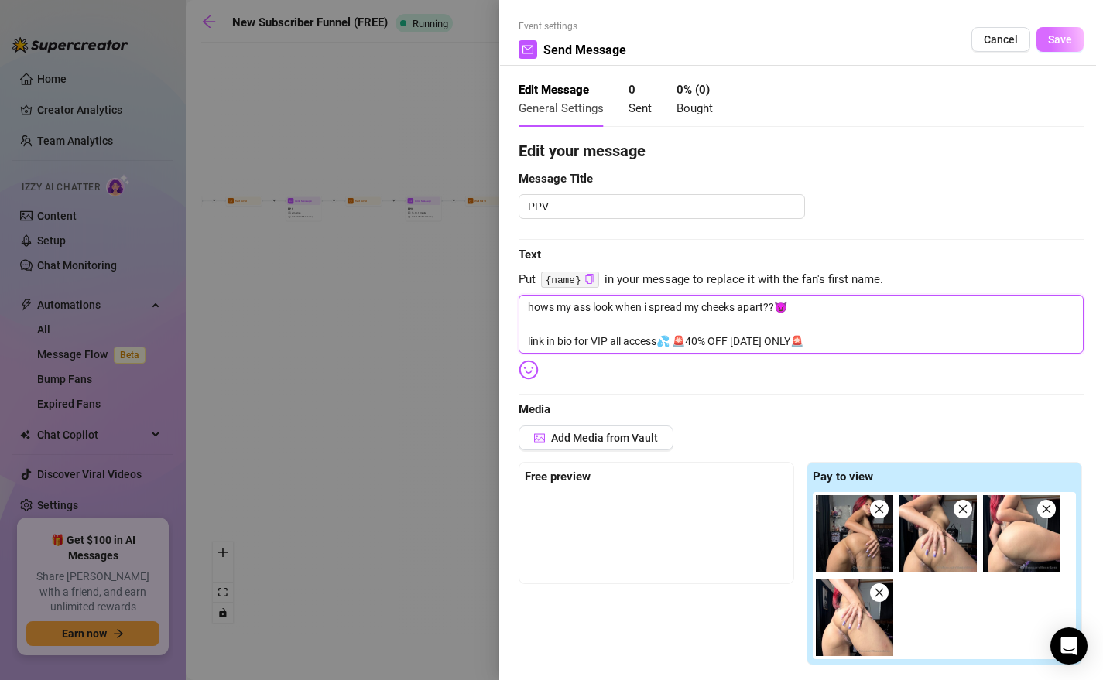
type textarea "hows my ass look when i spread my cheeks apart??😈 link in bio for VIP all acces…"
click at [930, 27] on button "Save" at bounding box center [1059, 39] width 47 height 25
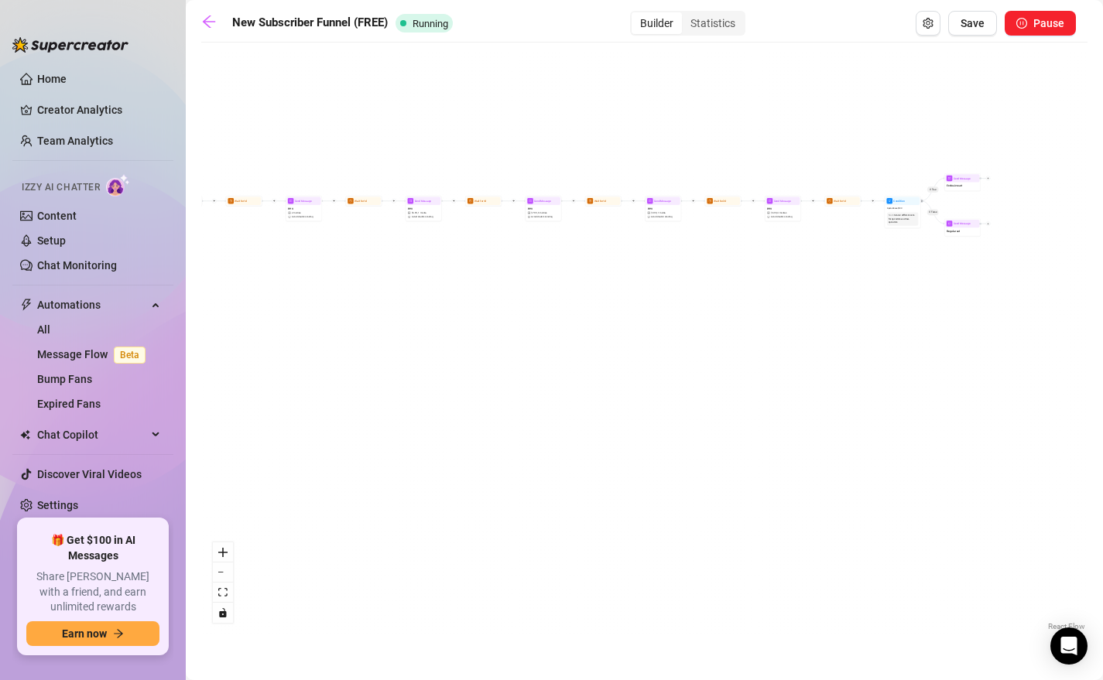
click at [761, 201] on icon "Edge from 76ef507e-7c96-4c55-93f6-5ddd6eeffae7 to c4a968e5-20b8-4d70-af8c-0bbbd…" at bounding box center [753, 201] width 24 height 0
click at [774, 200] on span "Send Message" at bounding box center [782, 201] width 17 height 4
type textarea "hows my ass look when i spread my cheeks apart??😈 link in bio for VIP all acces…"
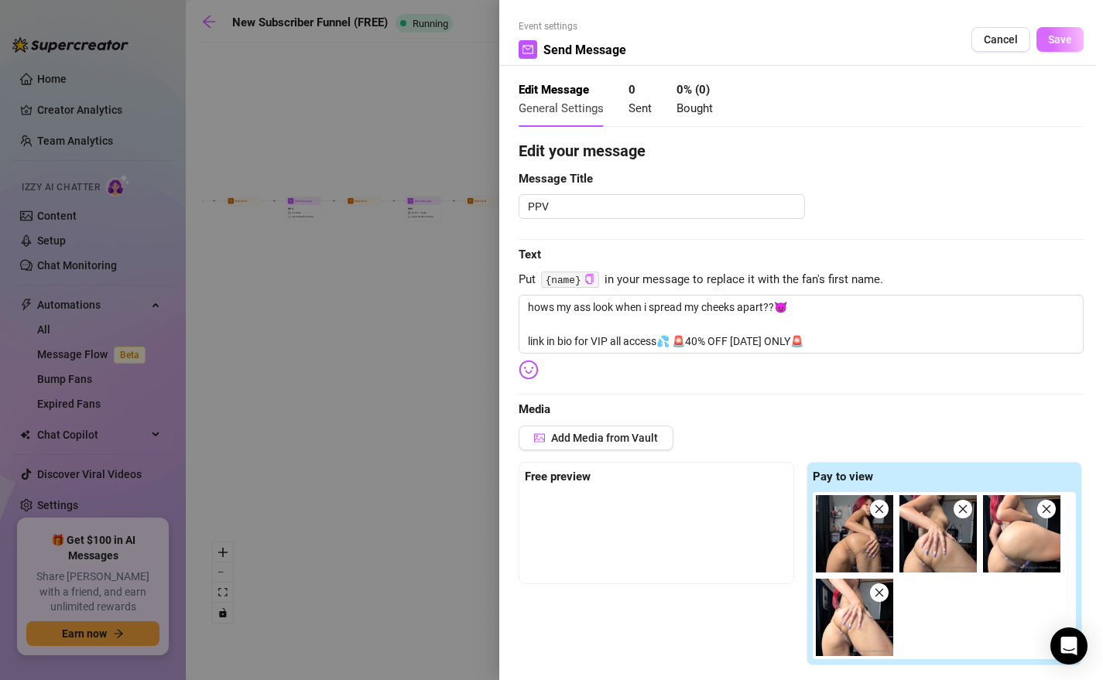
click at [930, 31] on button "Save" at bounding box center [1059, 39] width 47 height 25
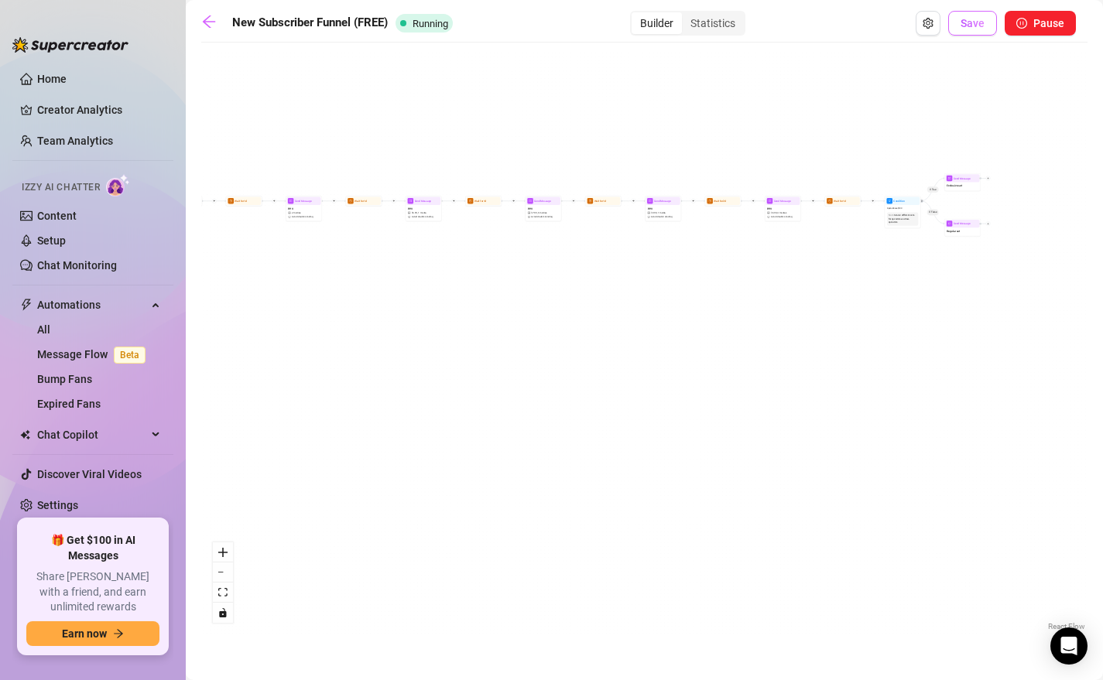
click at [930, 25] on span "Save" at bounding box center [972, 23] width 24 height 12
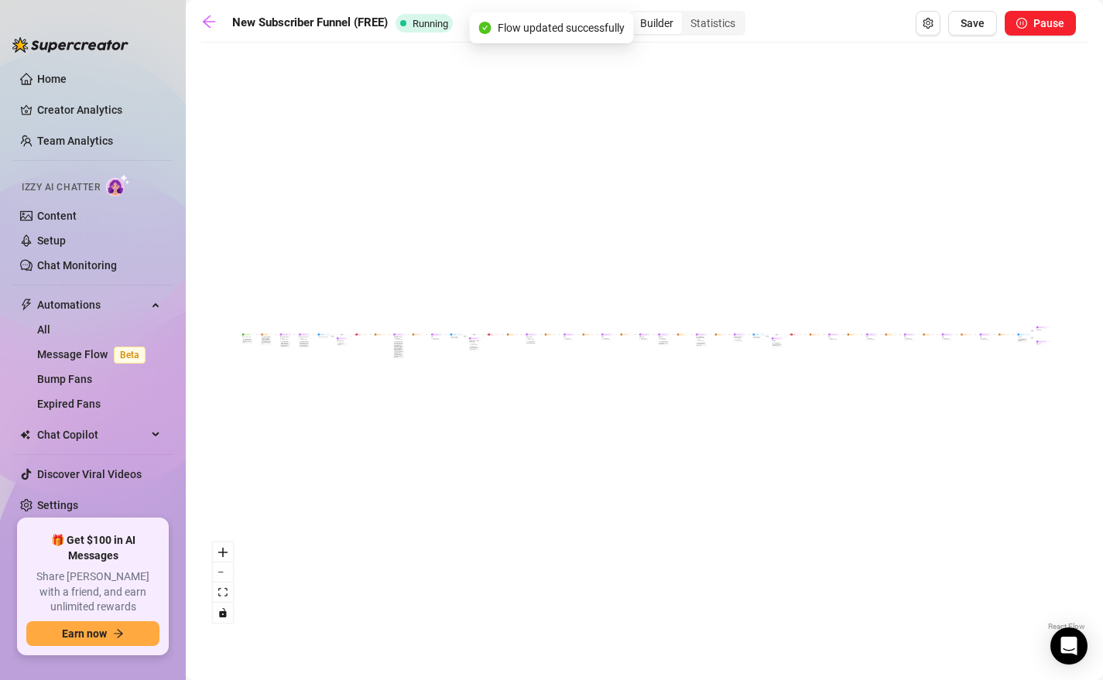
click at [200, 23] on main "New Subscriber Funnel (FREE) Running Builder Statistics Save Pause If True If F…" at bounding box center [644, 340] width 917 height 680
click at [207, 22] on icon "arrow-left" at bounding box center [208, 21] width 15 height 15
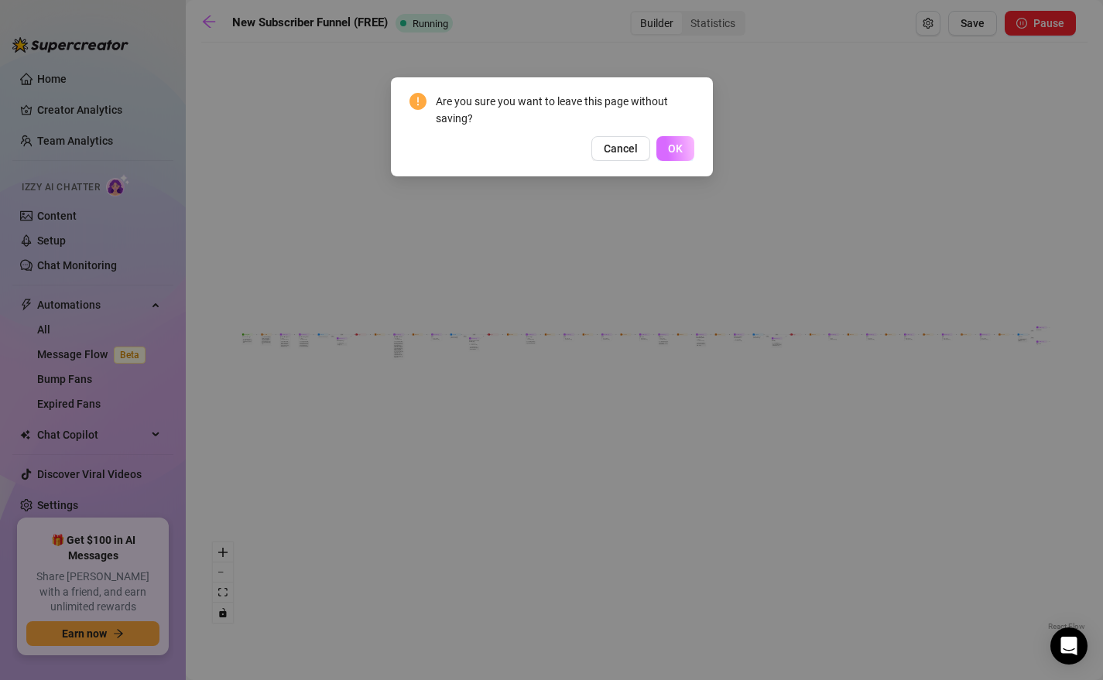
click at [678, 152] on span "OK" at bounding box center [675, 148] width 15 height 12
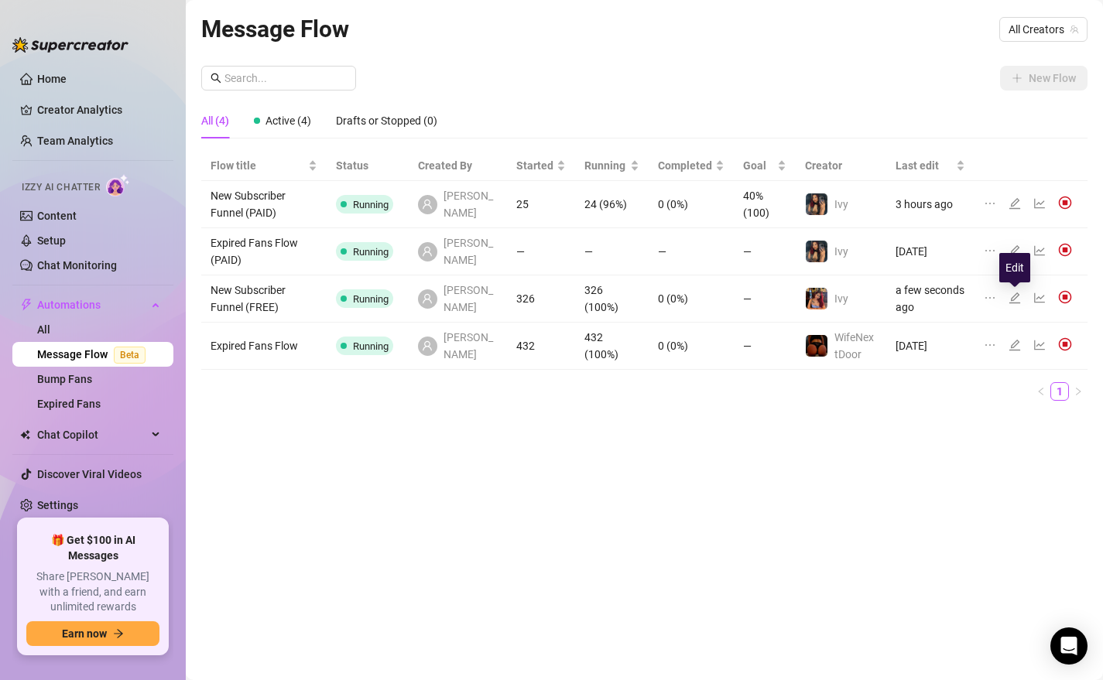
click at [930, 293] on icon "edit" at bounding box center [1014, 298] width 12 height 12
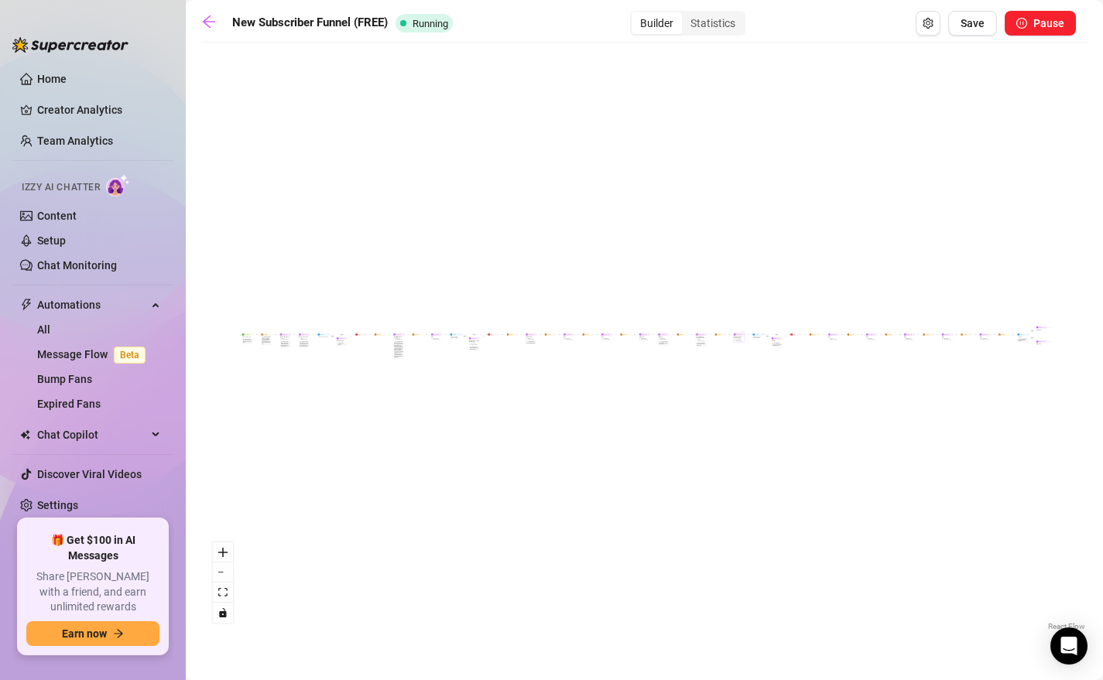
click at [737, 340] on span "Avoid double sending" at bounding box center [738, 340] width 7 height 1
type textarea "its timeee!! check out my latest content bundle i made just for you guys❤️‍🔥mor…"
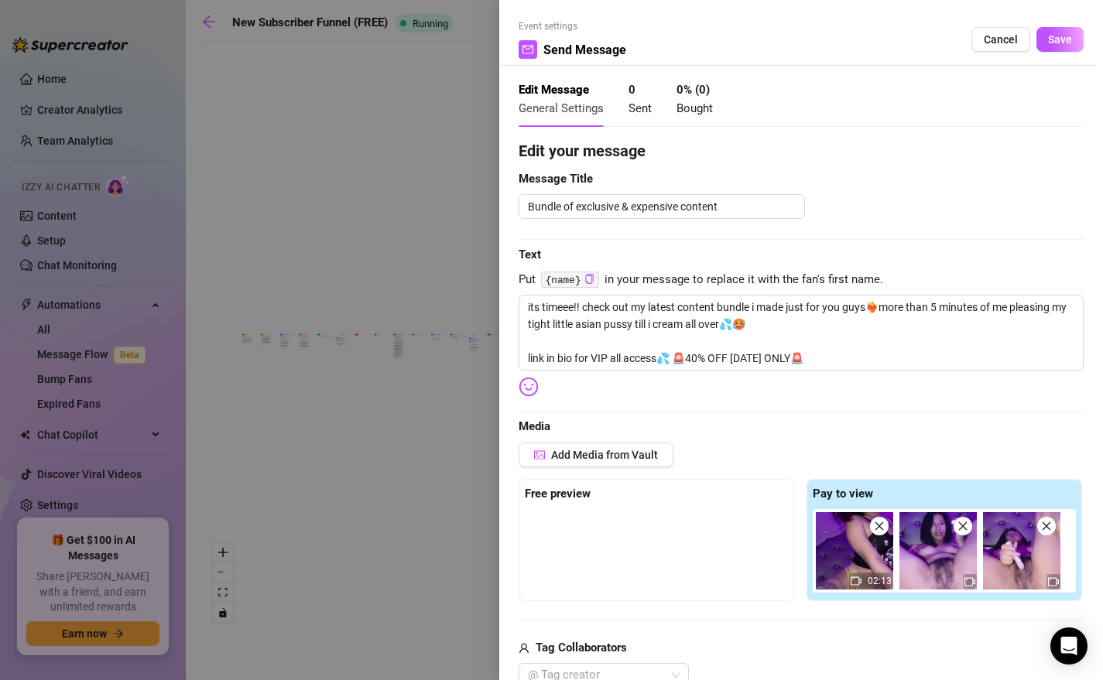
click at [930, 40] on span "Save" at bounding box center [1060, 39] width 24 height 12
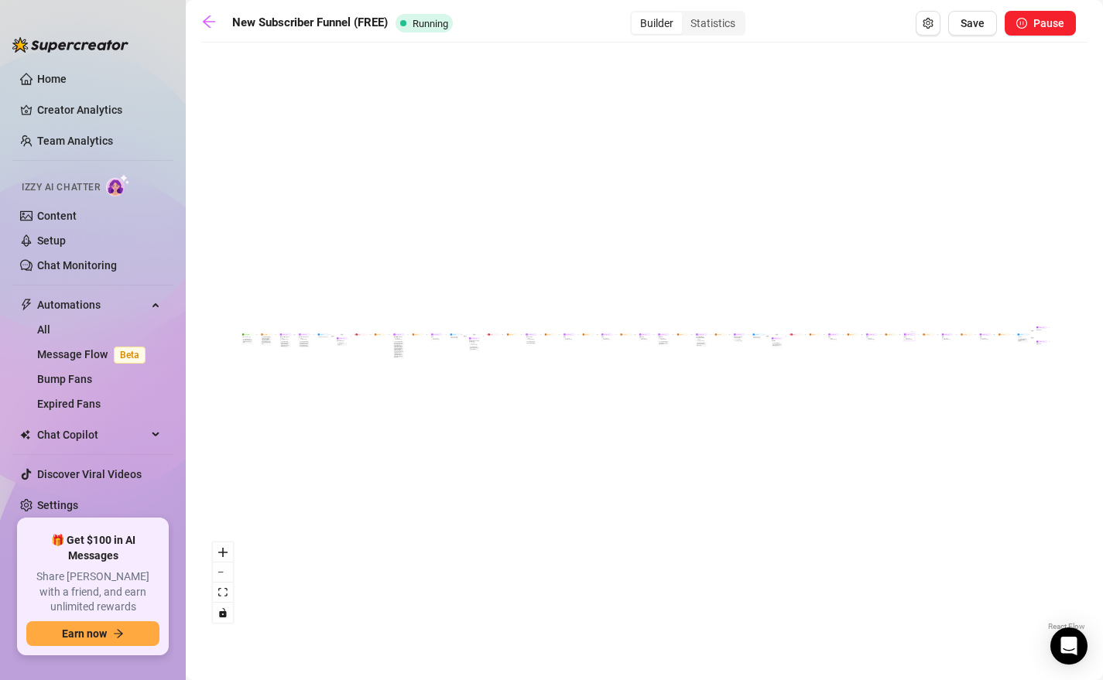
click at [908, 338] on span "6 medias" at bounding box center [908, 338] width 3 height 1
type textarea "would you want to come home to this every night? my ex always said i wasnt sexy…"
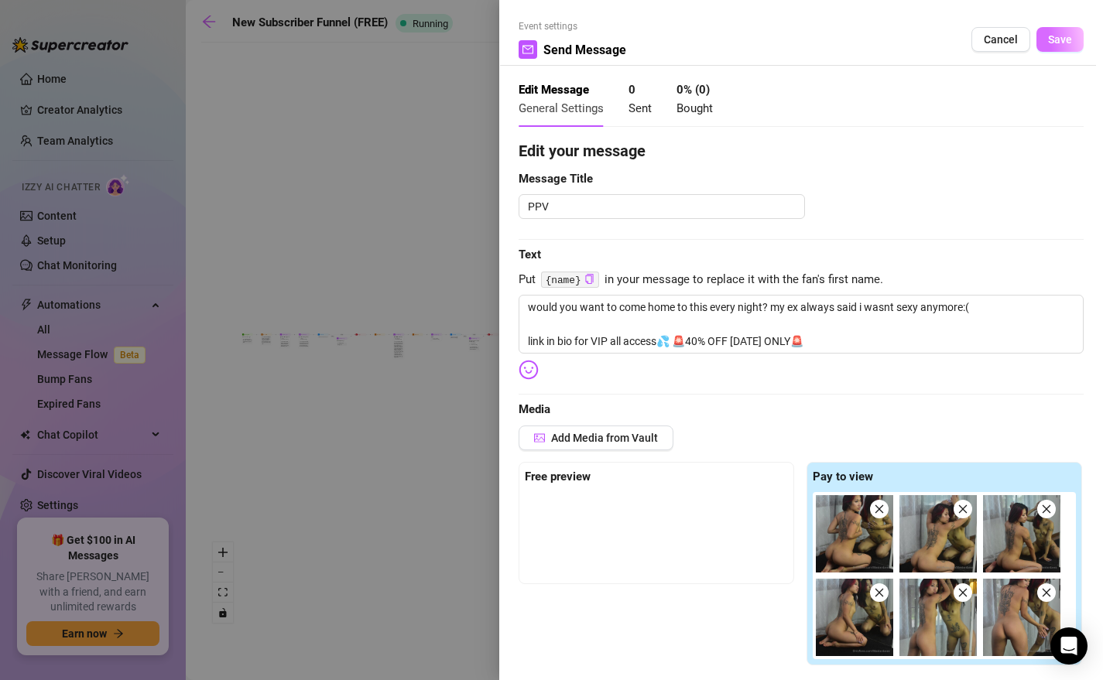
click at [930, 40] on span "Save" at bounding box center [1060, 39] width 24 height 12
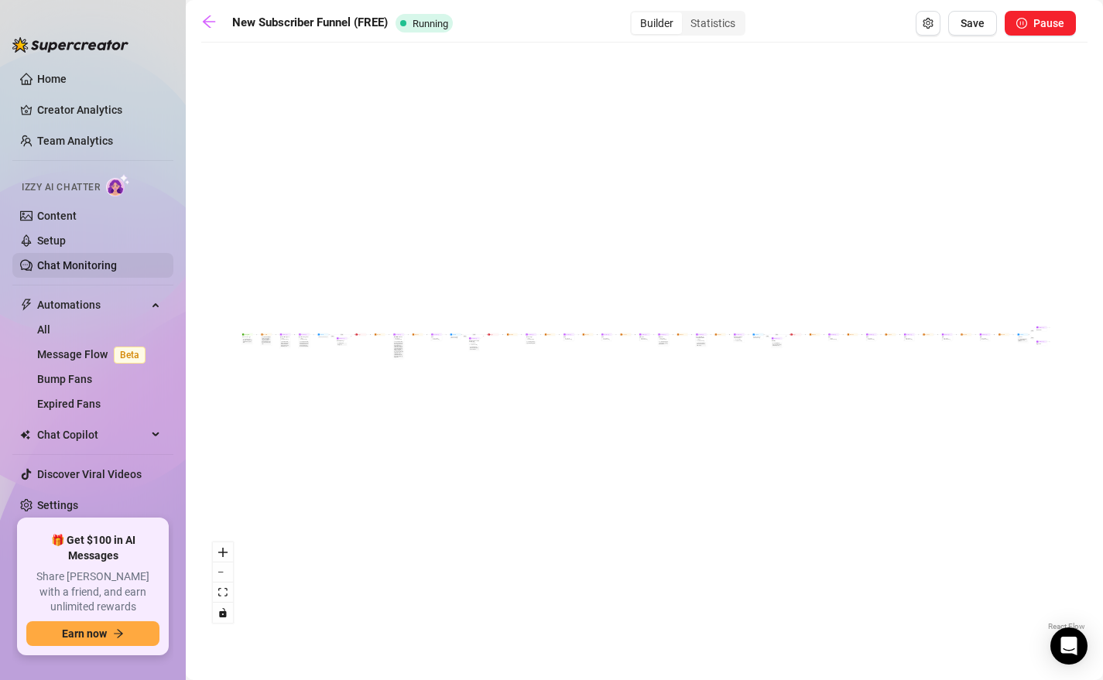
click at [77, 264] on link "Chat Monitoring" at bounding box center [77, 265] width 80 height 12
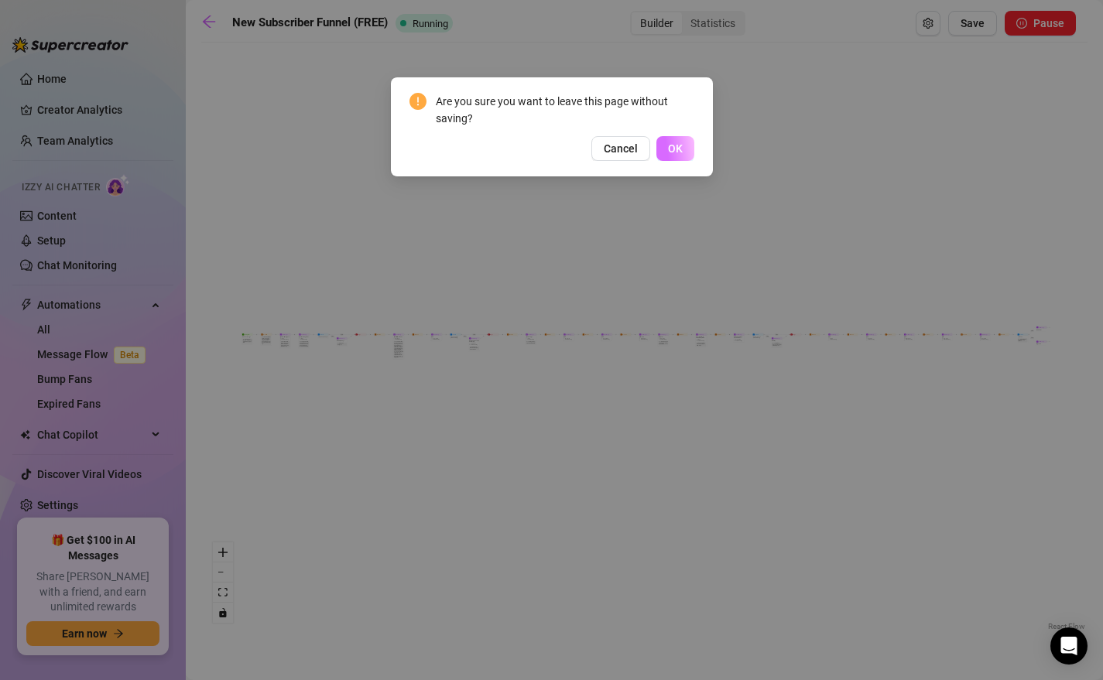
click at [663, 146] on button "OK" at bounding box center [675, 148] width 38 height 25
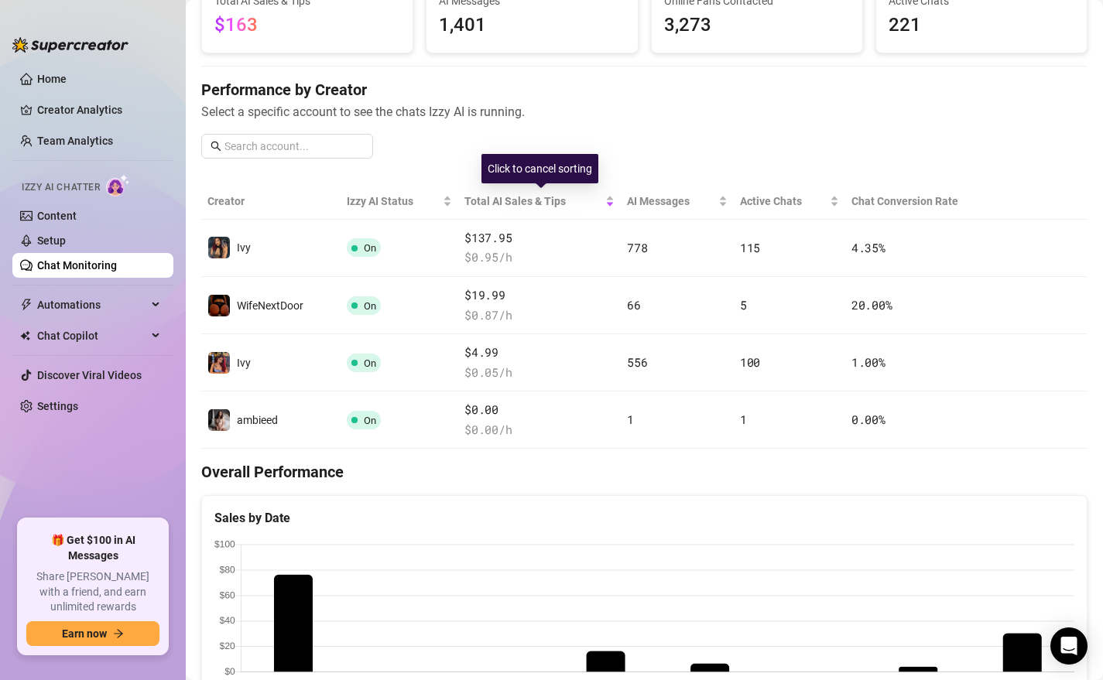
scroll to position [194, 0]
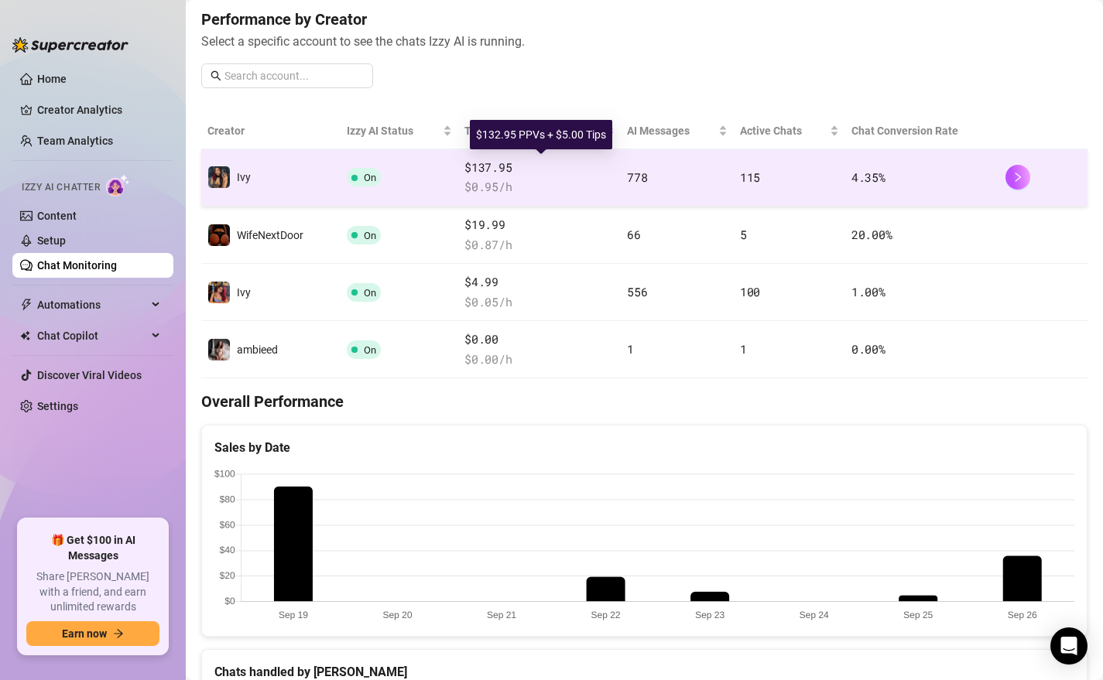
click at [593, 173] on span "$137.95" at bounding box center [539, 168] width 150 height 19
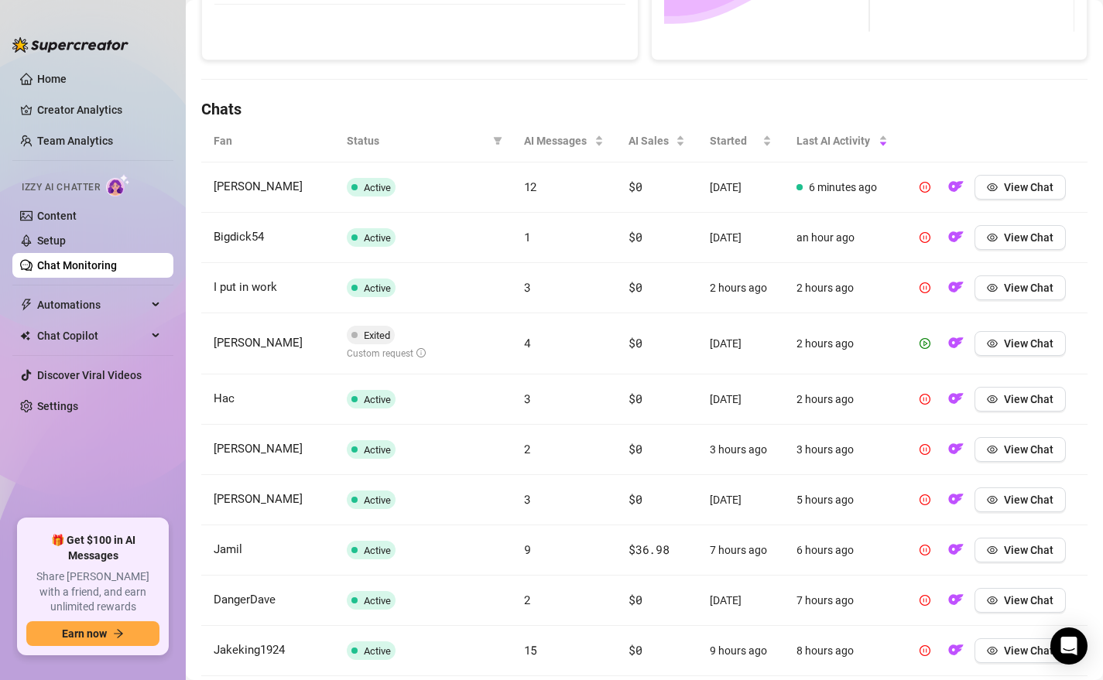
scroll to position [464, 0]
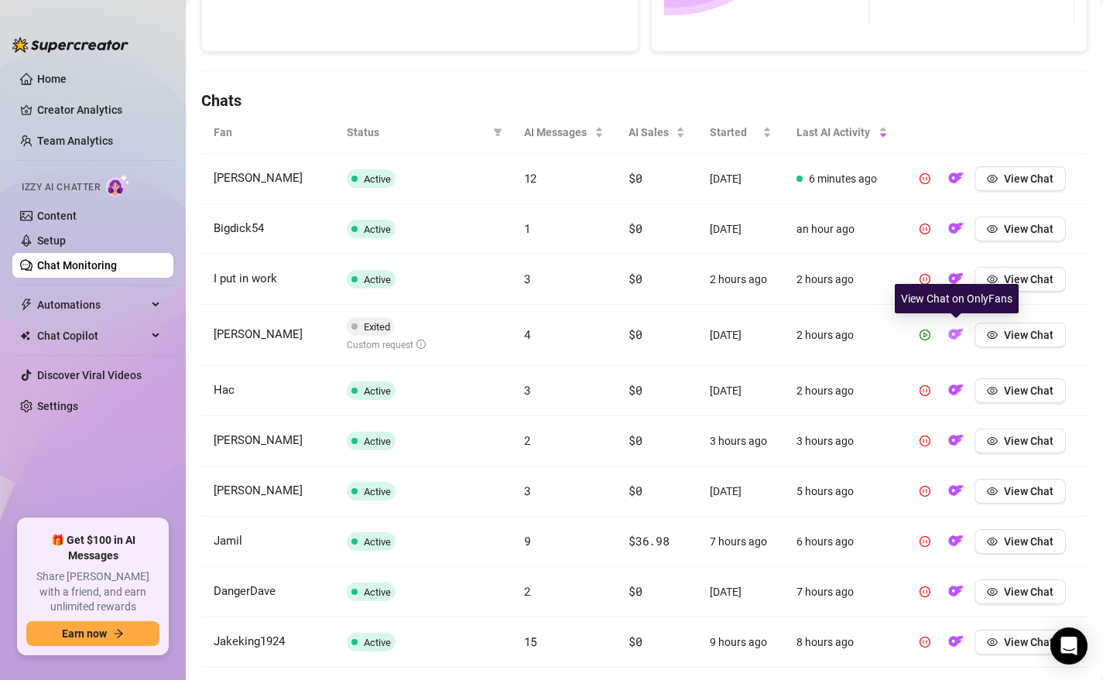
click at [930, 330] on img "button" at bounding box center [955, 334] width 15 height 15
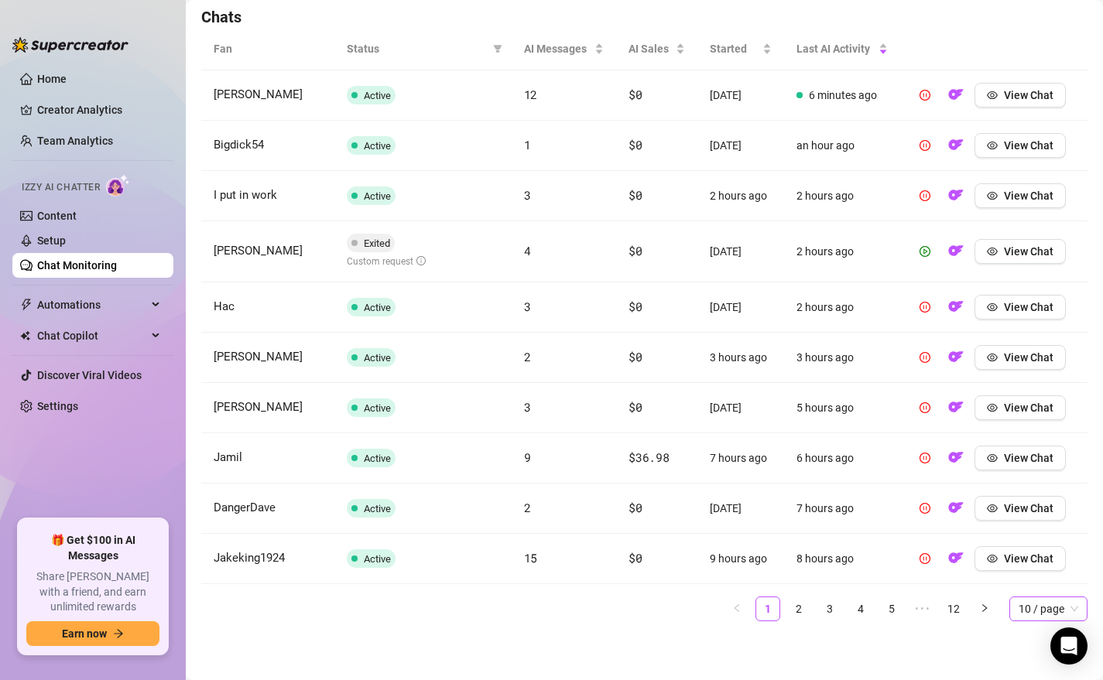
click at [930, 617] on span "10 / page" at bounding box center [1048, 608] width 60 height 23
click at [930, 586] on div "100 / page" at bounding box center [1047, 578] width 53 height 17
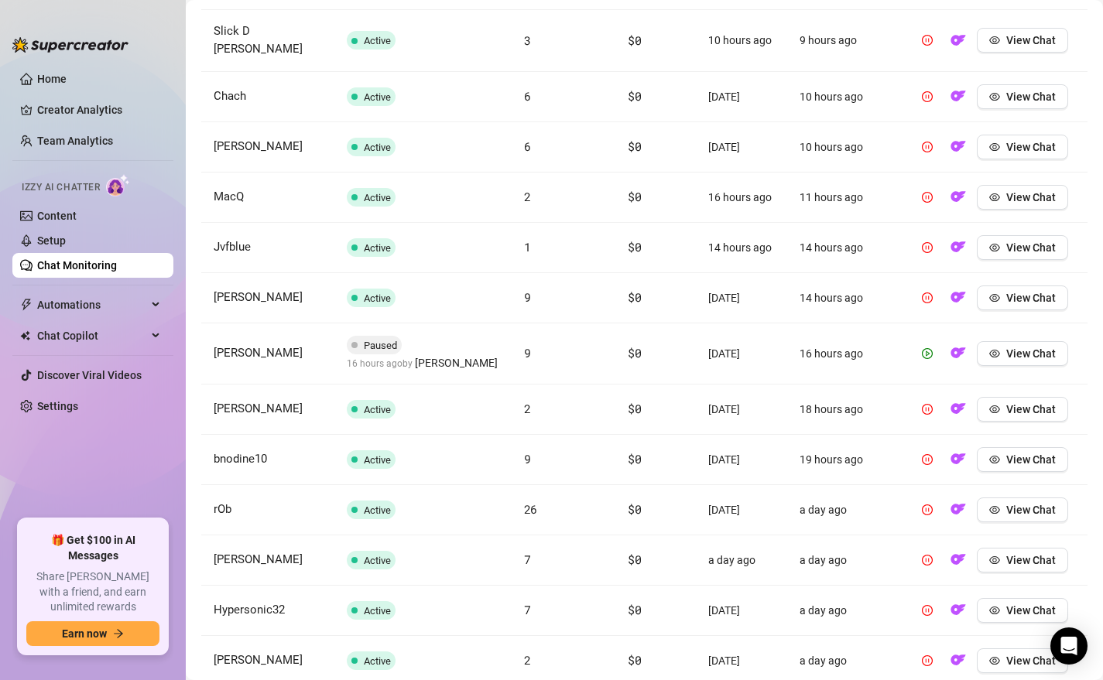
scroll to position [1131, 0]
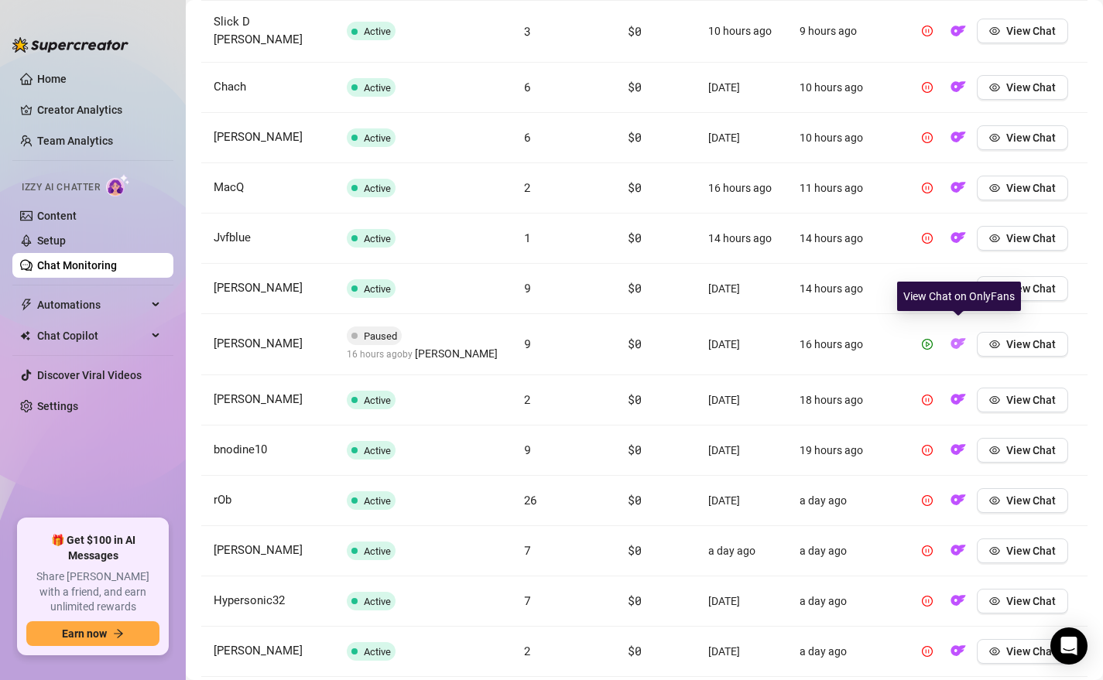
click at [930, 336] on img "button" at bounding box center [957, 343] width 15 height 15
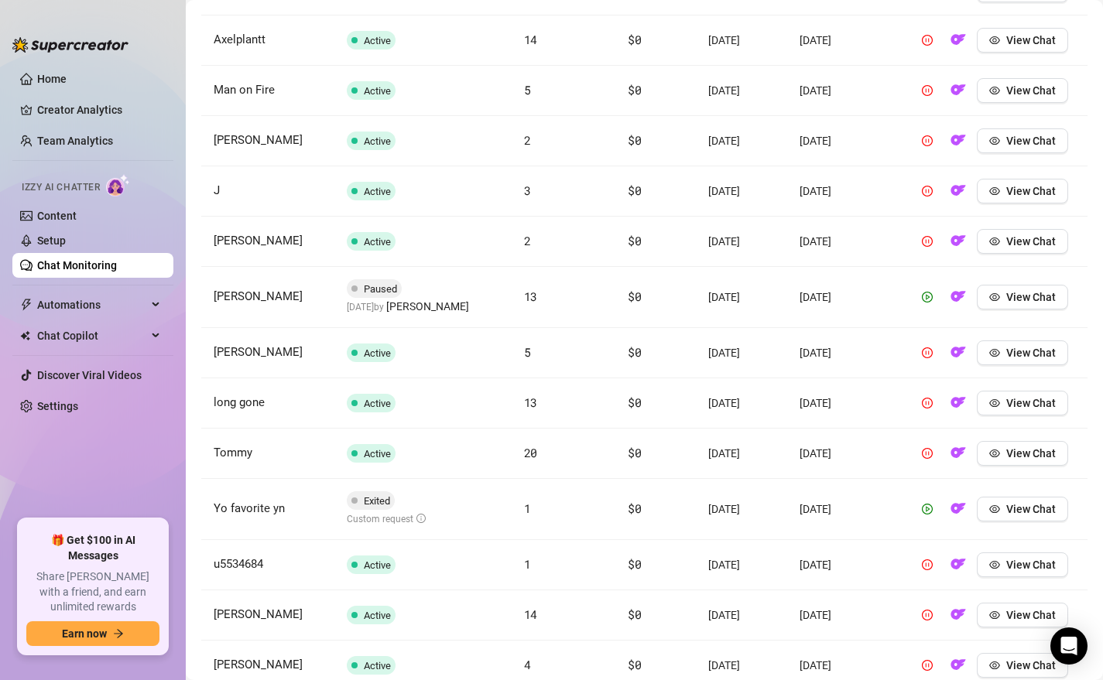
scroll to position [2276, 0]
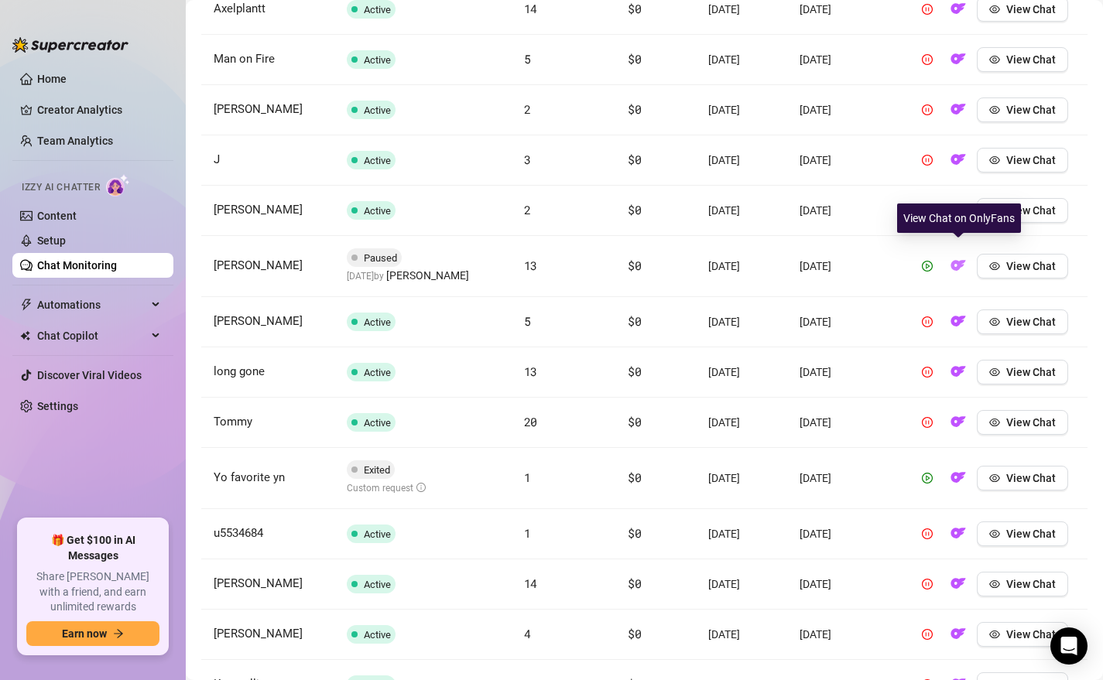
click at [930, 261] on img "button" at bounding box center [957, 265] width 15 height 15
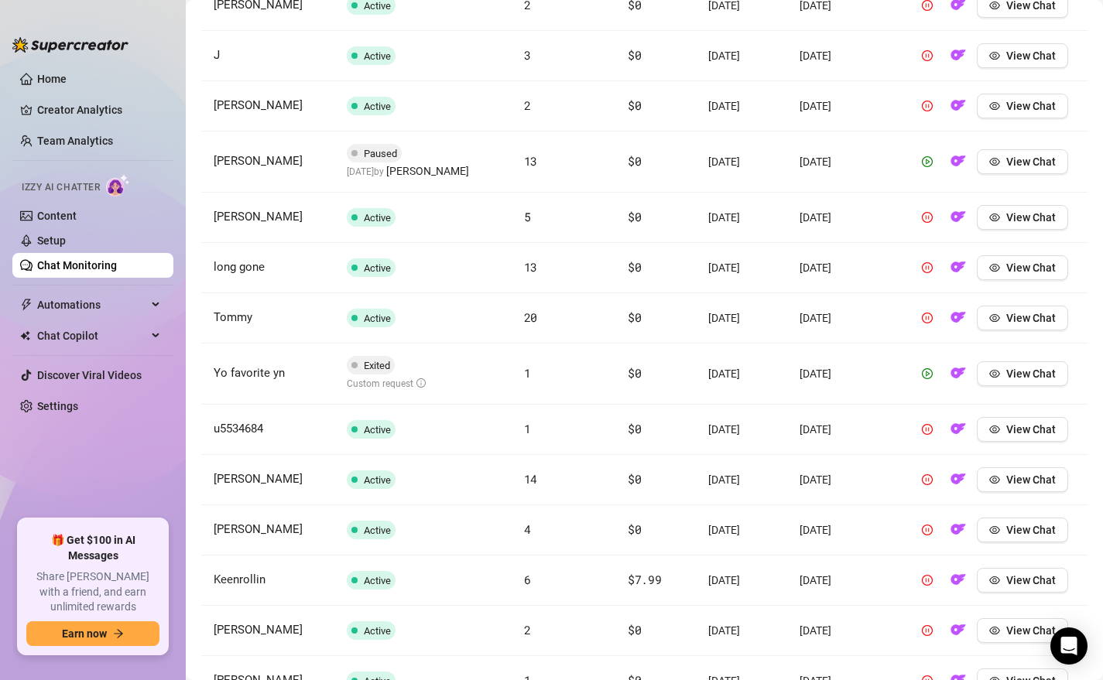
scroll to position [2390, 0]
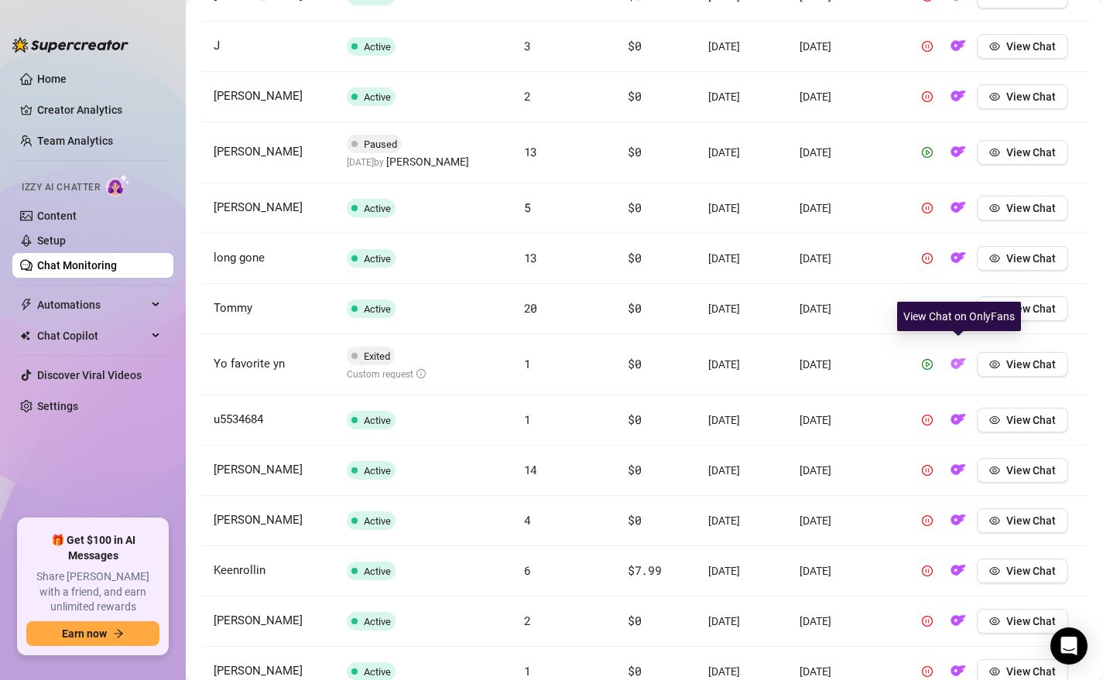
click at [930, 356] on img "button" at bounding box center [957, 363] width 15 height 15
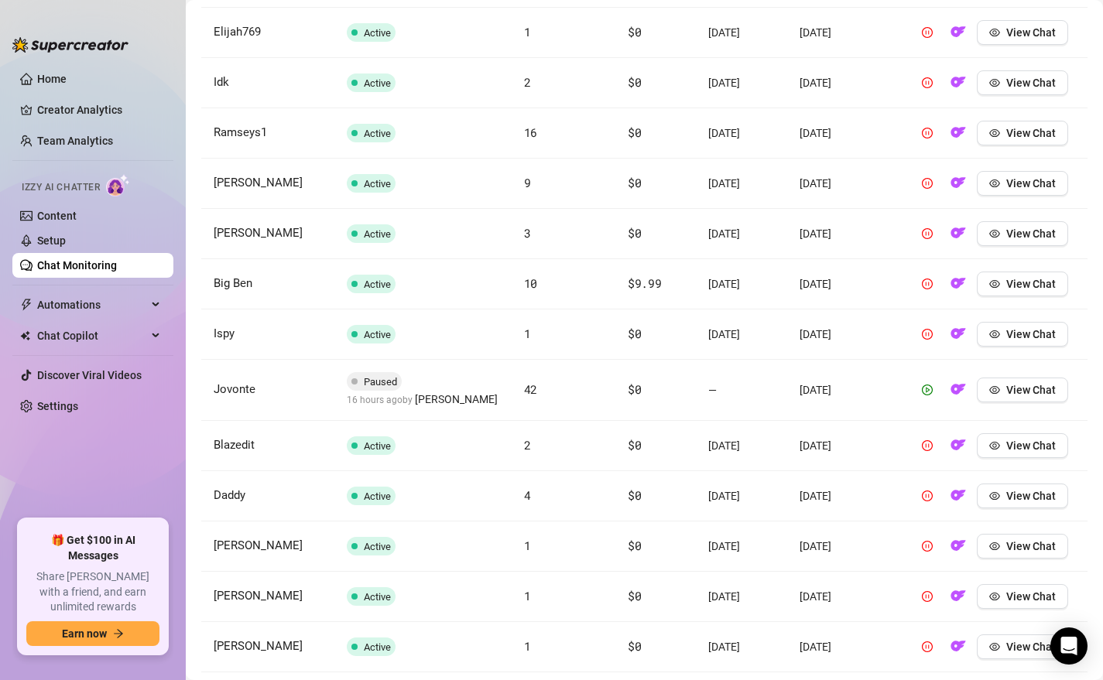
scroll to position [3087, 0]
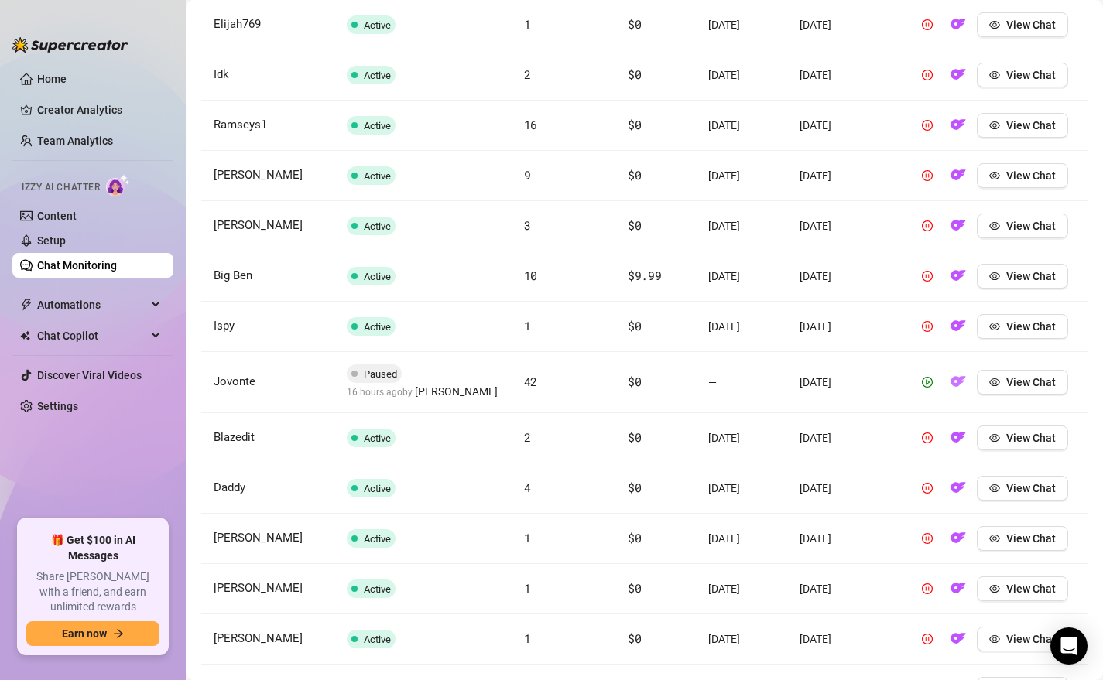
click at [930, 374] on img "button" at bounding box center [957, 381] width 15 height 15
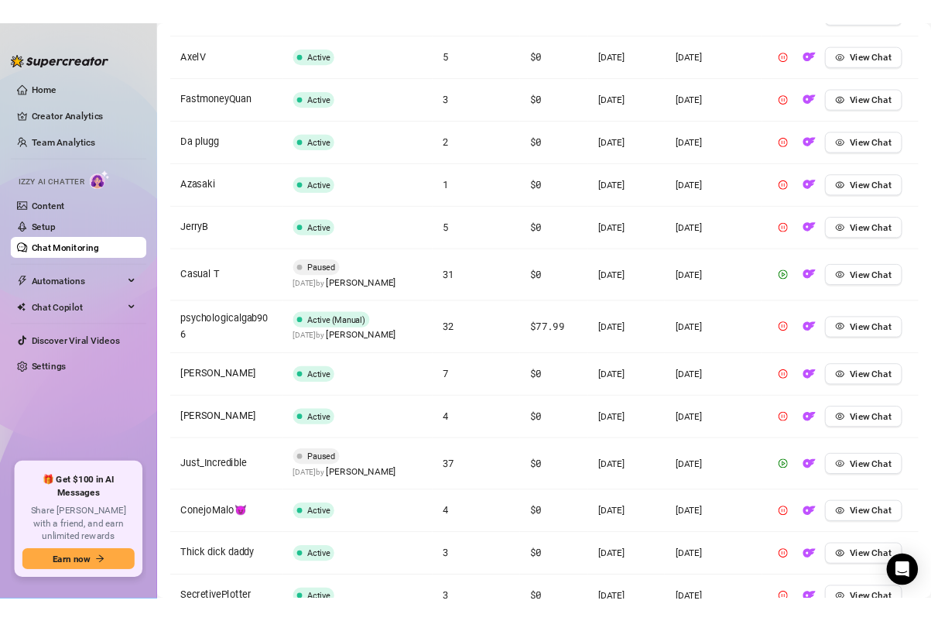
scroll to position [4295, 0]
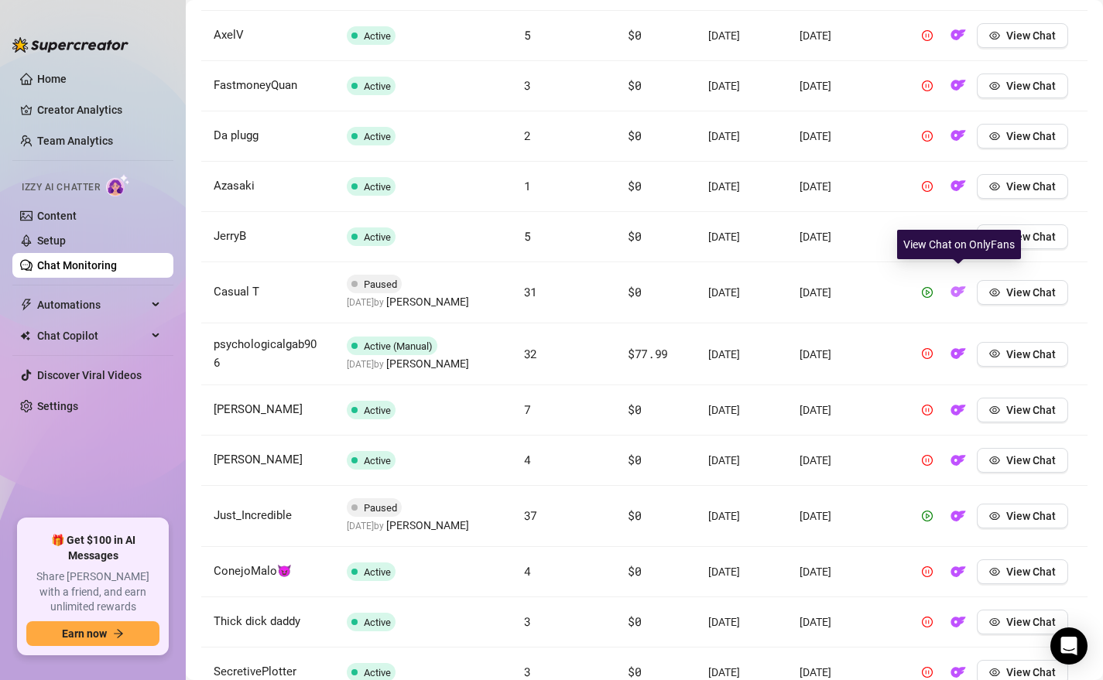
click at [930, 284] on img "button" at bounding box center [957, 291] width 15 height 15
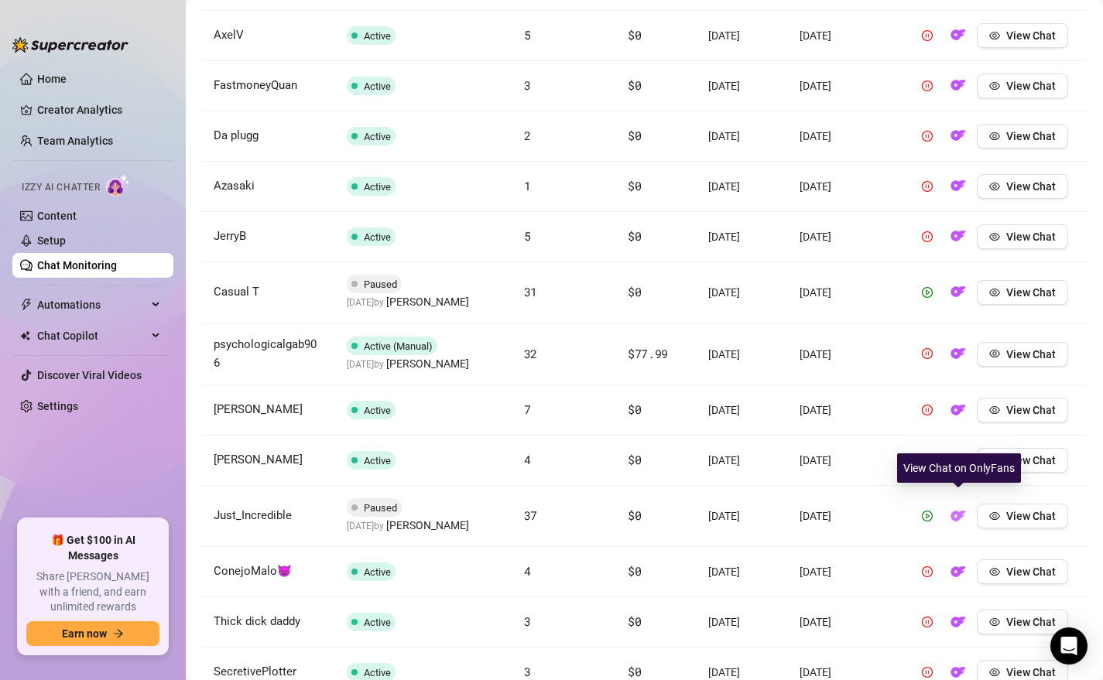
click at [930, 510] on img "button" at bounding box center [957, 515] width 15 height 15
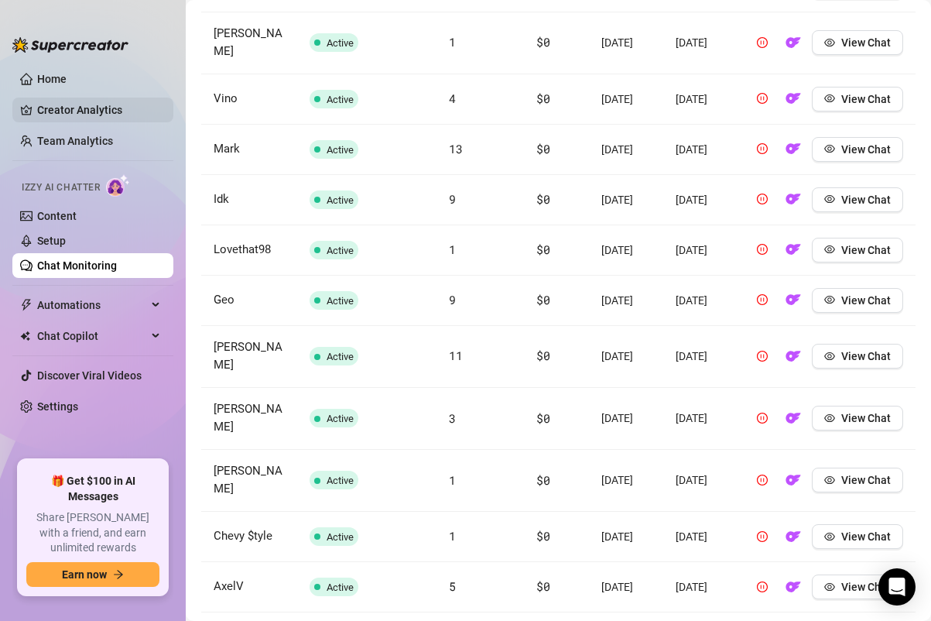
click at [69, 108] on link "Creator Analytics" at bounding box center [99, 109] width 124 height 25
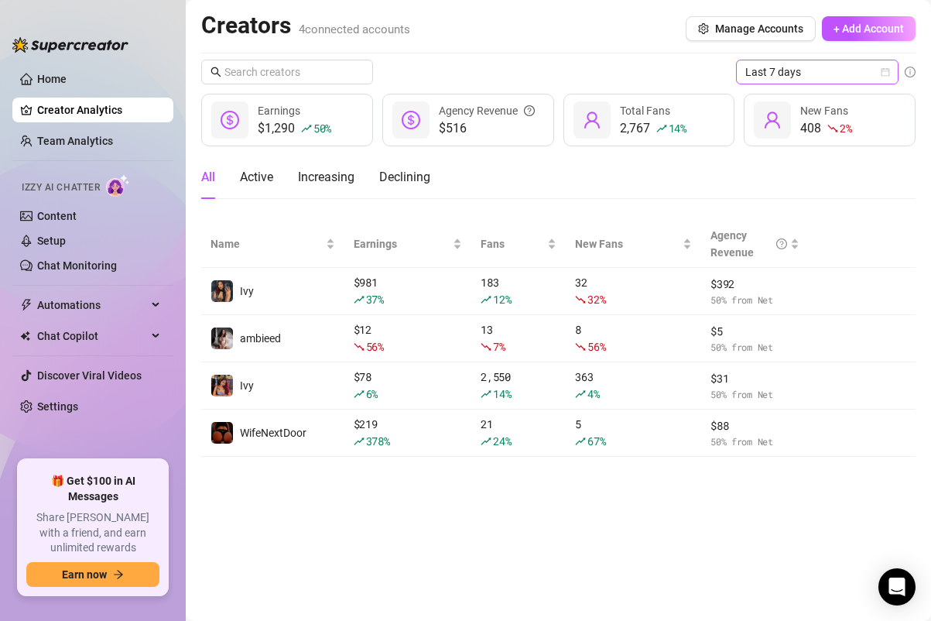
click at [755, 68] on span "Last 7 days" at bounding box center [817, 71] width 144 height 23
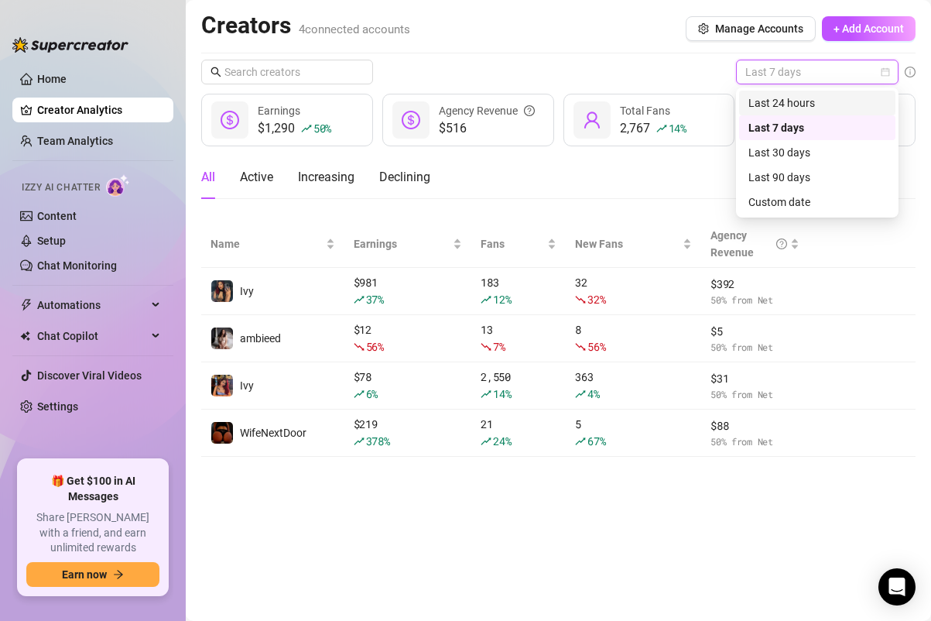
click at [762, 102] on div "Last 24 hours" at bounding box center [817, 102] width 138 height 17
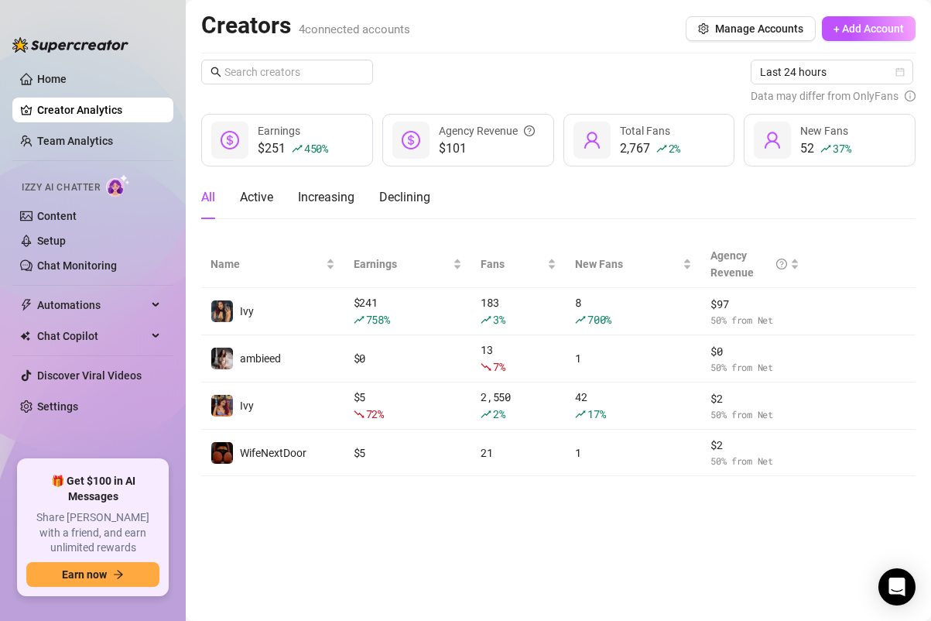
click at [56, 104] on link "Creator Analytics" at bounding box center [99, 109] width 124 height 25
click at [56, 84] on link "Home" at bounding box center [51, 79] width 29 height 12
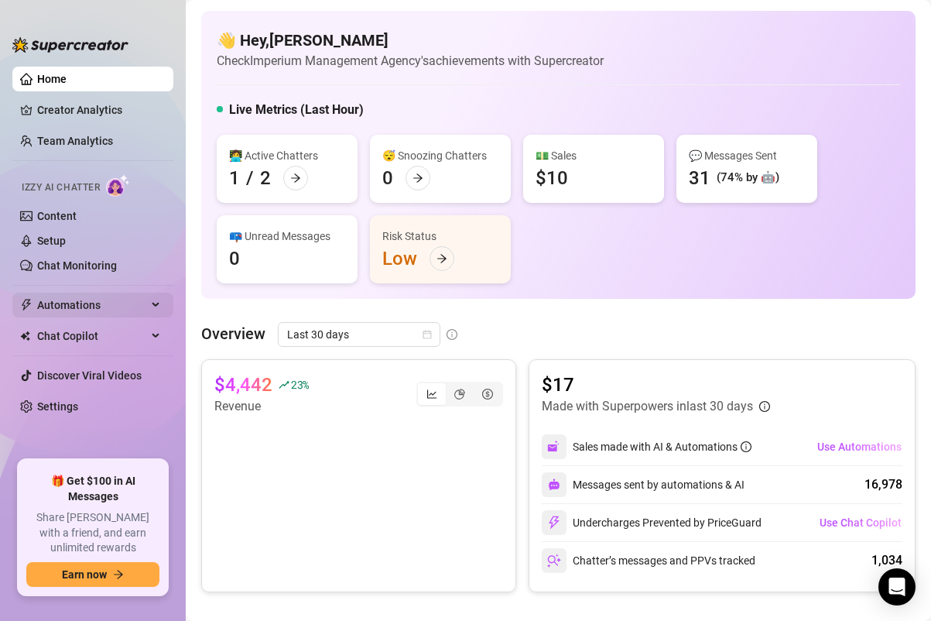
click at [127, 311] on span "Automations" at bounding box center [92, 304] width 110 height 25
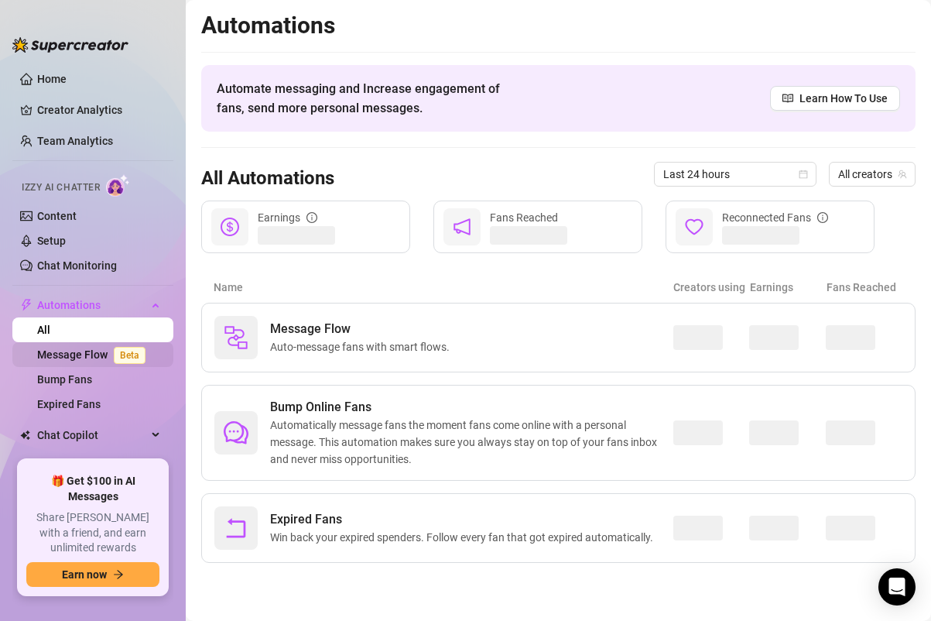
click at [116, 357] on span "Beta" at bounding box center [130, 355] width 32 height 17
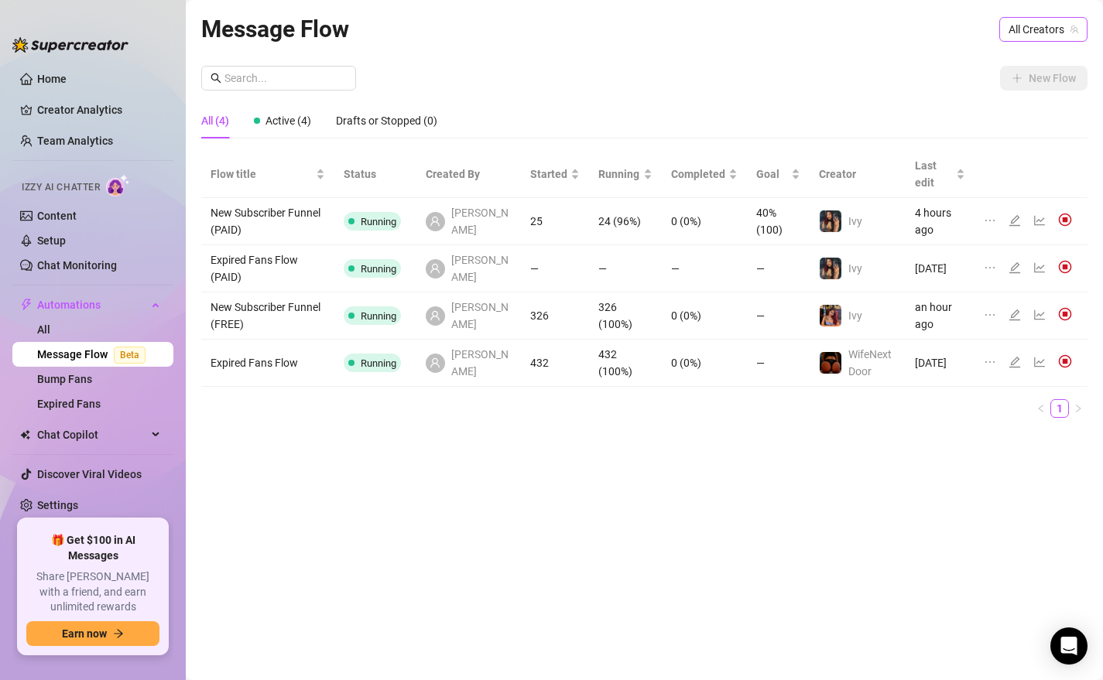
click at [930, 31] on span "All Creators" at bounding box center [1043, 29] width 70 height 23
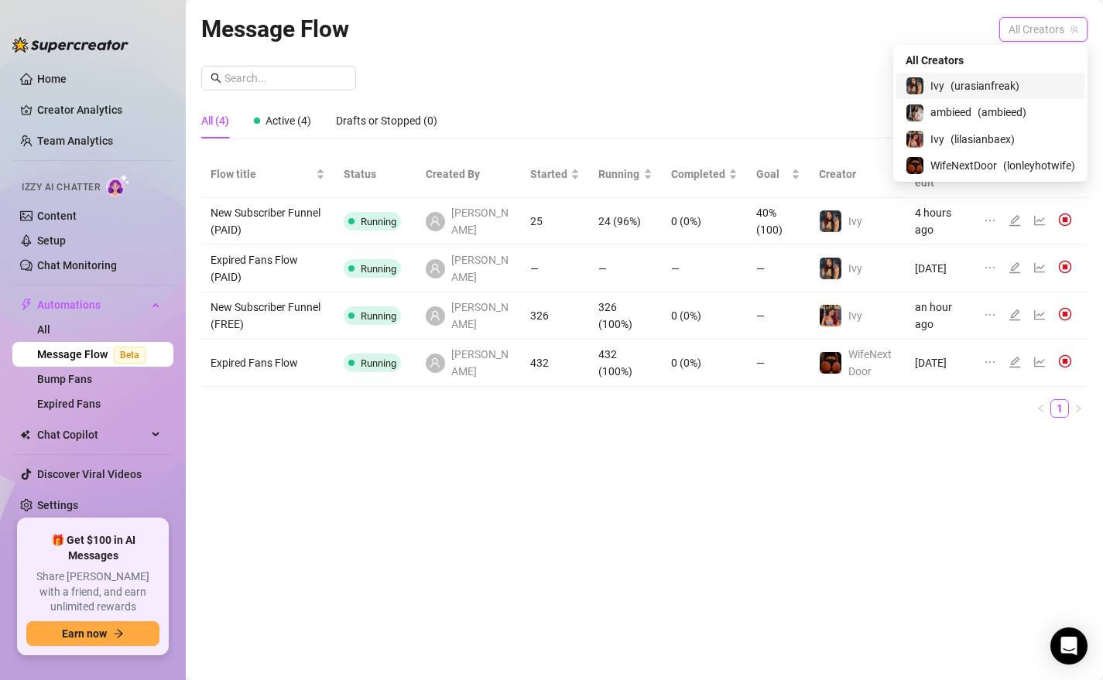
click at [930, 83] on span "( urasianfreak )" at bounding box center [984, 85] width 69 height 17
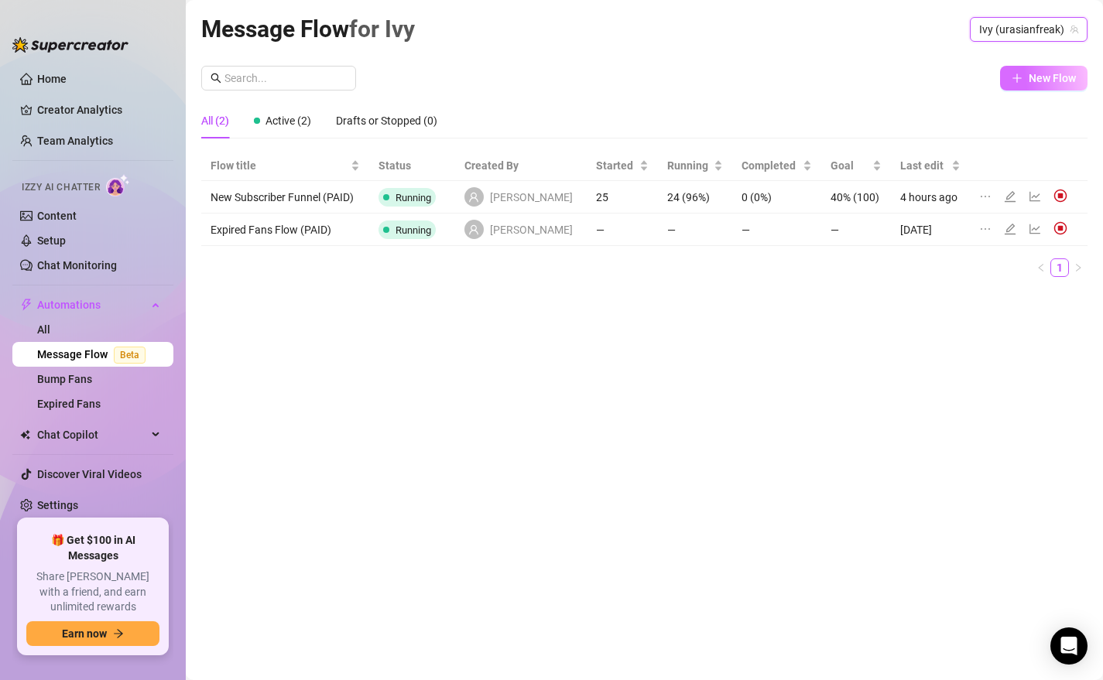
click at [930, 77] on span "New Flow" at bounding box center [1051, 78] width 47 height 12
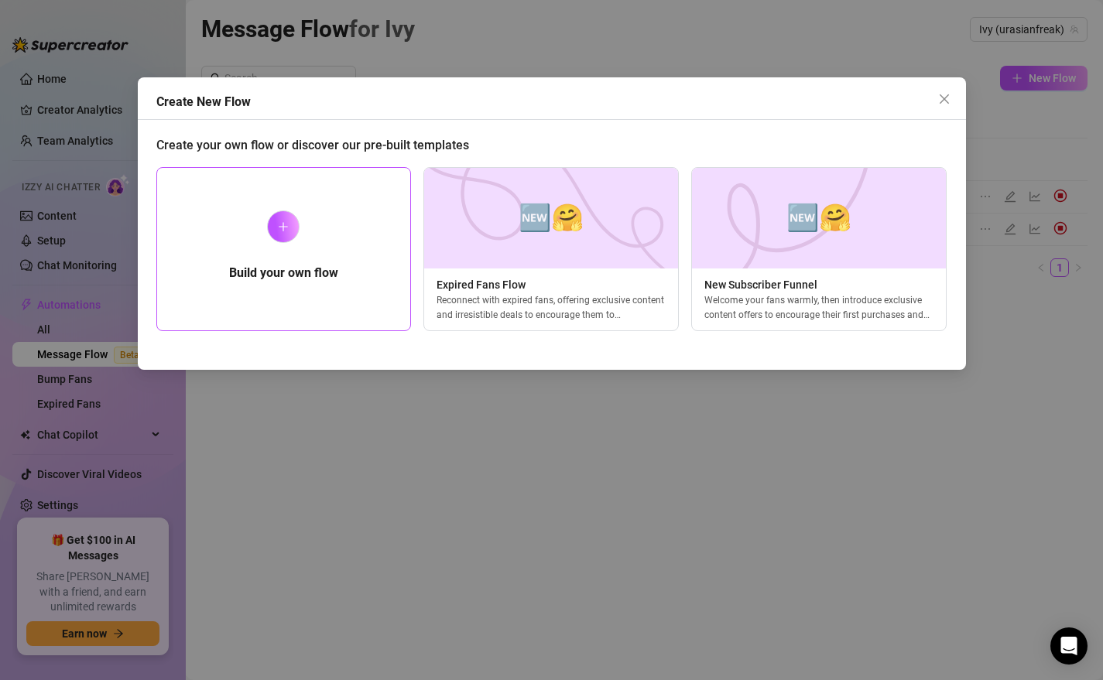
click at [315, 234] on div "Build your own flow" at bounding box center [283, 249] width 255 height 164
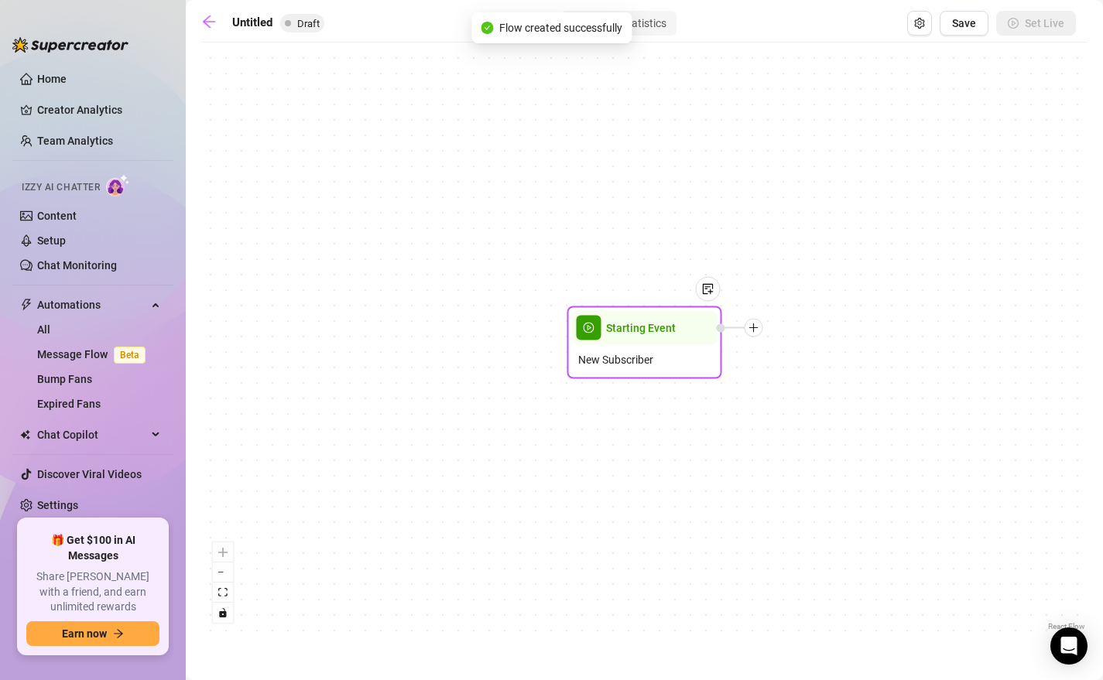
click at [639, 328] on span "Starting Event" at bounding box center [641, 328] width 70 height 17
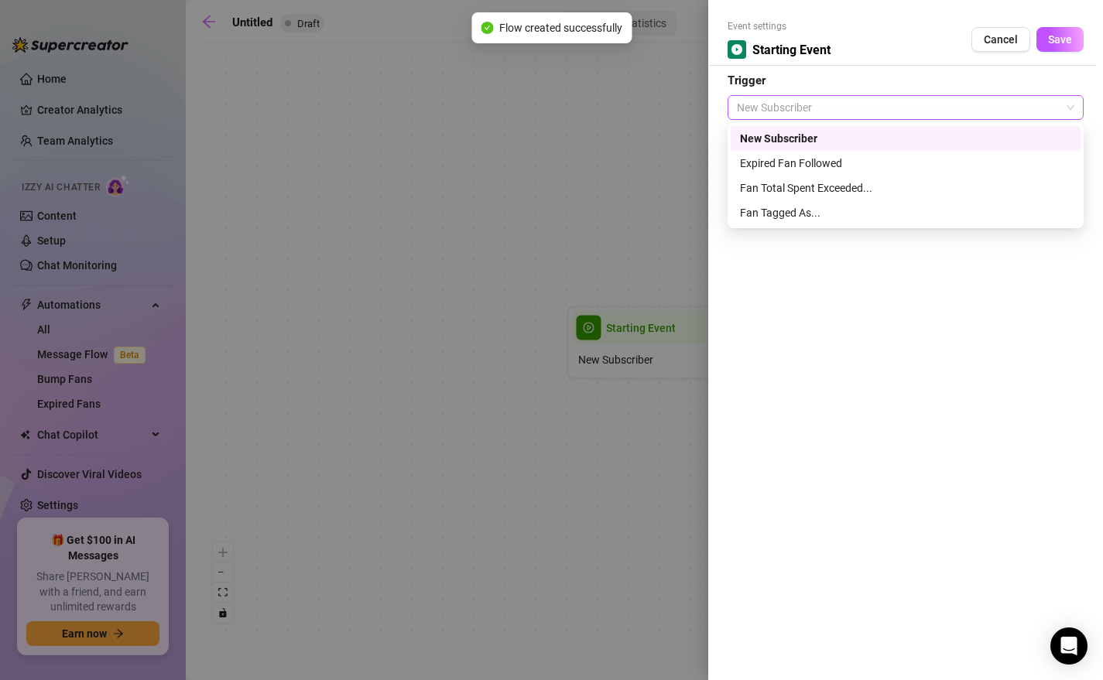
click at [796, 102] on span "New Subscriber" at bounding box center [905, 107] width 337 height 23
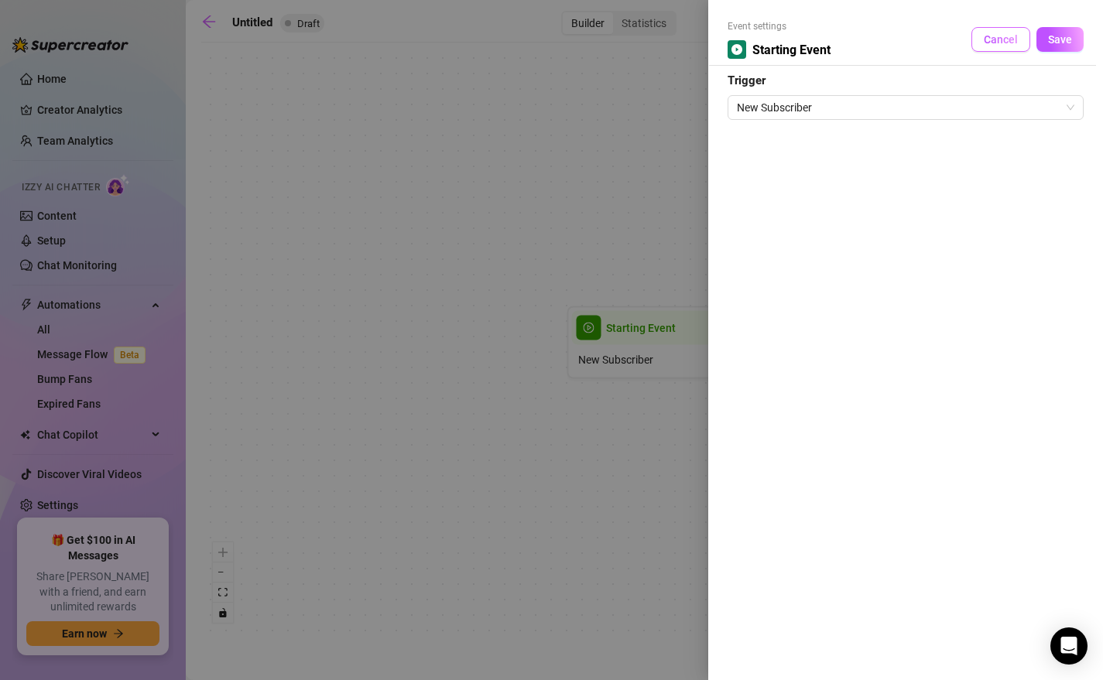
click at [930, 38] on span "Cancel" at bounding box center [1000, 39] width 34 height 12
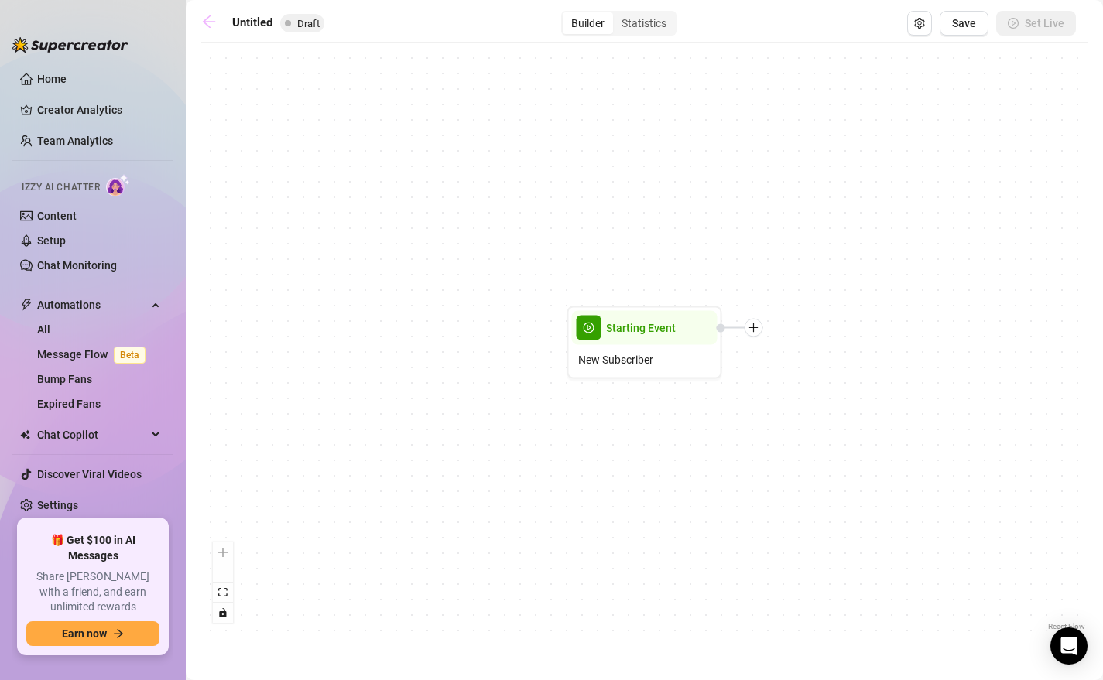
click at [204, 22] on icon "arrow-left" at bounding box center [209, 21] width 12 height 12
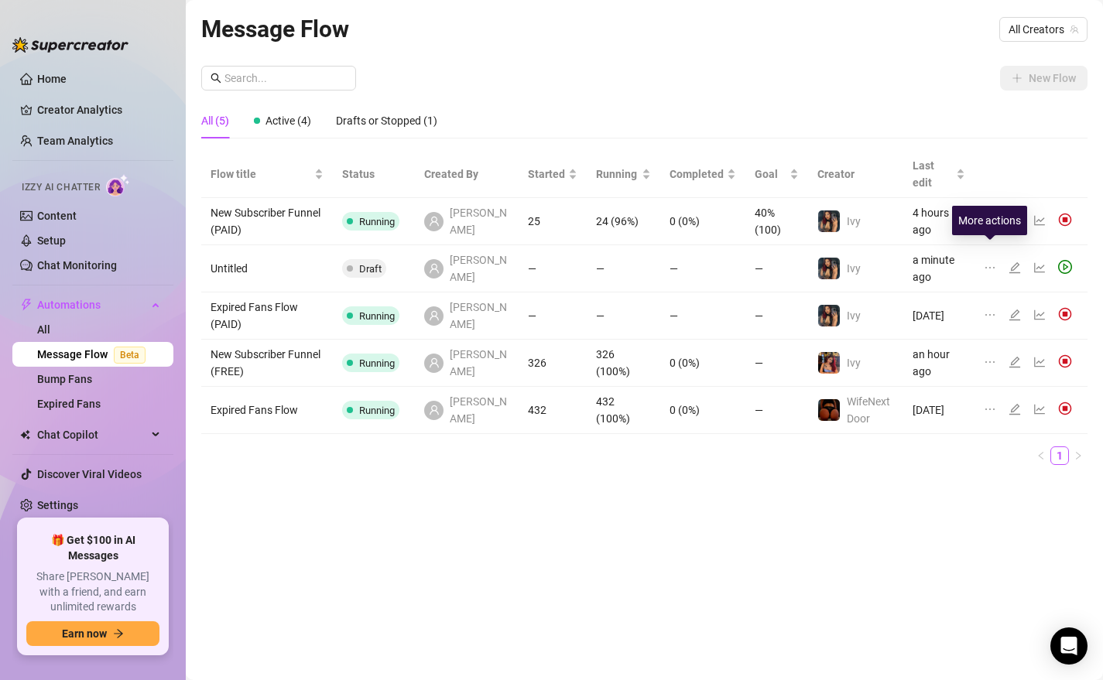
click at [930, 262] on icon "ellipsis" at bounding box center [989, 268] width 12 height 12
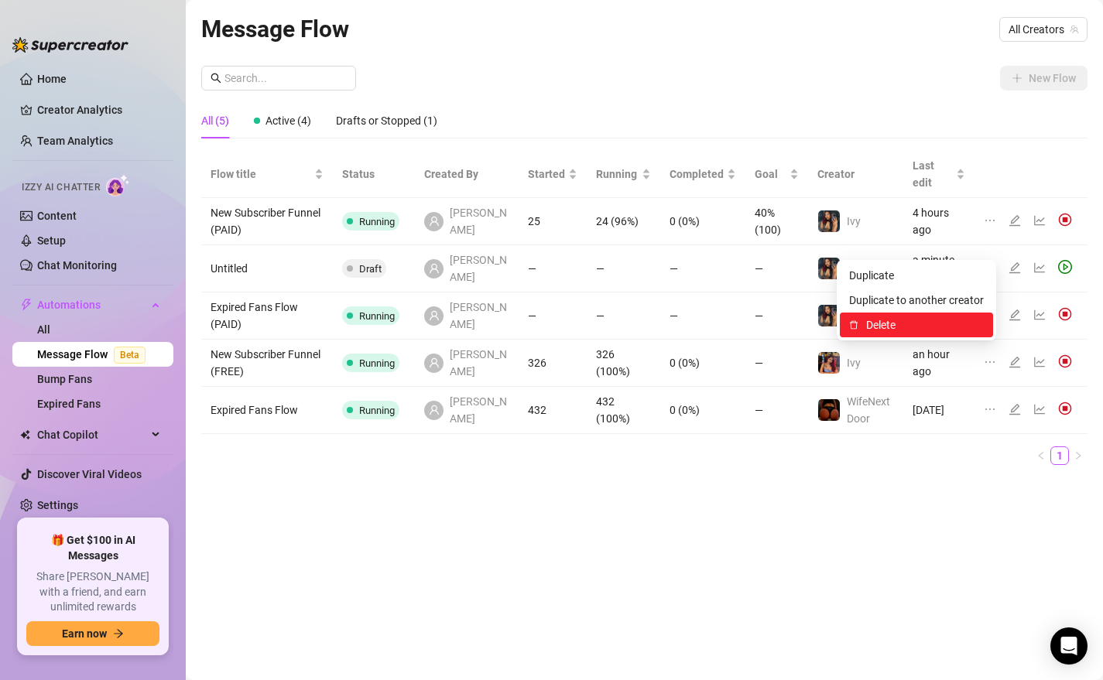
click at [884, 325] on span "Delete" at bounding box center [925, 324] width 118 height 17
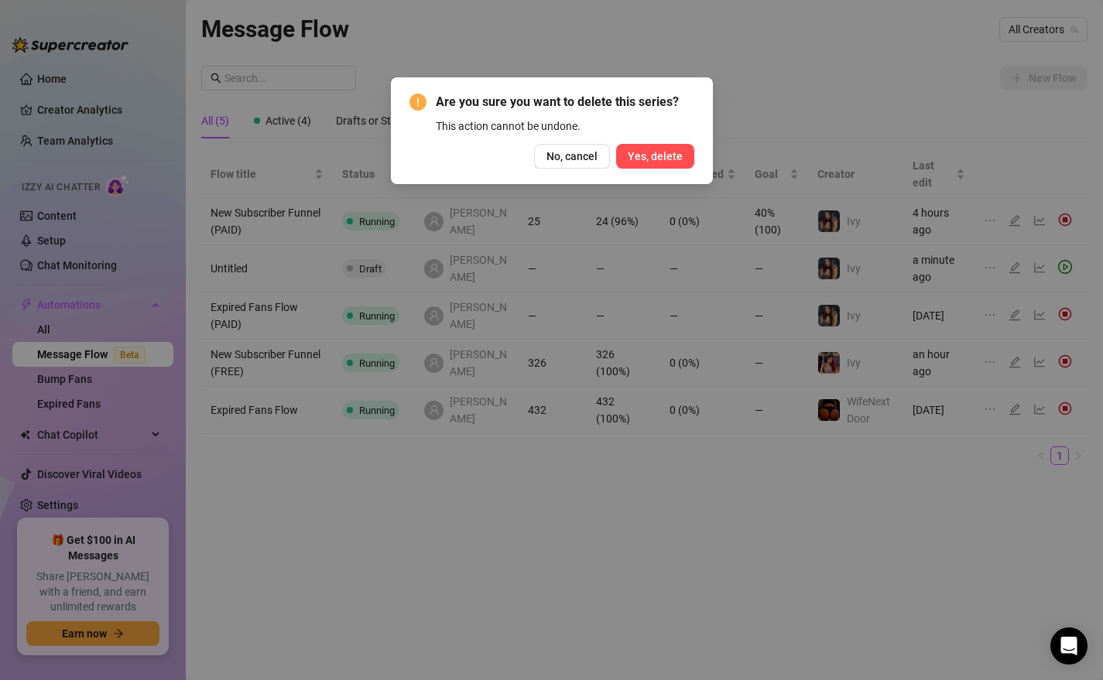
click at [652, 152] on span "Yes, delete" at bounding box center [655, 156] width 55 height 12
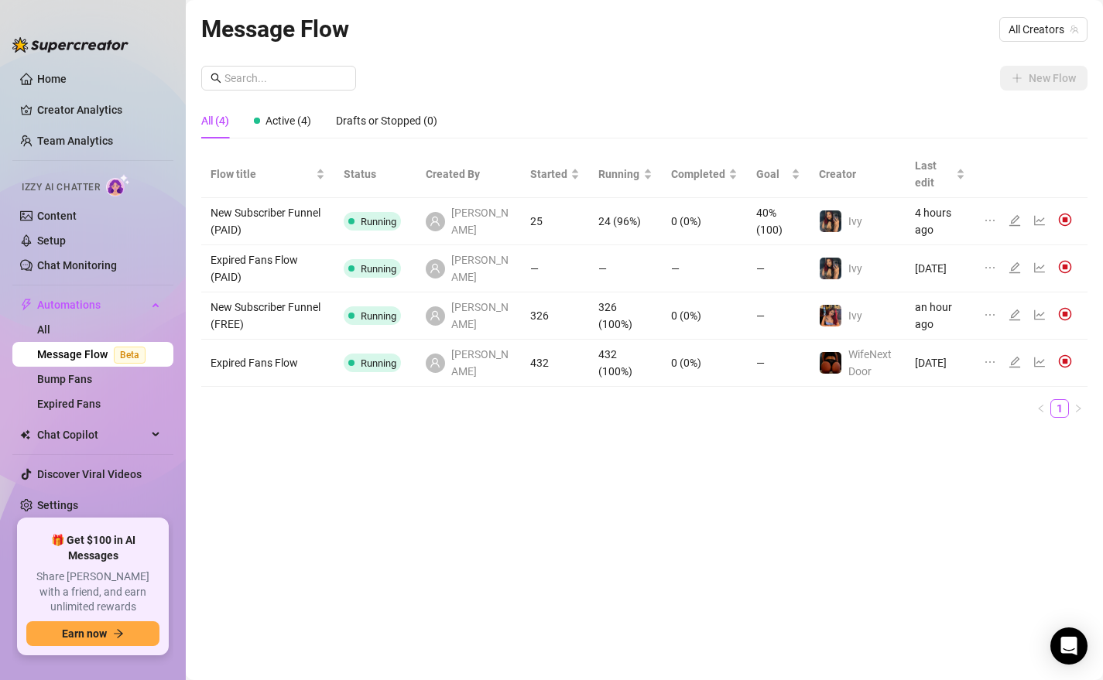
click at [74, 350] on link "Message Flow Beta" at bounding box center [94, 354] width 115 height 12
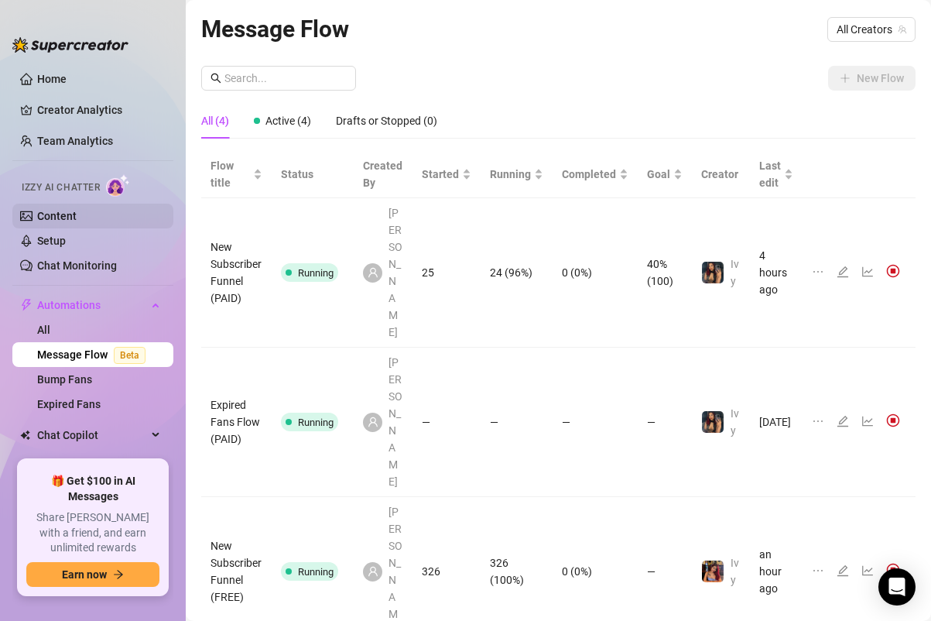
click at [70, 211] on link "Content" at bounding box center [56, 216] width 39 height 12
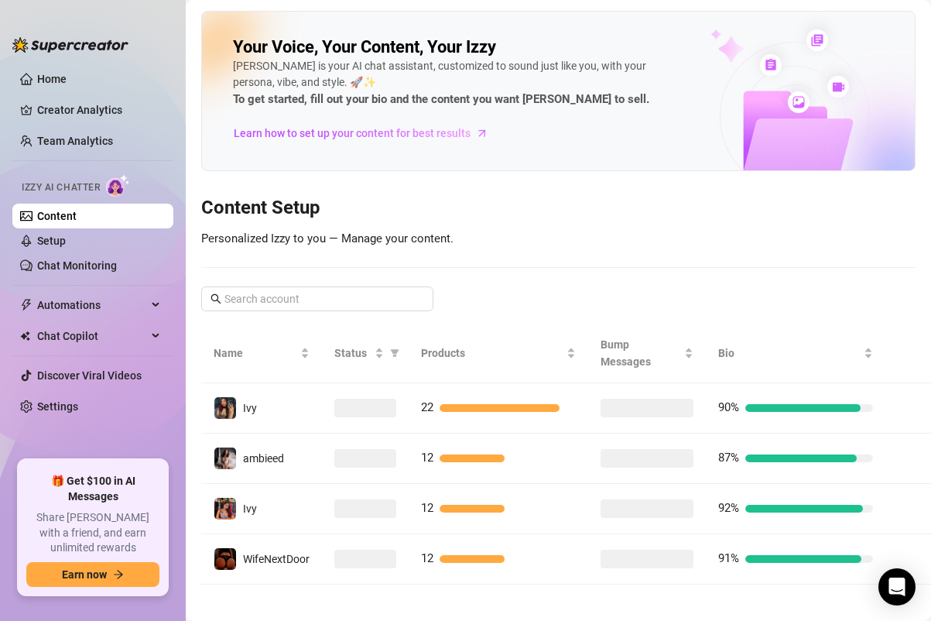
click at [75, 212] on link "Content" at bounding box center [56, 216] width 39 height 12
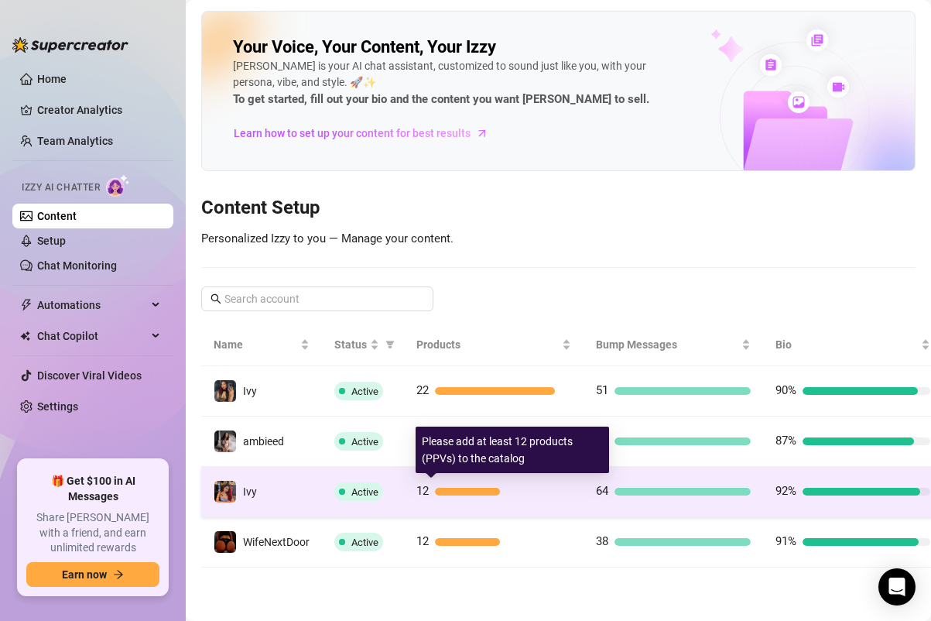
click at [564, 487] on div "12" at bounding box center [493, 491] width 155 height 19
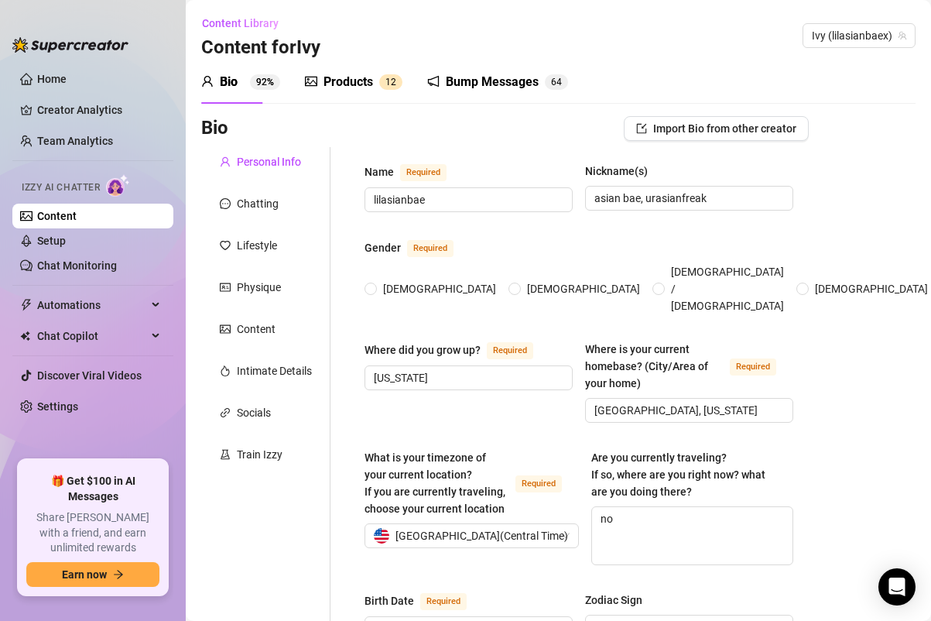
radio input "true"
type input "December 17th, 2002"
click at [487, 83] on div "Bump Messages" at bounding box center [492, 82] width 93 height 19
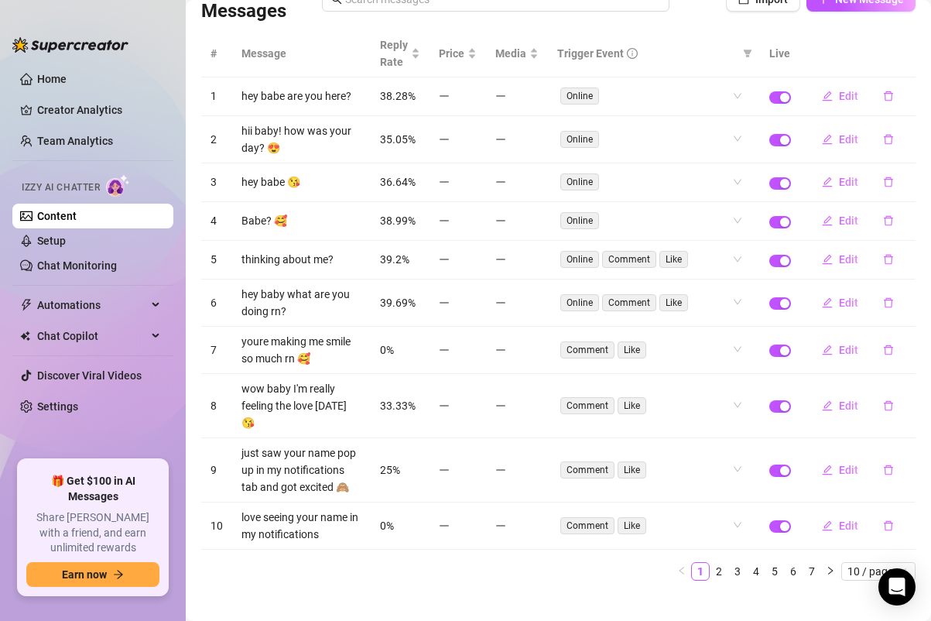
scroll to position [143, 0]
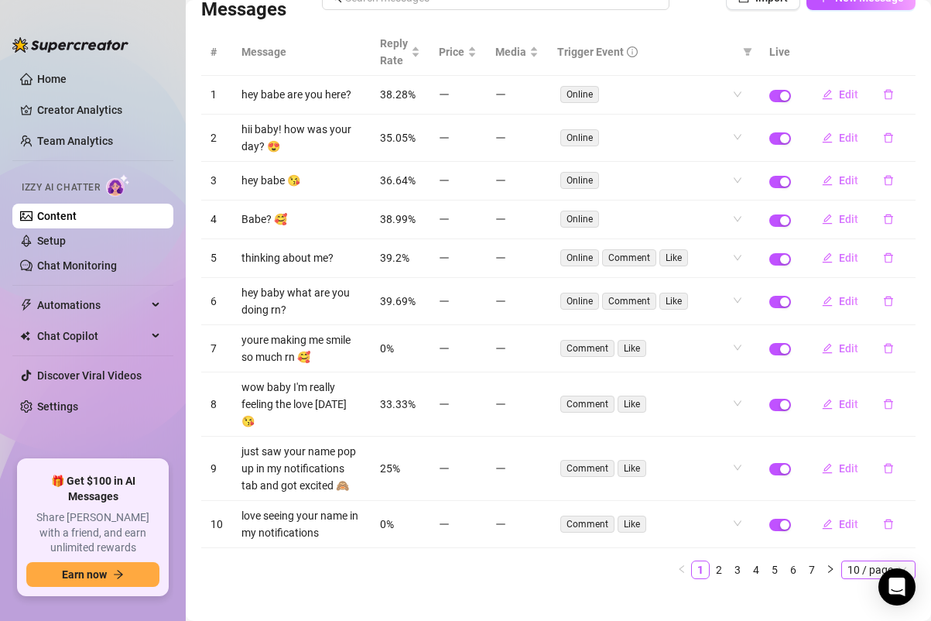
click at [867, 561] on span "10 / page" at bounding box center [878, 569] width 62 height 17
click at [877, 533] on div "100 / page" at bounding box center [879, 541] width 52 height 17
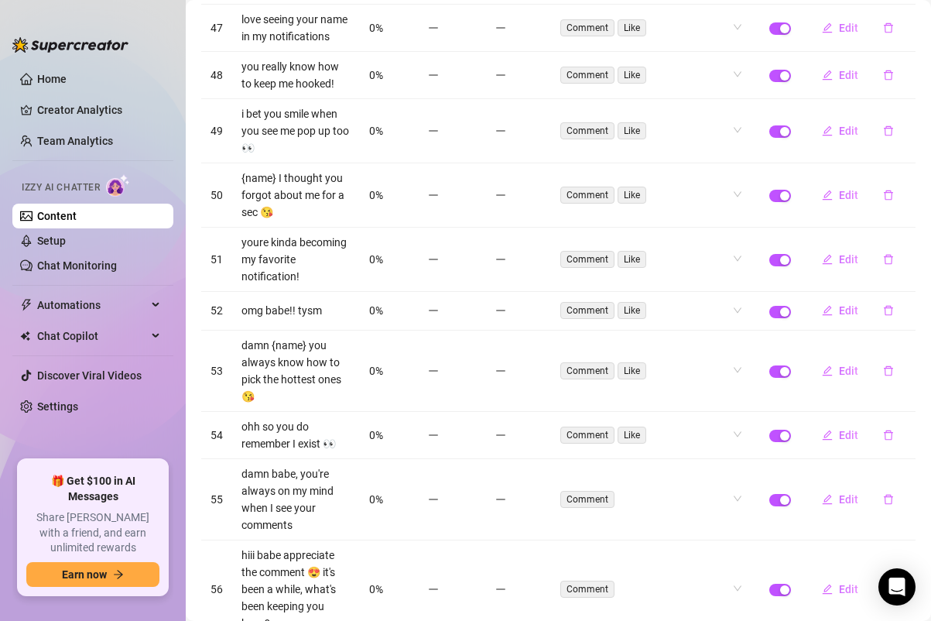
scroll to position [2478, 0]
